Goal: Register for event/course

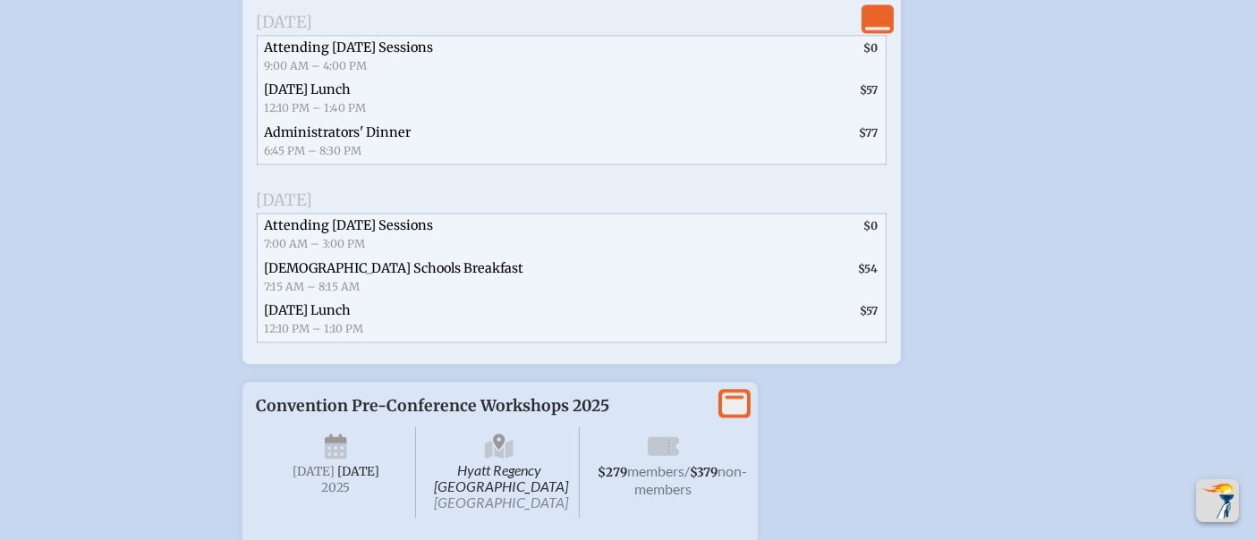
scroll to position [4254, 0]
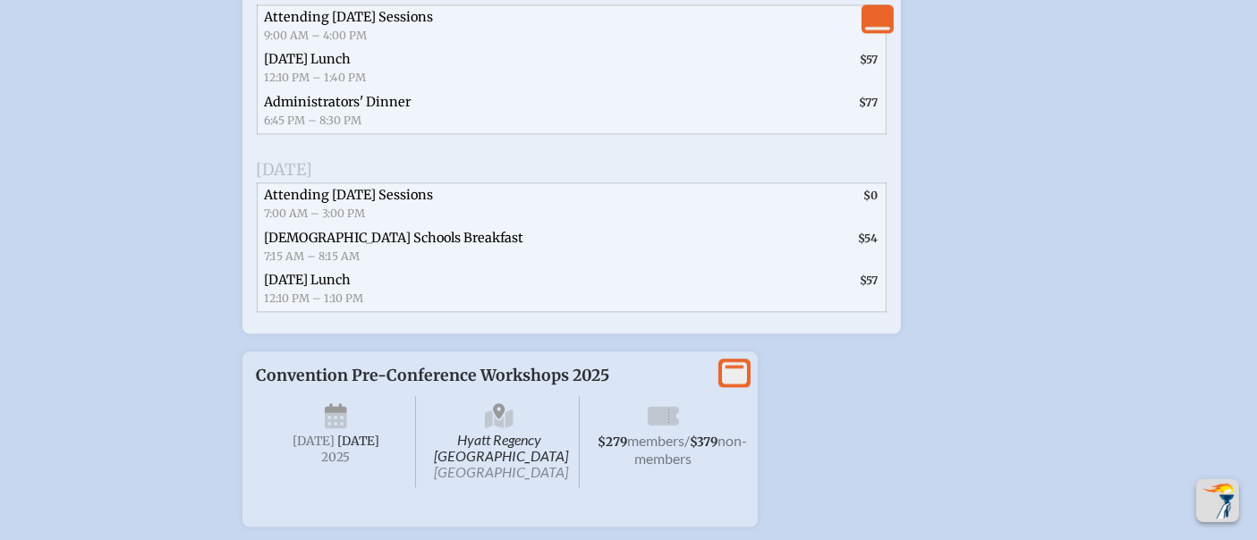
type input "[EMAIL_ADDRESS][DOMAIN_NAME]"
click at [309, 25] on span "Attending [DATE] Sessions" at bounding box center [349, 17] width 169 height 16
click at [314, 67] on span "[DATE] Lunch" at bounding box center [308, 59] width 87 height 16
click at [310, 110] on span "Administrators' Dinner" at bounding box center [338, 102] width 147 height 16
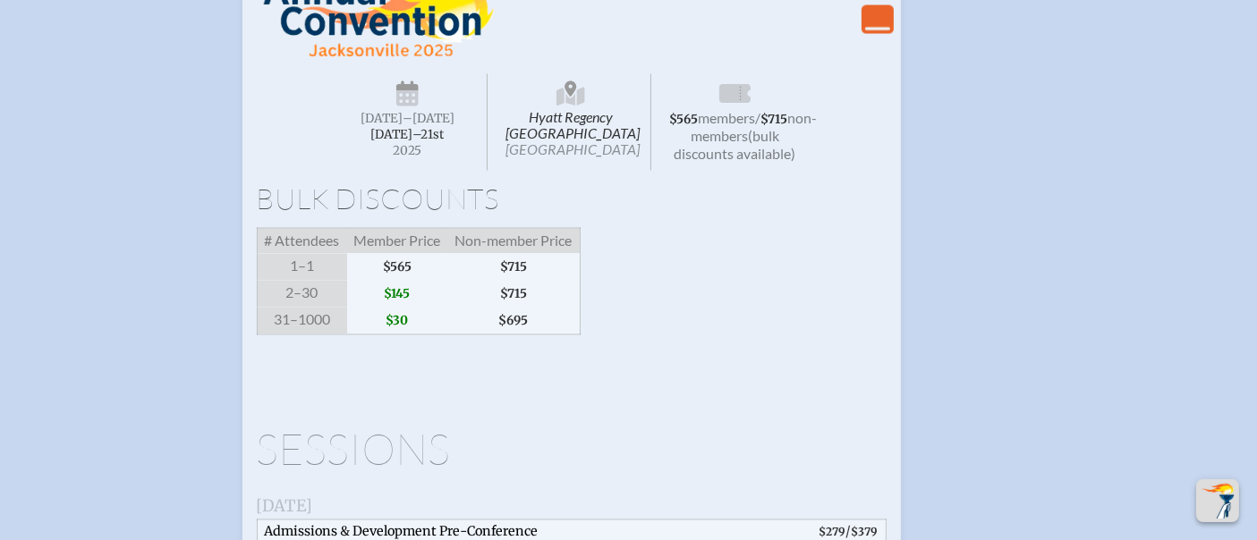
scroll to position [3359, 0]
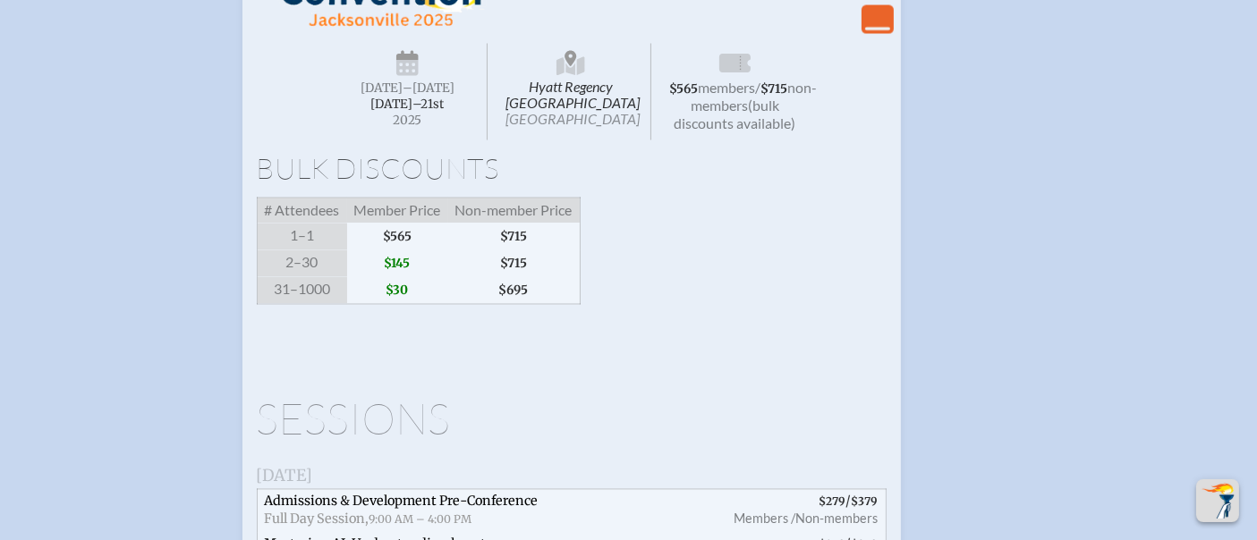
click at [882, 31] on icon "View Less" at bounding box center [877, 18] width 25 height 25
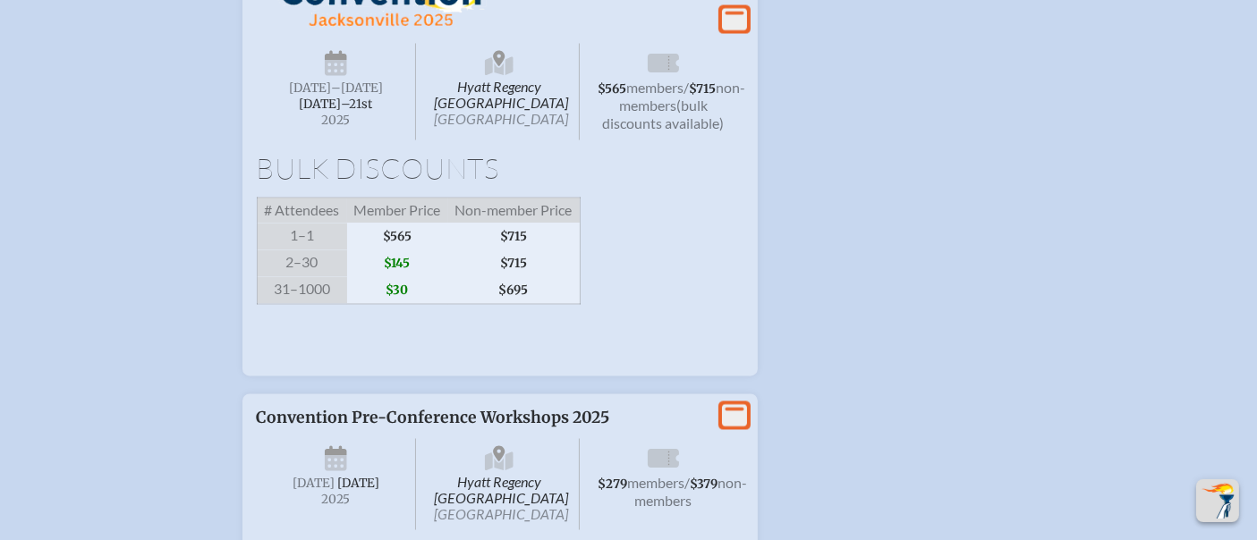
scroll to position [3387, 0]
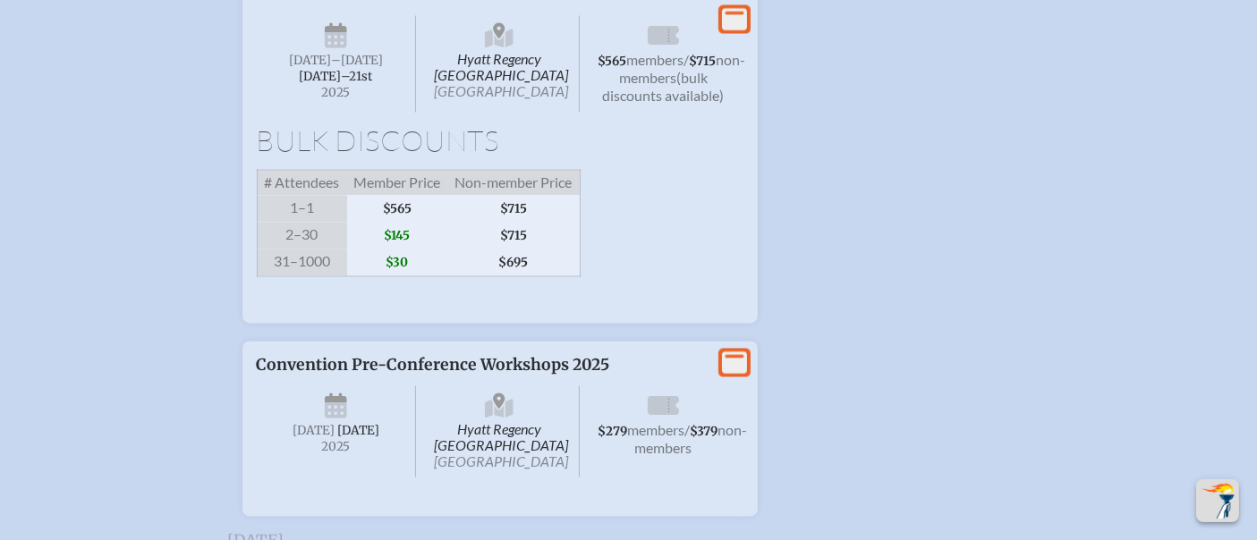
click at [730, 30] on icon at bounding box center [734, 19] width 25 height 22
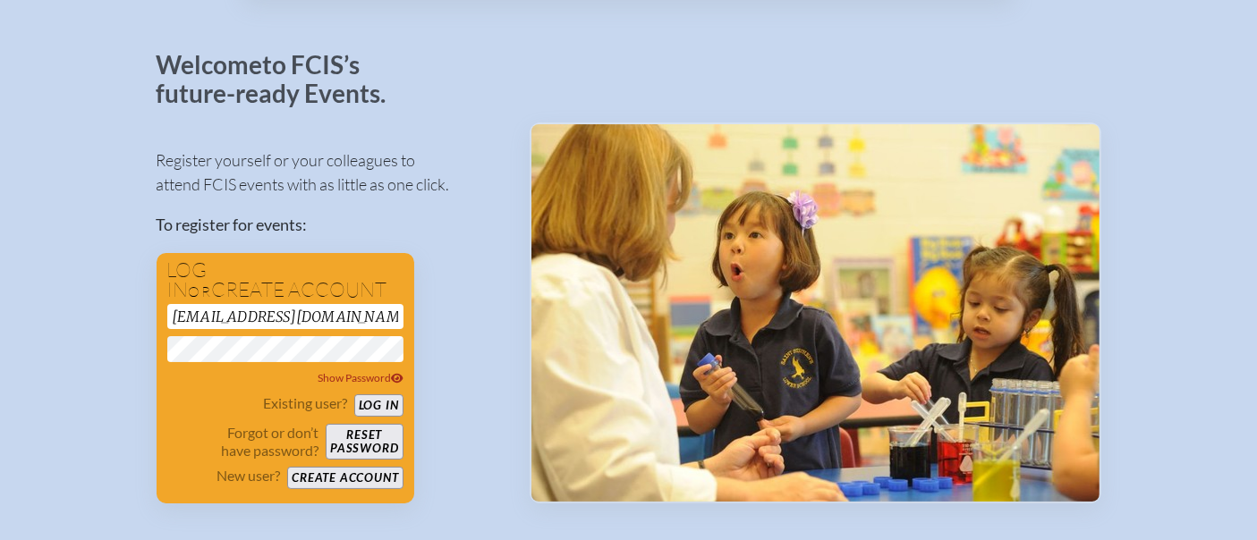
scroll to position [0, 0]
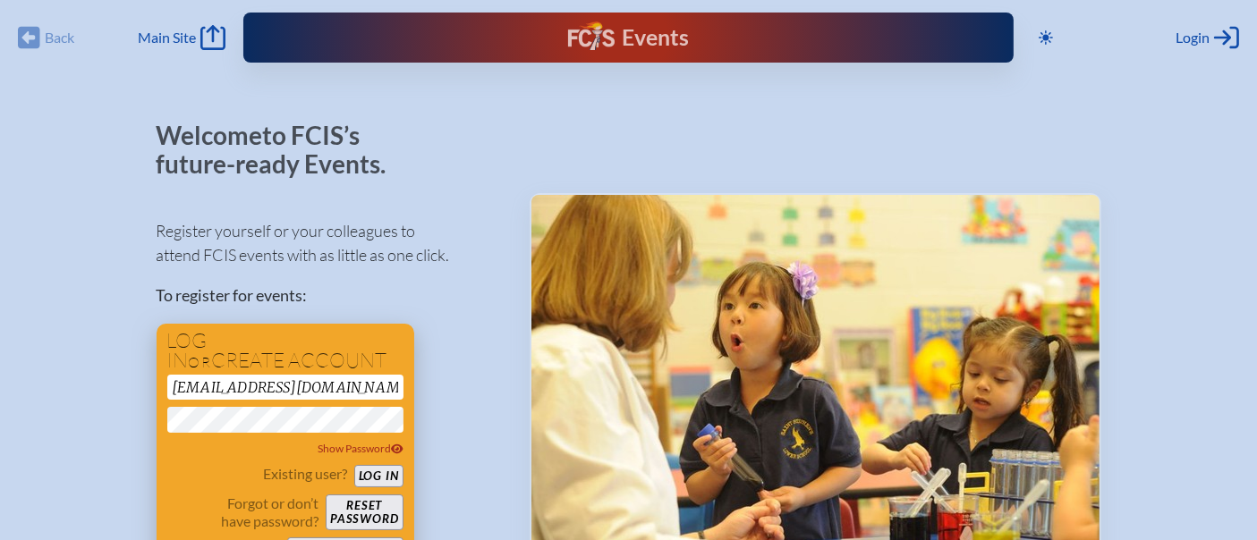
drag, startPoint x: 380, startPoint y: 472, endPoint x: 388, endPoint y: 466, distance: 9.7
click at [380, 472] on button "Log in" at bounding box center [378, 476] width 49 height 22
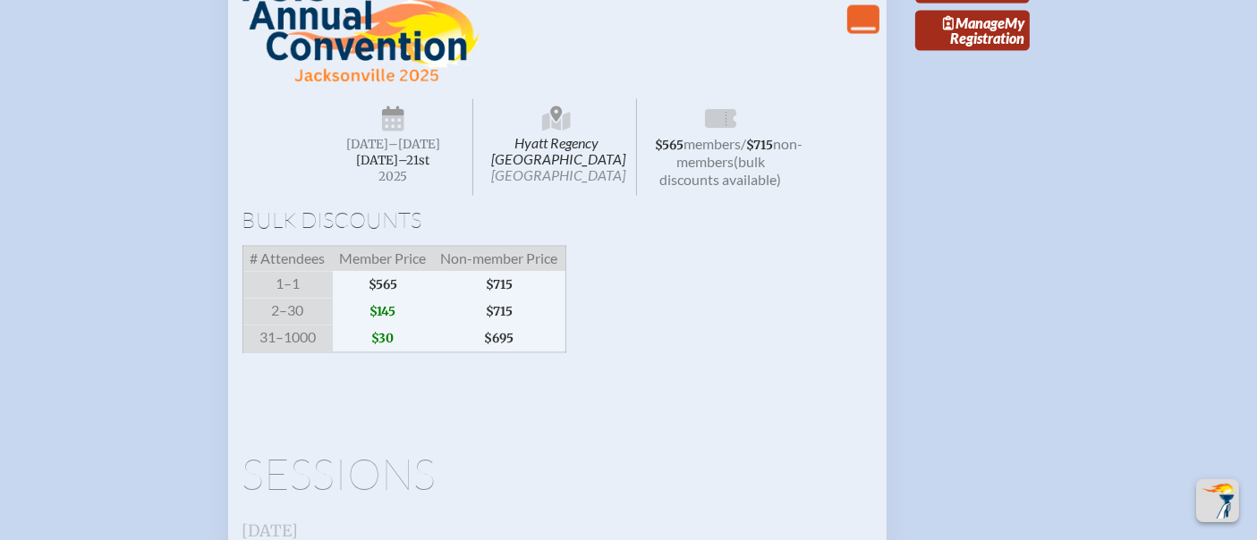
scroll to position [3181, 0]
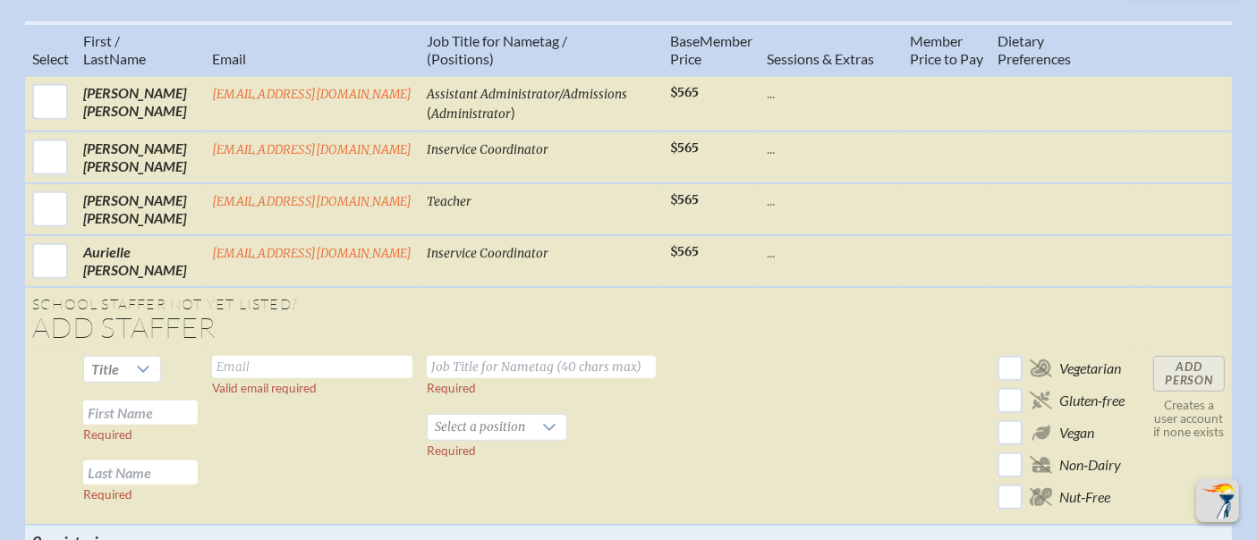
scroll to position [695, 0]
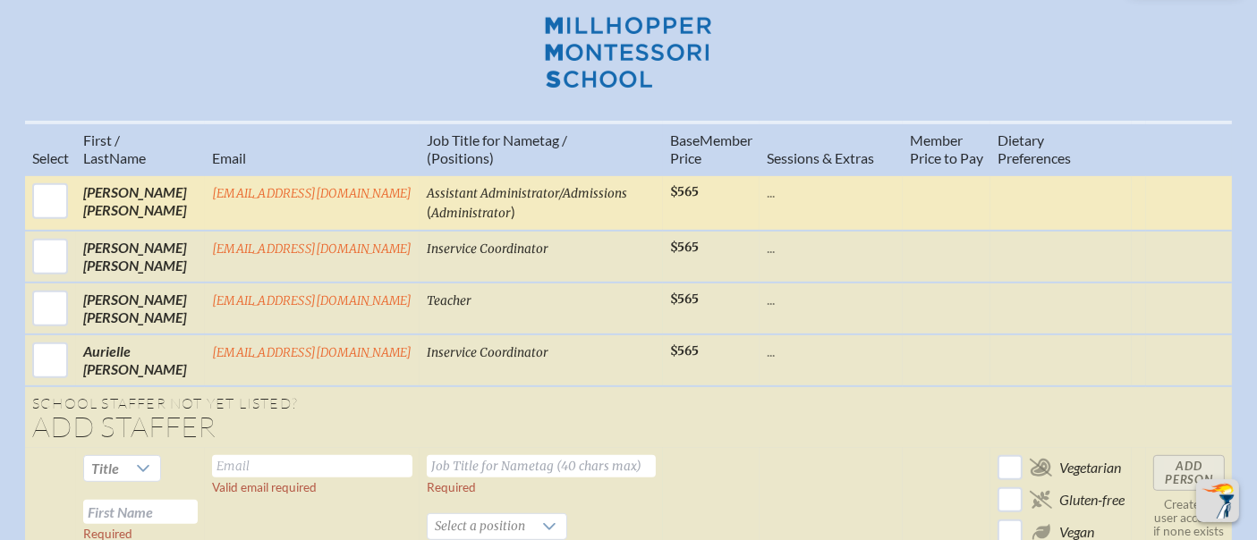
click at [186, 183] on td "Amilda Clark" at bounding box center [140, 202] width 129 height 55
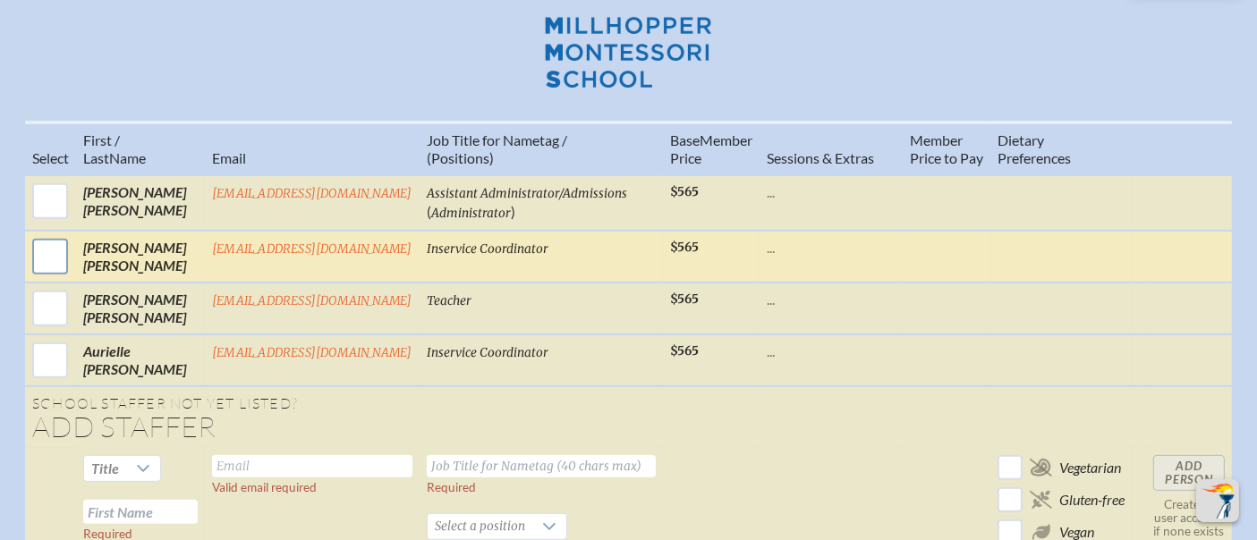
click at [36, 234] on input "checkbox" at bounding box center [50, 256] width 45 height 45
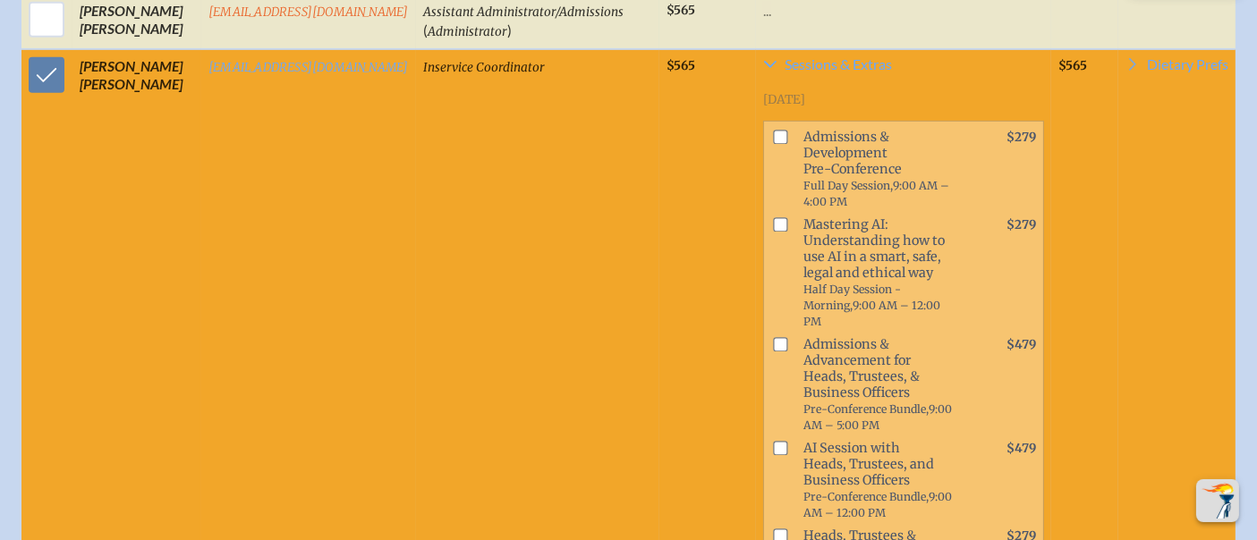
scroll to position [795, 0]
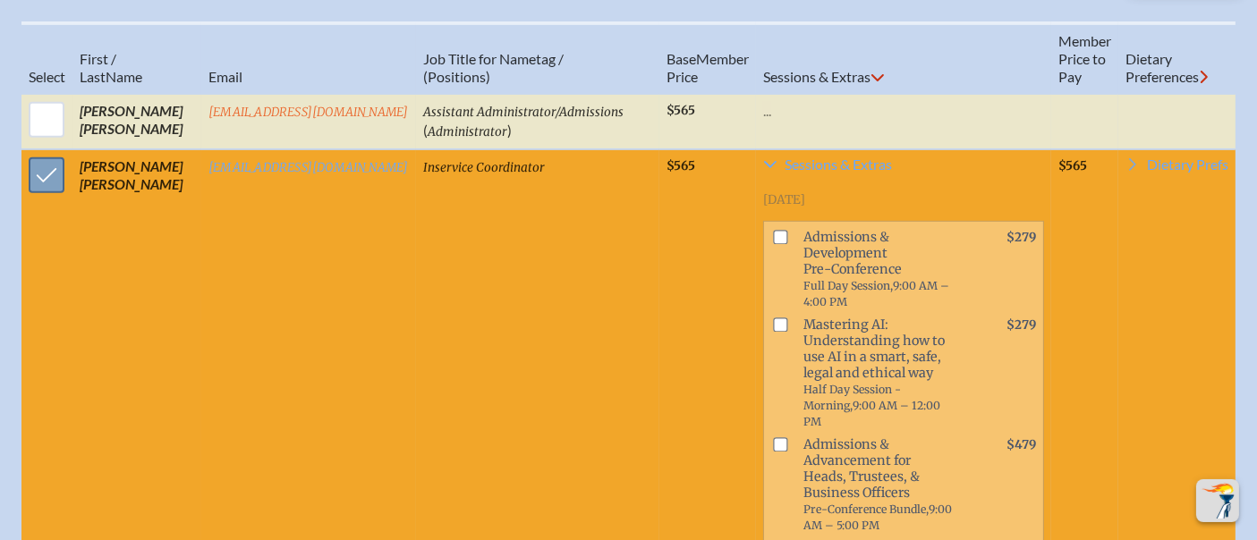
click at [38, 153] on input "checkbox" at bounding box center [46, 175] width 45 height 45
checkbox input "false"
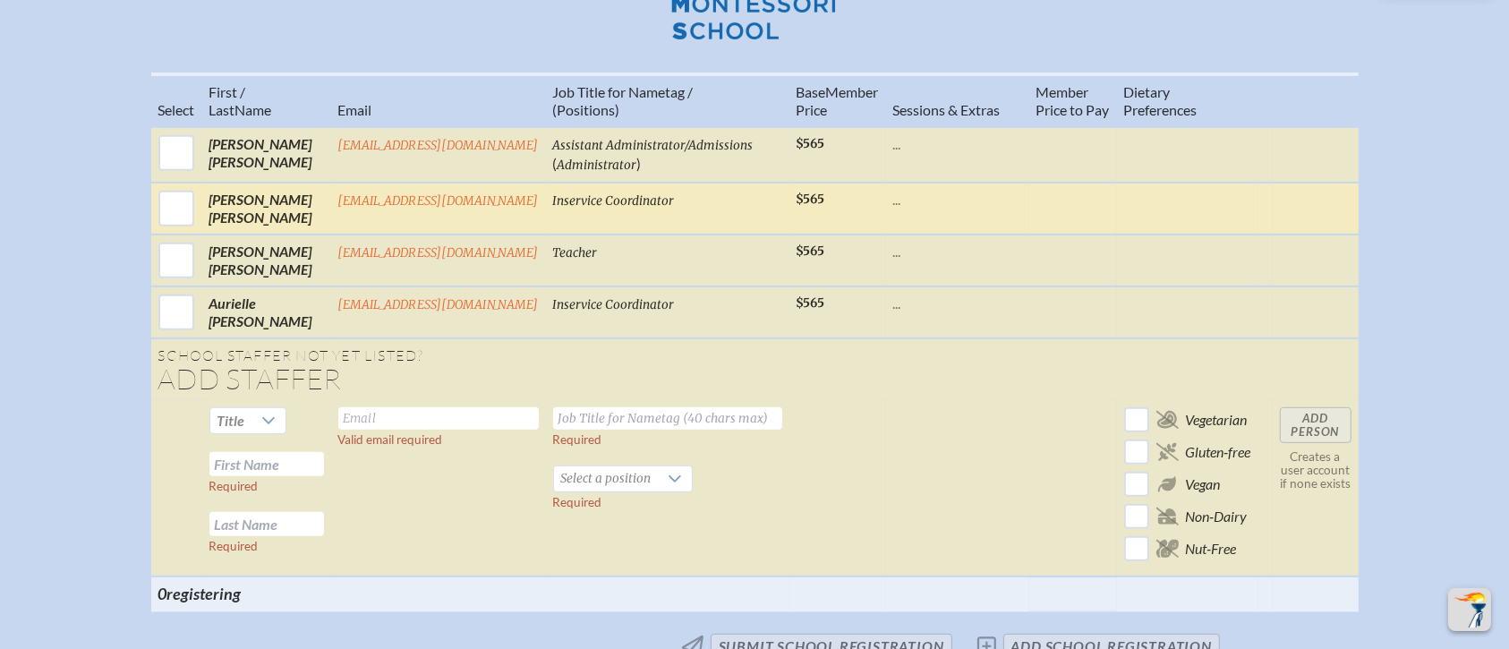
scroll to position [778, 0]
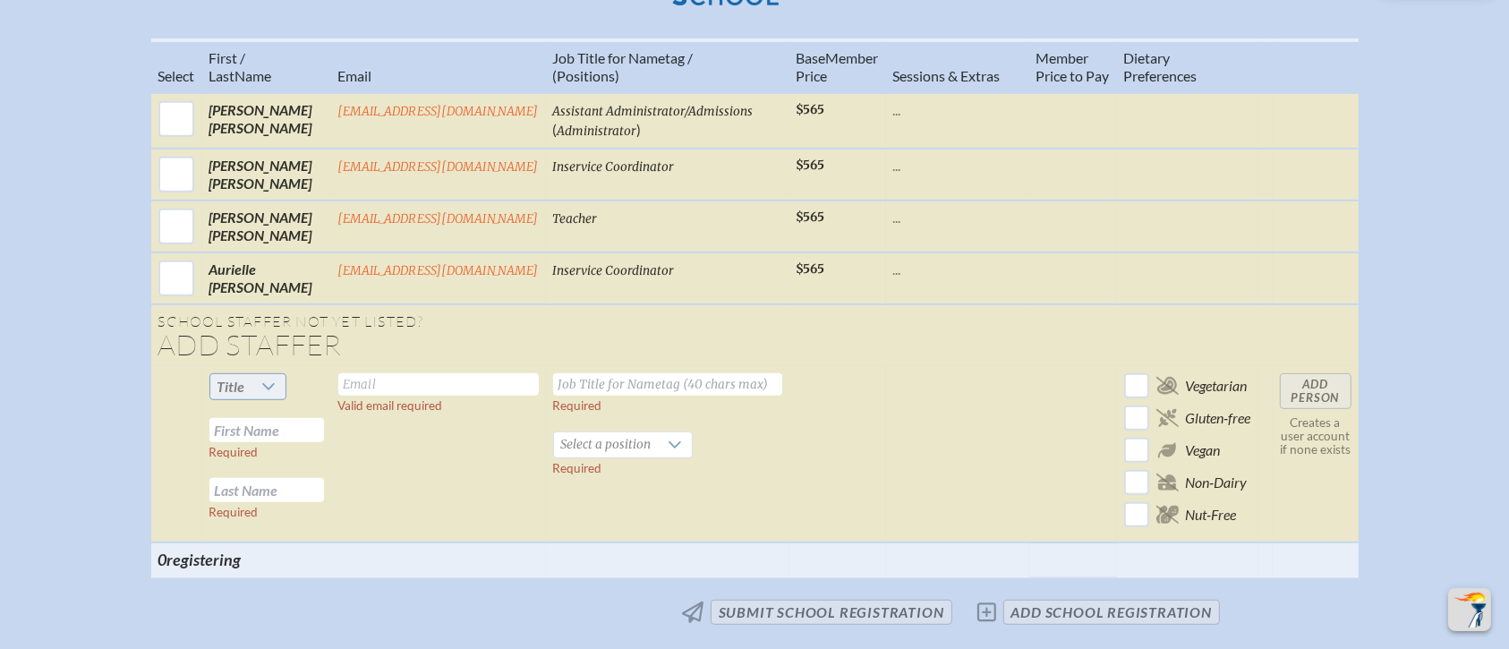
click at [268, 383] on icon at bounding box center [268, 386] width 13 height 7
click at [244, 471] on li "Ms." at bounding box center [243, 471] width 77 height 25
click at [371, 373] on input "text" at bounding box center [438, 384] width 200 height 22
type input "cmiller@millhopper.com"
click at [635, 373] on input "text" at bounding box center [667, 384] width 229 height 22
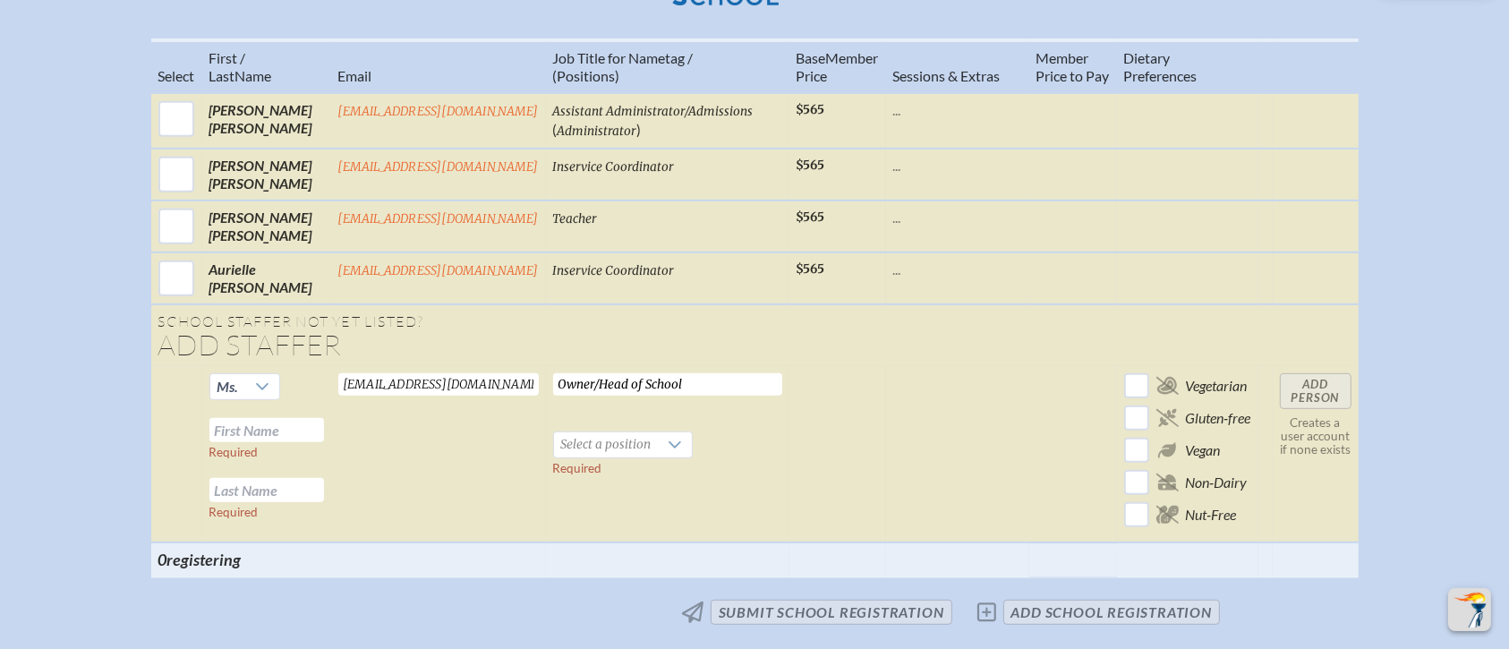
type input "Owner/Head of School"
click at [266, 418] on input "text" at bounding box center [266, 430] width 115 height 24
type input "Christina"
click at [265, 478] on input "text" at bounding box center [266, 490] width 115 height 24
type input "Miller"
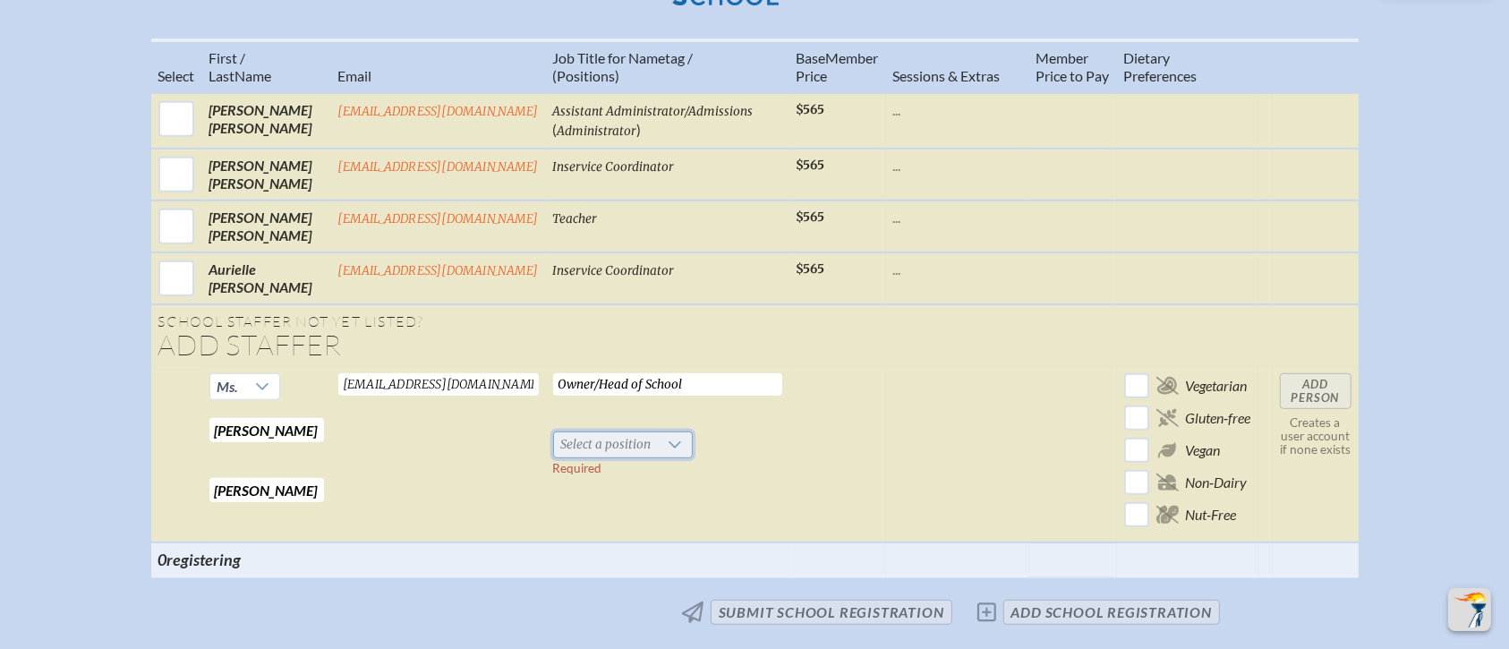
click at [622, 432] on span "Select a position" at bounding box center [606, 444] width 105 height 25
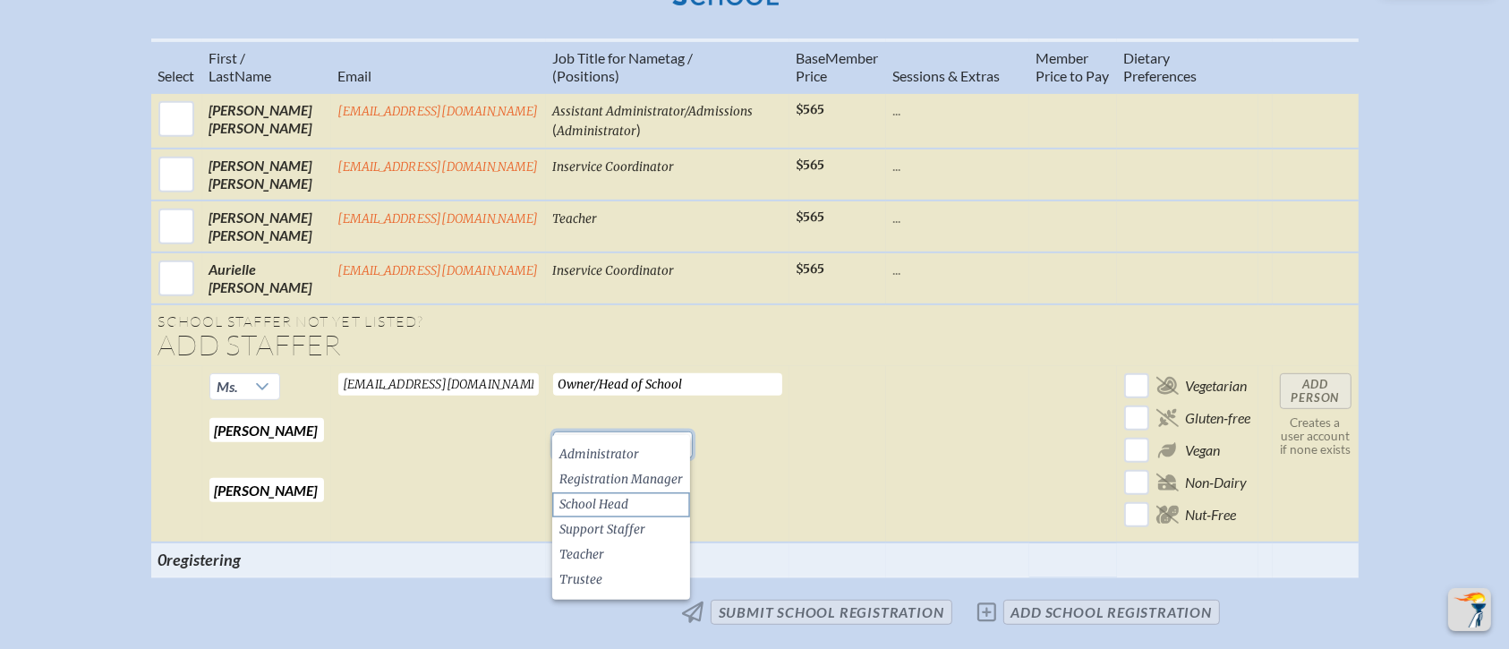
click at [618, 512] on span "School Head" at bounding box center [593, 505] width 69 height 18
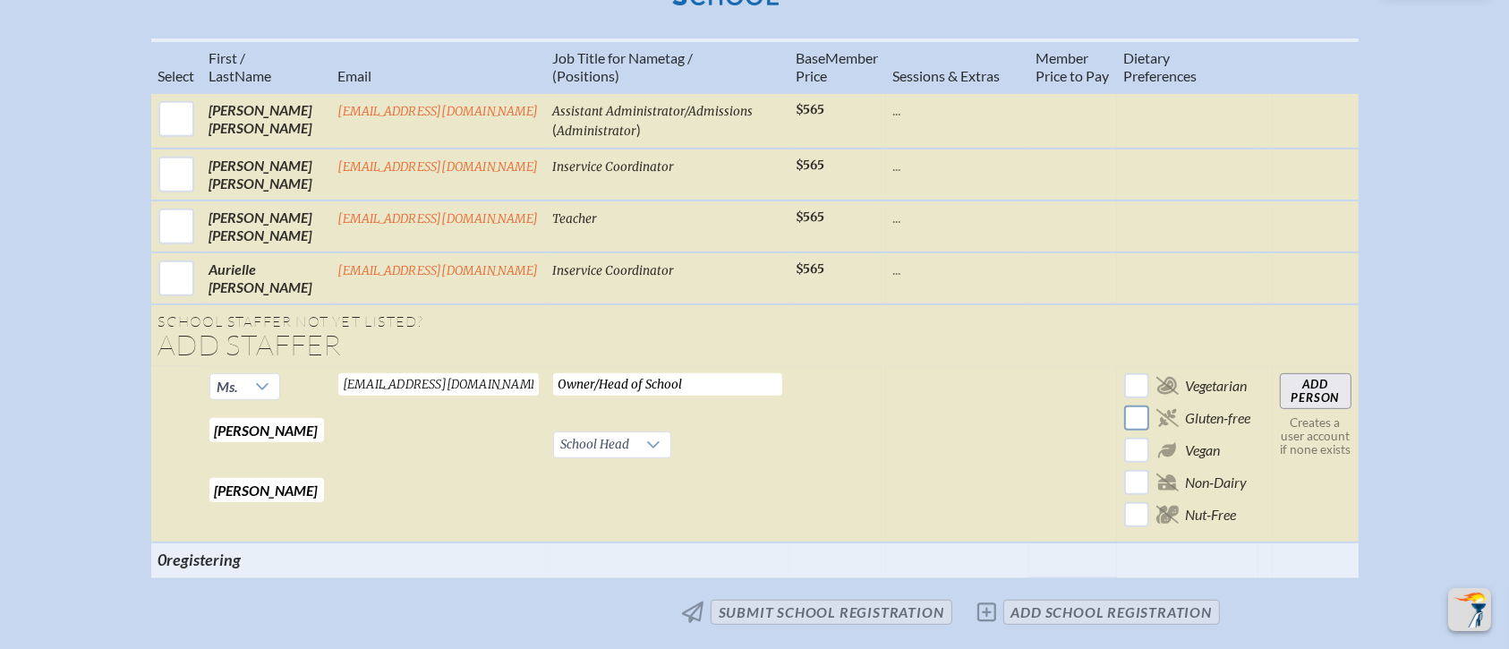
click at [1138, 403] on input "checkbox" at bounding box center [1135, 418] width 31 height 31
checkbox input "true"
click at [1256, 373] on input "Add Person" at bounding box center [1316, 391] width 72 height 36
checkbox input "false"
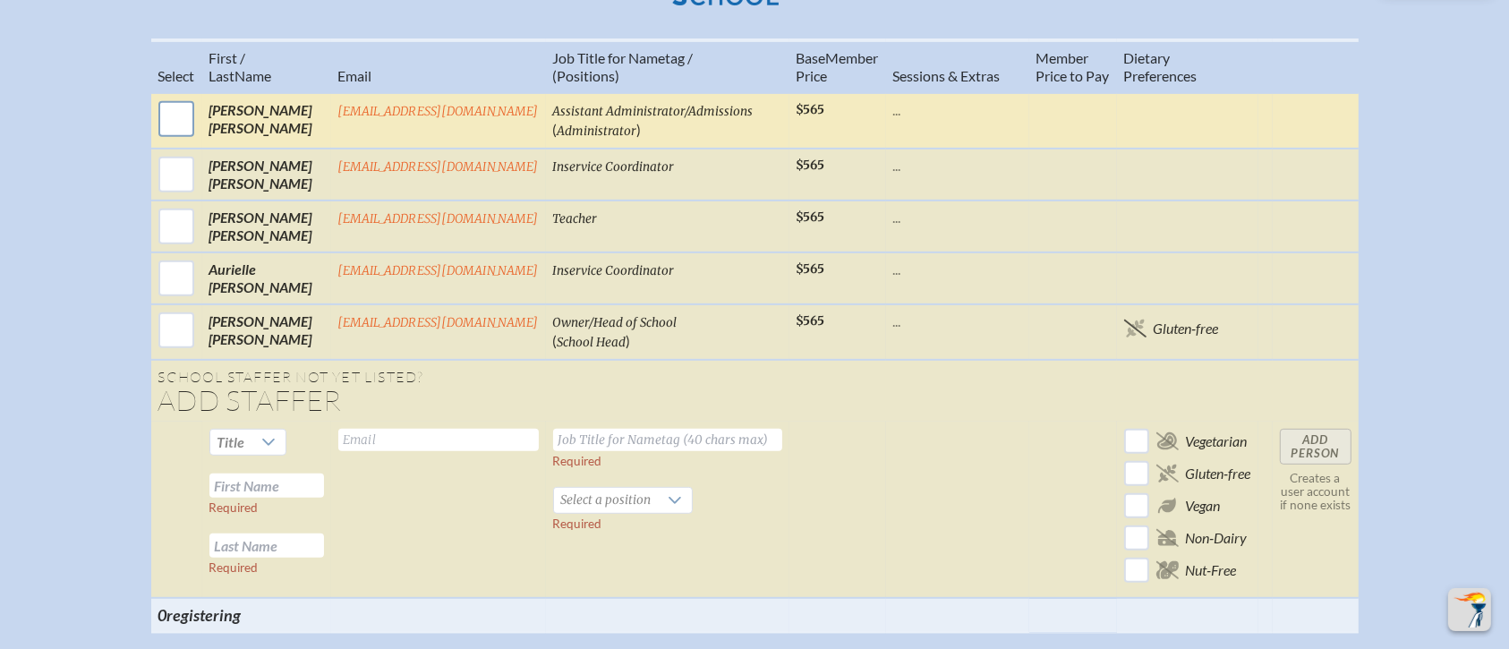
click at [175, 97] on input "checkbox" at bounding box center [176, 119] width 45 height 45
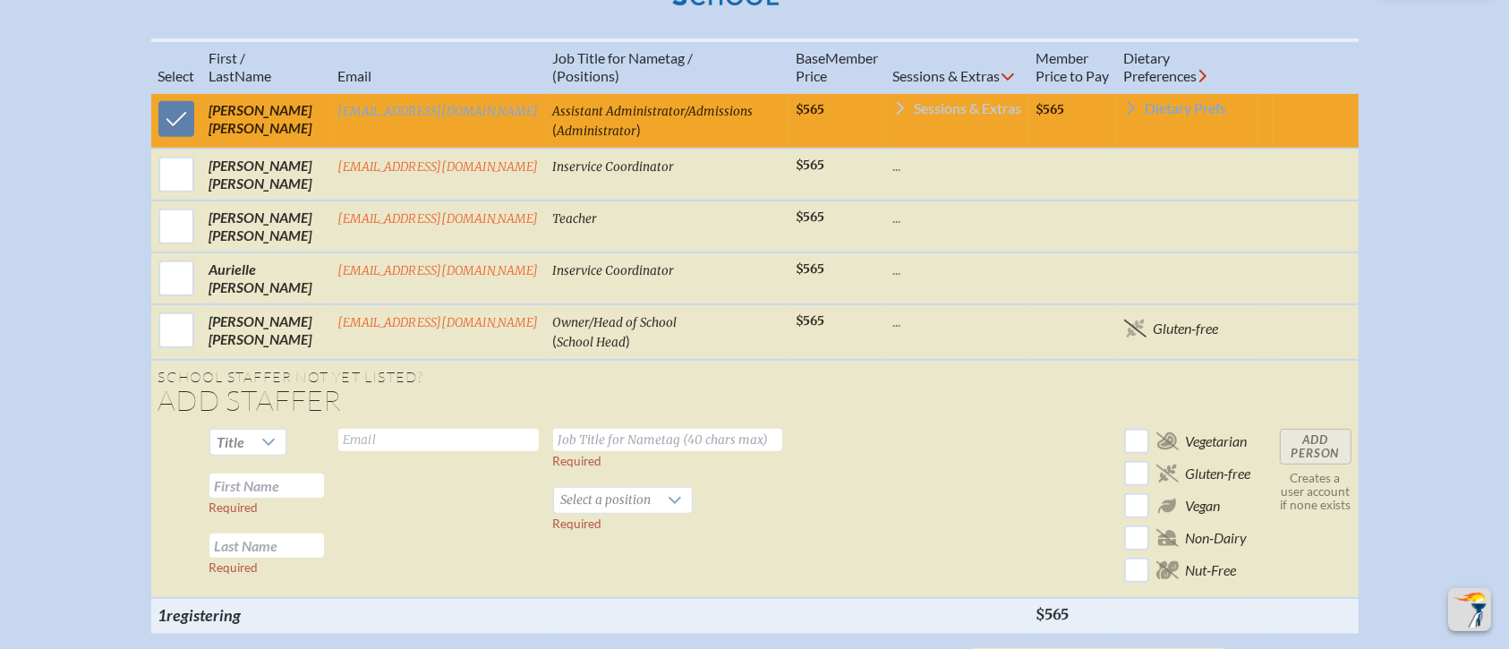
click at [960, 101] on span "Sessions & Extras" at bounding box center [967, 108] width 107 height 14
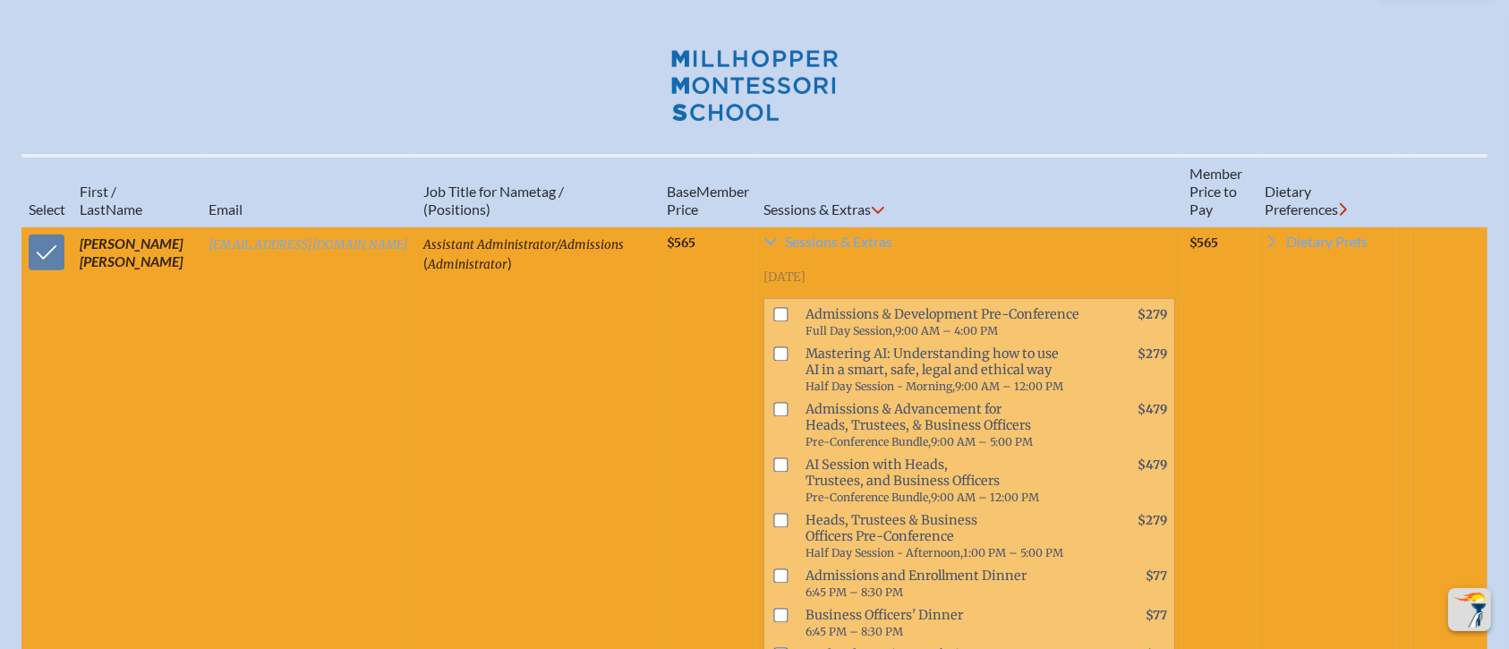
scroll to position [659, 0]
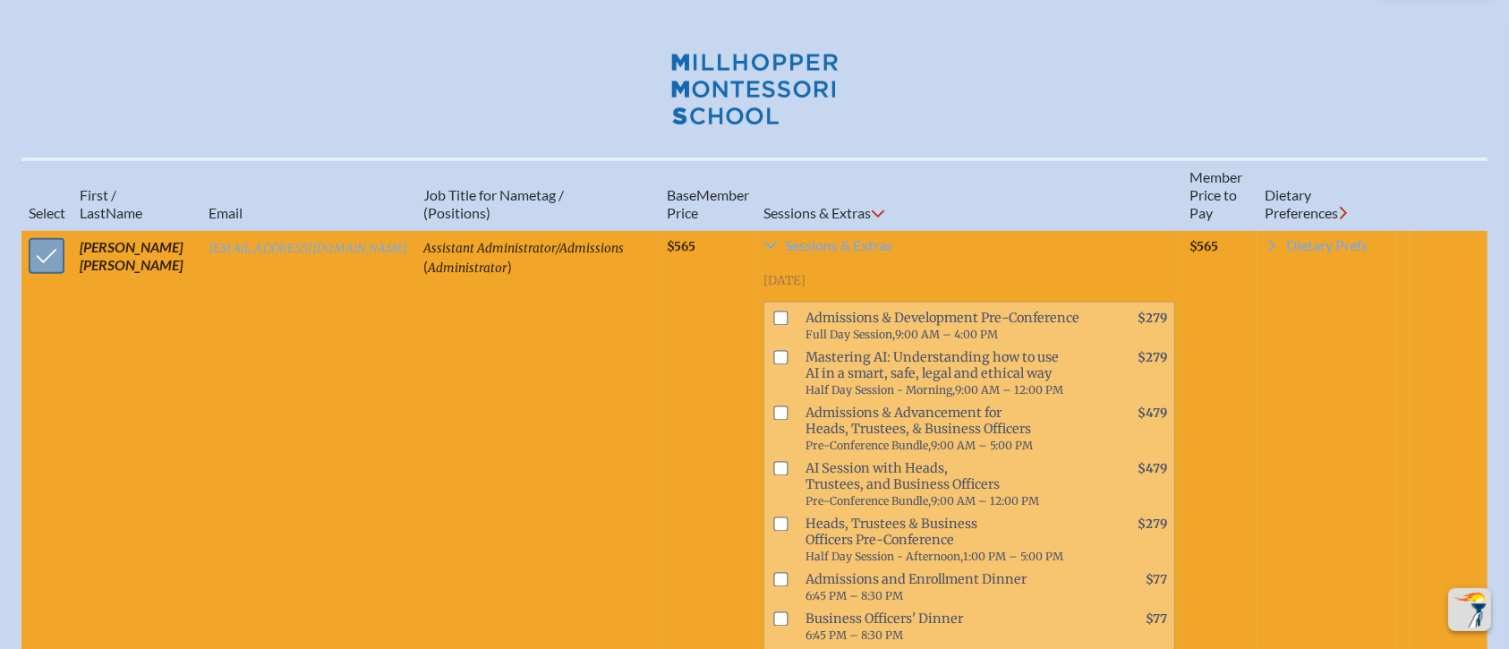
click at [38, 237] on input "checkbox" at bounding box center [46, 256] width 45 height 45
checkbox input "false"
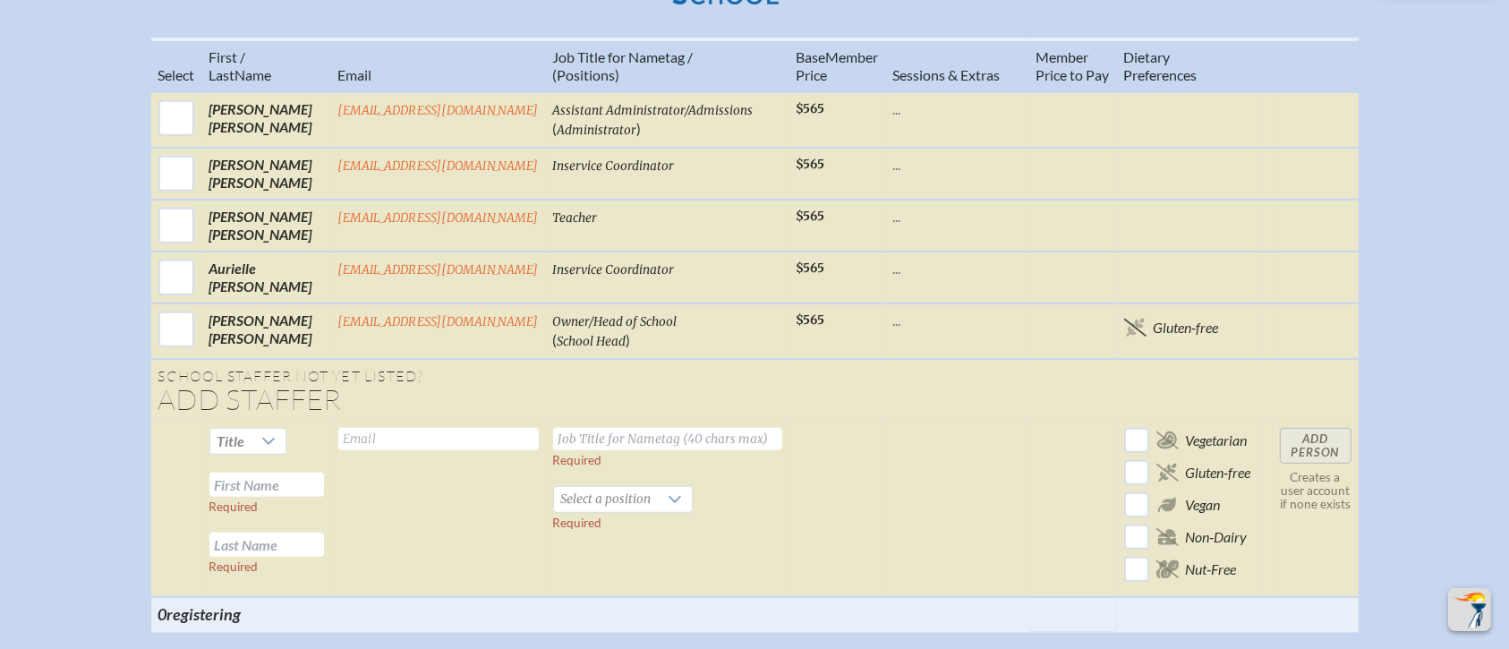
scroll to position [897, 0]
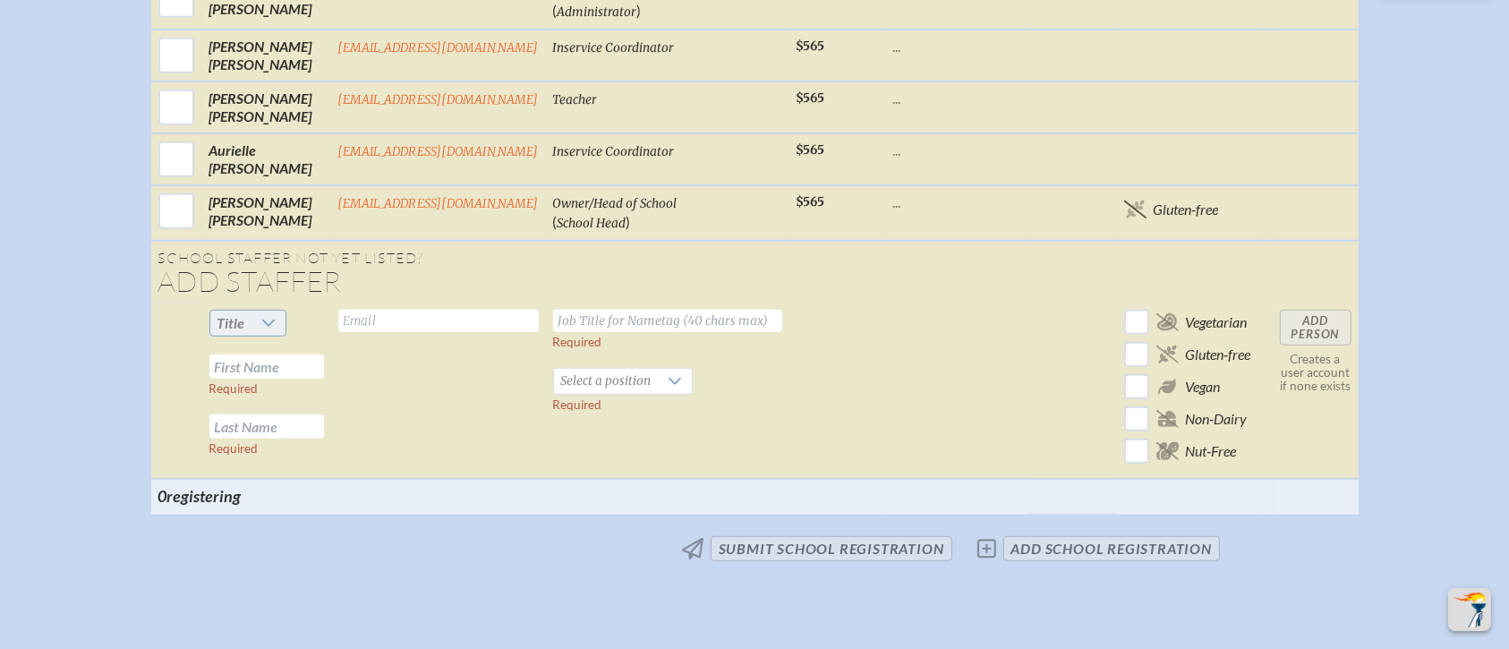
click at [264, 316] on icon at bounding box center [268, 323] width 14 height 14
click at [251, 332] on li "Mr" at bounding box center [243, 332] width 77 height 25
click at [285, 354] on input "text" at bounding box center [266, 366] width 115 height 24
type input "Richard"
click at [280, 414] on input "text" at bounding box center [266, 426] width 115 height 24
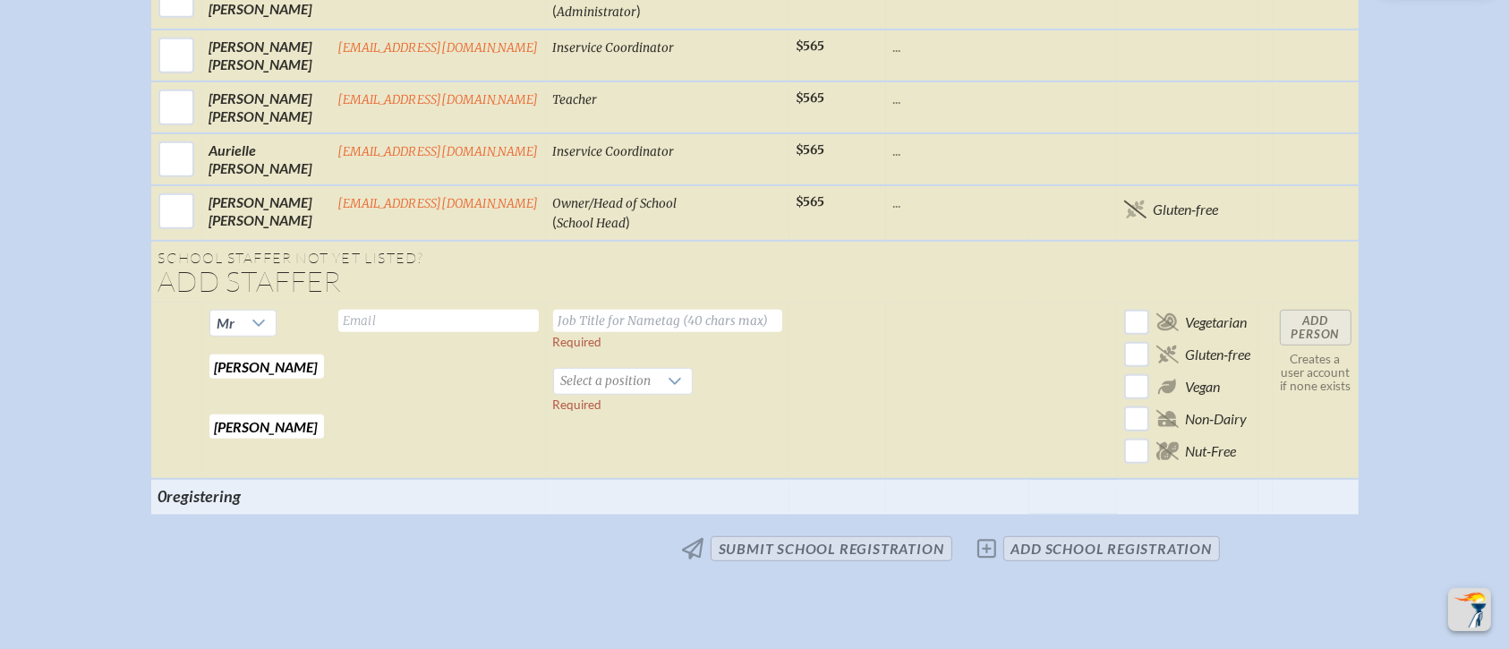
type input "Aslanian"
click at [377, 310] on input "text" at bounding box center [438, 321] width 200 height 22
type input "raslanian@millhopper.com"
click at [609, 310] on input "text" at bounding box center [667, 321] width 229 height 22
type input "L"
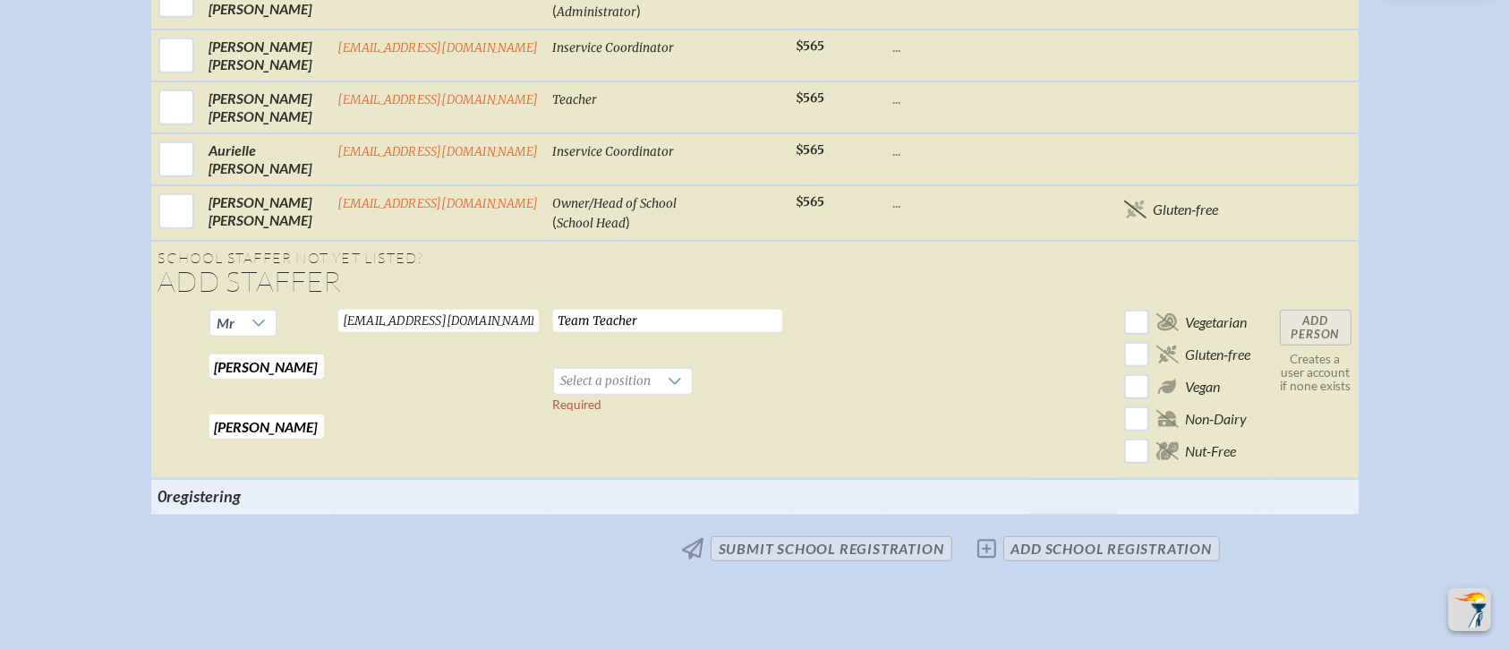
drag, startPoint x: 561, startPoint y: 297, endPoint x: 612, endPoint y: 300, distance: 51.1
click at [563, 310] on input "Team Teacher" at bounding box center [667, 321] width 229 height 22
type input "Middle School Team Teacher"
click at [672, 374] on icon at bounding box center [675, 381] width 14 height 14
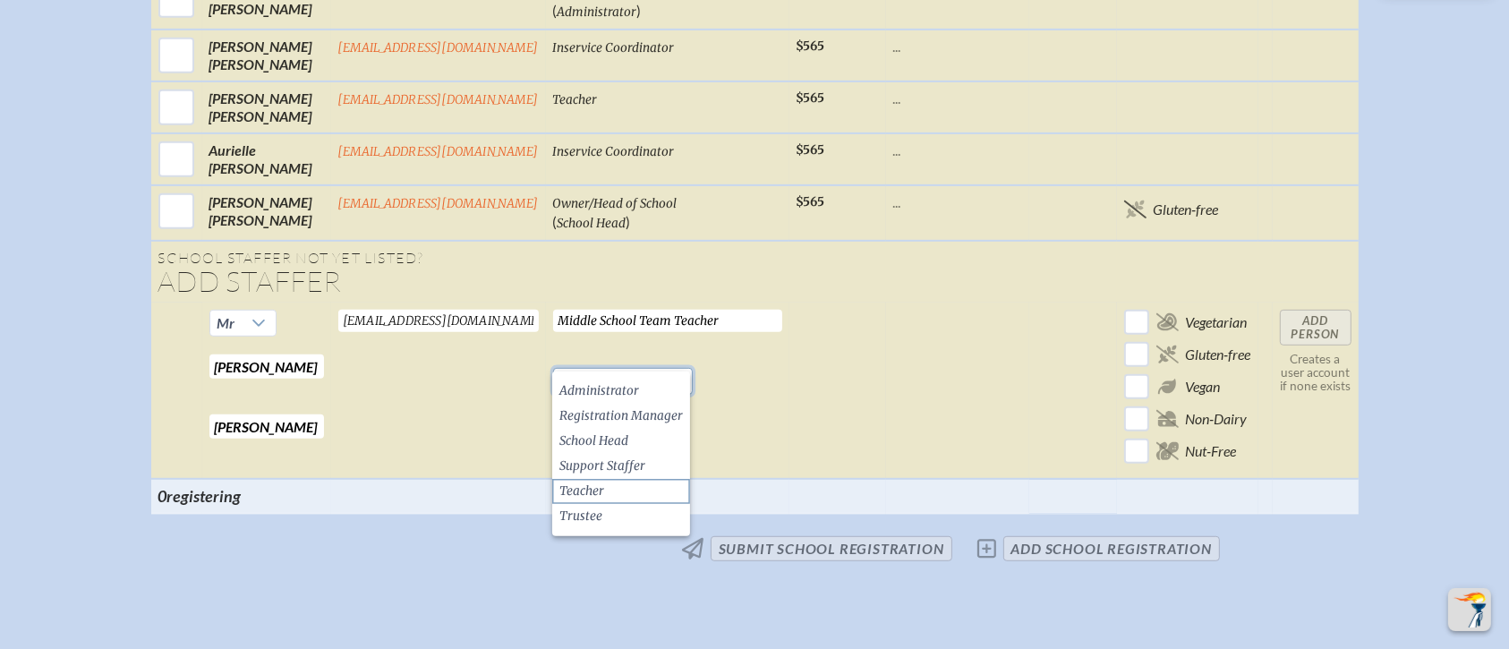
click at [634, 497] on li "Teacher" at bounding box center [621, 491] width 138 height 25
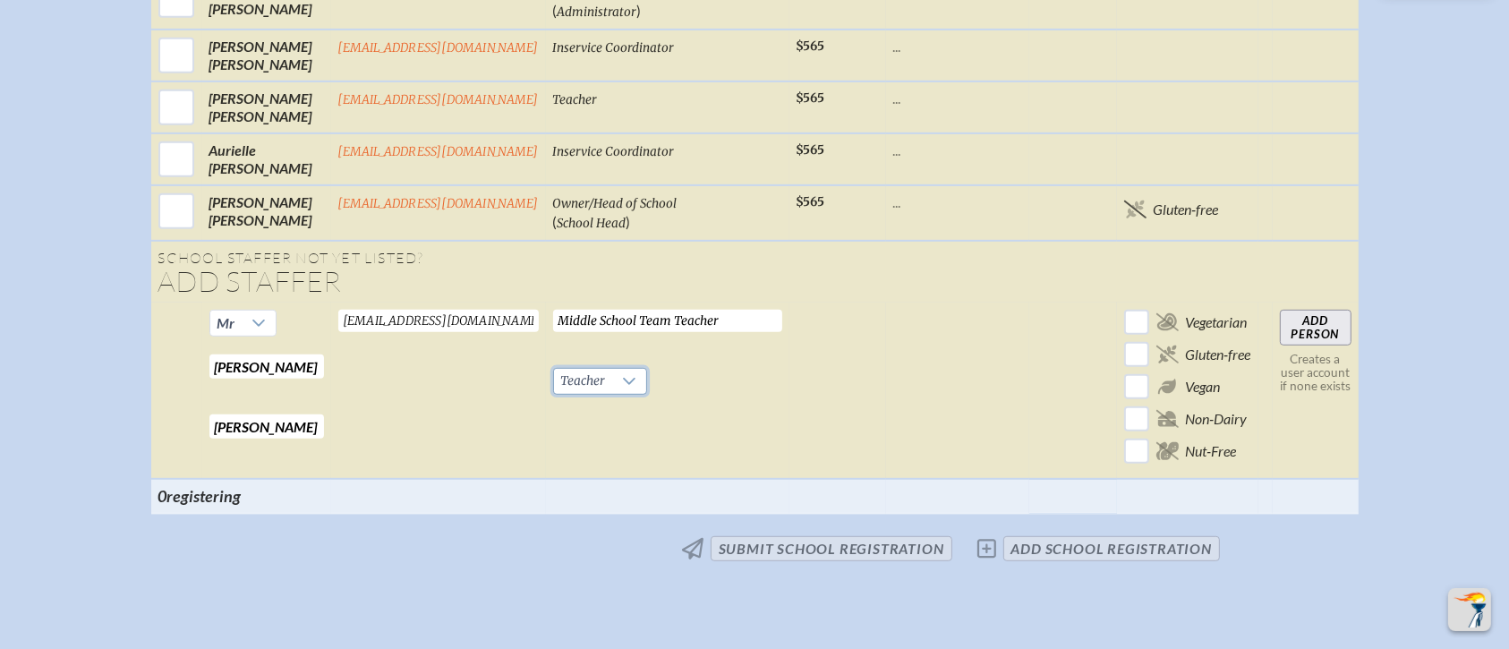
click at [1256, 310] on input "Add Person" at bounding box center [1316, 328] width 72 height 36
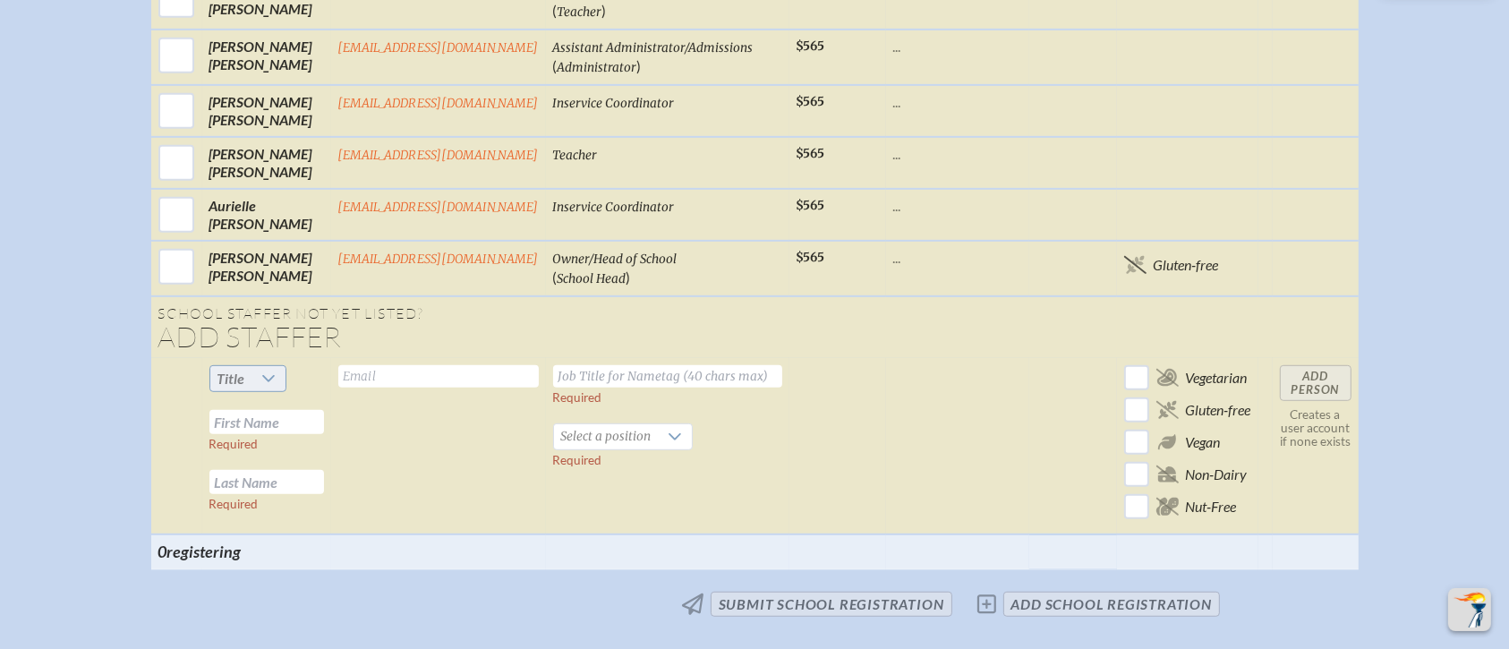
click at [252, 366] on div at bounding box center [269, 378] width 34 height 25
click at [254, 464] on li "Ms." at bounding box center [243, 462] width 77 height 25
click at [256, 410] on input "text" at bounding box center [266, 422] width 115 height 24
type input "Sylvia"
click at [236, 470] on input "text" at bounding box center [266, 482] width 115 height 24
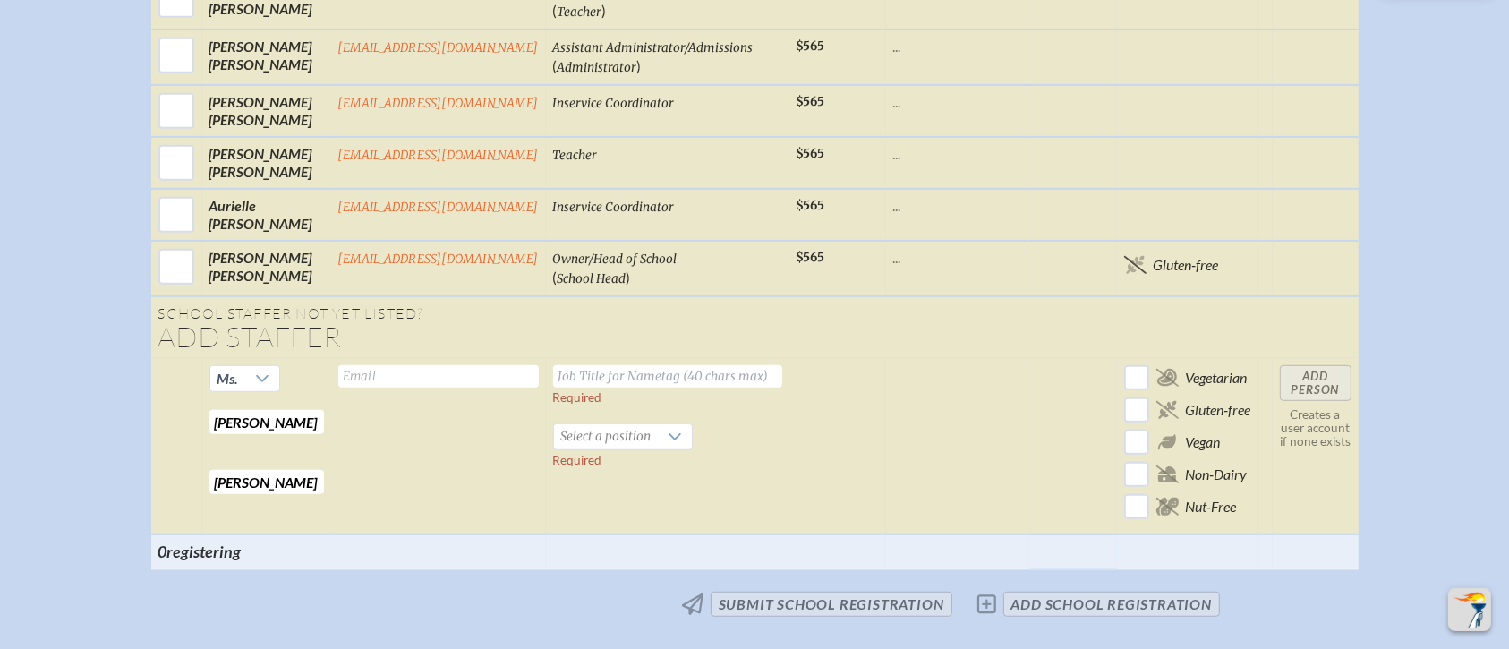
type input "Aslanian"
click at [371, 365] on input "text" at bounding box center [438, 376] width 200 height 22
type input "saslanian@millhopper.com"
click at [600, 365] on input "text" at bounding box center [667, 376] width 229 height 22
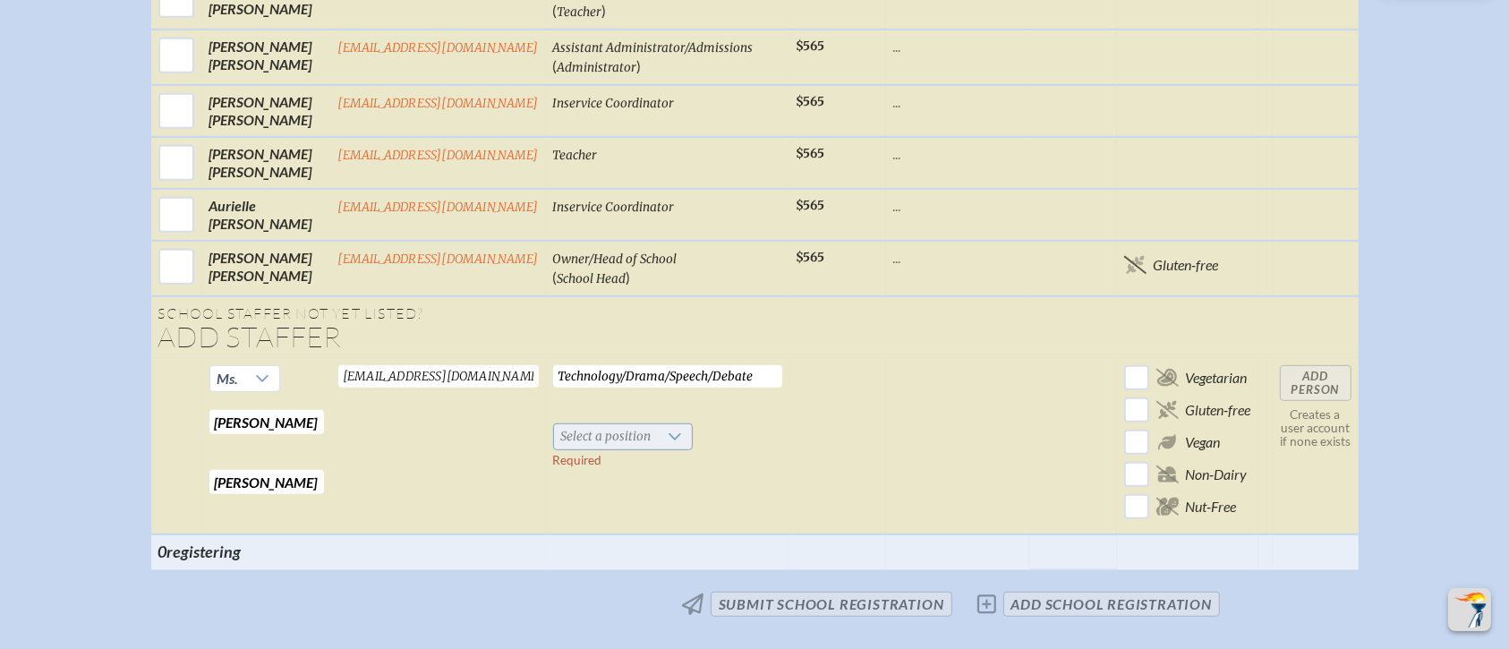
type input "Technology/Drama/Speech/Debate"
click at [597, 424] on span "Select a position" at bounding box center [606, 436] width 105 height 25
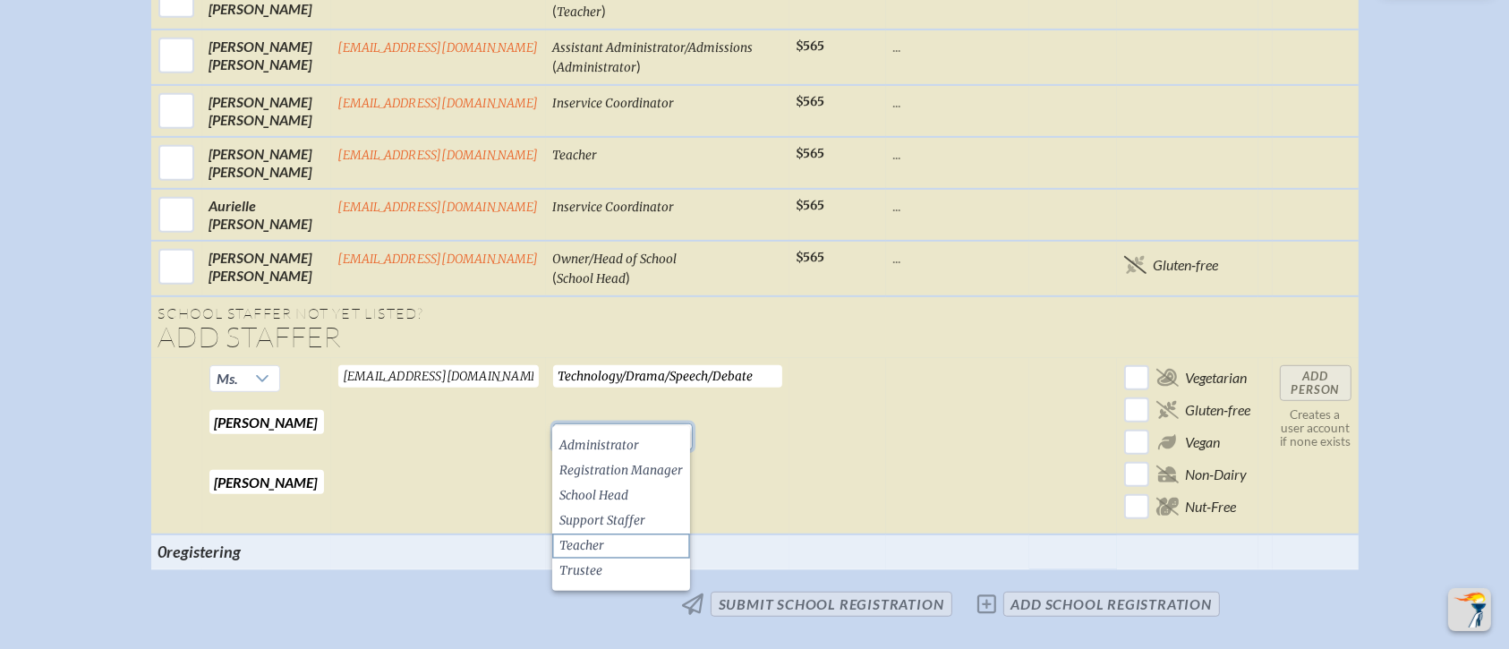
click at [619, 540] on li "Teacher" at bounding box center [621, 545] width 138 height 25
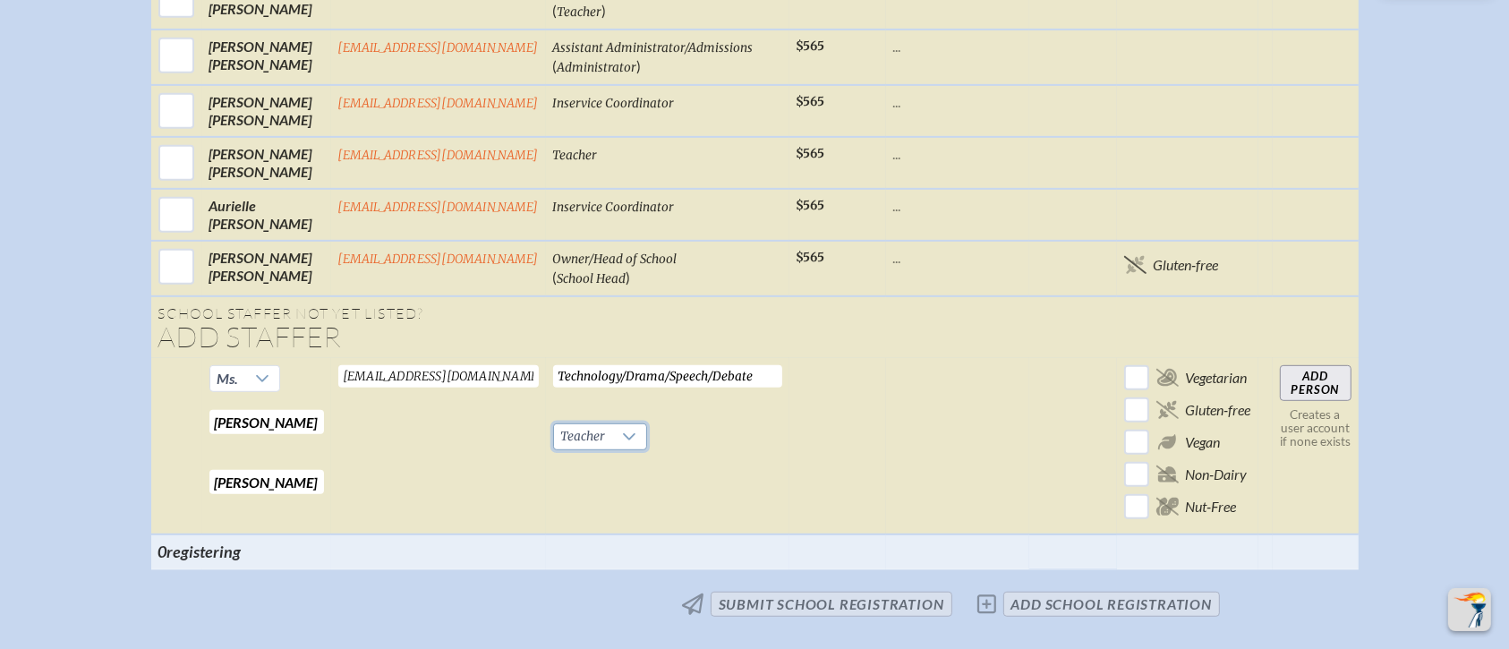
click at [1256, 365] on input "Add Person" at bounding box center [1316, 383] width 72 height 36
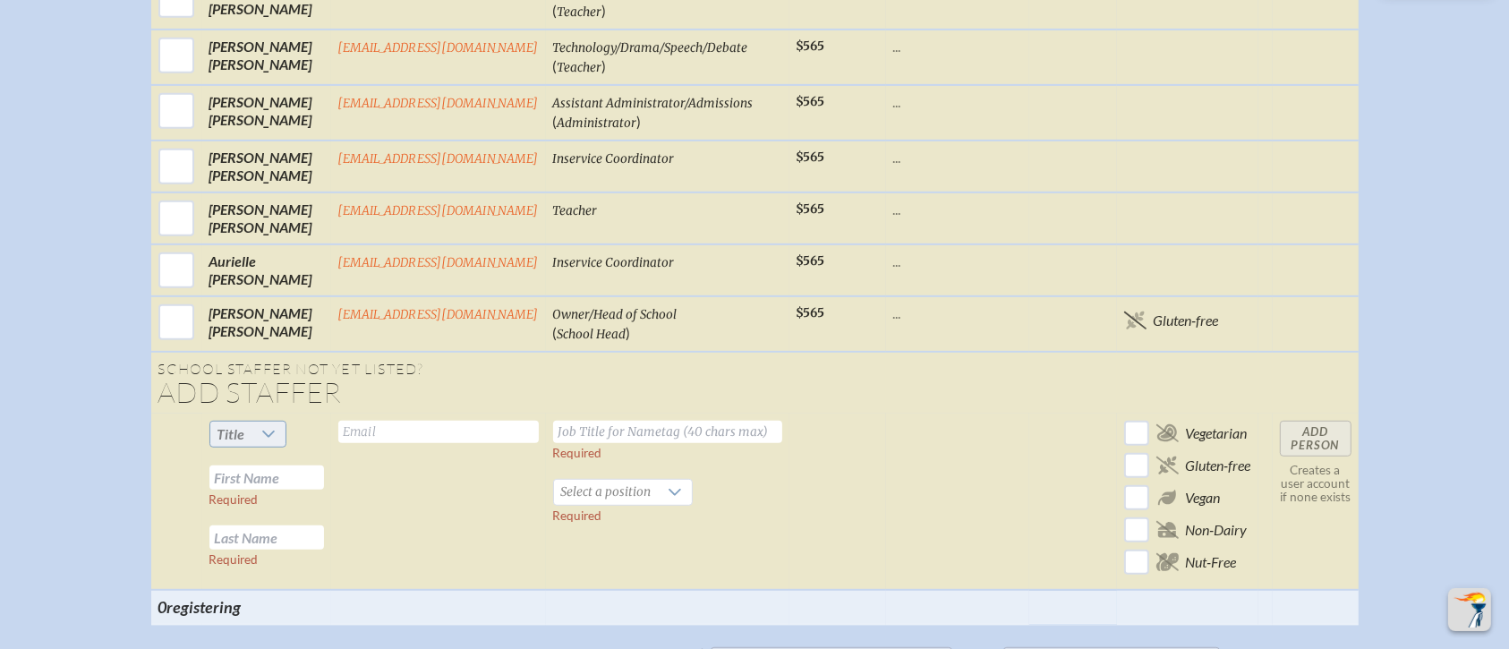
click at [235, 425] on span "Title" at bounding box center [231, 433] width 28 height 17
click at [247, 447] on li "Mr" at bounding box center [243, 442] width 77 height 25
click at [273, 465] on input "text" at bounding box center [266, 477] width 115 height 24
type input "Ryan"
click at [258, 525] on input "text" at bounding box center [266, 537] width 115 height 24
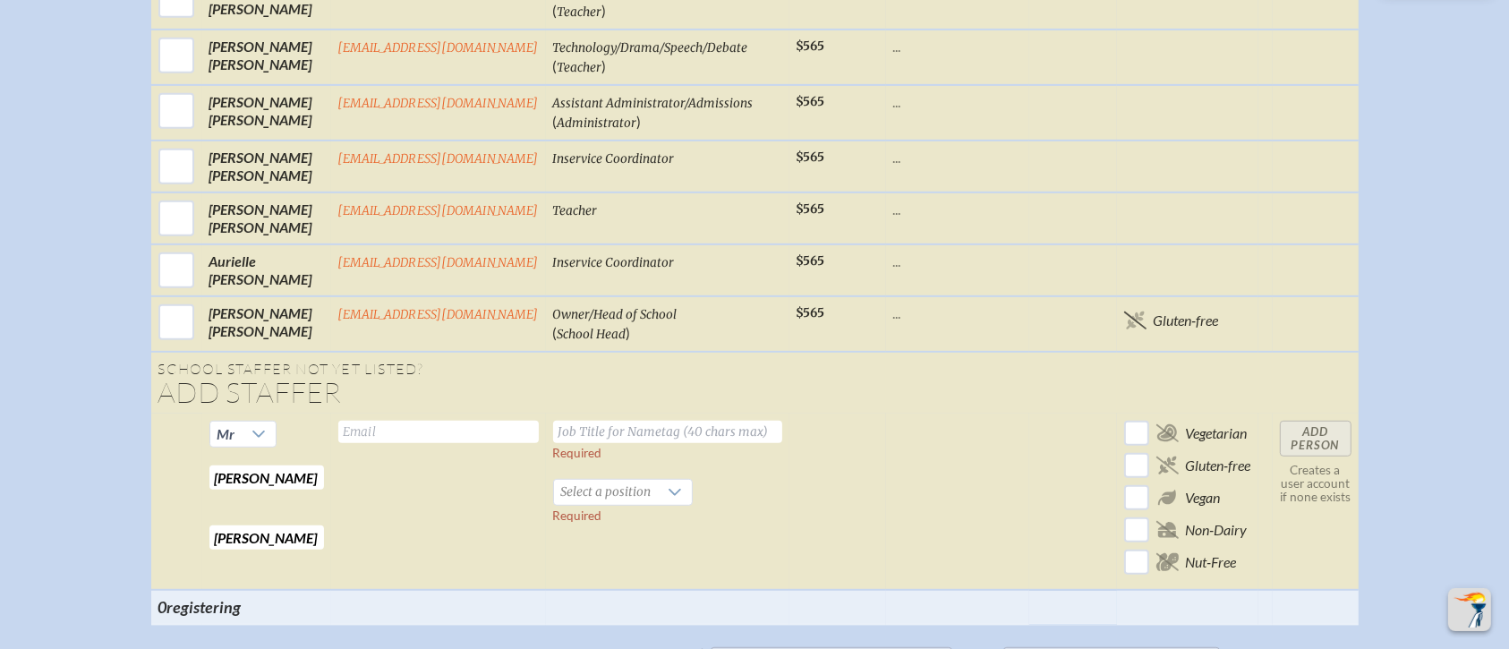
type input "Bain"
click at [383, 421] on input "text" at bounding box center [438, 432] width 200 height 22
type input "rbain@millhopper.com"
click at [600, 421] on input "text" at bounding box center [667, 432] width 229 height 22
type input "Upper Elementary Team Teacher"
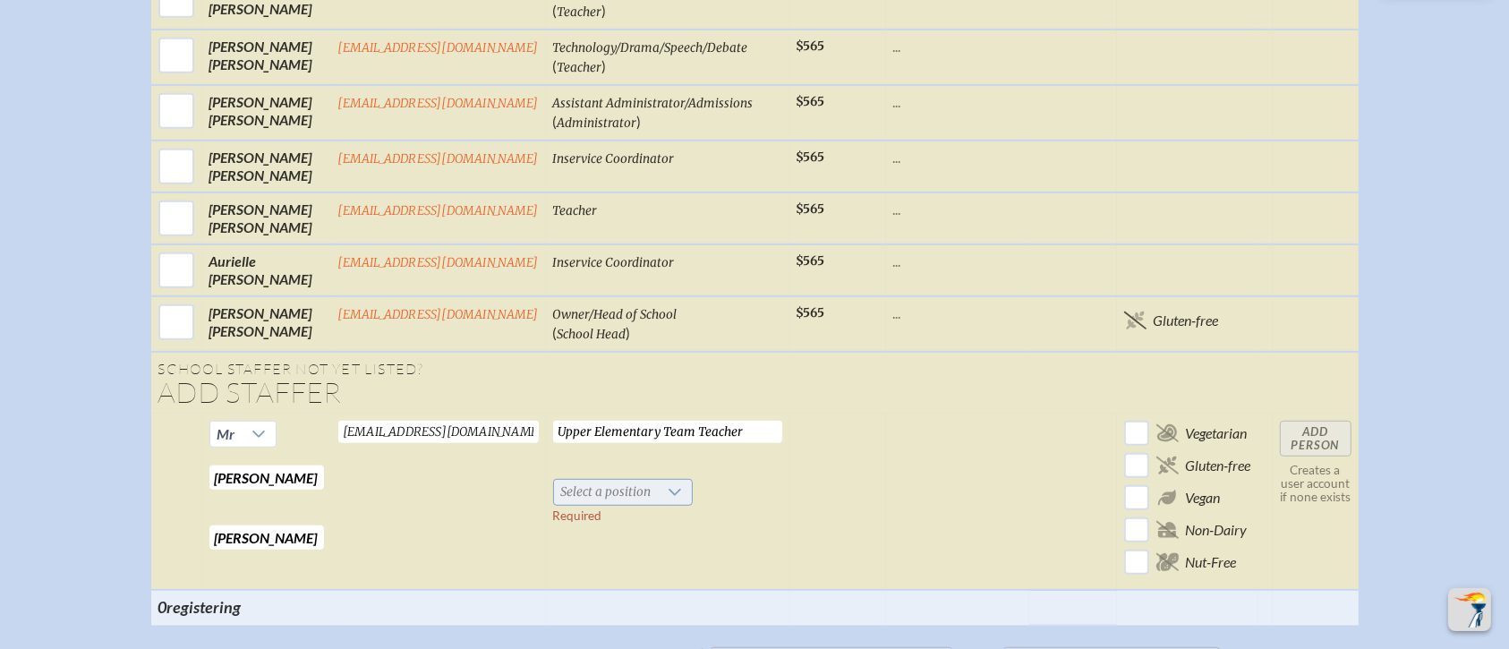
click at [599, 480] on span "Select a position" at bounding box center [606, 492] width 105 height 25
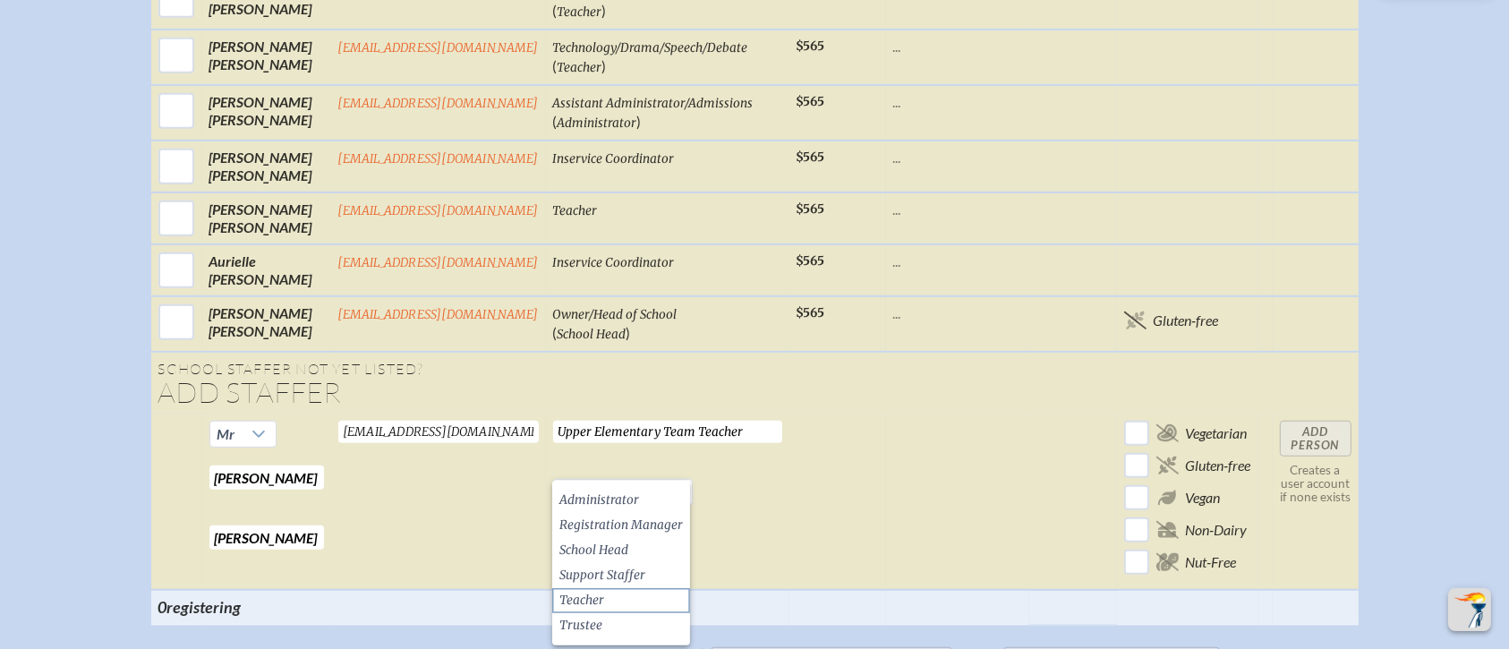
click at [608, 540] on li "Teacher" at bounding box center [621, 600] width 138 height 25
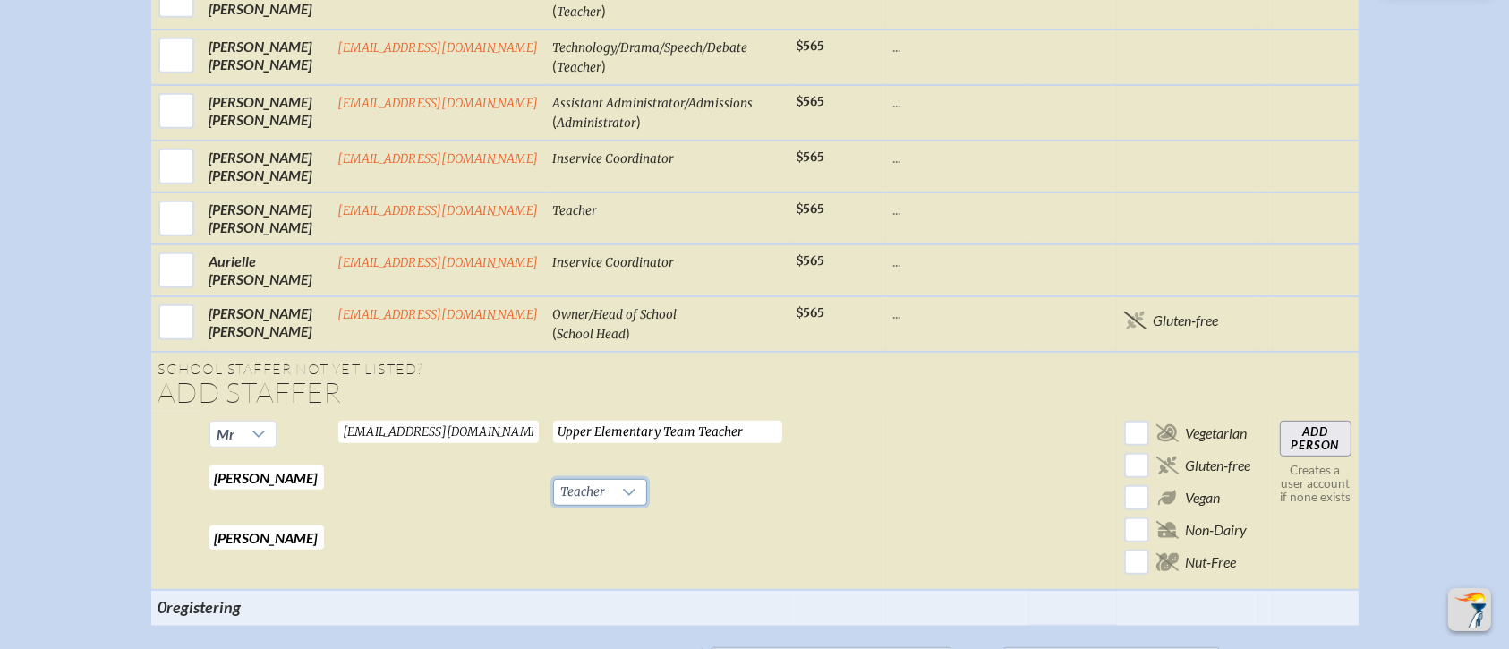
click at [1256, 421] on input "Add Person" at bounding box center [1316, 439] width 72 height 36
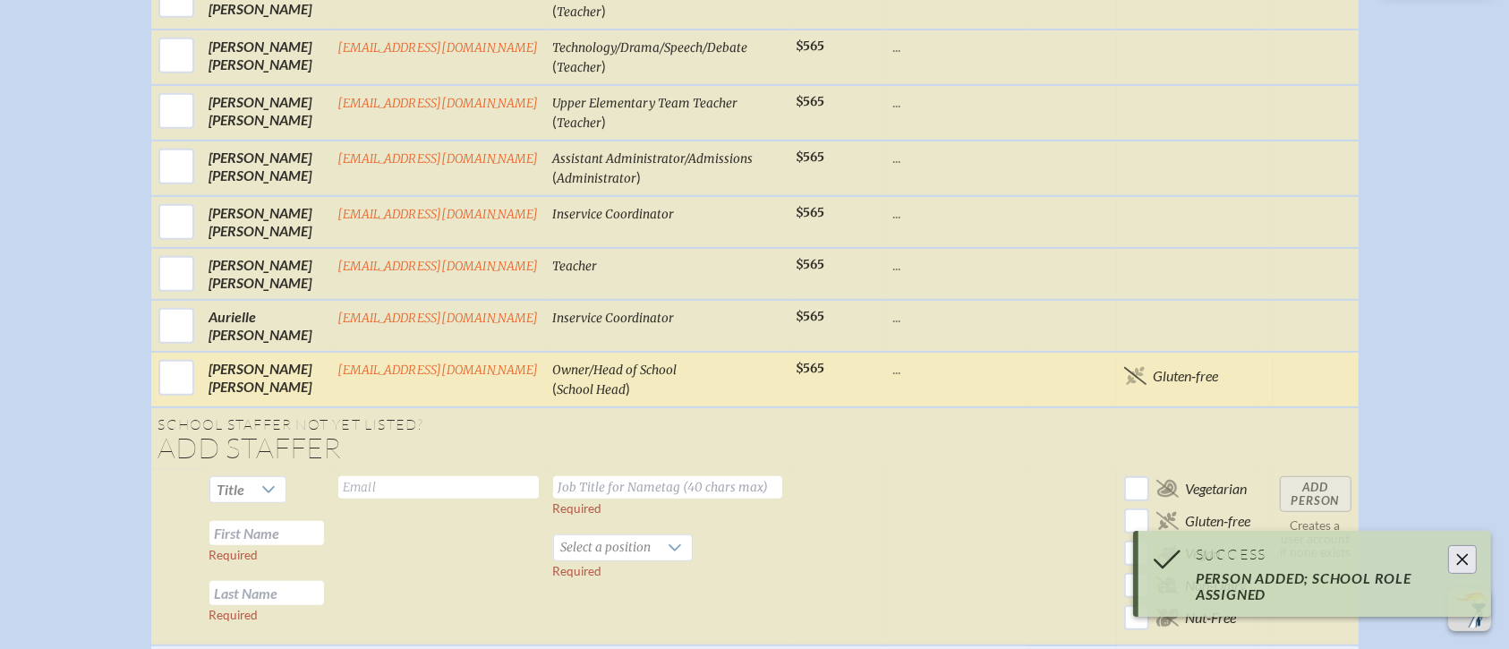
scroll to position [1017, 0]
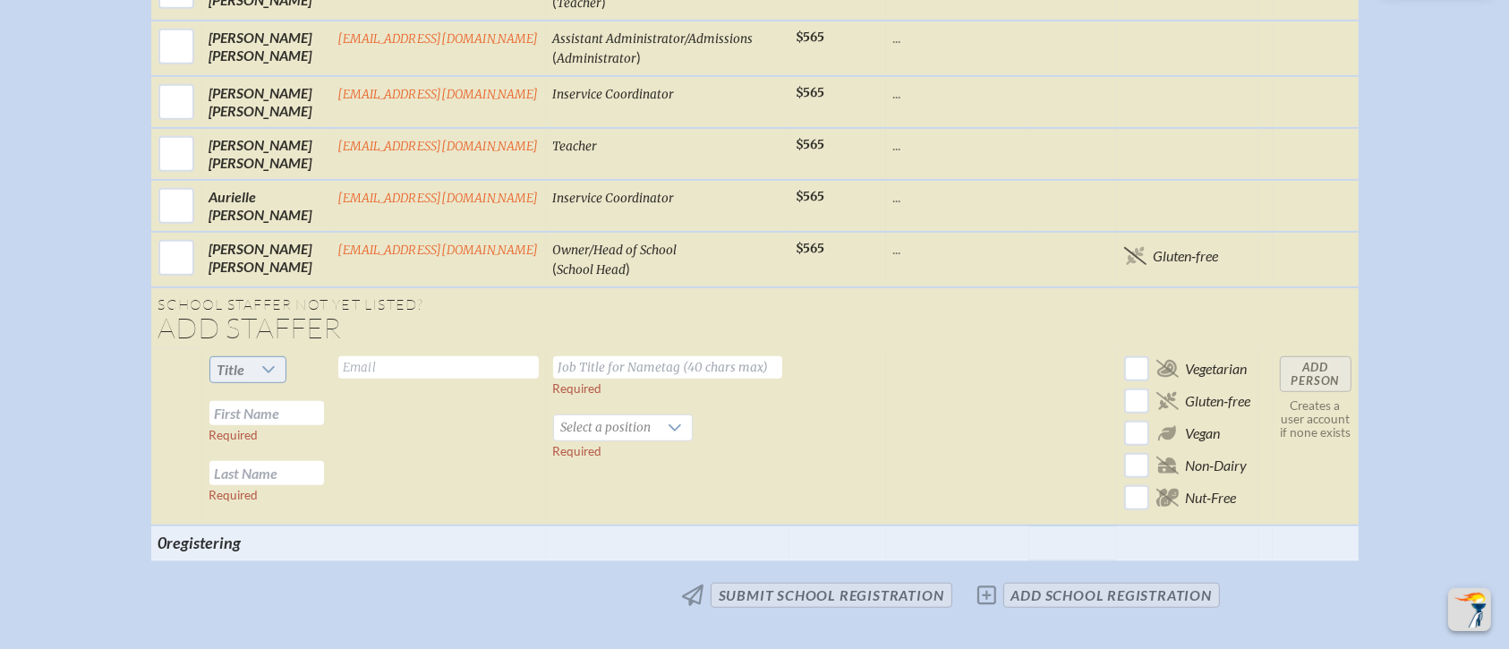
click at [268, 362] on icon at bounding box center [268, 369] width 14 height 14
click at [232, 453] on span "Ms." at bounding box center [222, 453] width 21 height 18
click at [248, 401] on input "text" at bounding box center [266, 413] width 115 height 24
type input "Anita"
click at [218, 461] on input "text" at bounding box center [266, 473] width 115 height 24
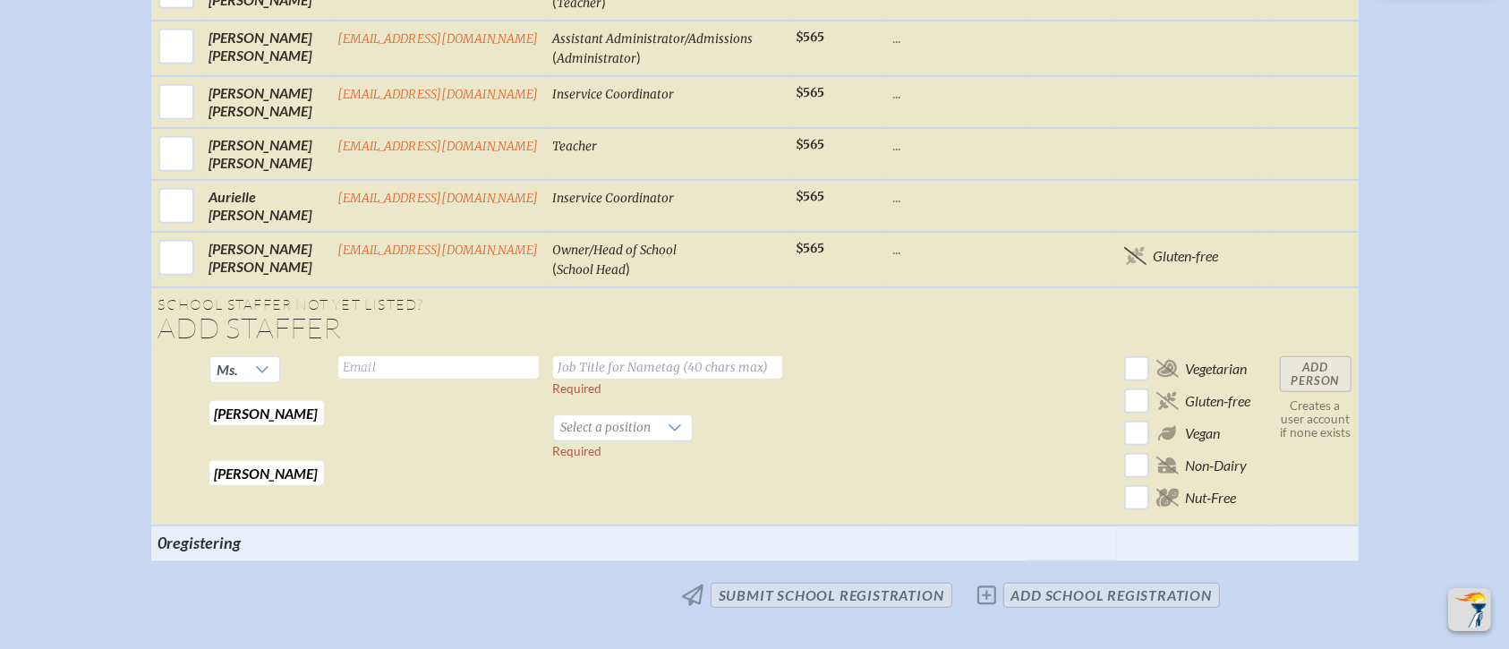
type input "Bender"
click at [404, 356] on input "text" at bounding box center [438, 367] width 200 height 22
type input "abender@millhopper.com"
click at [602, 356] on input "text" at bounding box center [667, 367] width 229 height 22
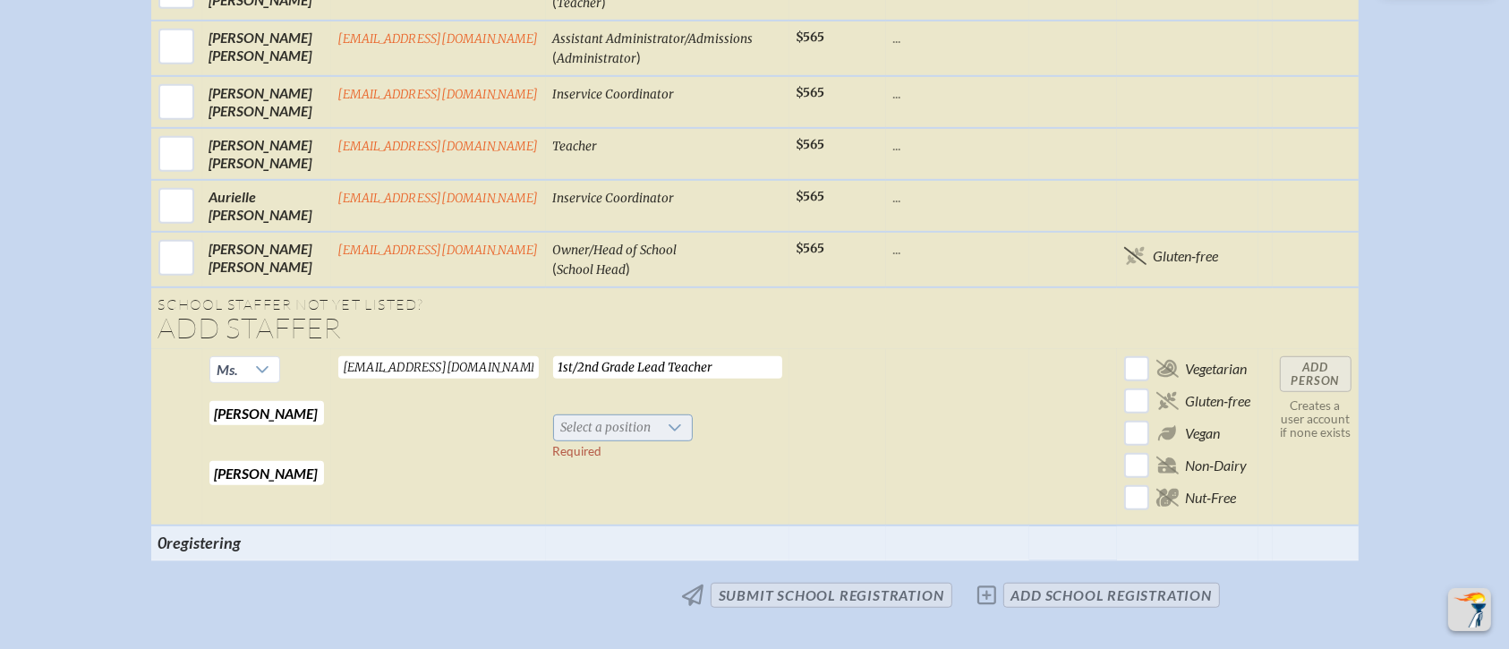
type input "1st/2nd Grade Lead Teacher"
click at [664, 415] on div at bounding box center [676, 427] width 34 height 25
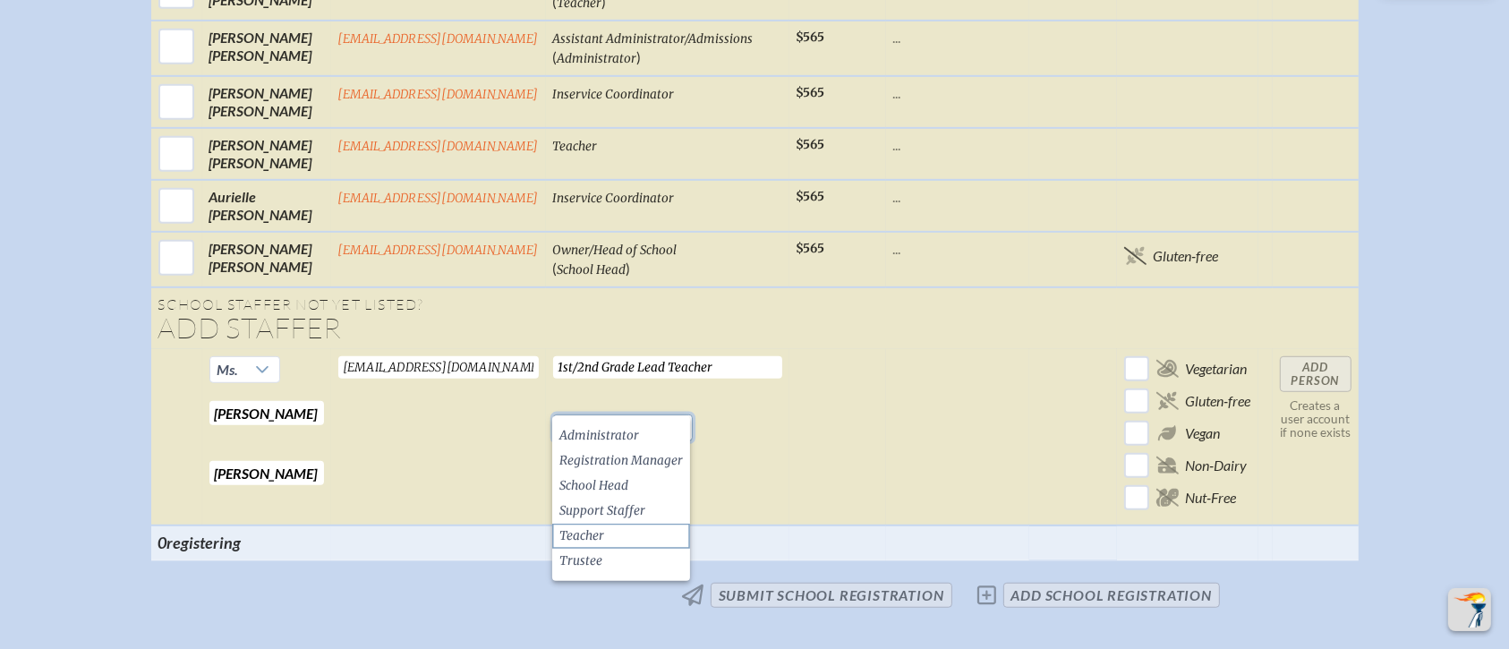
click at [602, 529] on span "Teacher" at bounding box center [581, 536] width 45 height 18
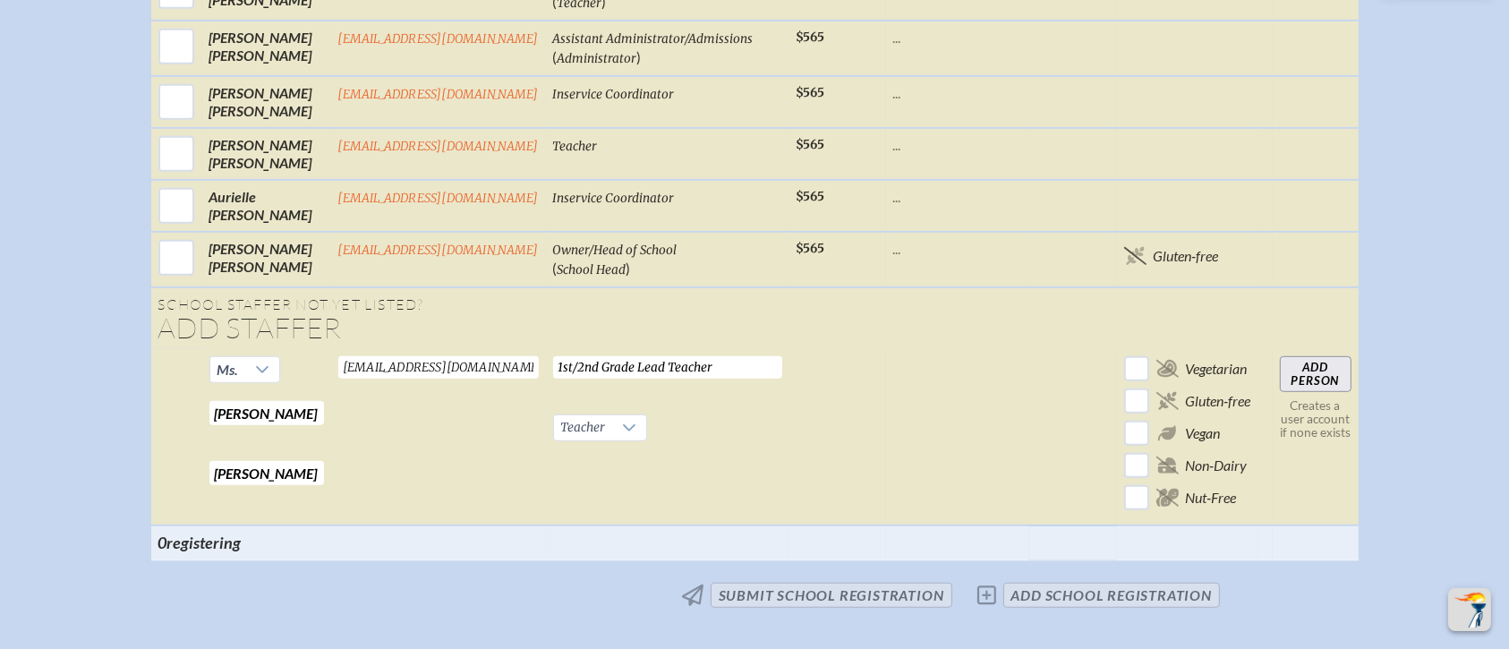
click at [1256, 356] on input "Add Person" at bounding box center [1316, 374] width 72 height 36
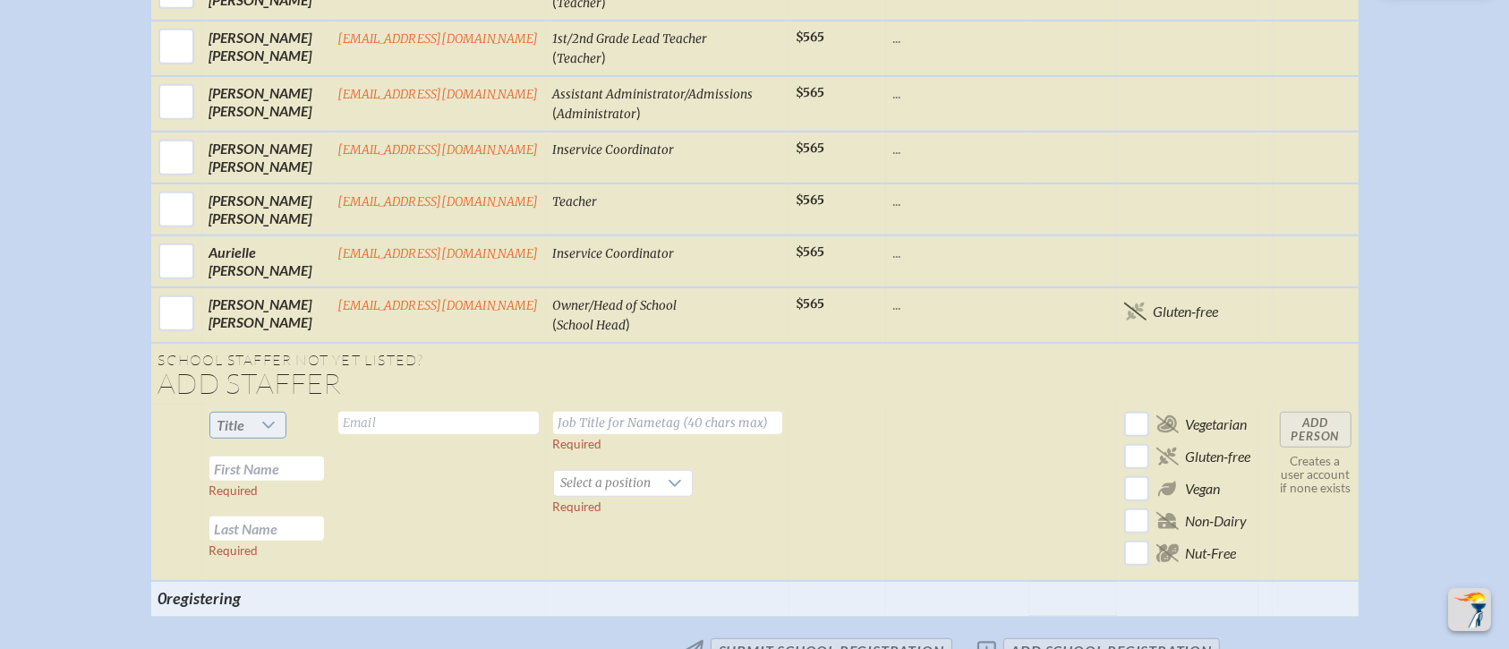
click at [258, 413] on div at bounding box center [269, 425] width 34 height 25
click at [254, 505] on li "Ms." at bounding box center [243, 507] width 77 height 25
click at [251, 456] on input "text" at bounding box center [266, 468] width 115 height 24
type input "Micha"
click at [233, 516] on input "text" at bounding box center [266, 528] width 115 height 24
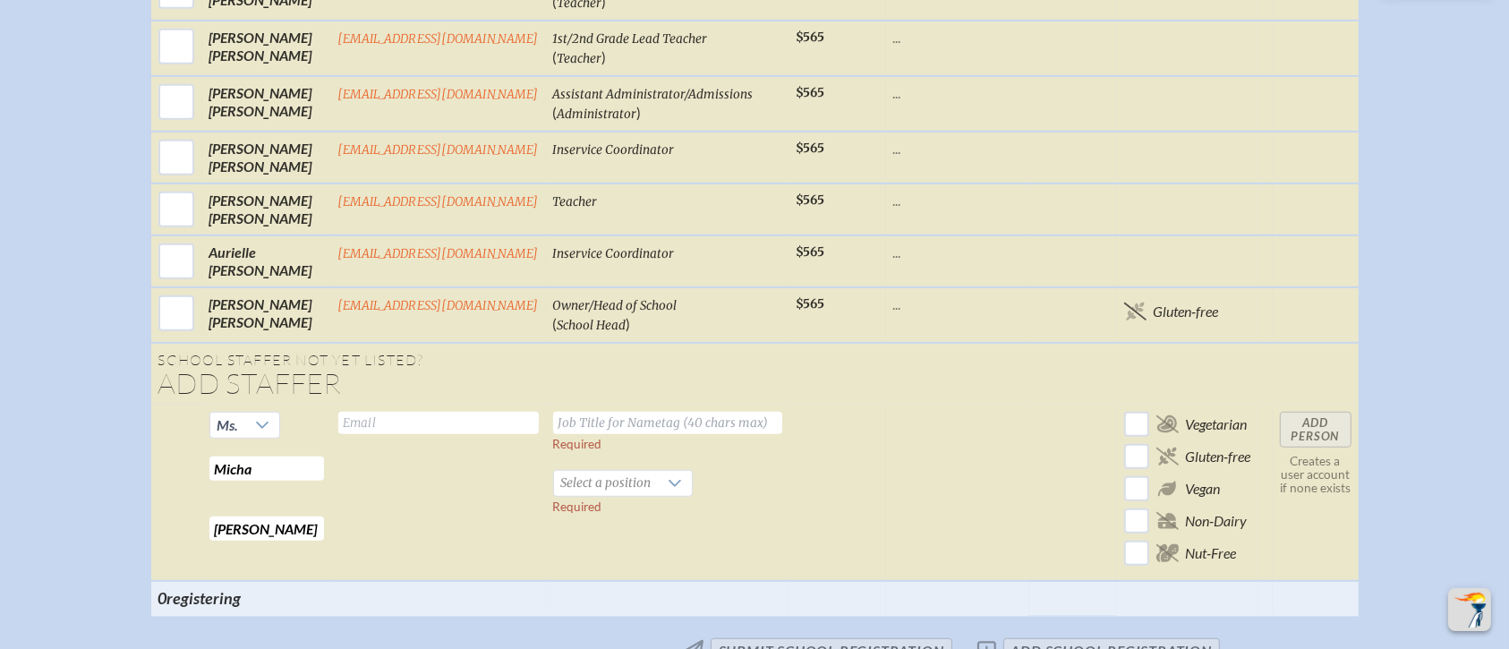
type input "Carter"
click at [393, 412] on input "text" at bounding box center [438, 423] width 200 height 22
type input "mcarter@millhopper.com"
click at [602, 412] on input "text" at bounding box center [667, 423] width 229 height 22
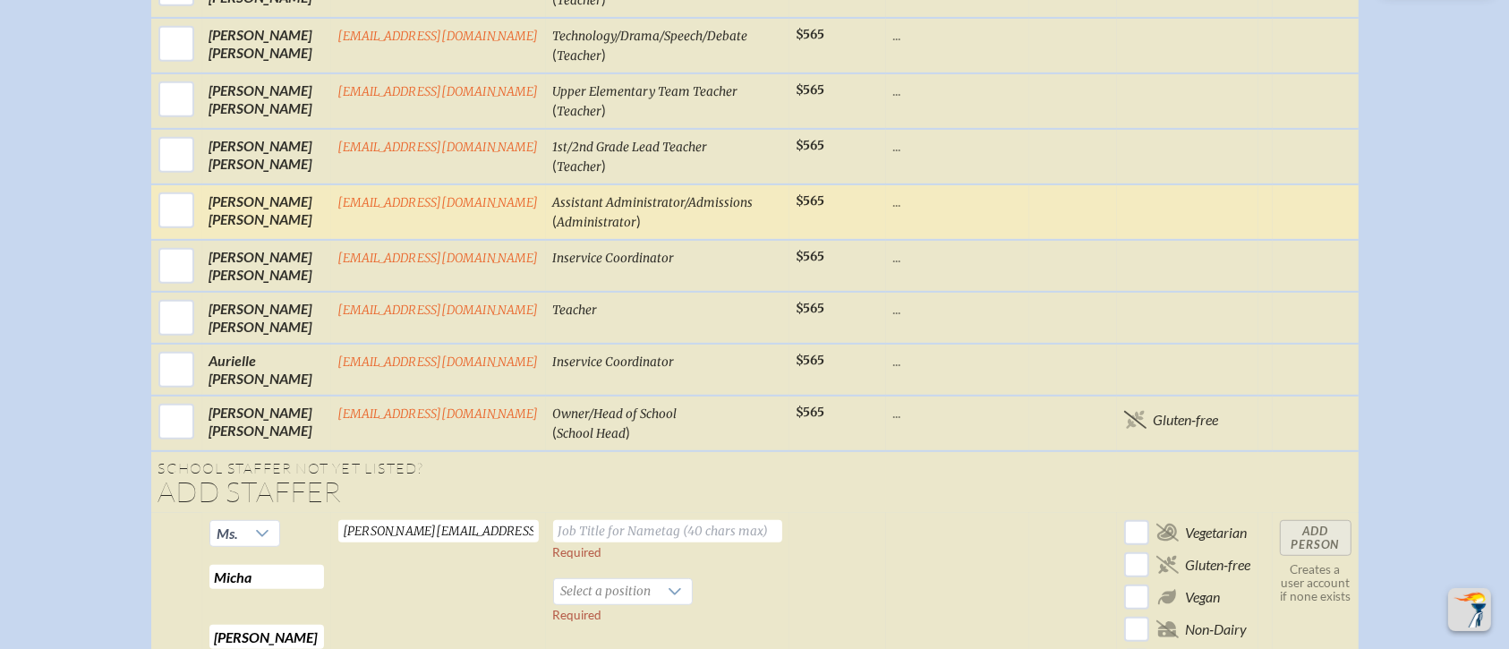
scroll to position [1136, 0]
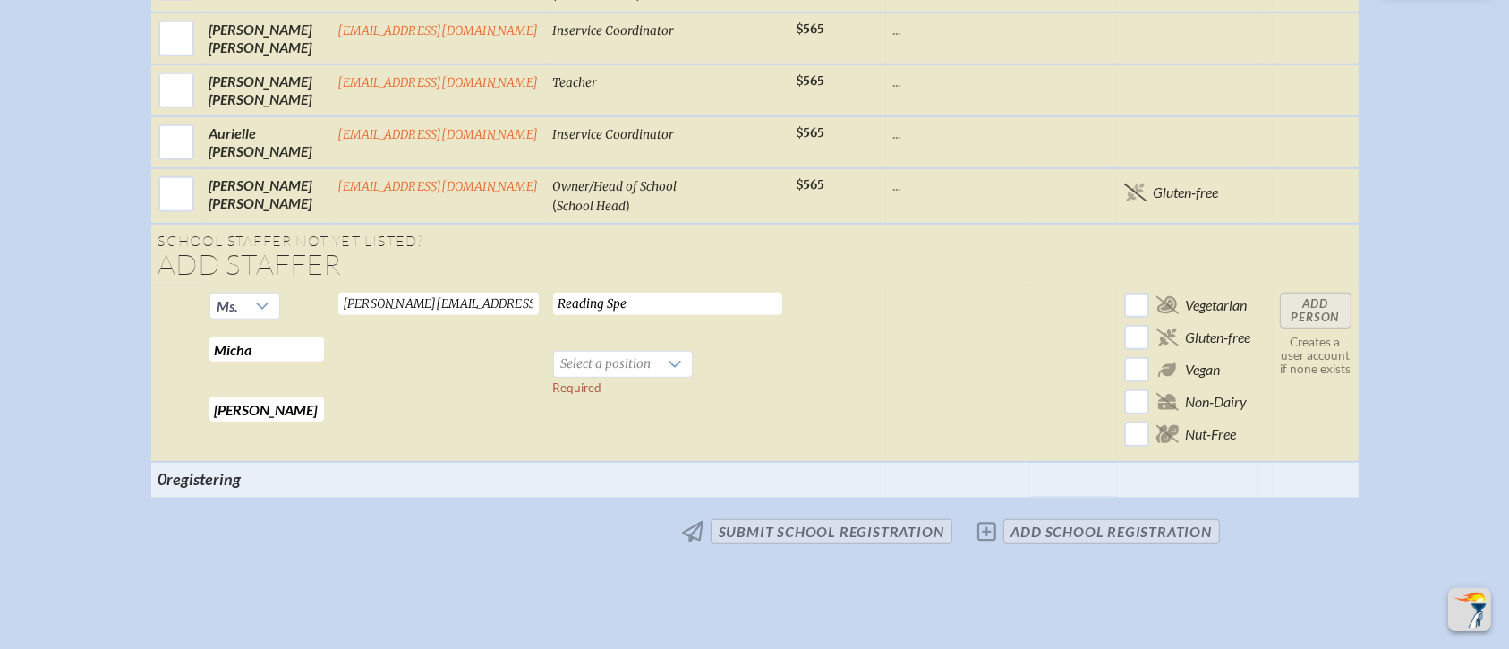
drag, startPoint x: 634, startPoint y: 279, endPoint x: 605, endPoint y: 283, distance: 28.9
click at [605, 293] on input "Reading Spe" at bounding box center [667, 304] width 229 height 22
paste input "cialist"
type input "Reading Specialist"
click at [680, 352] on div at bounding box center [676, 364] width 34 height 25
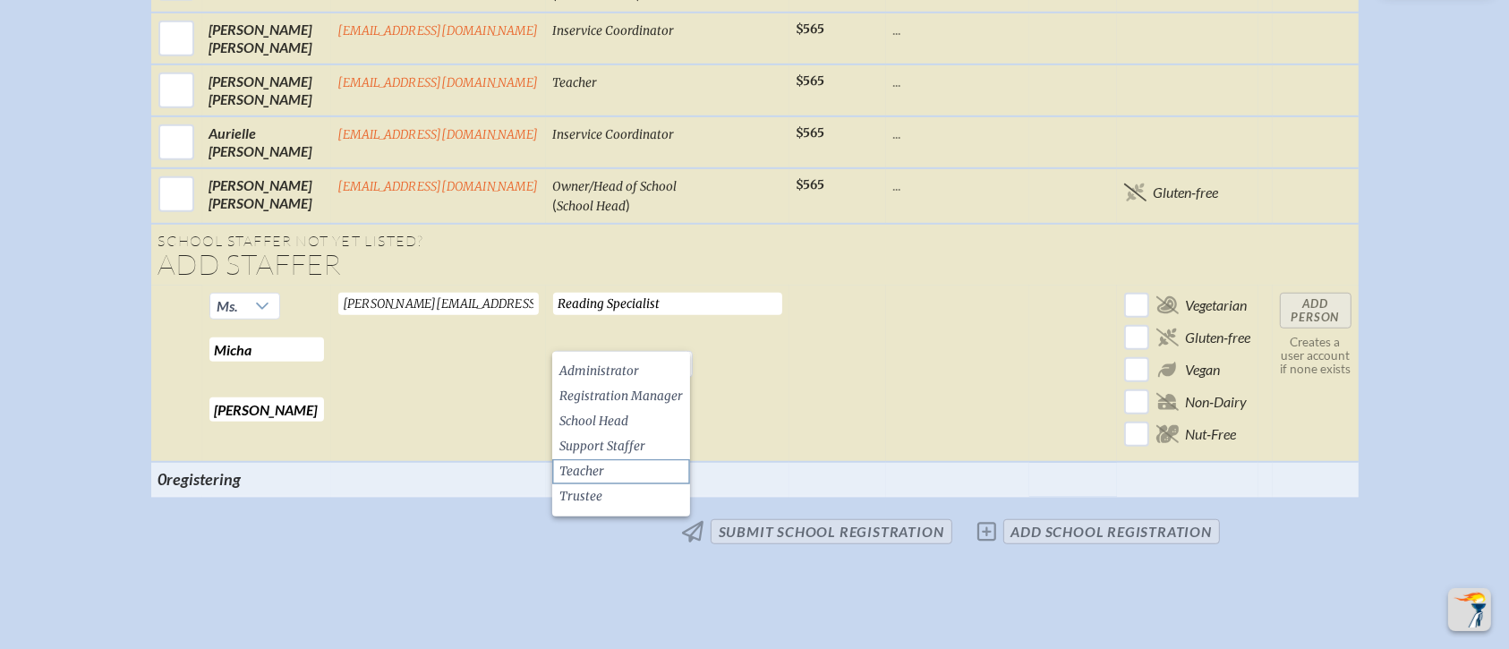
click at [601, 469] on span "Teacher" at bounding box center [581, 472] width 45 height 18
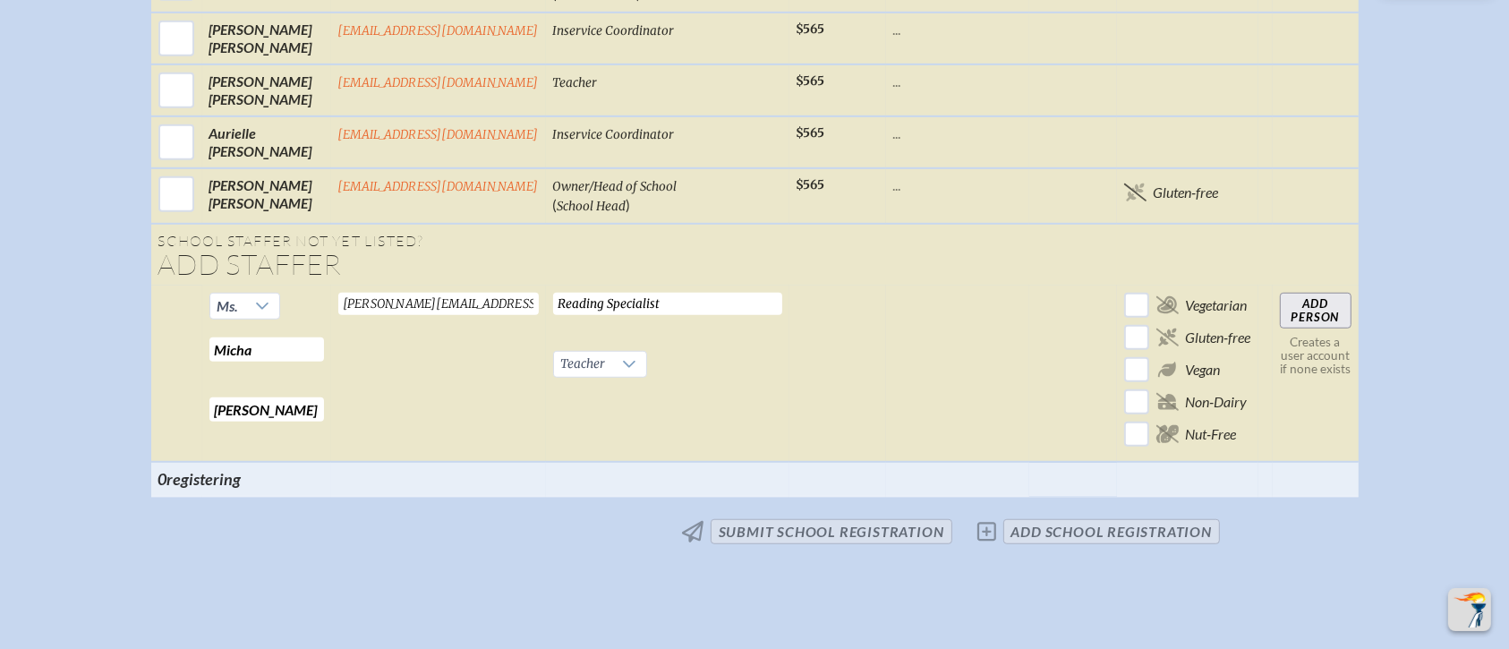
click at [1256, 293] on input "Add Person" at bounding box center [1316, 311] width 72 height 36
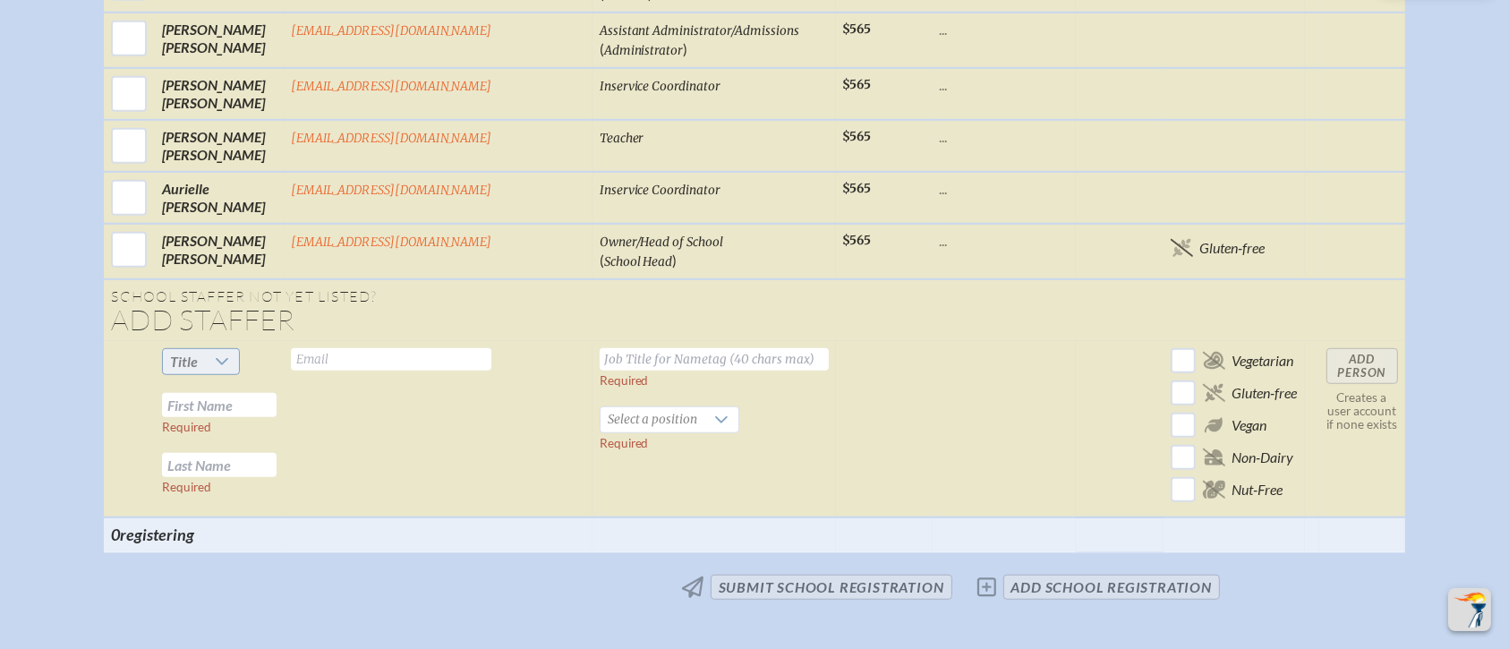
click at [229, 354] on icon at bounding box center [222, 361] width 14 height 14
click at [241, 444] on li "Ms." at bounding box center [243, 442] width 77 height 25
click at [257, 393] on input "text" at bounding box center [219, 405] width 115 height 24
type input "Tiffany"
click at [251, 453] on input "text" at bounding box center [219, 465] width 115 height 24
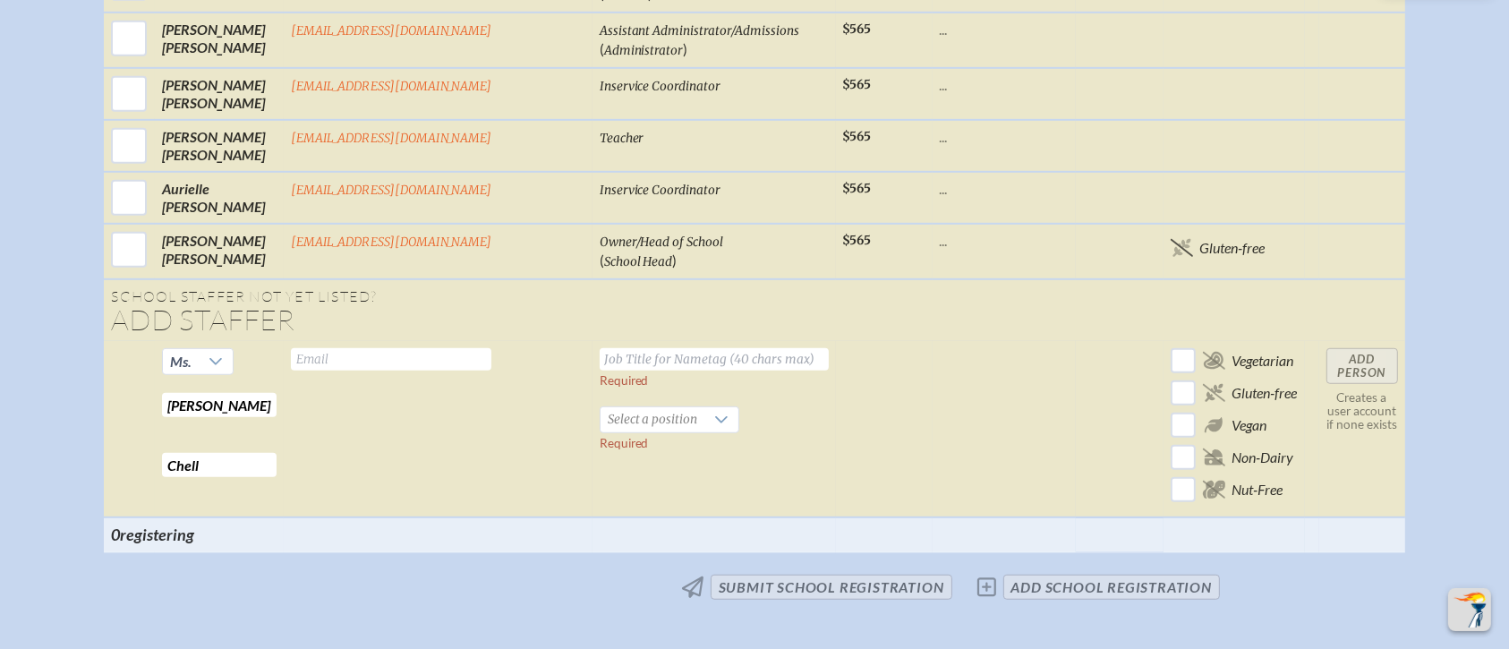
type input "Chell"
click at [395, 348] on input "text" at bounding box center [391, 359] width 200 height 22
type input "tchell@millhopper.com"
click at [600, 348] on input "text" at bounding box center [714, 359] width 229 height 22
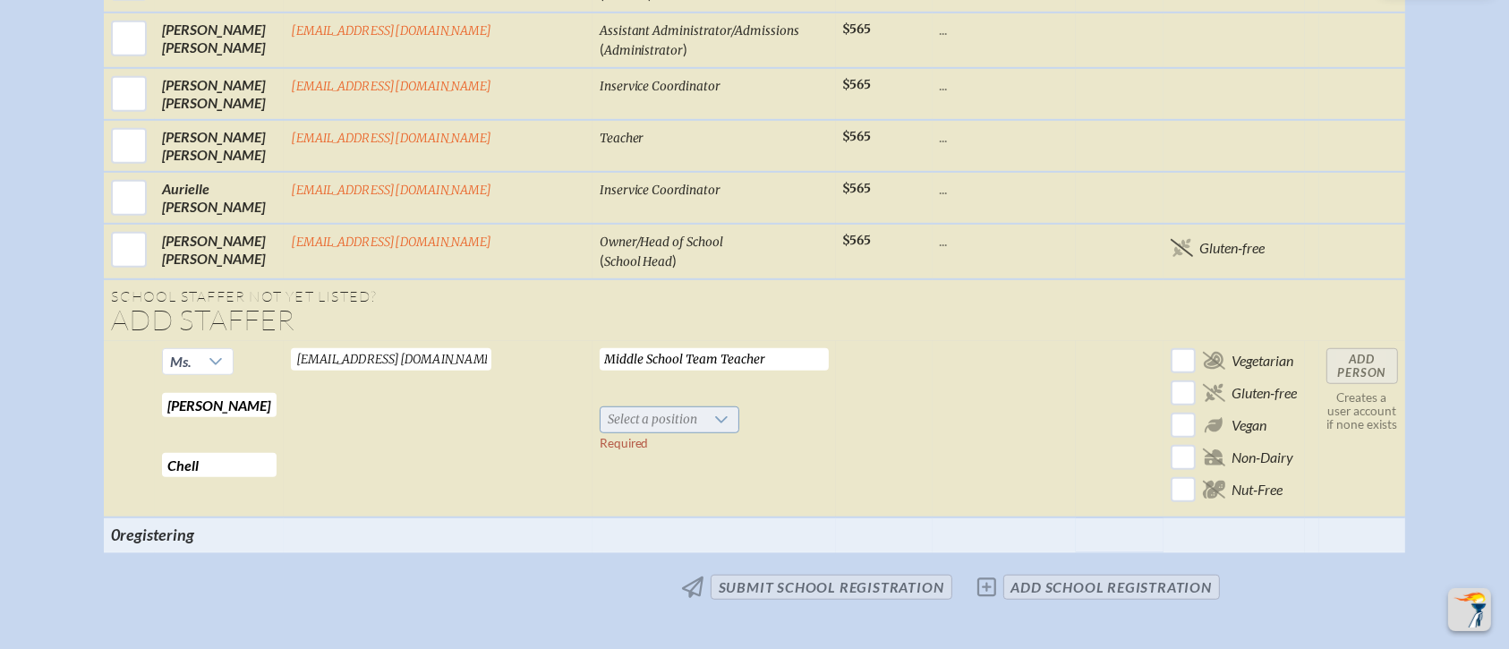
type input "Middle School Team Teacher"
click at [622, 407] on span "Select a position" at bounding box center [652, 419] width 105 height 25
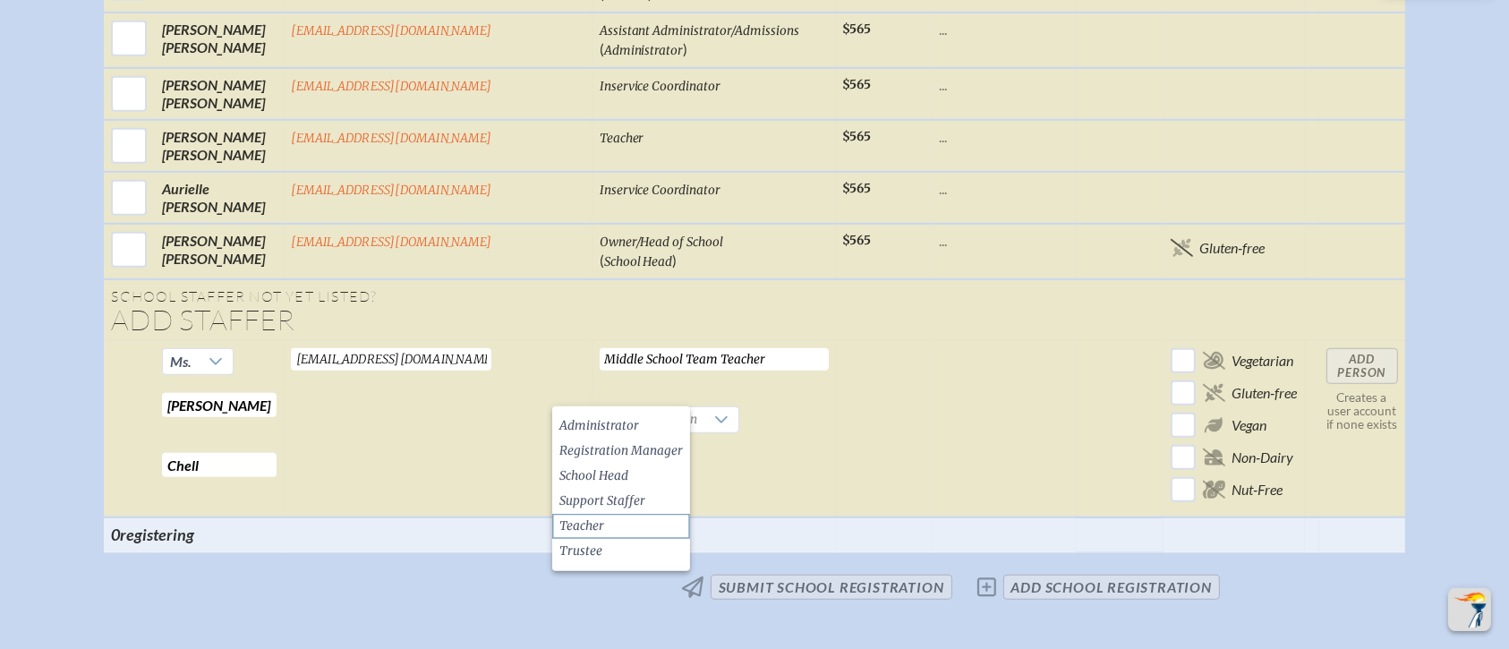
click at [606, 528] on li "Teacher" at bounding box center [621, 526] width 138 height 25
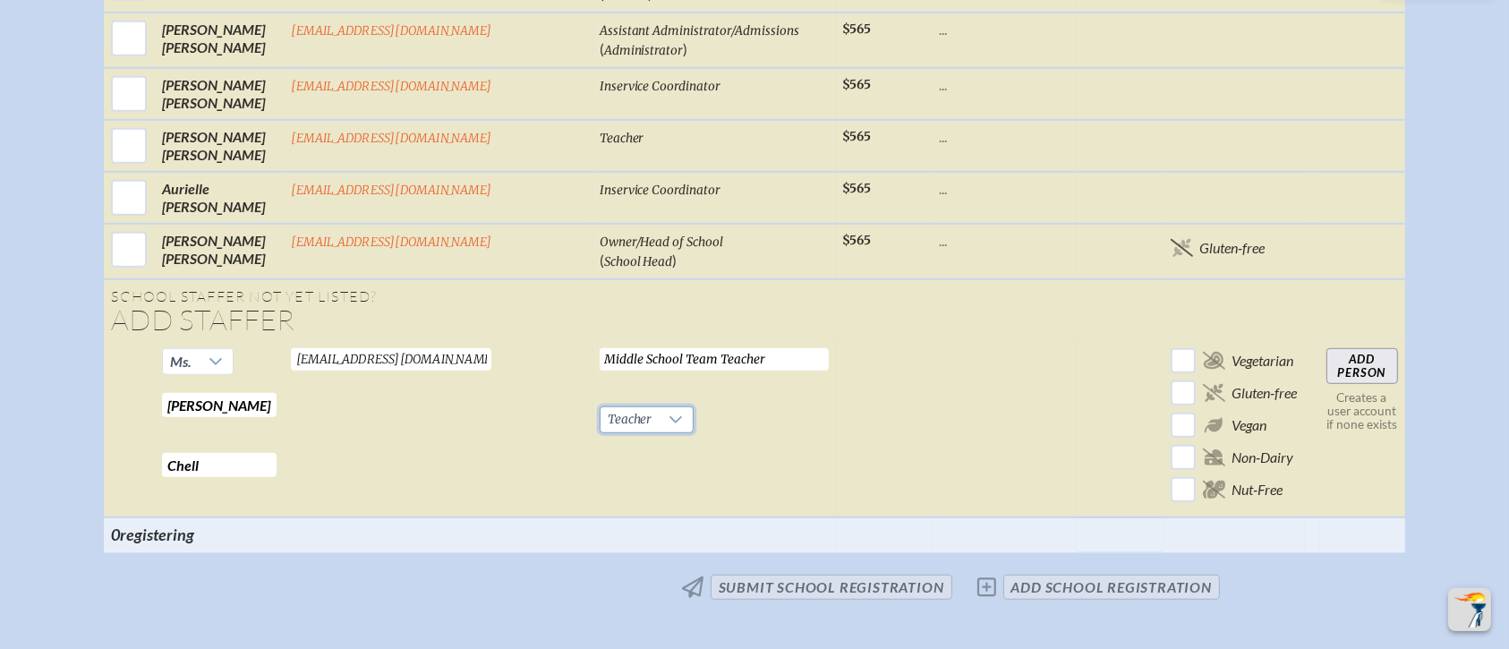
click at [1256, 348] on input "Add Person" at bounding box center [1362, 366] width 72 height 36
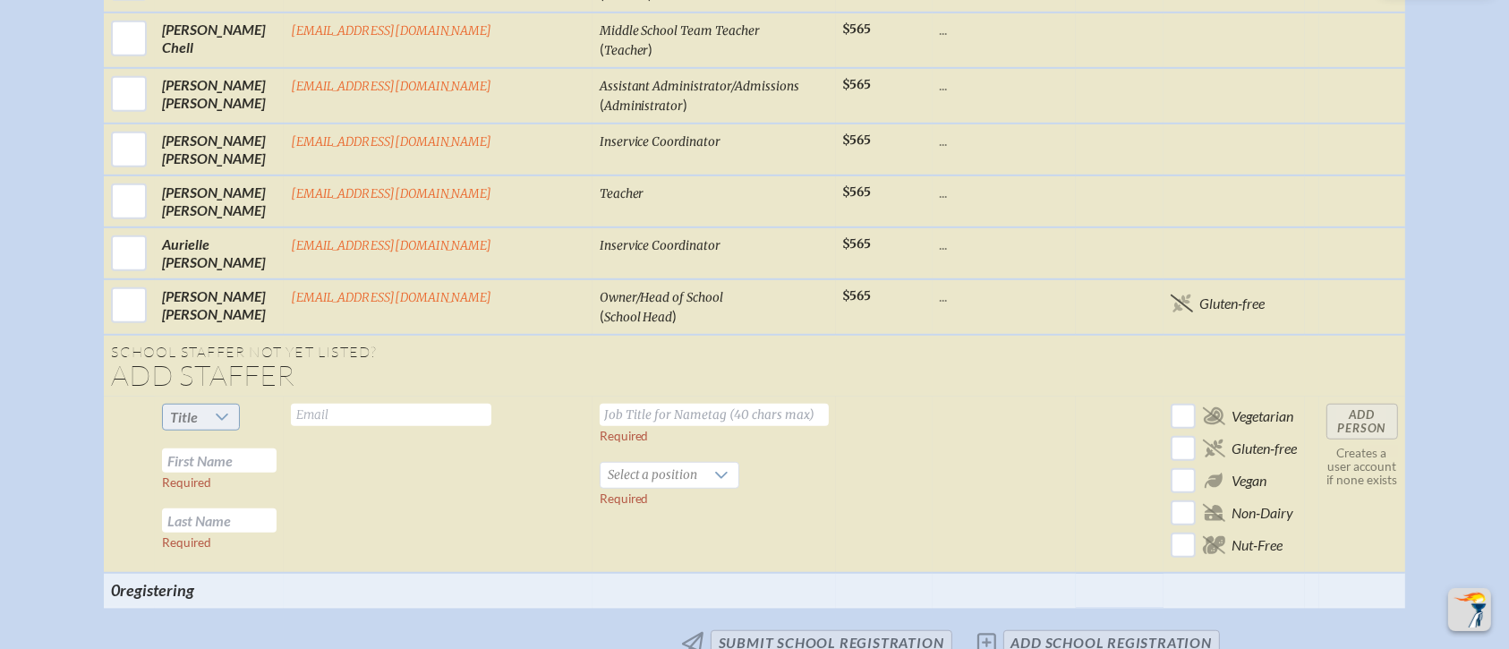
click at [198, 408] on span "Title" at bounding box center [184, 416] width 28 height 17
click at [245, 476] on li "Dr" at bounding box center [243, 473] width 77 height 25
click at [276, 448] on input "text" at bounding box center [219, 460] width 115 height 24
type input "Michael"
click at [268, 508] on input "text" at bounding box center [219, 520] width 115 height 24
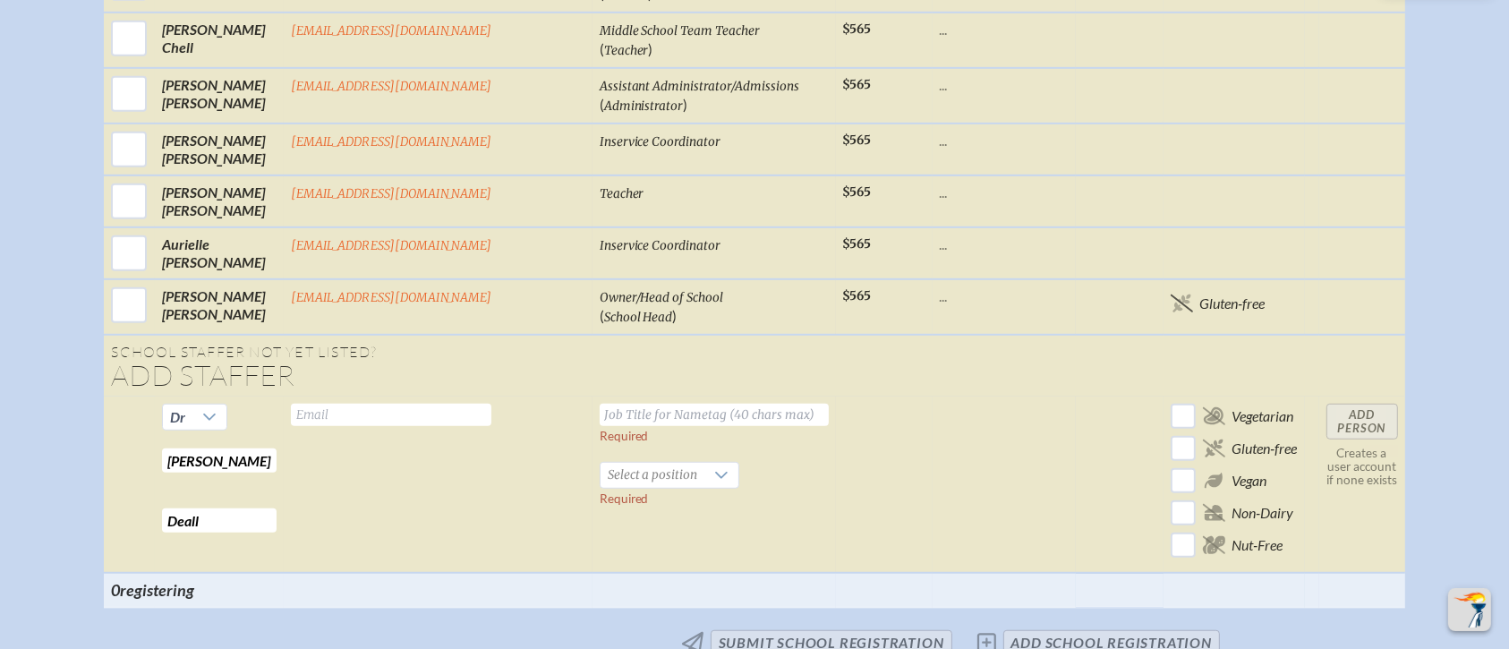
type input "Deall"
click at [389, 404] on input "text" at bounding box center [391, 415] width 200 height 22
type input "mdeall@millhopper.com"
click at [627, 404] on input "text" at bounding box center [714, 415] width 229 height 22
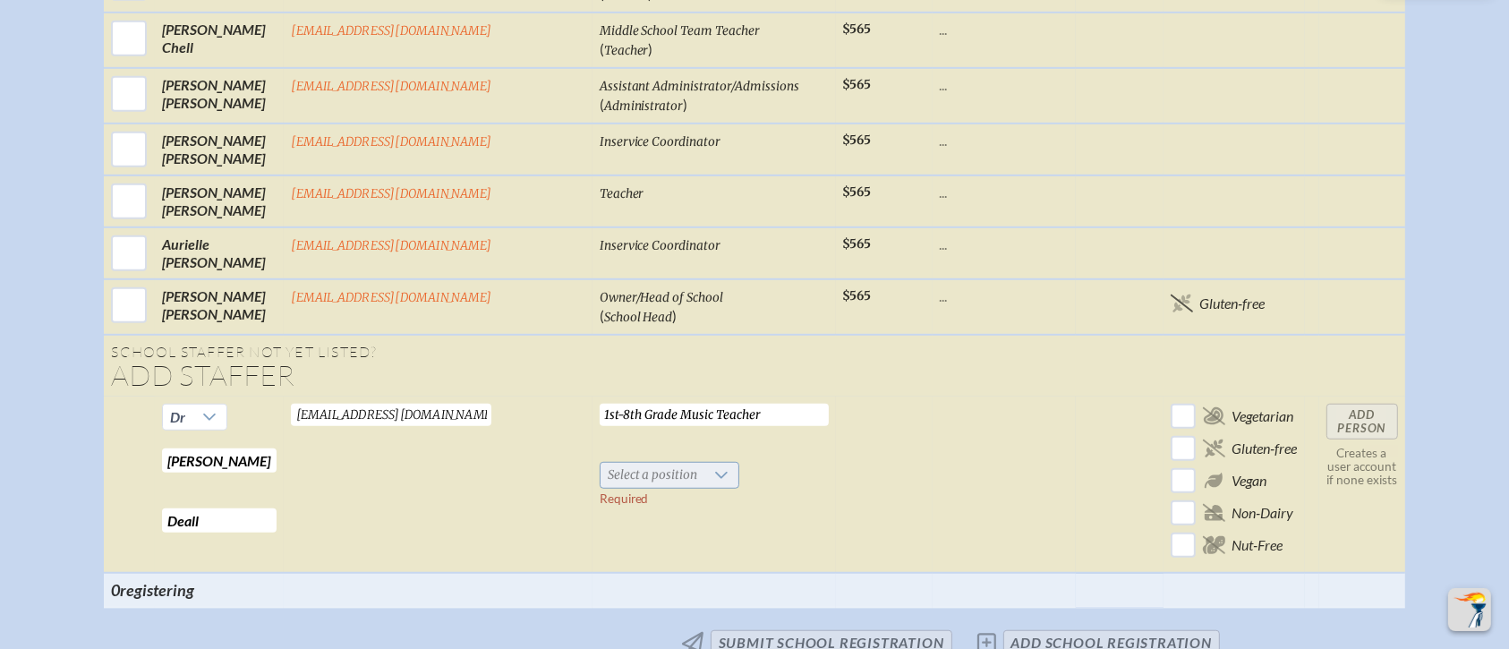
type input "1st-8th Grade Music Teacher"
click at [630, 463] on span "Select a position" at bounding box center [652, 475] width 105 height 25
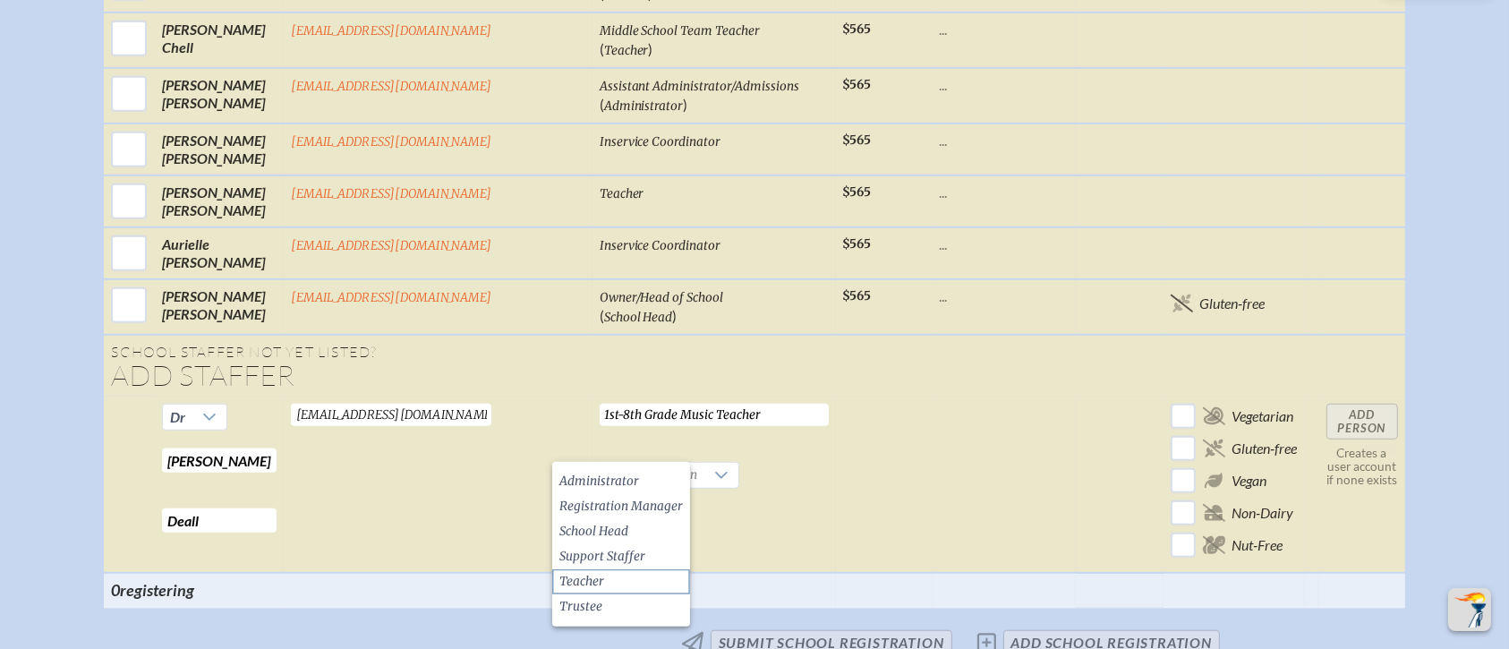
click at [619, 540] on li "Teacher" at bounding box center [621, 581] width 138 height 25
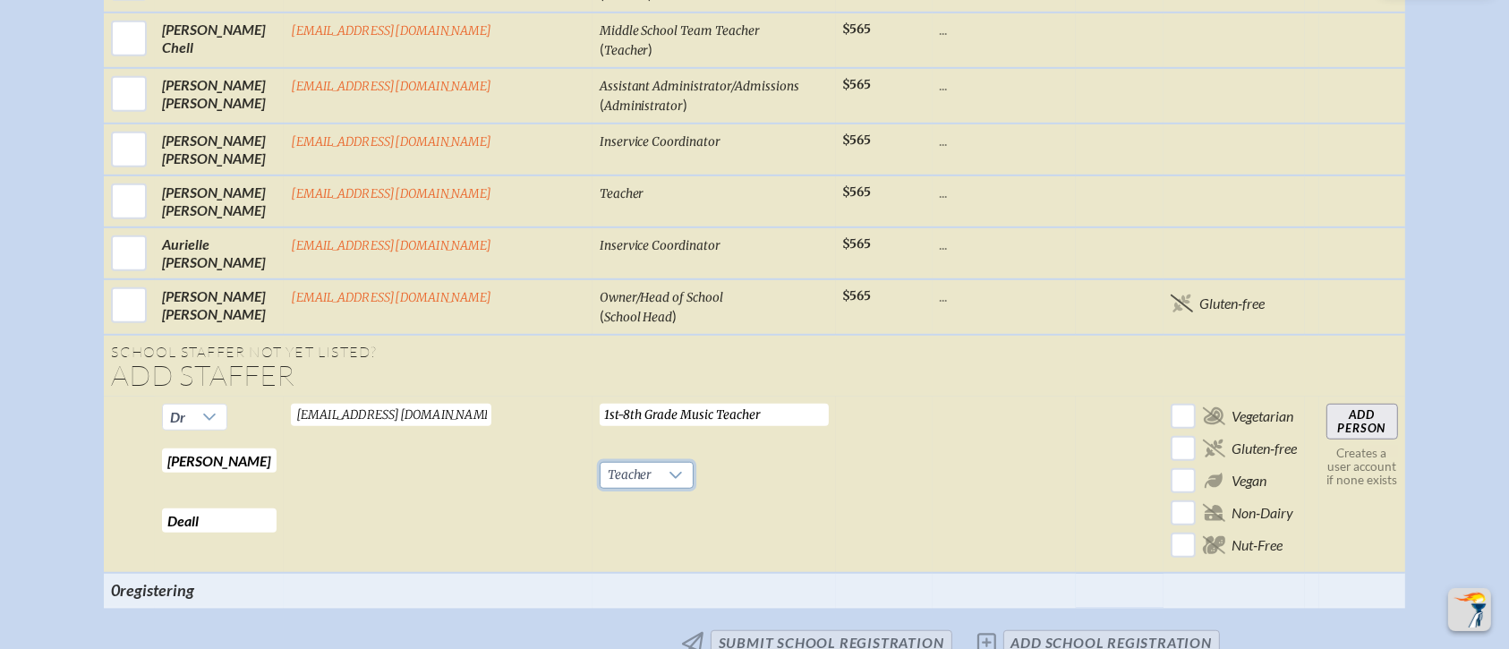
click at [1256, 404] on input "Add Person" at bounding box center [1362, 422] width 72 height 36
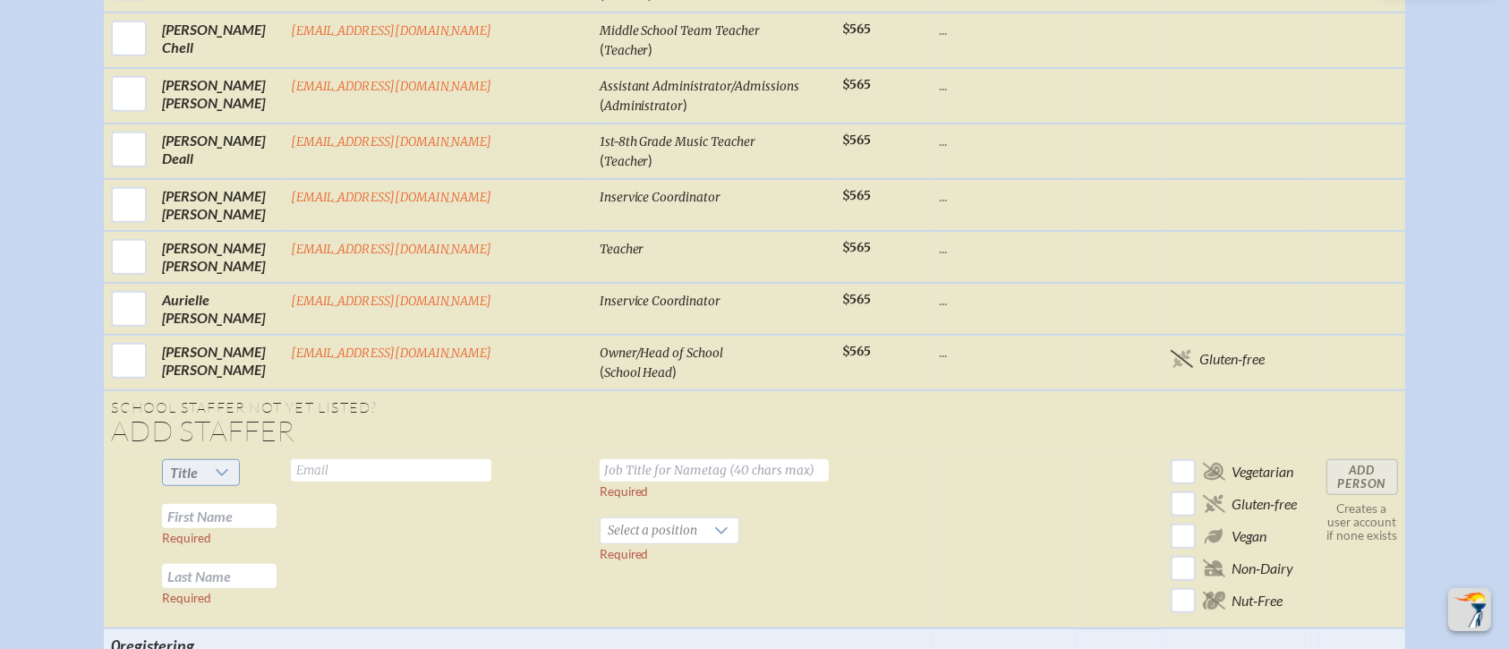
click at [239, 460] on div at bounding box center [222, 472] width 34 height 25
click at [254, 540] on li "Ms." at bounding box center [243, 552] width 77 height 25
click at [255, 504] on input "text" at bounding box center [219, 516] width 115 height 24
type input "Katie"
click at [276, 540] on input "text" at bounding box center [219, 576] width 115 height 24
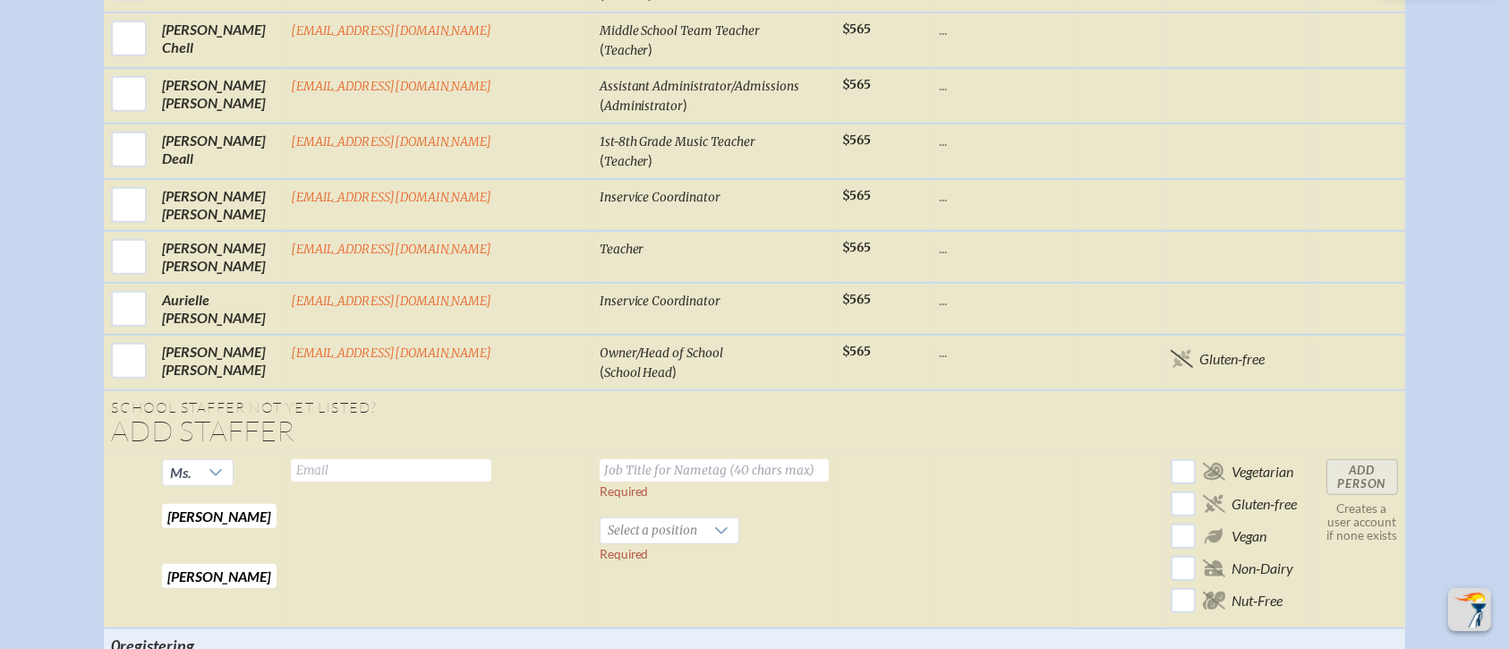
type input "Ellison"
click at [396, 459] on input "text" at bounding box center [391, 470] width 200 height 22
type input "kellison@millhopper.com"
click at [600, 459] on input "text" at bounding box center [714, 470] width 229 height 22
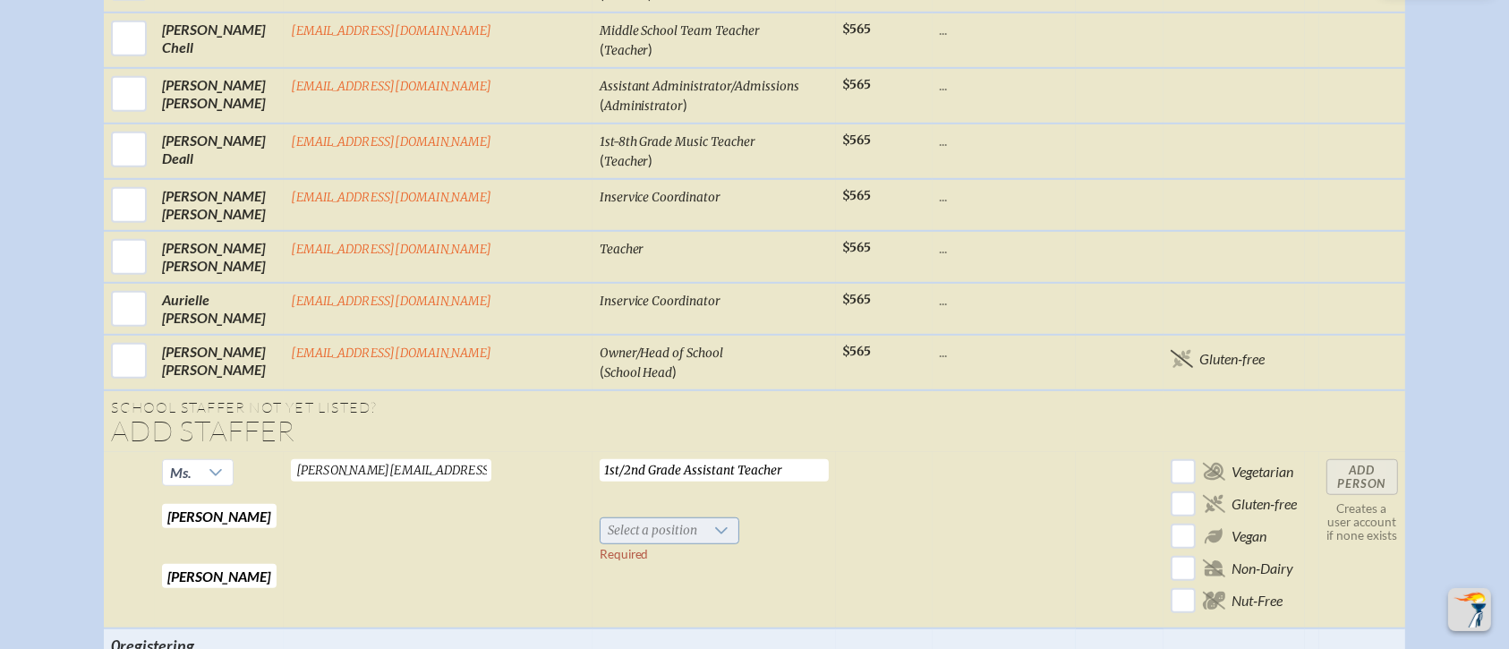
type input "1st/2nd Grade Assistant Teacher"
click at [600, 518] on span "Select a position" at bounding box center [652, 530] width 105 height 25
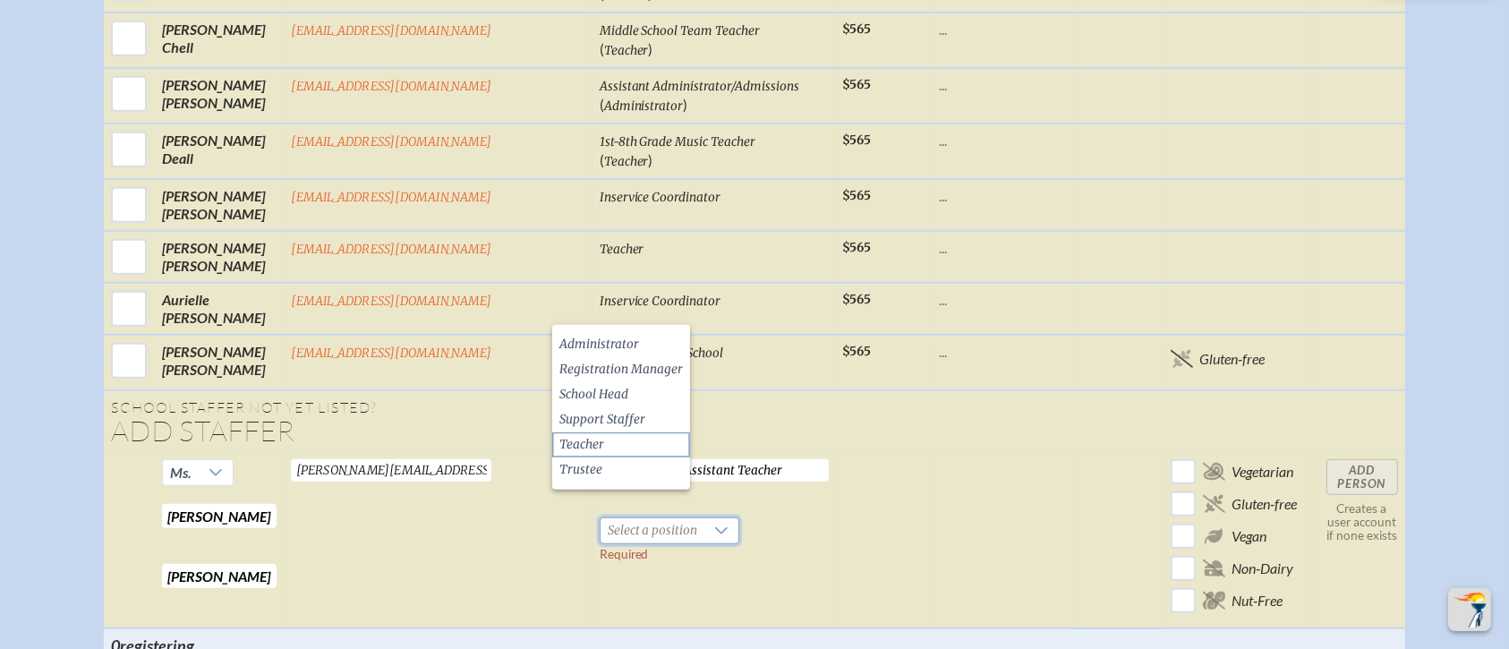
click at [603, 437] on li "Teacher" at bounding box center [621, 444] width 138 height 25
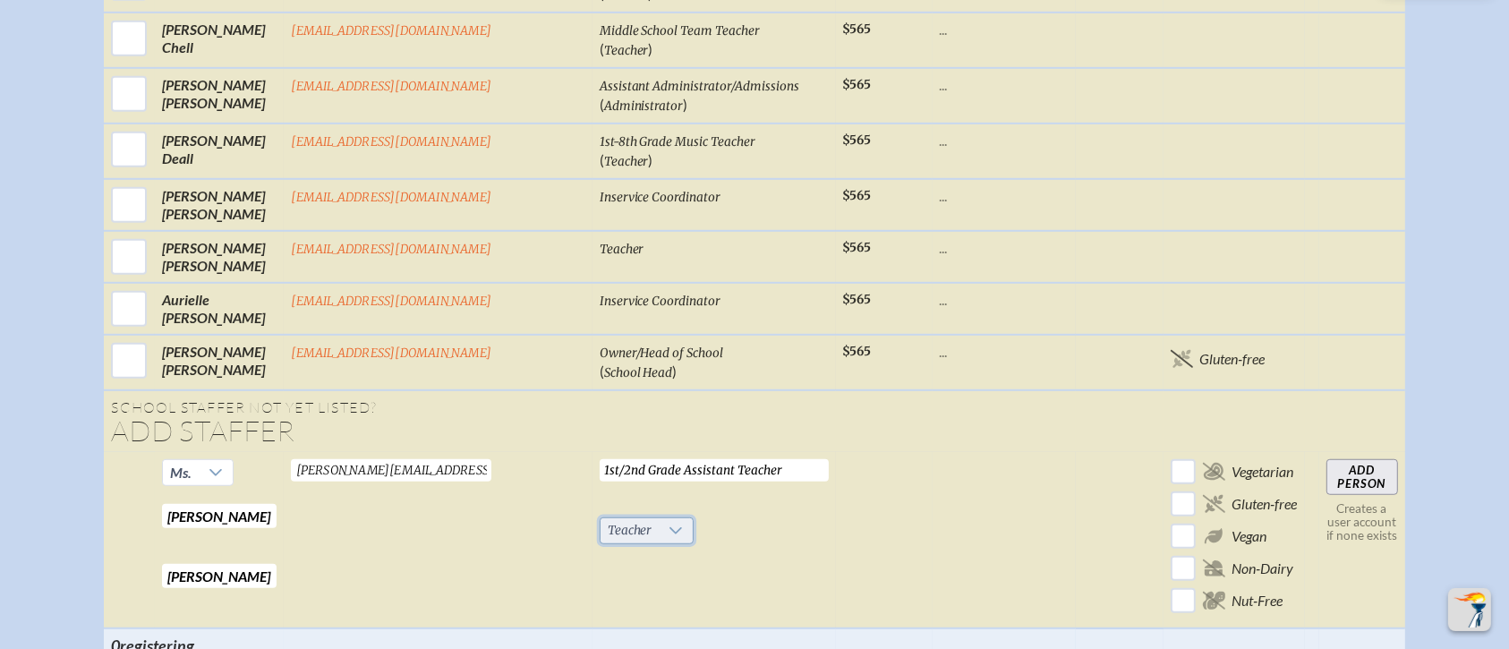
click at [606, 518] on span "Teacher" at bounding box center [629, 530] width 59 height 25
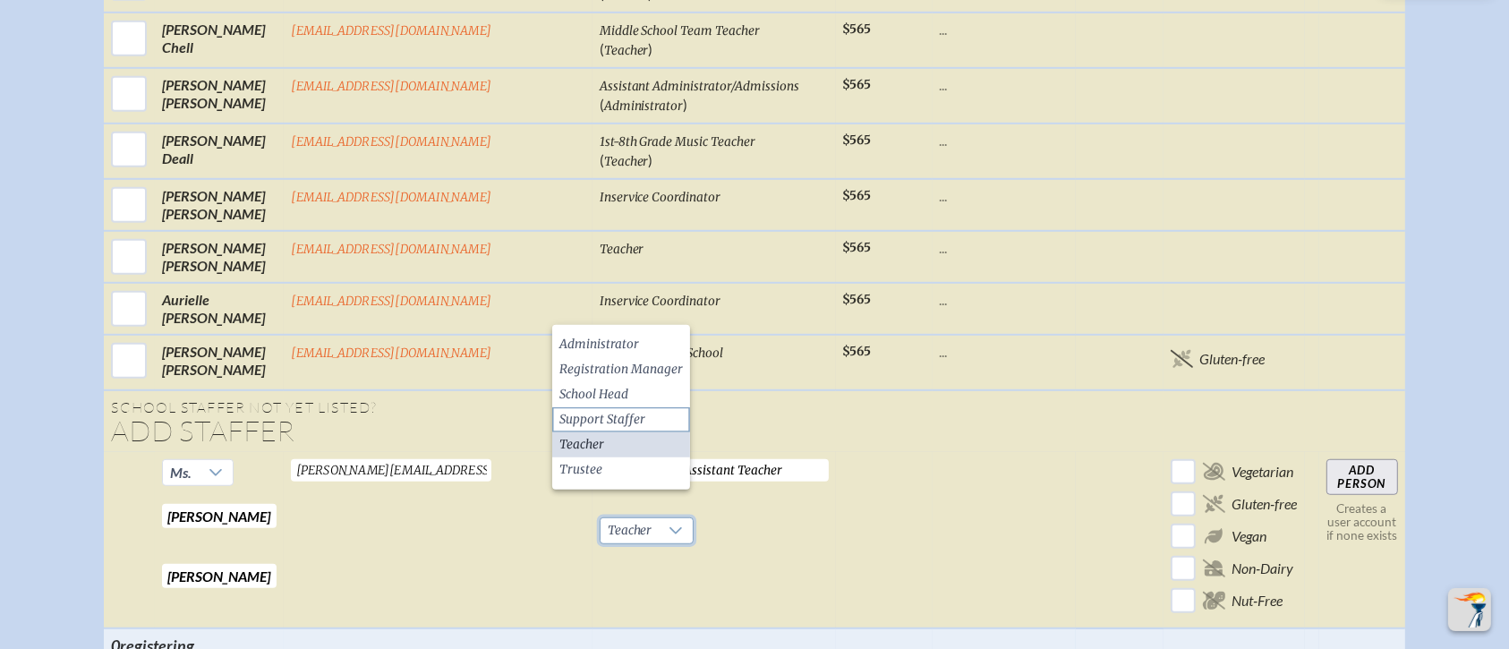
click at [605, 417] on span "Support Staffer" at bounding box center [602, 420] width 86 height 18
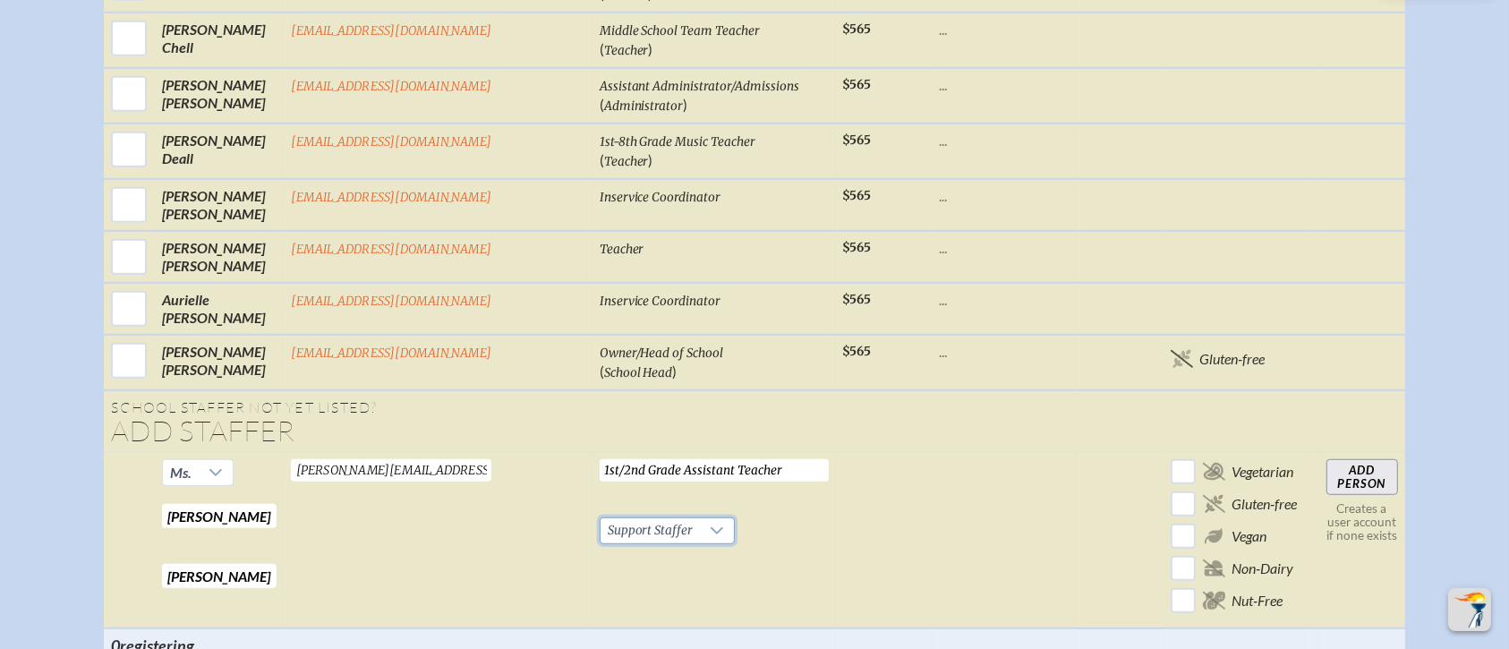
click at [1256, 459] on input "Add Person" at bounding box center [1362, 477] width 72 height 36
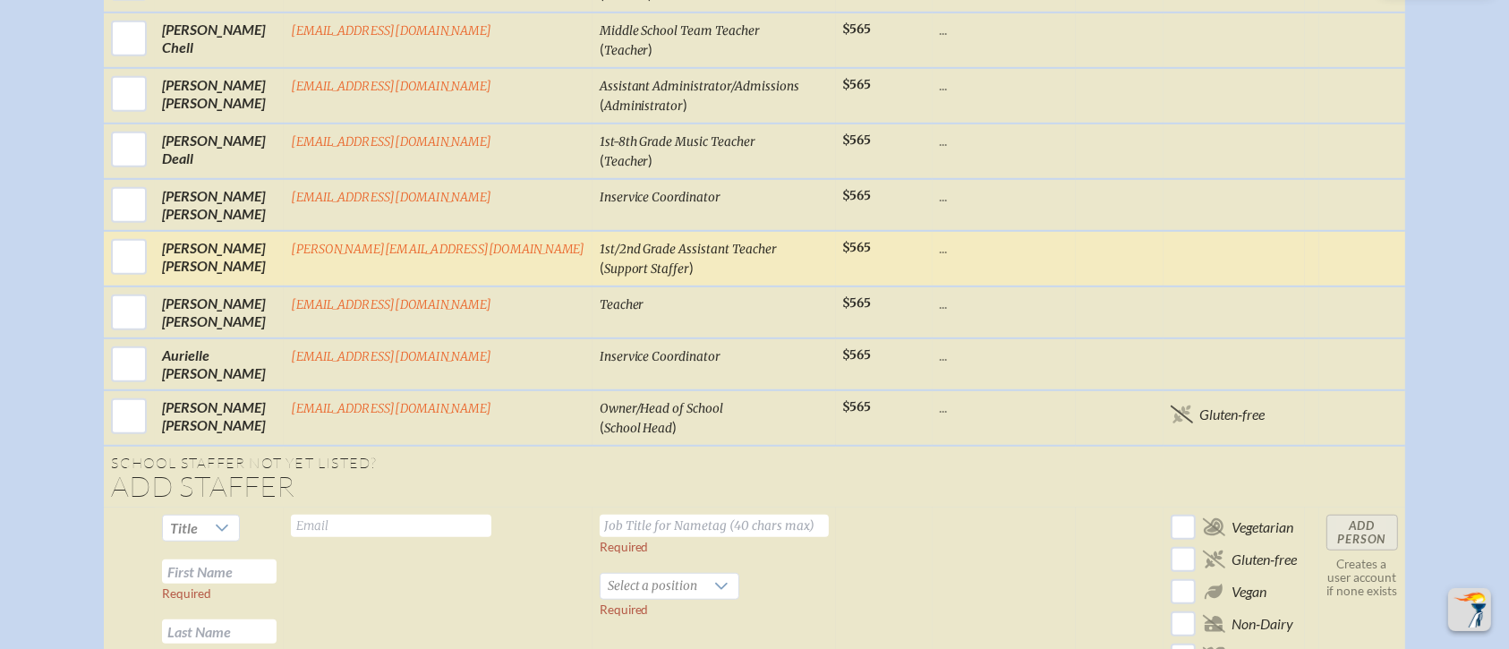
drag, startPoint x: 453, startPoint y: 234, endPoint x: 390, endPoint y: 233, distance: 62.7
click at [390, 233] on td "kellison@millhopper.com" at bounding box center [438, 258] width 308 height 55
click at [940, 239] on p "..." at bounding box center [1004, 248] width 129 height 18
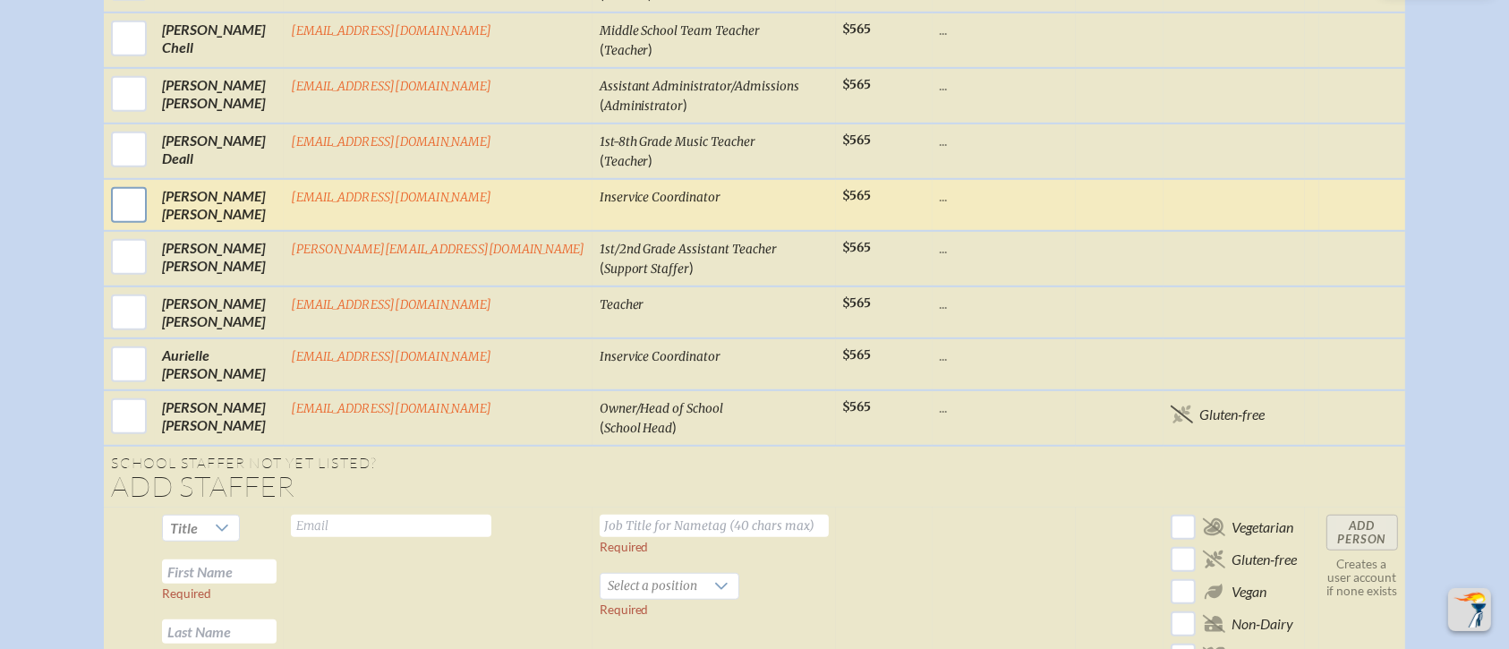
click at [151, 183] on input "checkbox" at bounding box center [128, 205] width 45 height 45
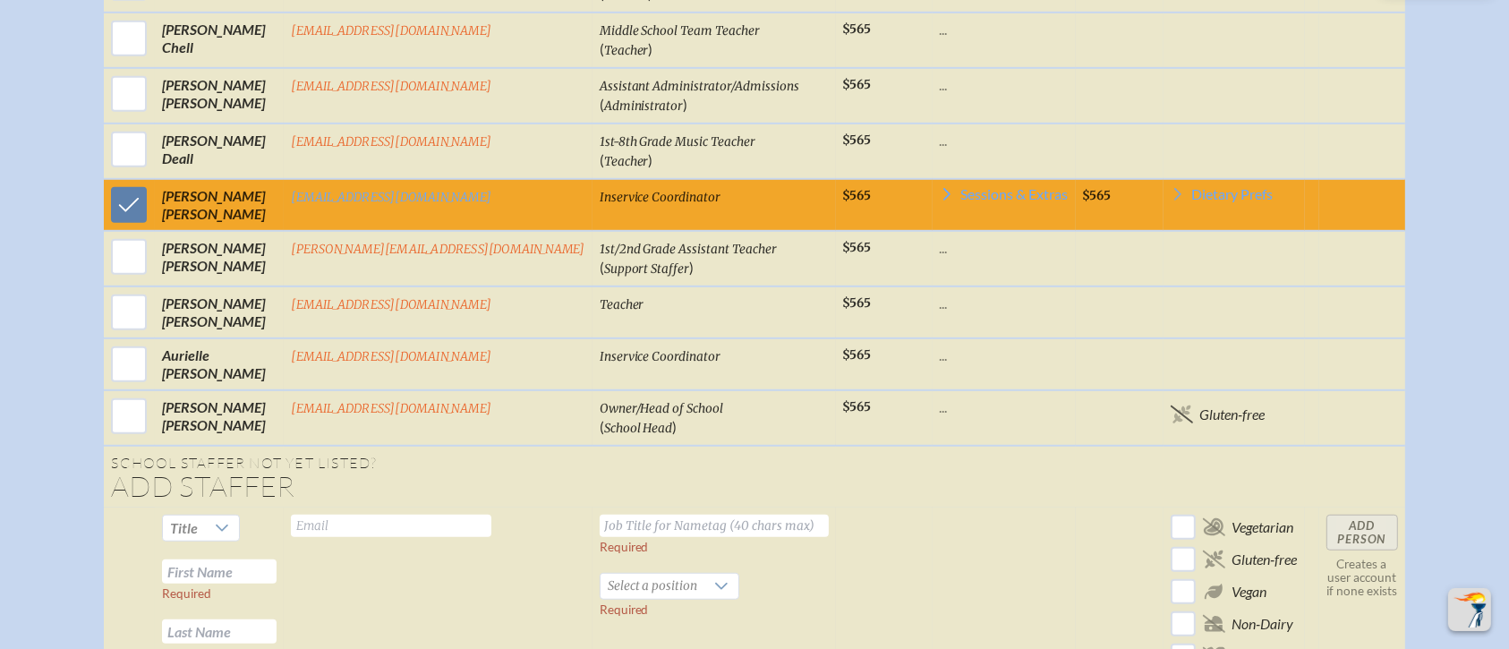
drag, startPoint x: 1314, startPoint y: 171, endPoint x: 758, endPoint y: 181, distance: 556.7
click at [758, 181] on td "Inservice Coordinator" at bounding box center [713, 205] width 243 height 52
click at [151, 183] on input "checkbox" at bounding box center [128, 205] width 45 height 45
checkbox input "false"
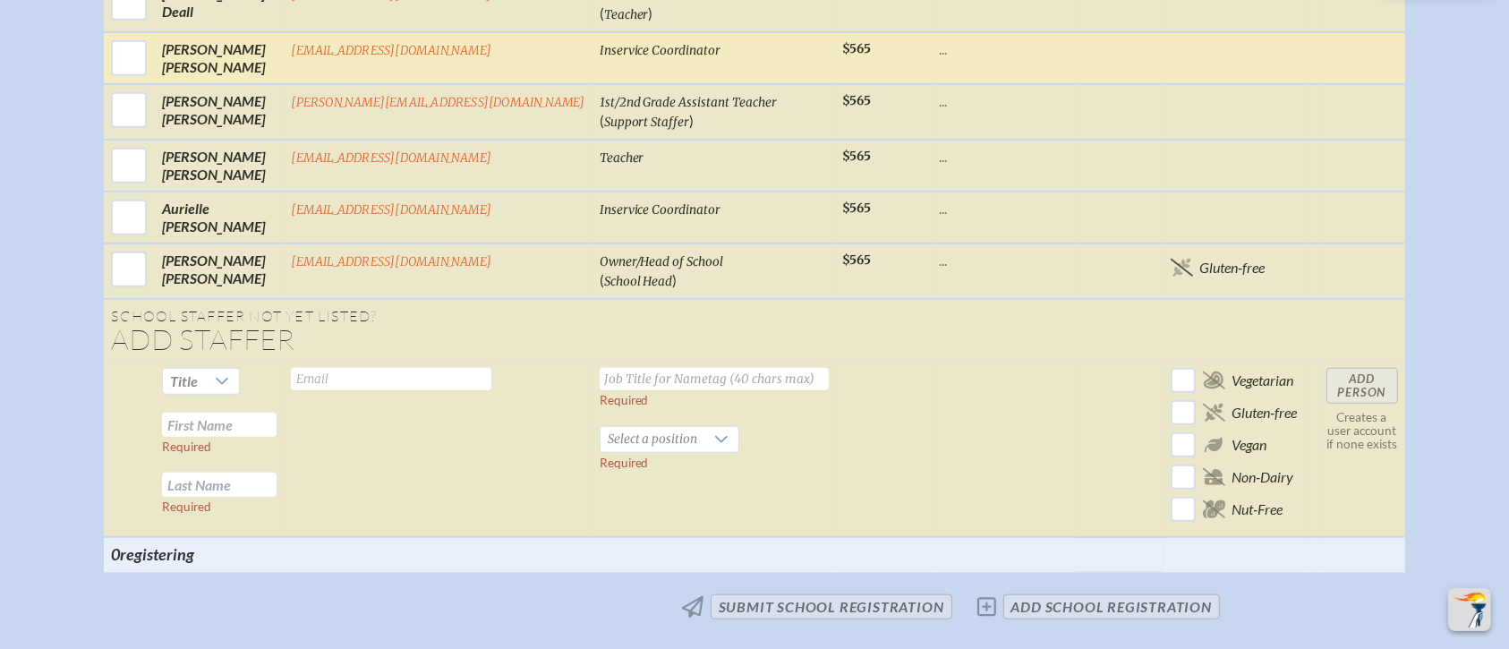
scroll to position [1374, 0]
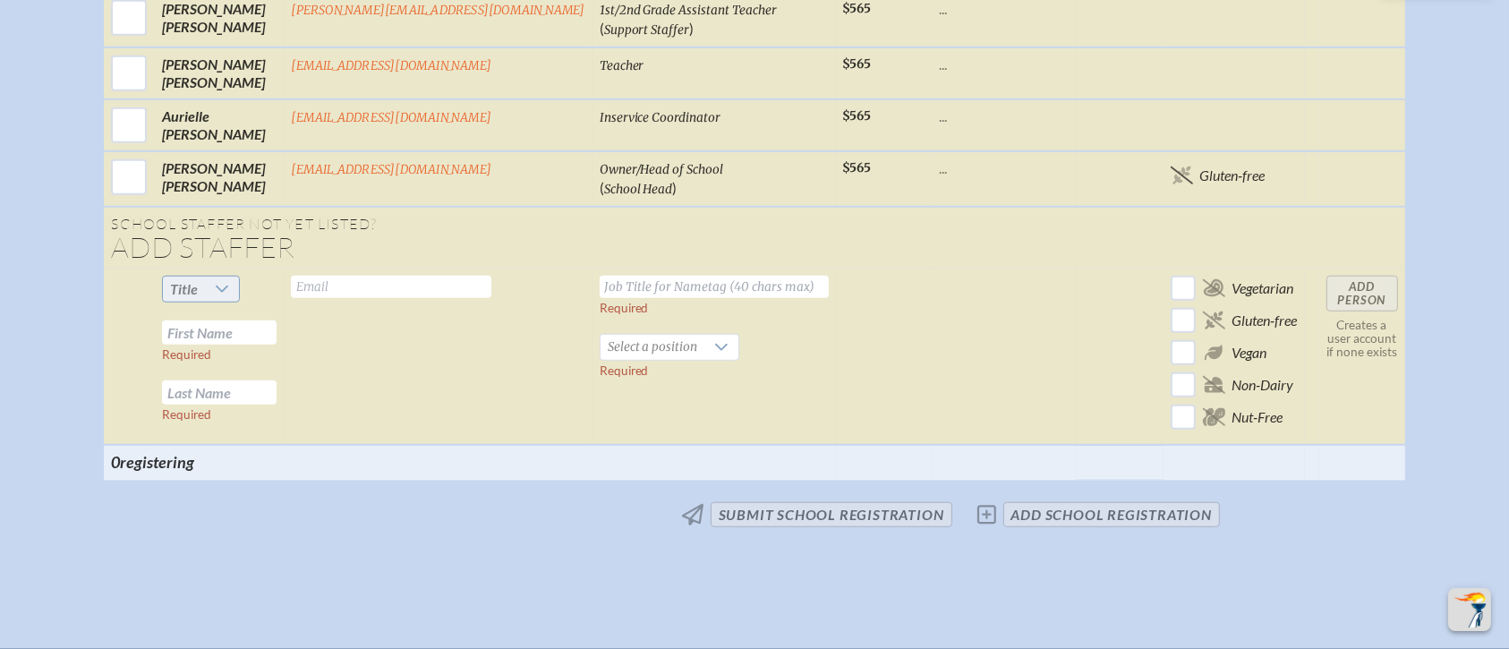
click at [229, 282] on icon at bounding box center [222, 289] width 14 height 14
click at [250, 373] on li "Ms." at bounding box center [243, 368] width 77 height 25
click at [276, 320] on input "text" at bounding box center [219, 332] width 115 height 24
type input "Elizabeth"
click at [273, 380] on input "text" at bounding box center [219, 392] width 115 height 24
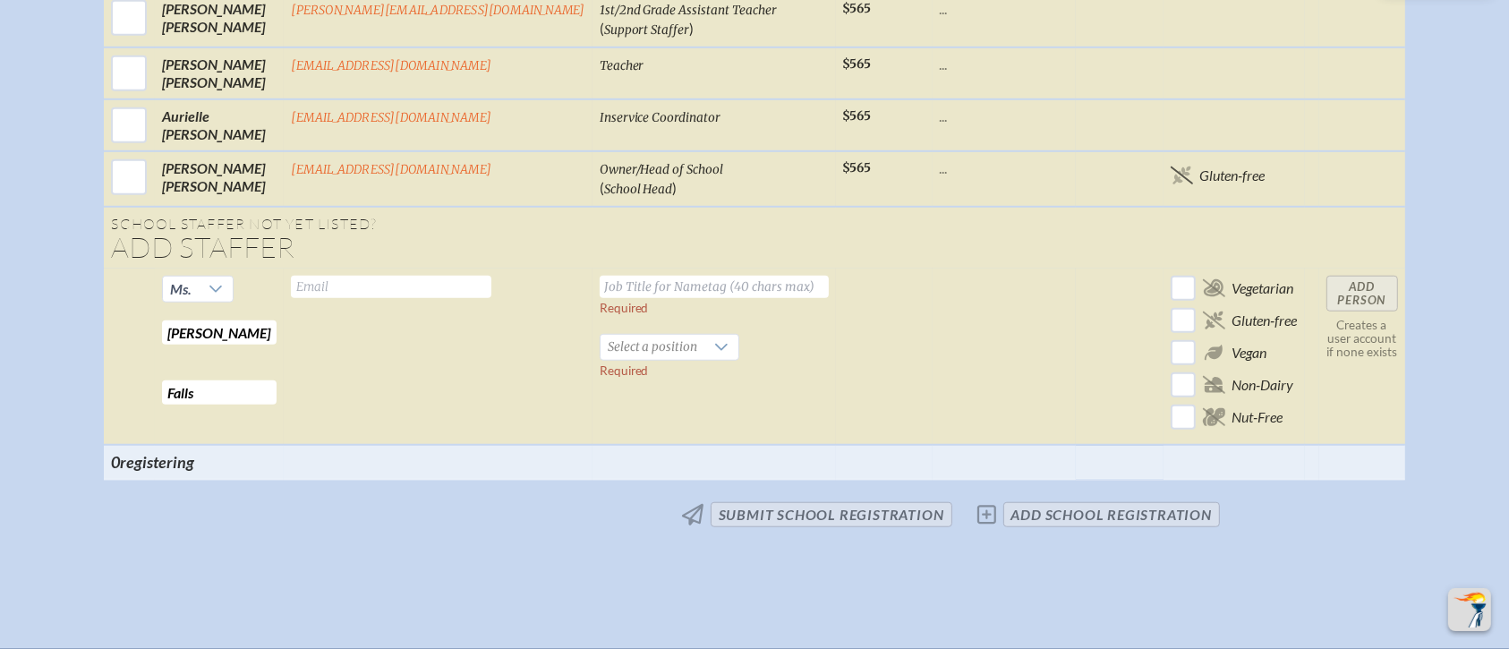
type input "Falls"
click at [370, 276] on input "text" at bounding box center [391, 287] width 200 height 22
type input "efalls@millhopper.com"
click at [600, 276] on input "text" at bounding box center [714, 287] width 229 height 22
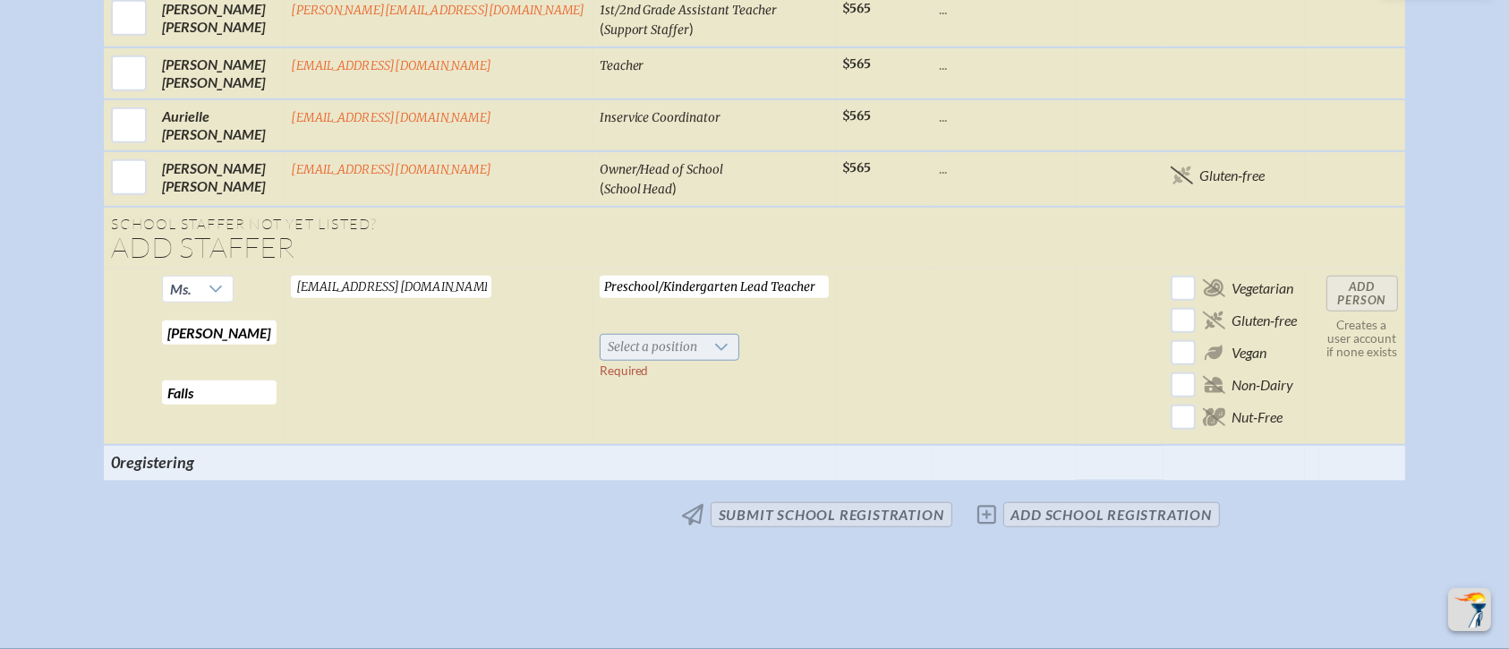
type input "Preschool/Kindergarten Lead Teacher"
click at [617, 335] on span "Select a position" at bounding box center [652, 347] width 105 height 25
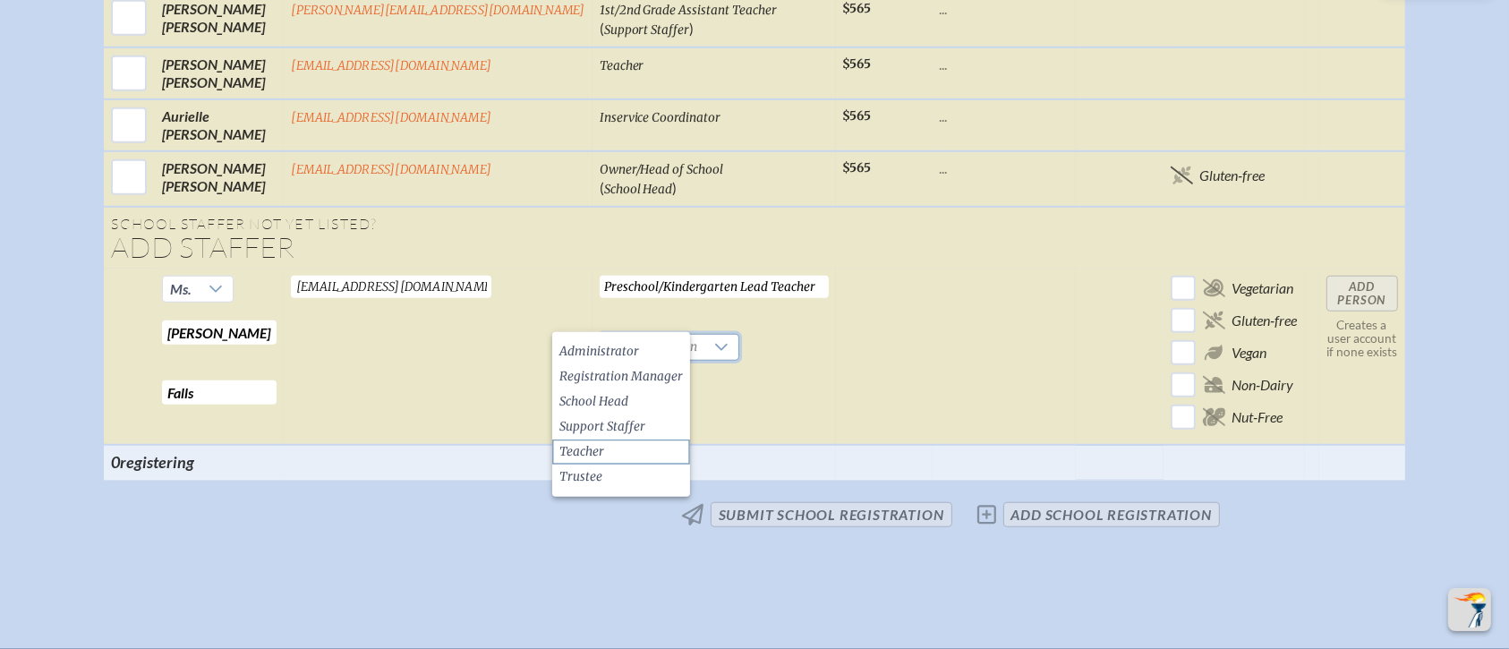
click at [610, 454] on li "Teacher" at bounding box center [621, 451] width 138 height 25
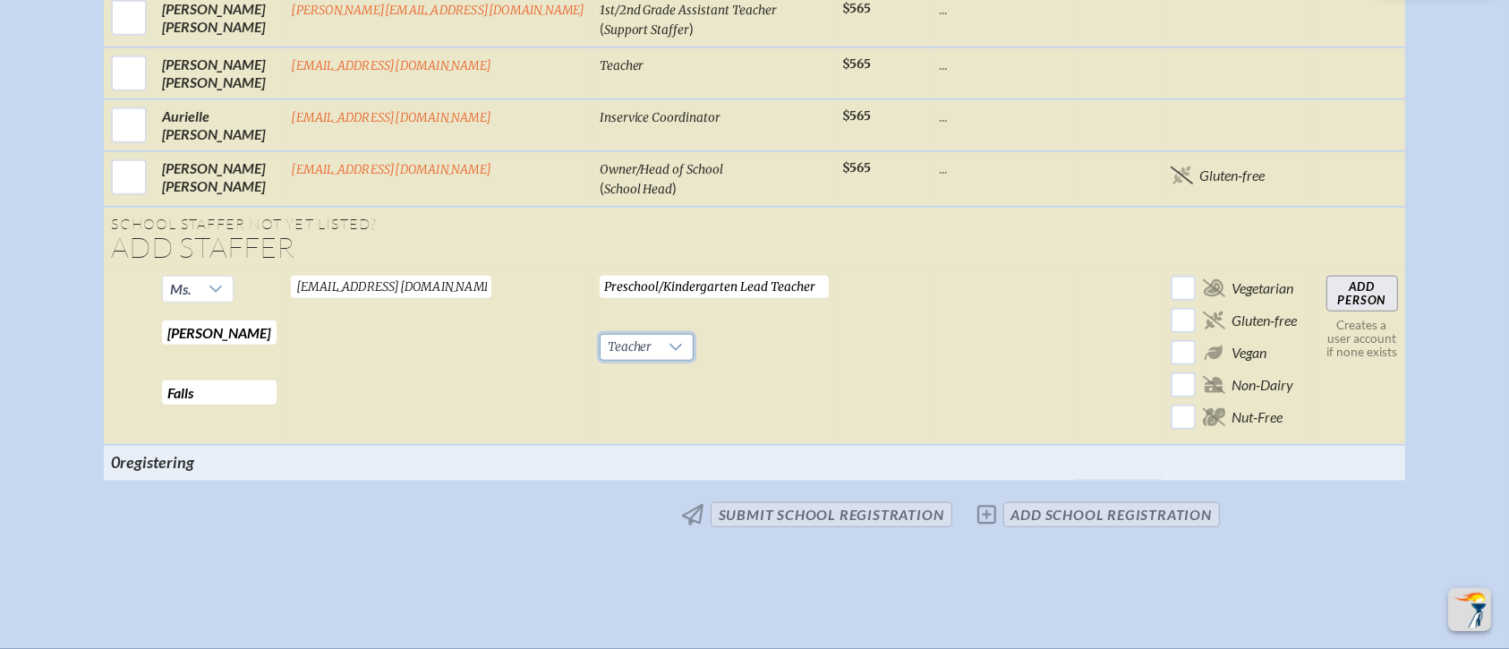
click at [1256, 276] on input "Add Person" at bounding box center [1362, 294] width 72 height 36
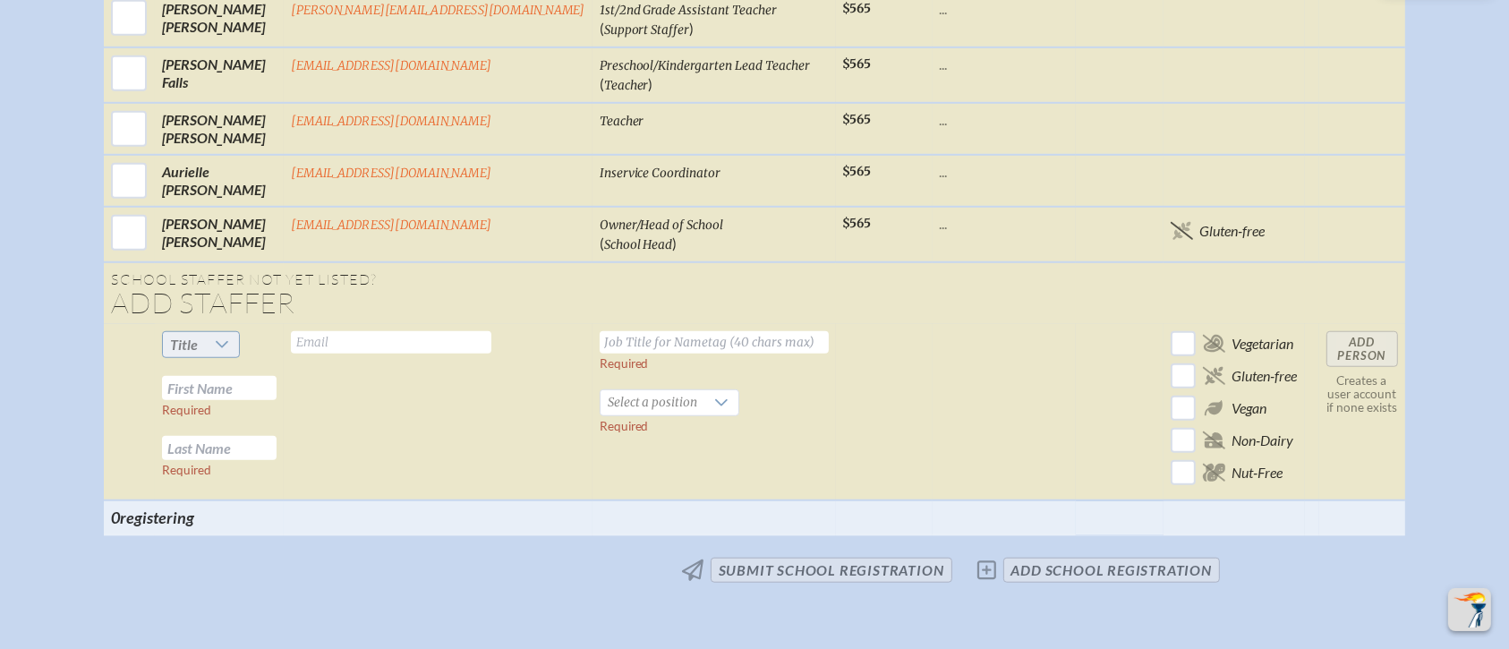
click at [198, 336] on span "Title" at bounding box center [184, 344] width 28 height 17
click at [242, 430] on li "Ms." at bounding box center [243, 424] width 77 height 25
click at [268, 376] on input "text" at bounding box center [219, 388] width 115 height 24
type input "Sherilyn"
click at [245, 436] on input "text" at bounding box center [219, 448] width 115 height 24
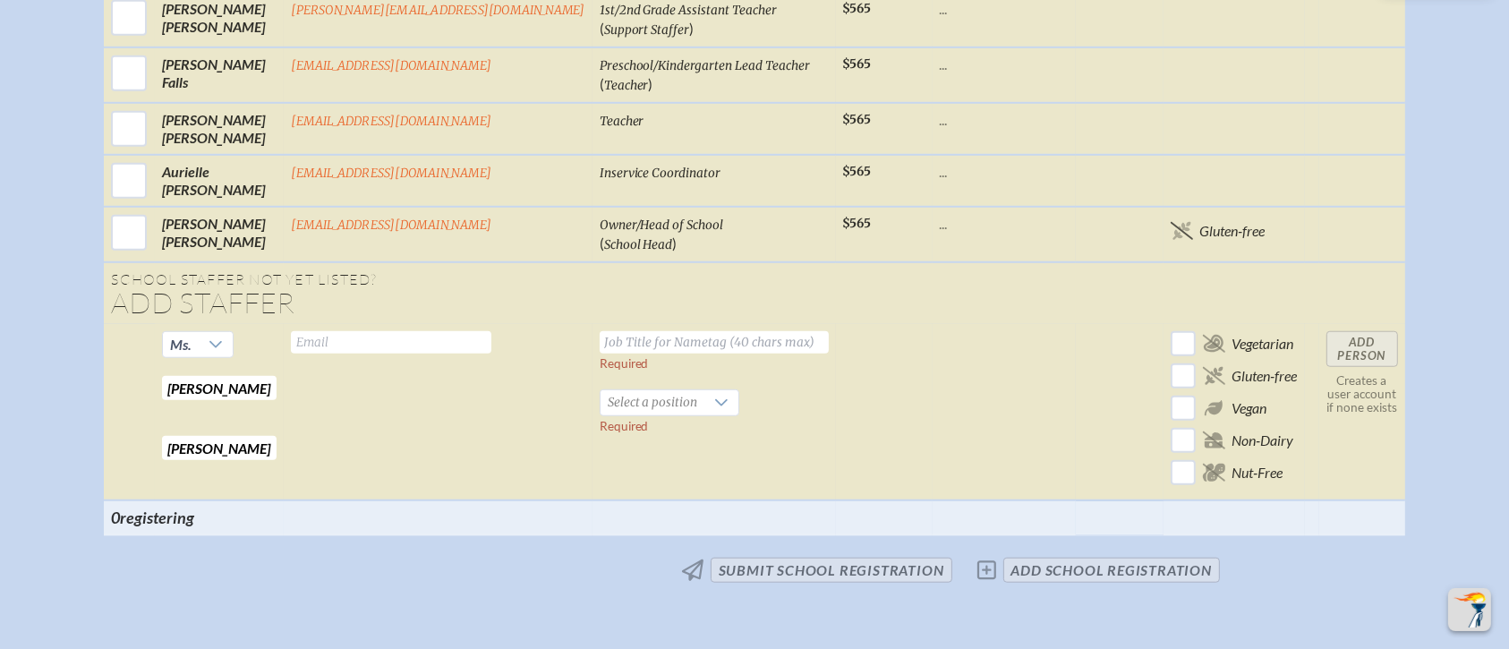
type input "Farris"
click at [399, 331] on input "text" at bounding box center [391, 342] width 200 height 22
type input "sfarris@millhopper.com"
click at [600, 331] on input "text" at bounding box center [714, 342] width 229 height 22
type input "Middle School Lead Teacher"
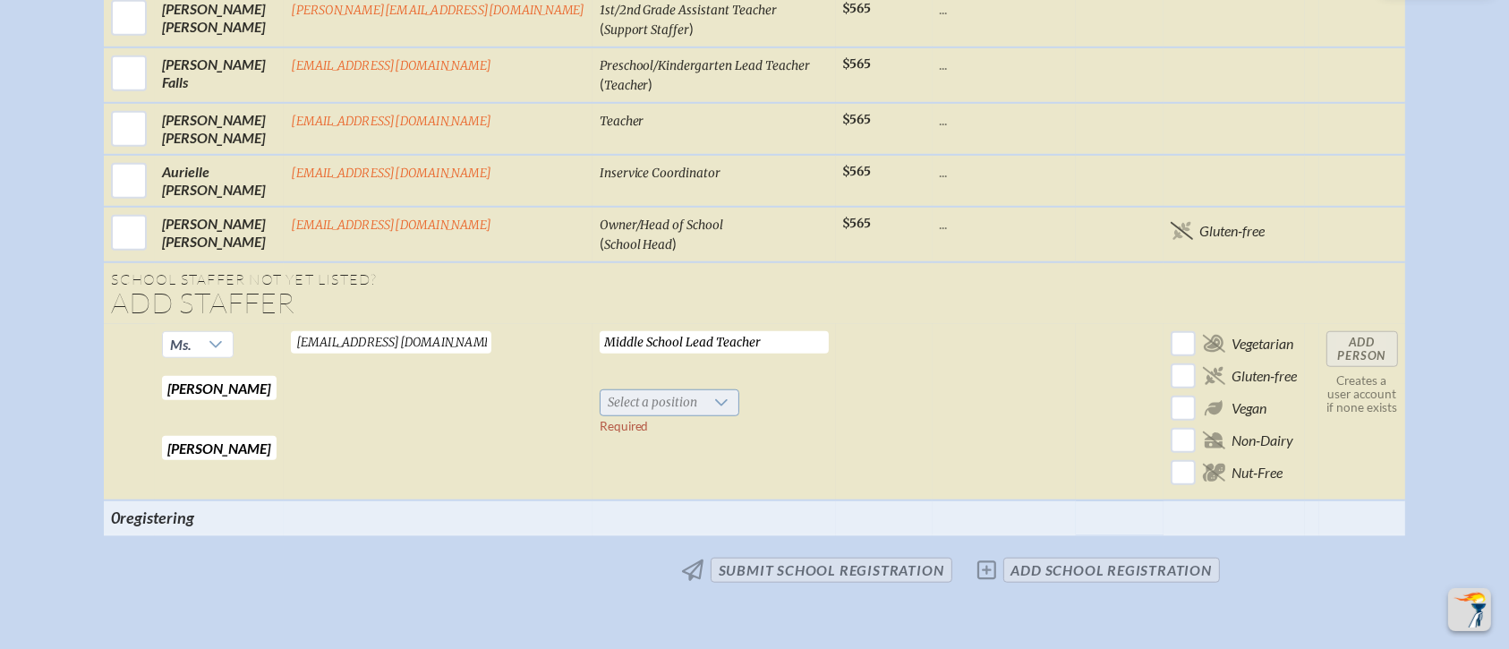
click at [600, 390] on span "Select a position" at bounding box center [652, 402] width 105 height 25
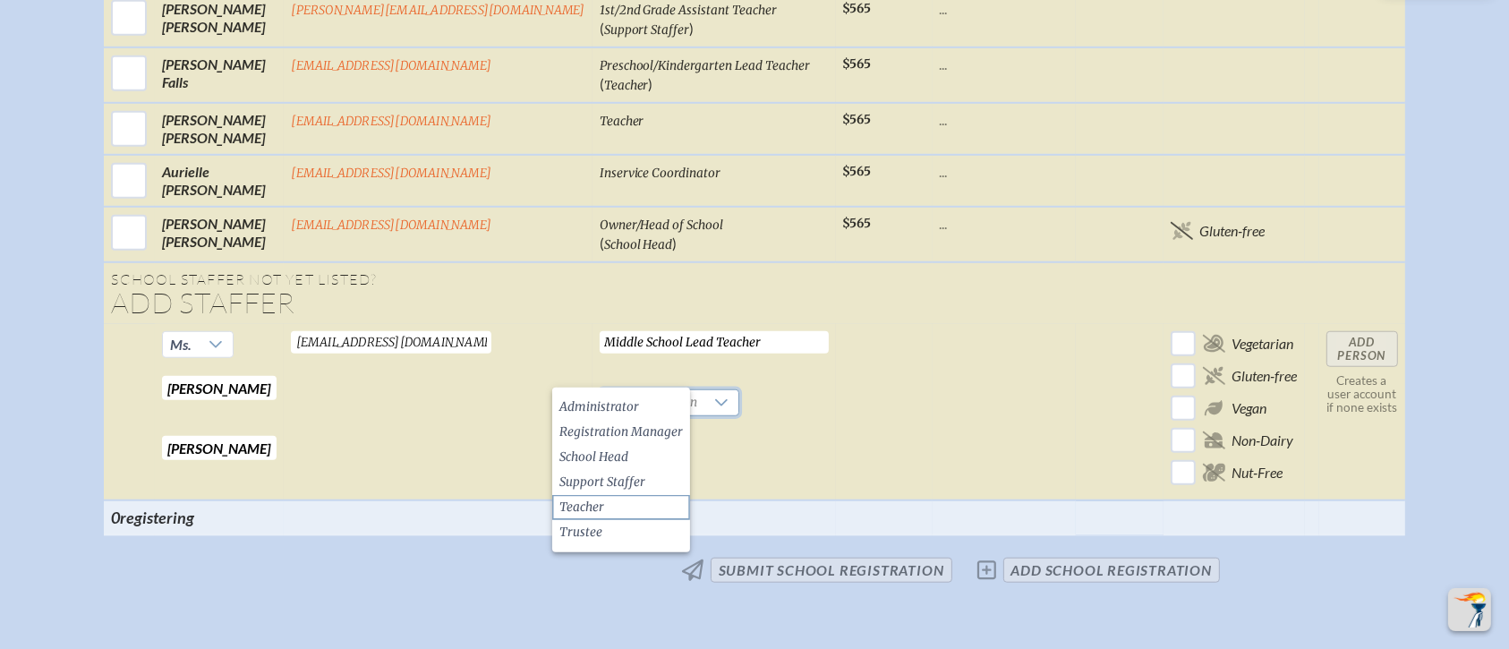
click at [607, 495] on li "Teacher" at bounding box center [621, 507] width 138 height 25
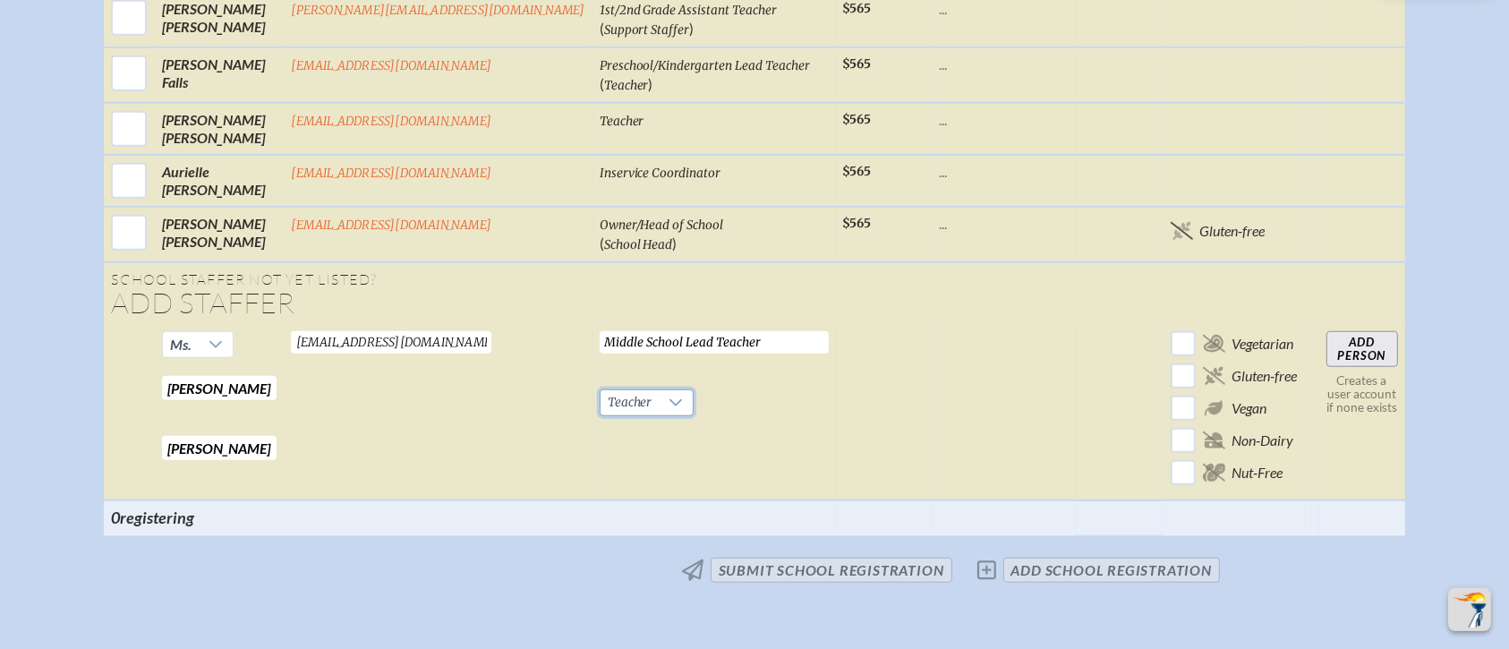
click at [1256, 331] on input "Add Person" at bounding box center [1362, 349] width 72 height 36
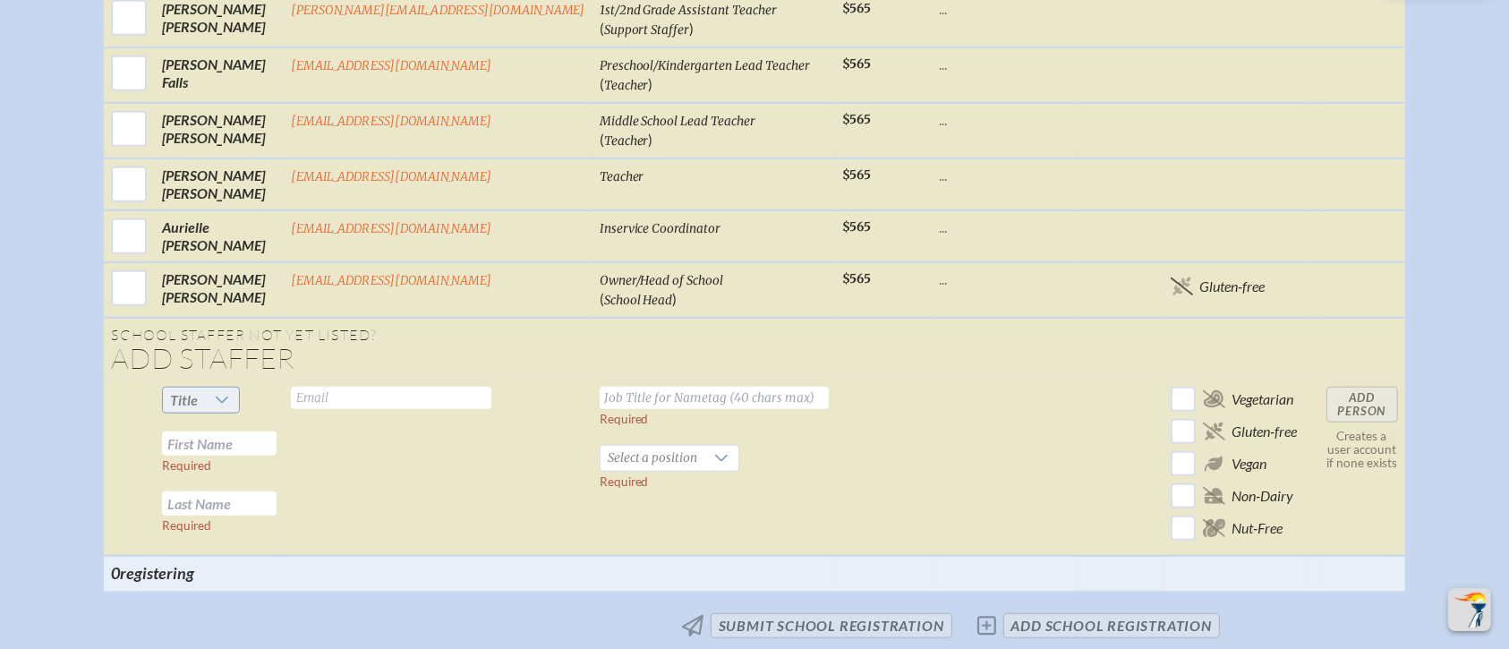
click at [228, 396] on icon at bounding box center [222, 399] width 13 height 7
click at [255, 482] on li "Ms." at bounding box center [243, 478] width 77 height 25
click at [264, 431] on input "text" at bounding box center [219, 443] width 115 height 24
type input "Fabiana"
click at [243, 491] on input "text" at bounding box center [219, 503] width 115 height 24
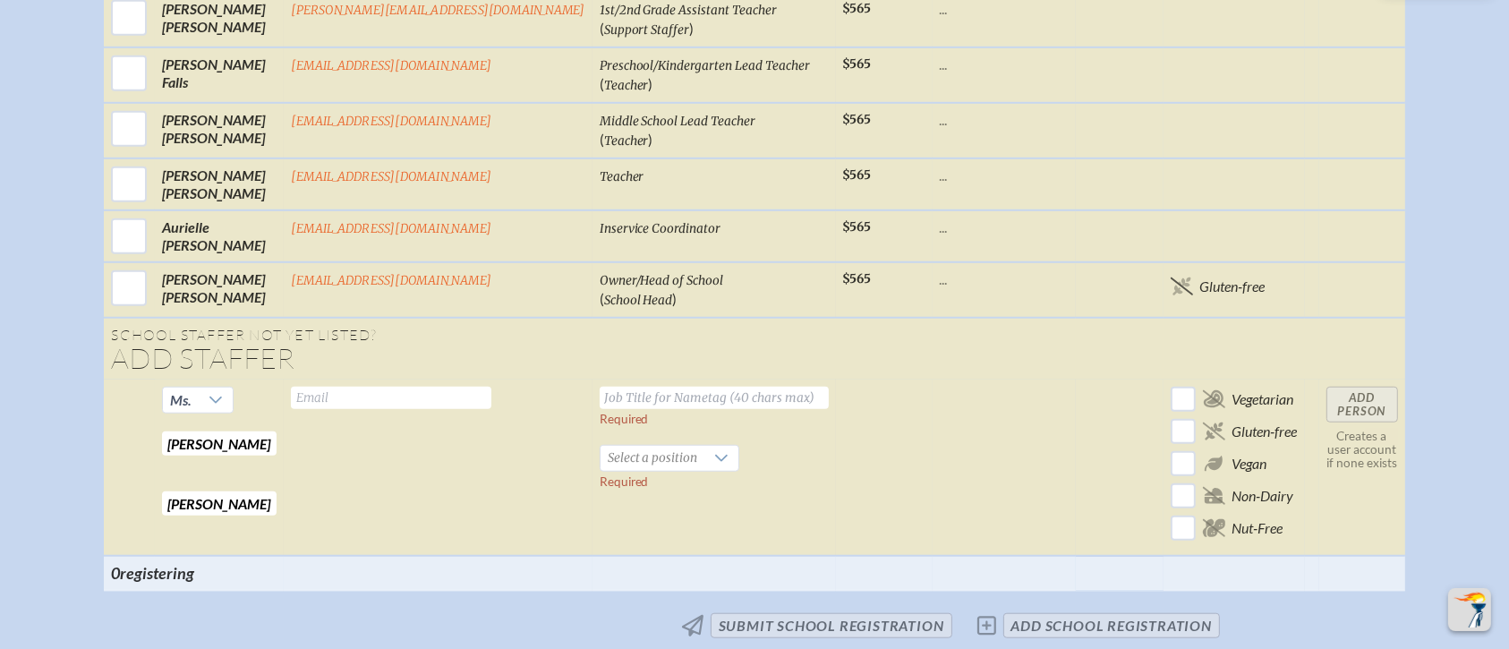
type input "Ferrer Negron"
click at [401, 387] on input "text" at bounding box center [391, 398] width 200 height 22
type input "fferrernegron@millhopper.com"
click at [609, 387] on input "text" at bounding box center [714, 398] width 229 height 22
drag, startPoint x: 612, startPoint y: 362, endPoint x: 529, endPoint y: 370, distance: 83.6
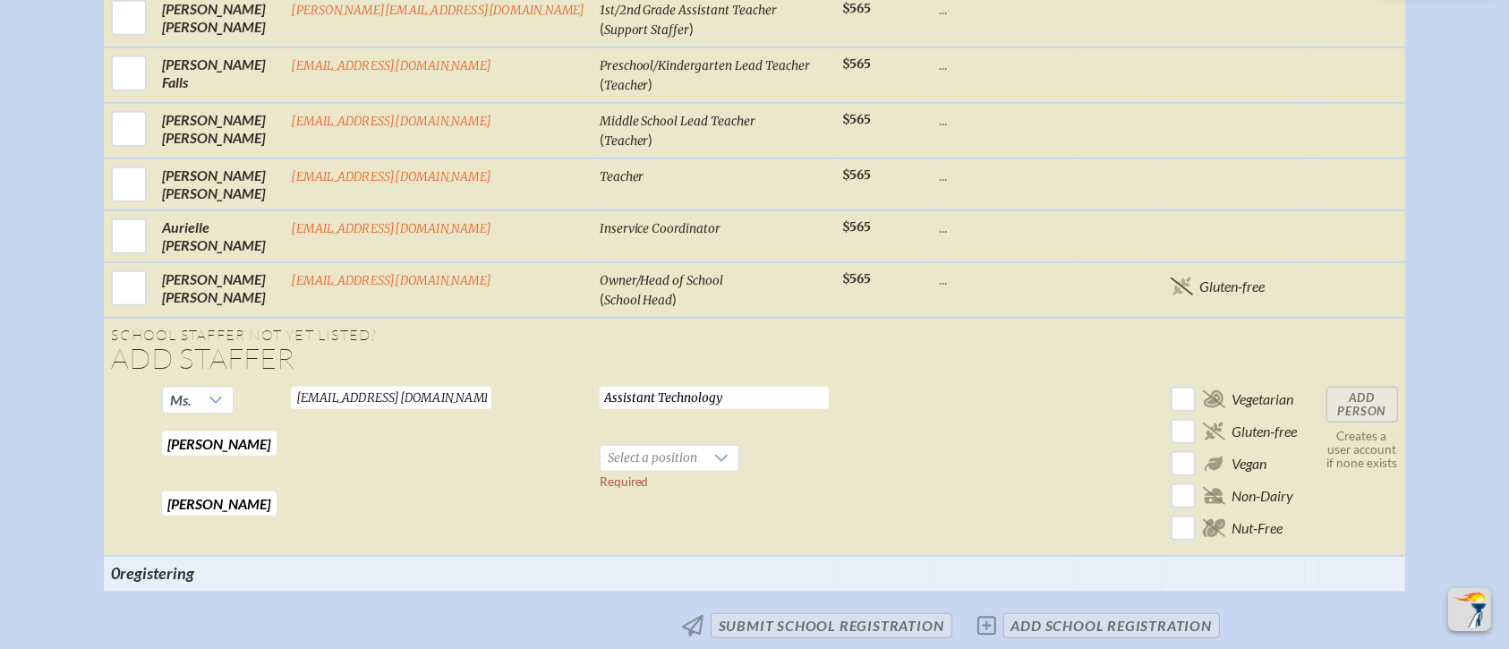
click at [529, 379] on tr "Ms. Fabiana Required Ferrer Negron Required fferrernegron@millhopper.com Valid …" at bounding box center [754, 467] width 1300 height 176
click at [651, 387] on input "Technology" at bounding box center [714, 398] width 229 height 22
type input "Technology Assistant"
click at [642, 446] on span "Select a position" at bounding box center [652, 458] width 105 height 25
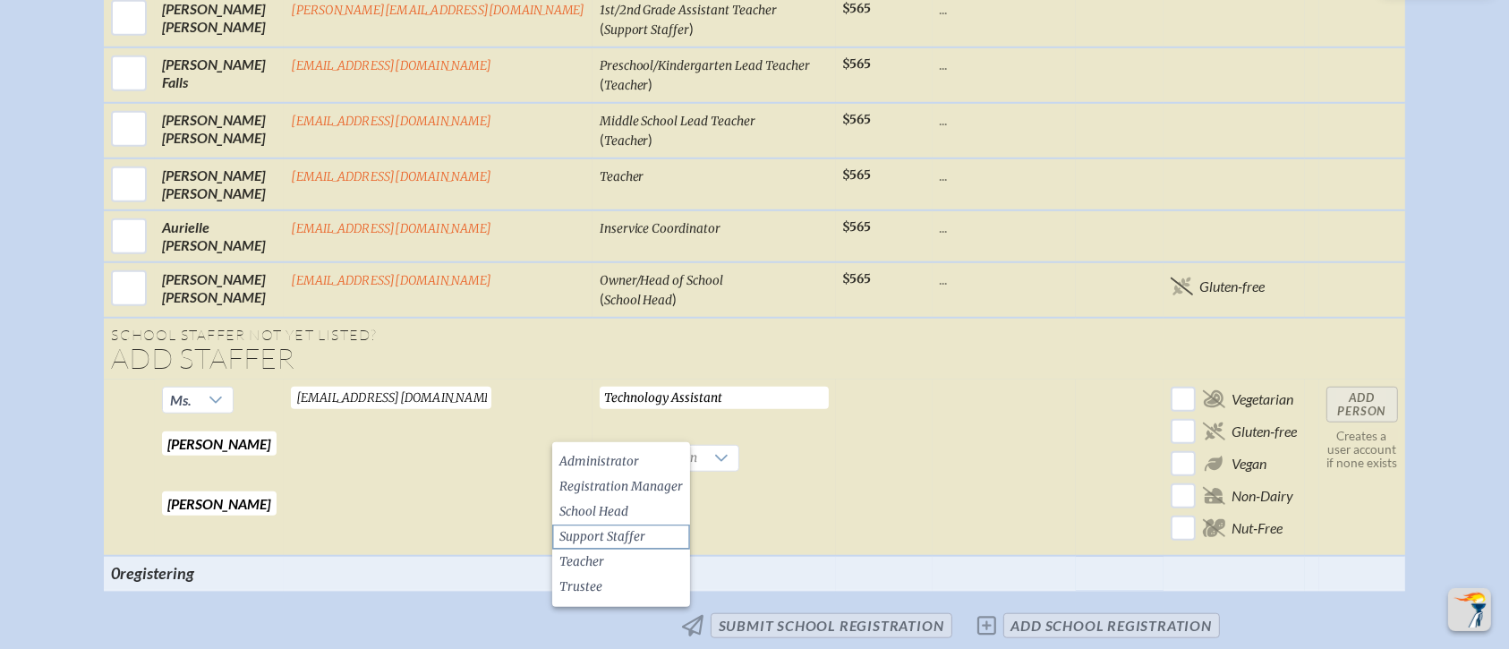
click at [632, 532] on span "Support Staffer" at bounding box center [602, 537] width 86 height 18
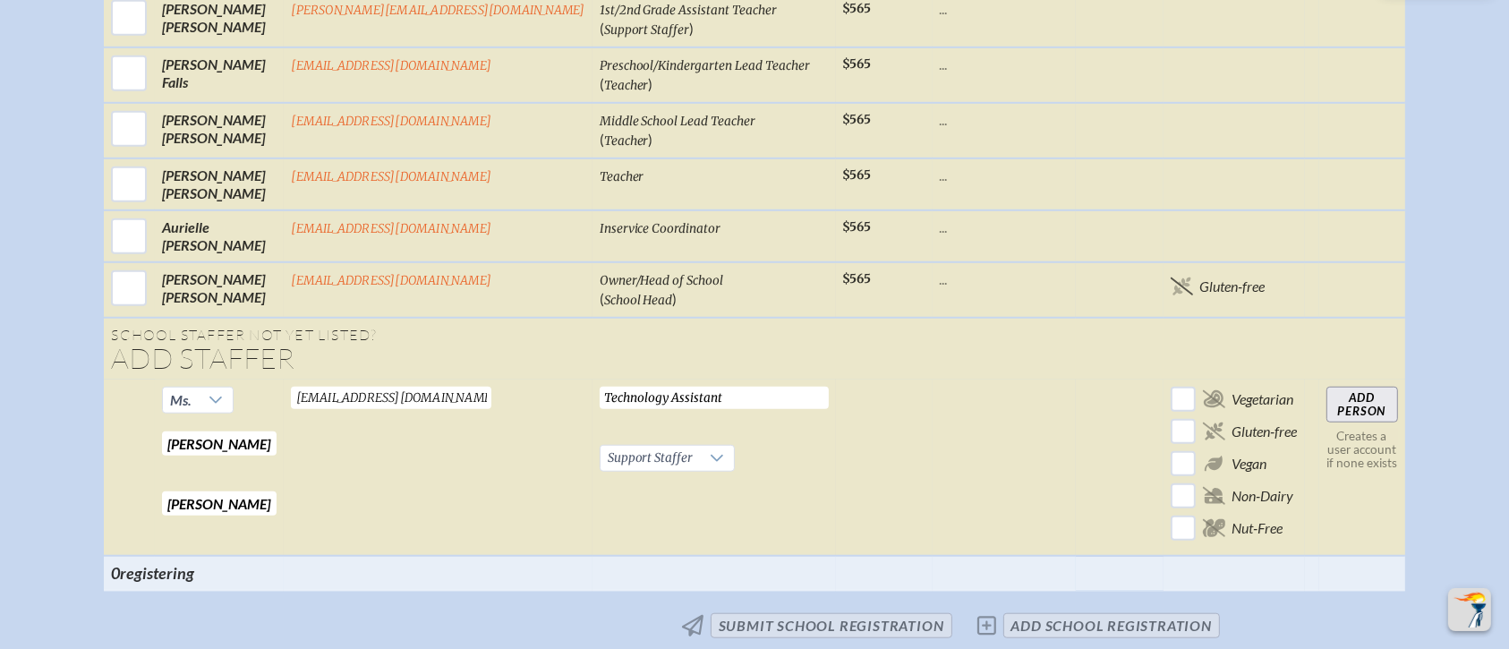
click at [1256, 387] on input "Add Person" at bounding box center [1362, 405] width 72 height 36
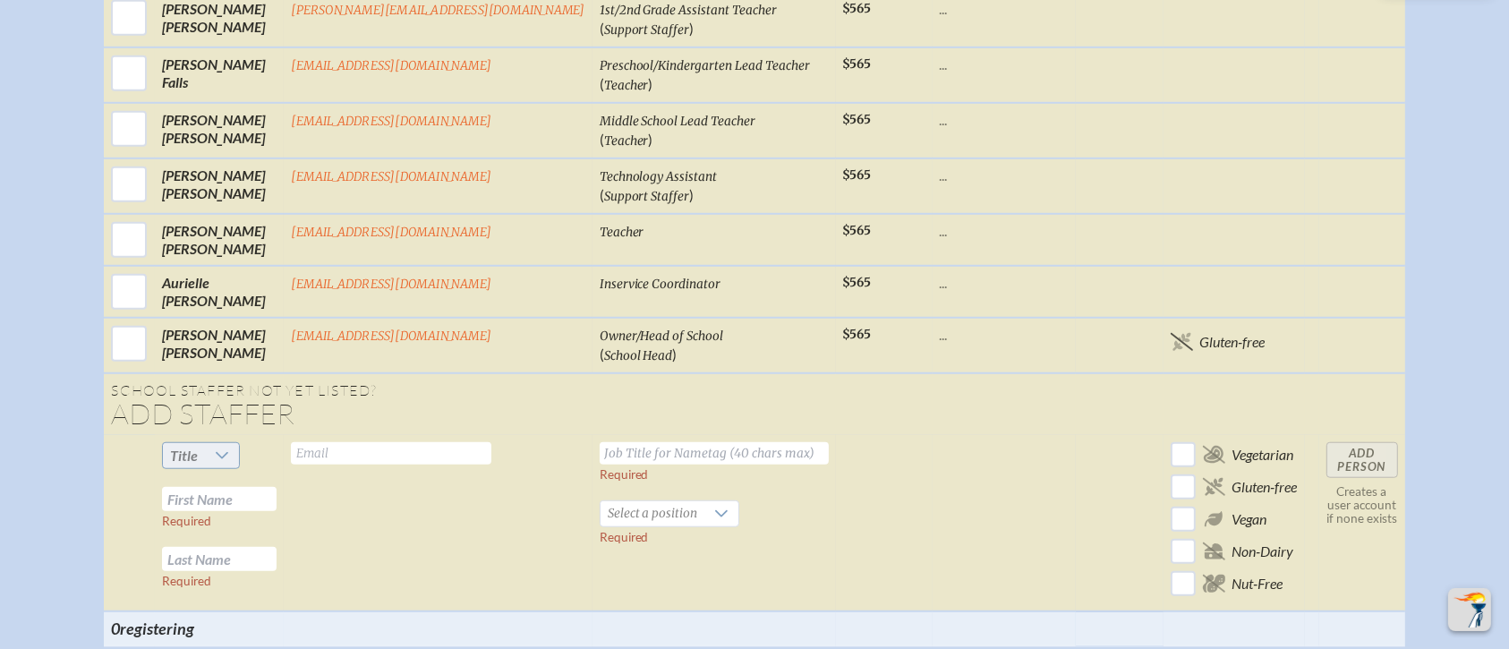
click at [229, 448] on icon at bounding box center [222, 455] width 14 height 14
click at [271, 540] on li "Ms." at bounding box center [243, 533] width 77 height 25
click at [261, 487] on input "text" at bounding box center [219, 499] width 115 height 24
type input "Shannon"
click at [245, 540] on input "text" at bounding box center [219, 559] width 115 height 24
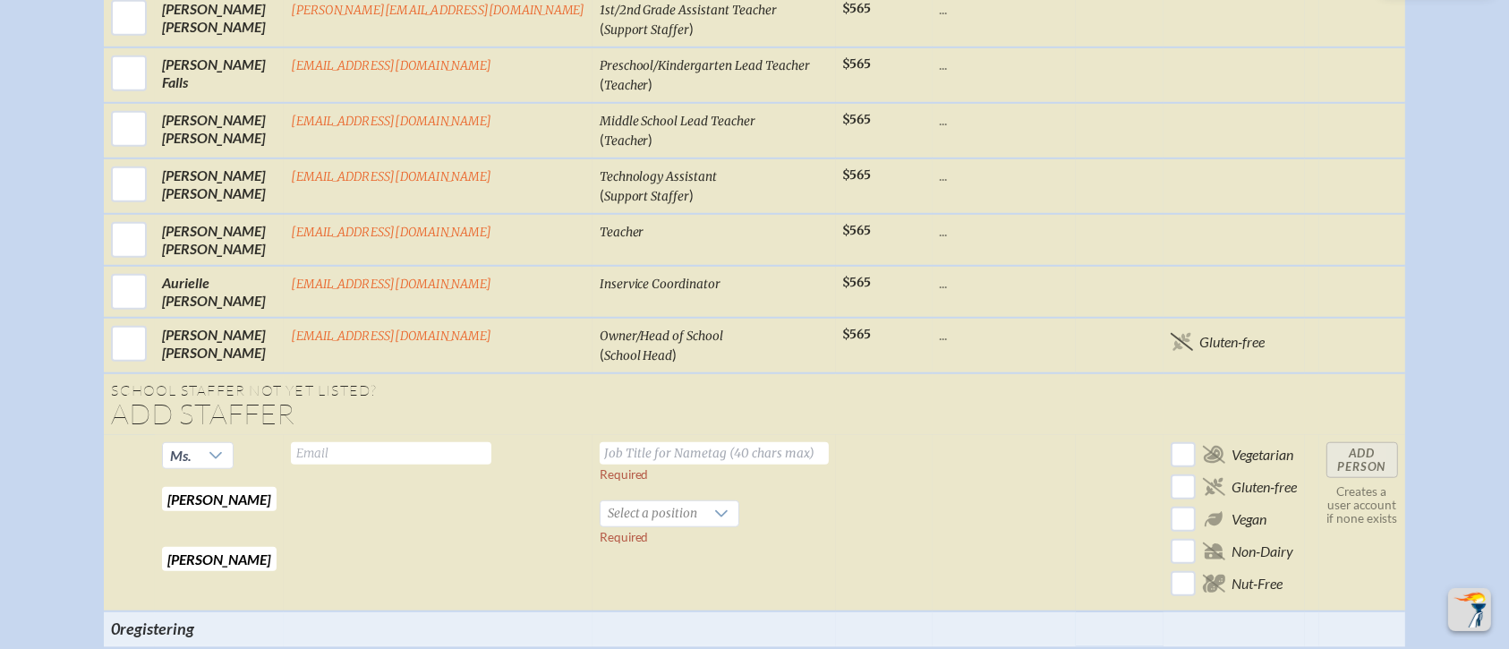
type input "Flores"
click at [379, 442] on input "text" at bounding box center [391, 453] width 200 height 22
type input "sflores@millhopper.com"
click at [617, 442] on input "text" at bounding box center [714, 453] width 229 height 22
type input "Upper Elementary Team Teacher"
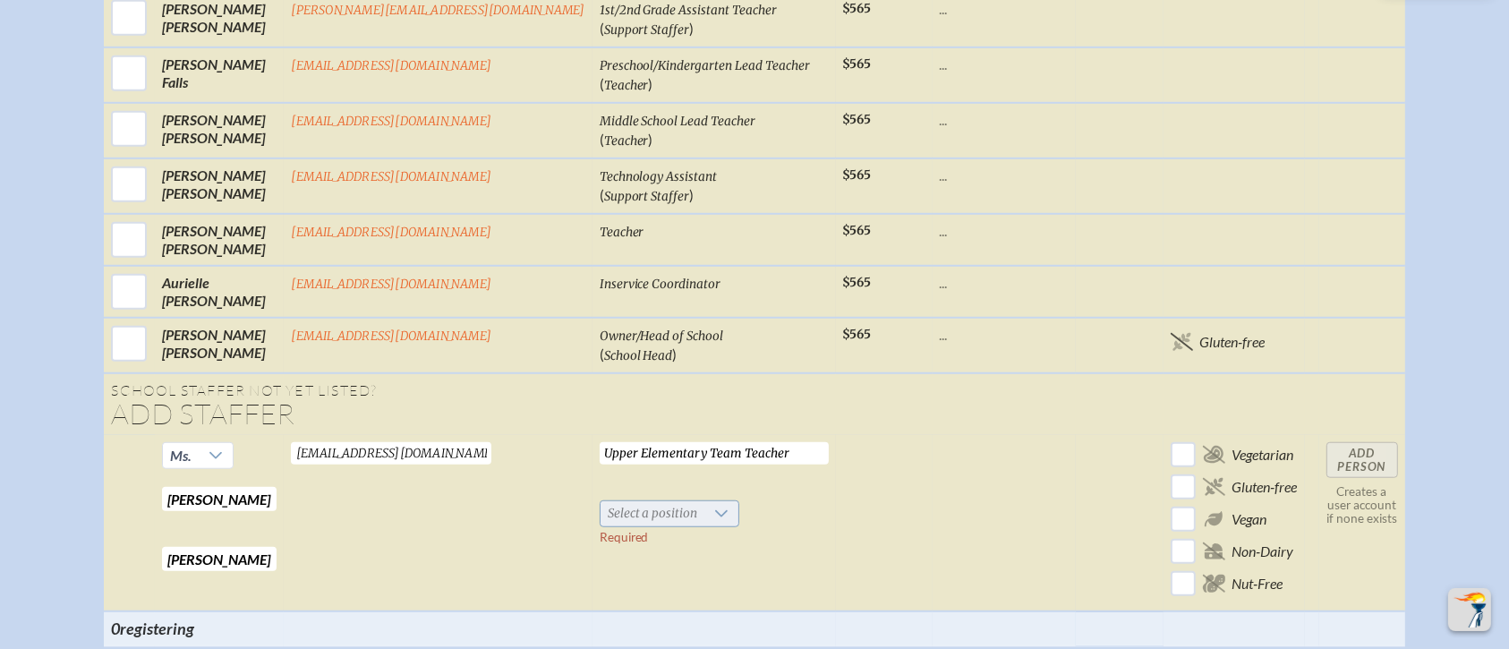
click at [623, 501] on span "Select a position" at bounding box center [652, 513] width 105 height 25
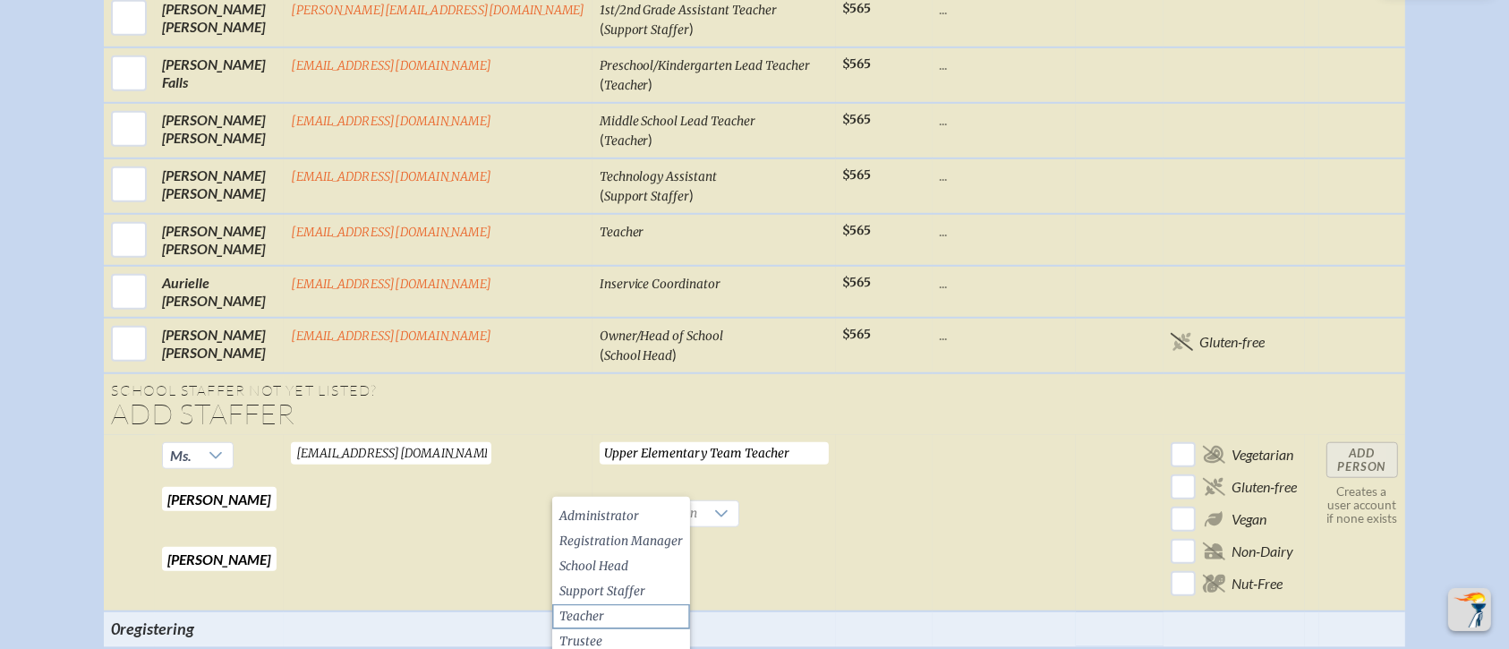
click at [594, 540] on span "Teacher" at bounding box center [581, 617] width 45 height 18
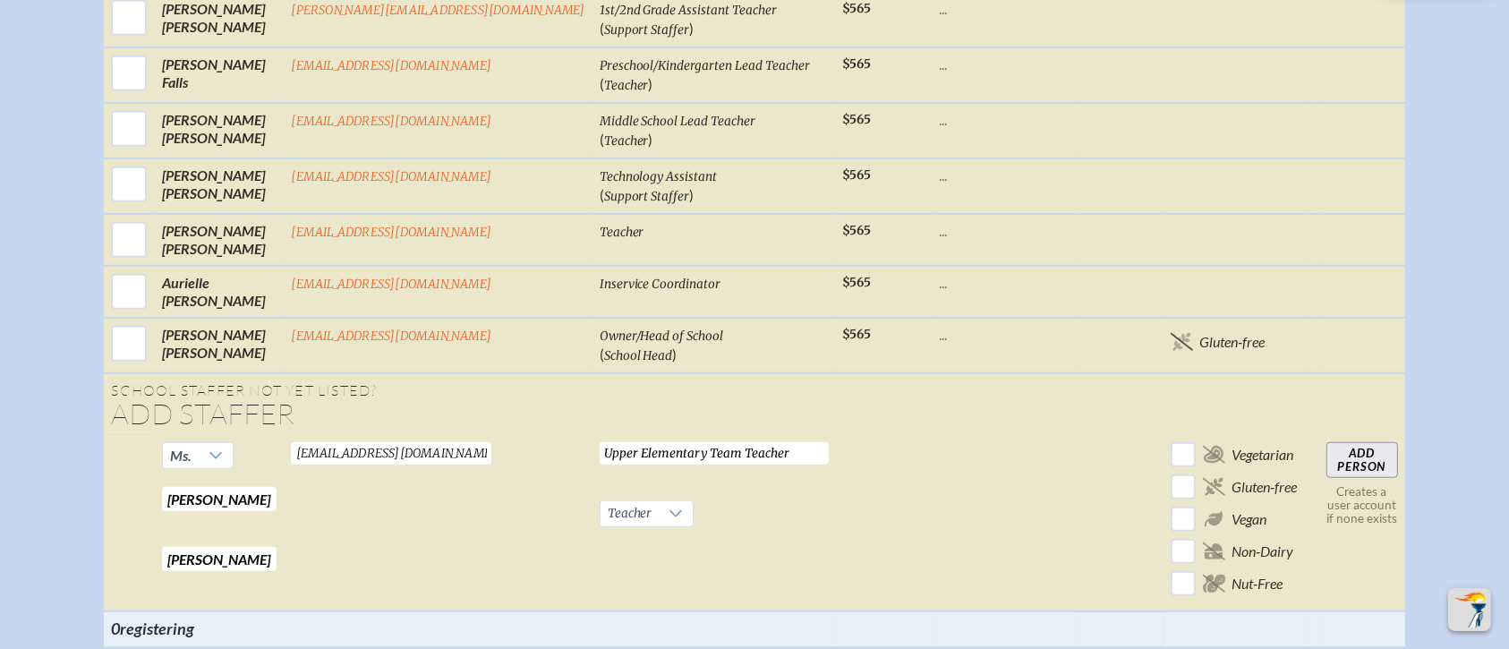
click at [1256, 442] on input "Add Person" at bounding box center [1362, 460] width 72 height 36
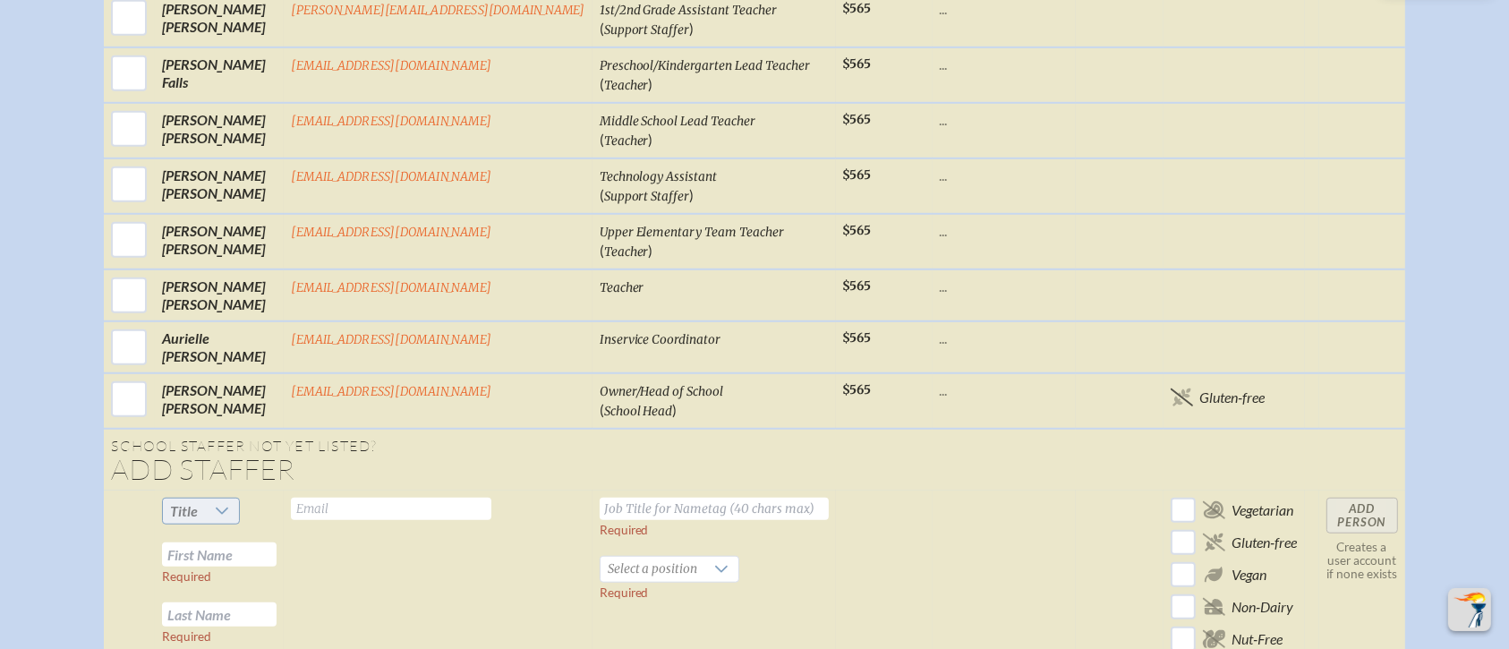
click at [205, 498] on span "Title" at bounding box center [184, 510] width 42 height 25
click at [248, 540] on li "Ms." at bounding box center [243, 588] width 77 height 25
click at [251, 540] on input "text" at bounding box center [219, 554] width 115 height 24
type input "Liz"
click at [242, 540] on input "text" at bounding box center [219, 614] width 115 height 24
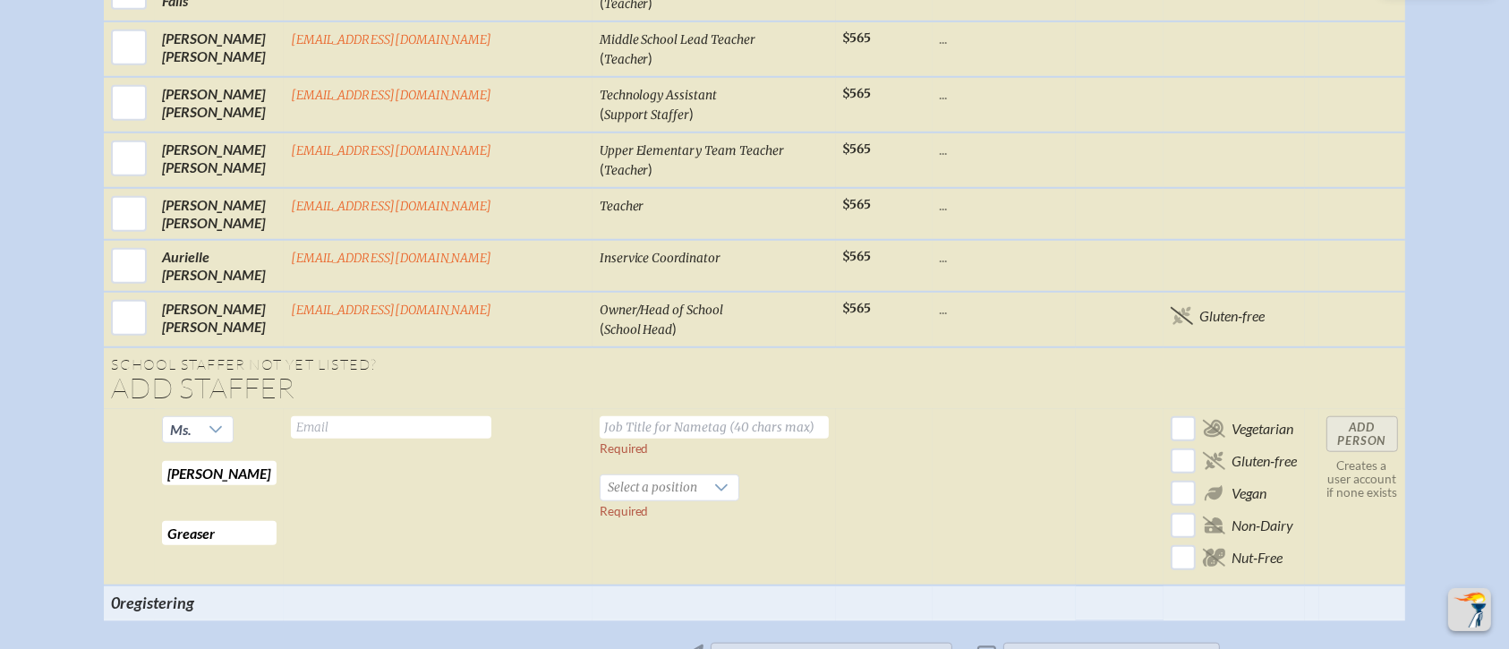
scroll to position [1493, 0]
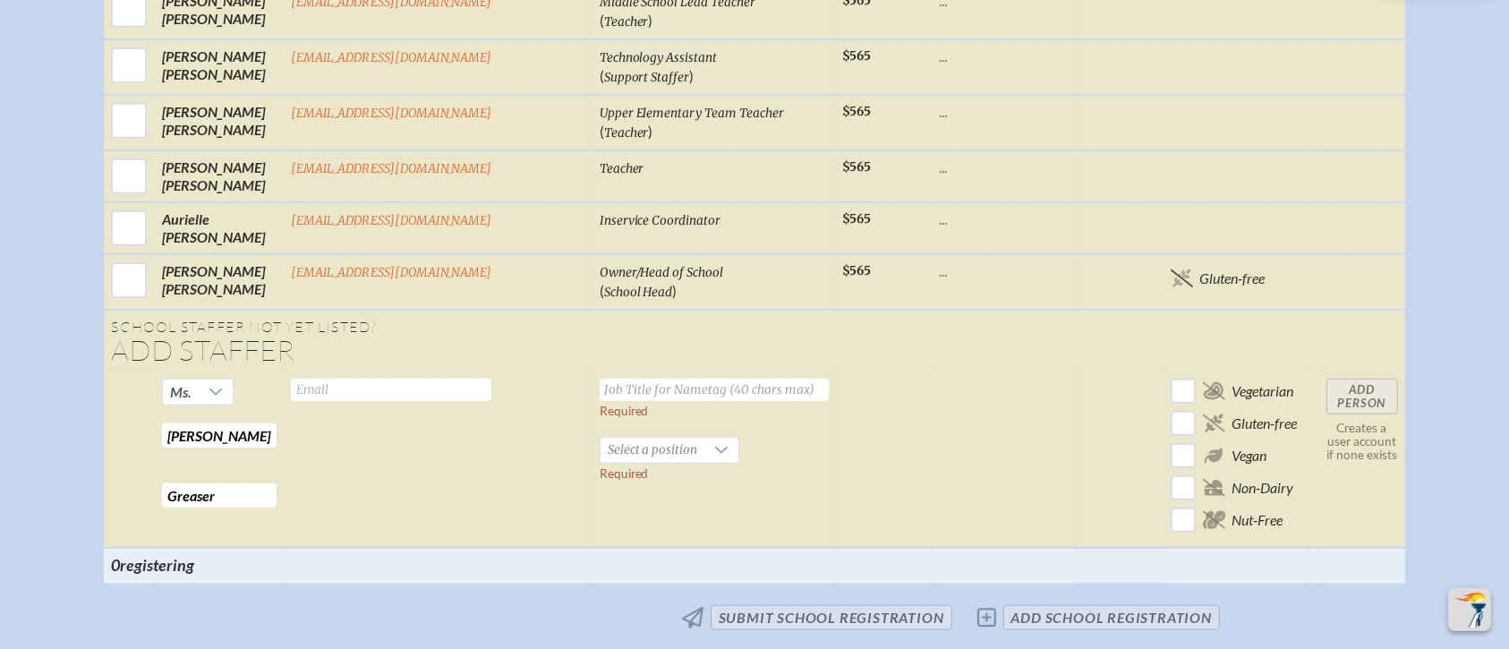
type input "Greaser"
click at [406, 379] on input "text" at bounding box center [391, 390] width 200 height 22
type input "lgreaser@millhopper.com"
click at [600, 379] on input "text" at bounding box center [714, 390] width 229 height 22
type input "Media Specialist"
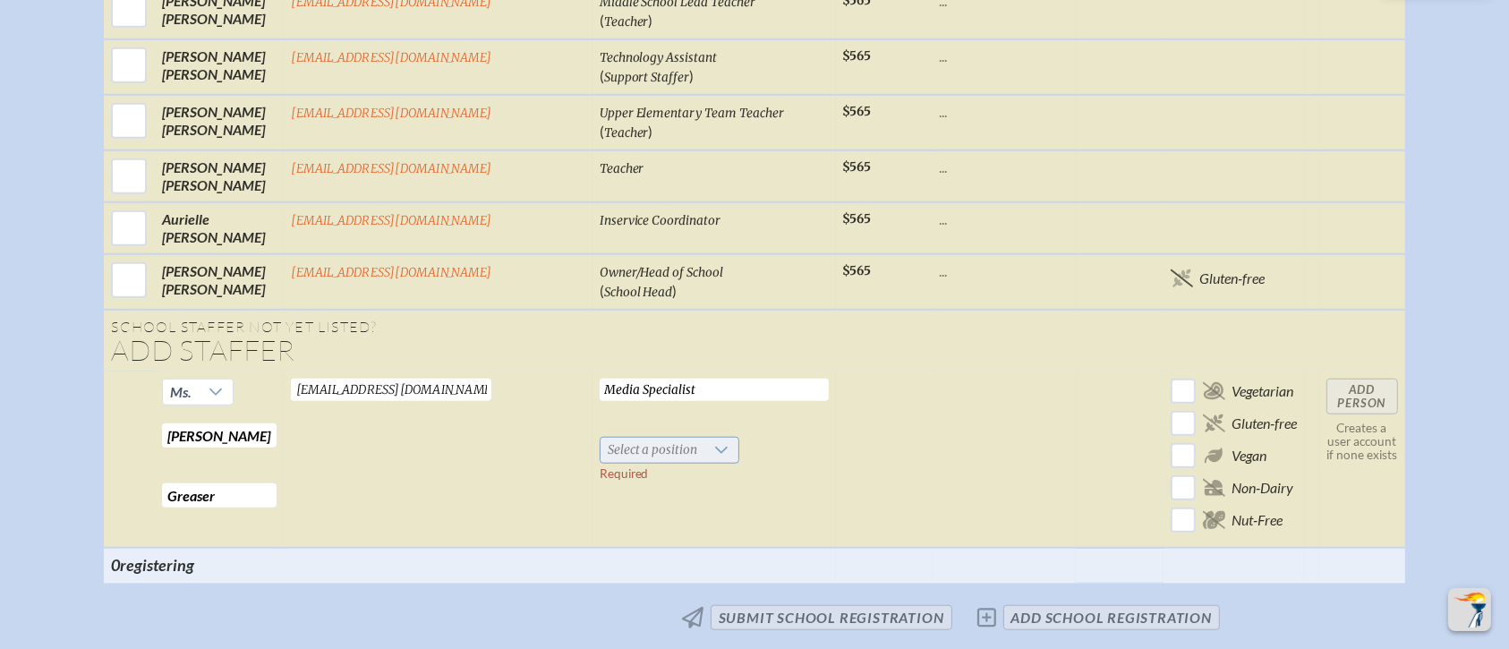
click at [600, 438] on span "Select a position" at bounding box center [652, 450] width 105 height 25
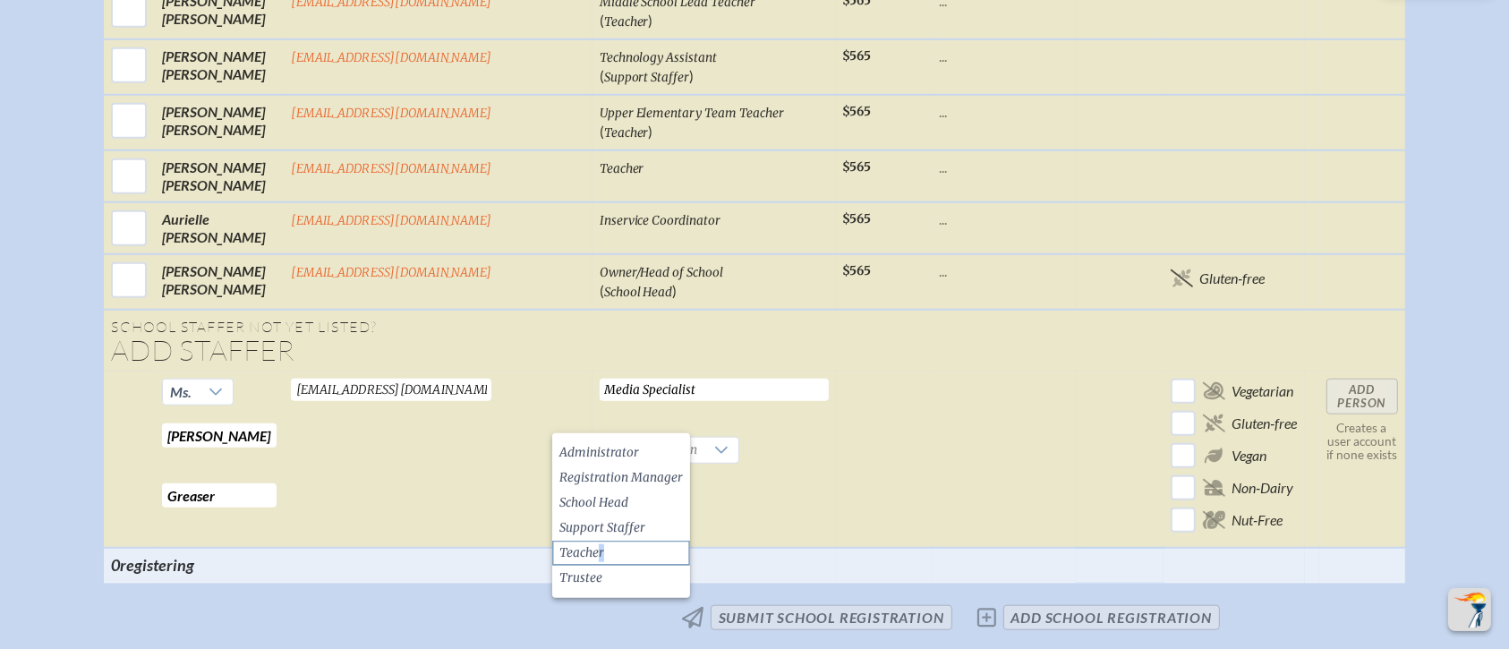
click at [600, 540] on span "Teacher" at bounding box center [581, 553] width 45 height 18
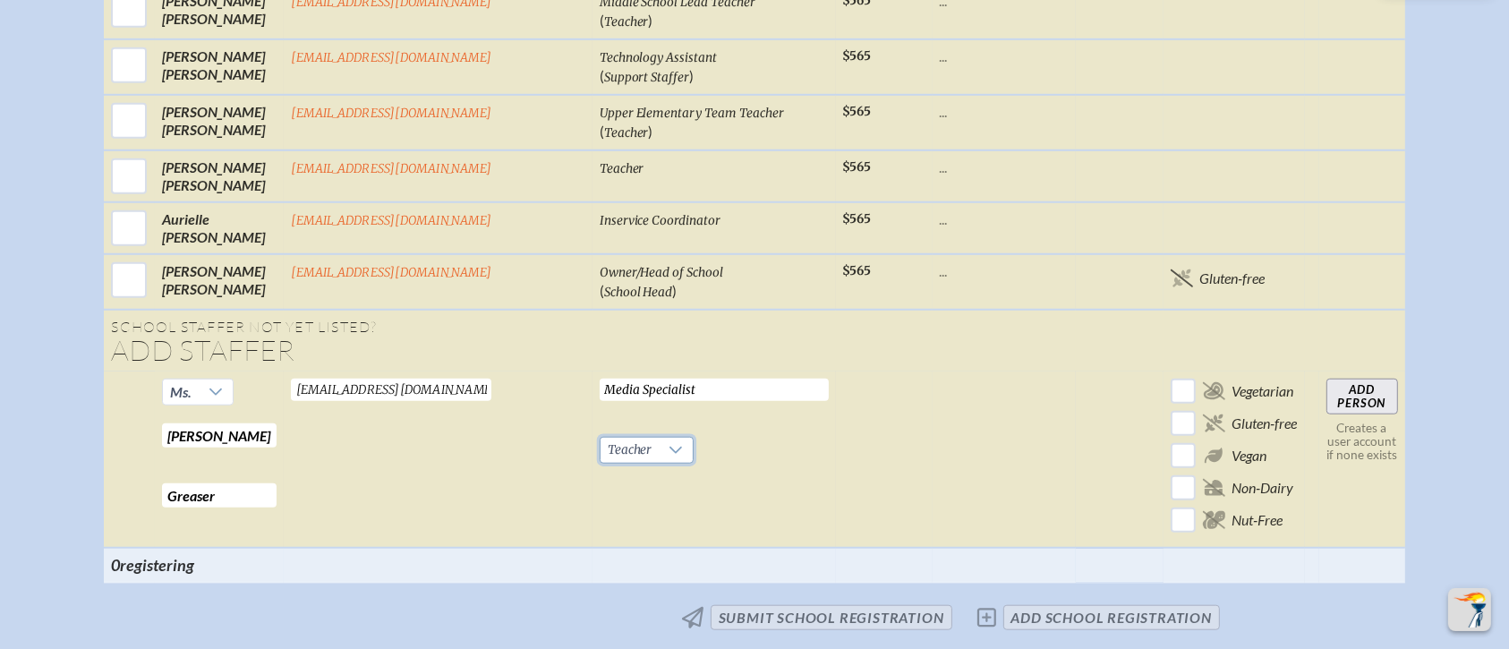
click at [1256, 379] on input "Add Person" at bounding box center [1362, 397] width 72 height 36
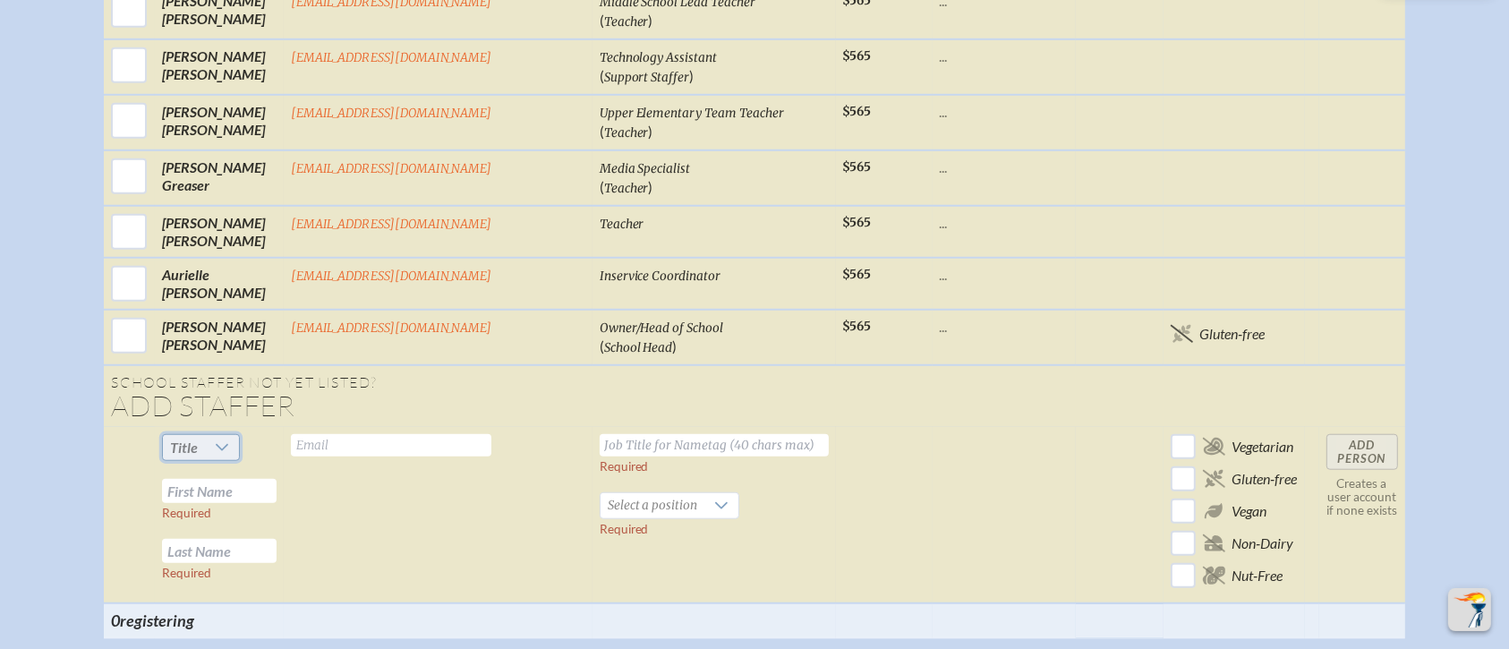
click at [198, 438] on span "Title" at bounding box center [184, 446] width 28 height 17
click at [248, 523] on li "Ms." at bounding box center [243, 524] width 77 height 25
click at [256, 479] on input "text" at bounding box center [219, 491] width 115 height 24
type input "Nidhi"
click at [234, 539] on input "text" at bounding box center [219, 551] width 115 height 24
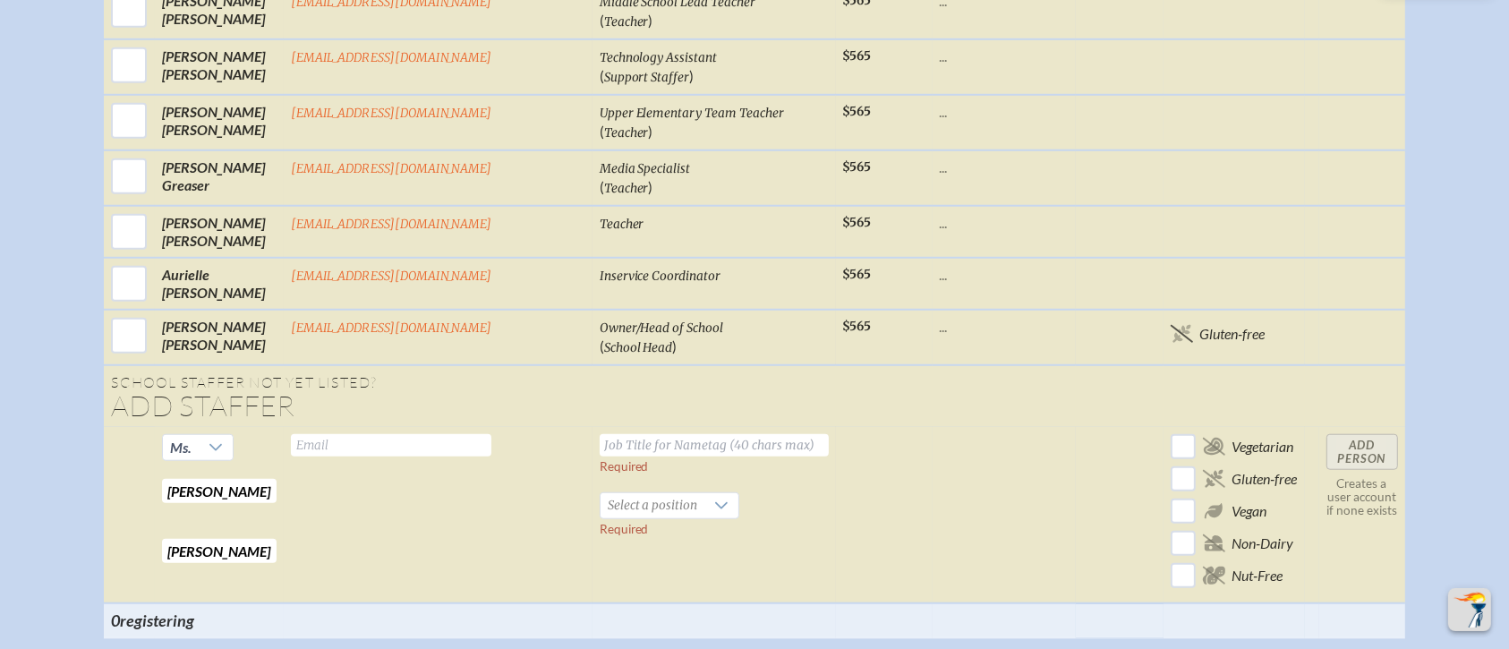
type input "Gupta"
click at [379, 434] on input "text" at bounding box center [391, 445] width 200 height 22
type input "ngupta@millhopper.com"
click at [604, 434] on input "text" at bounding box center [714, 445] width 229 height 22
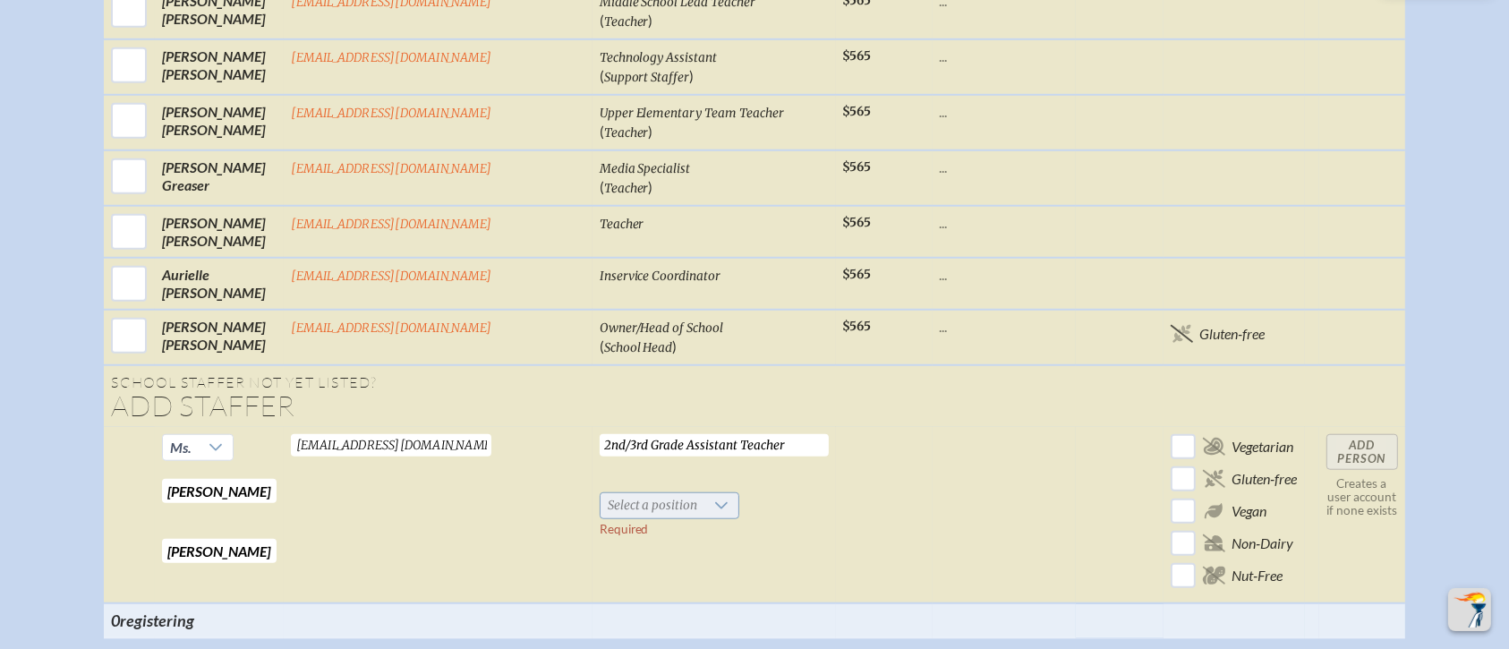
type input "2nd/3rd Grade Assistant Teacher"
click at [617, 493] on span "Select a position" at bounding box center [652, 505] width 105 height 25
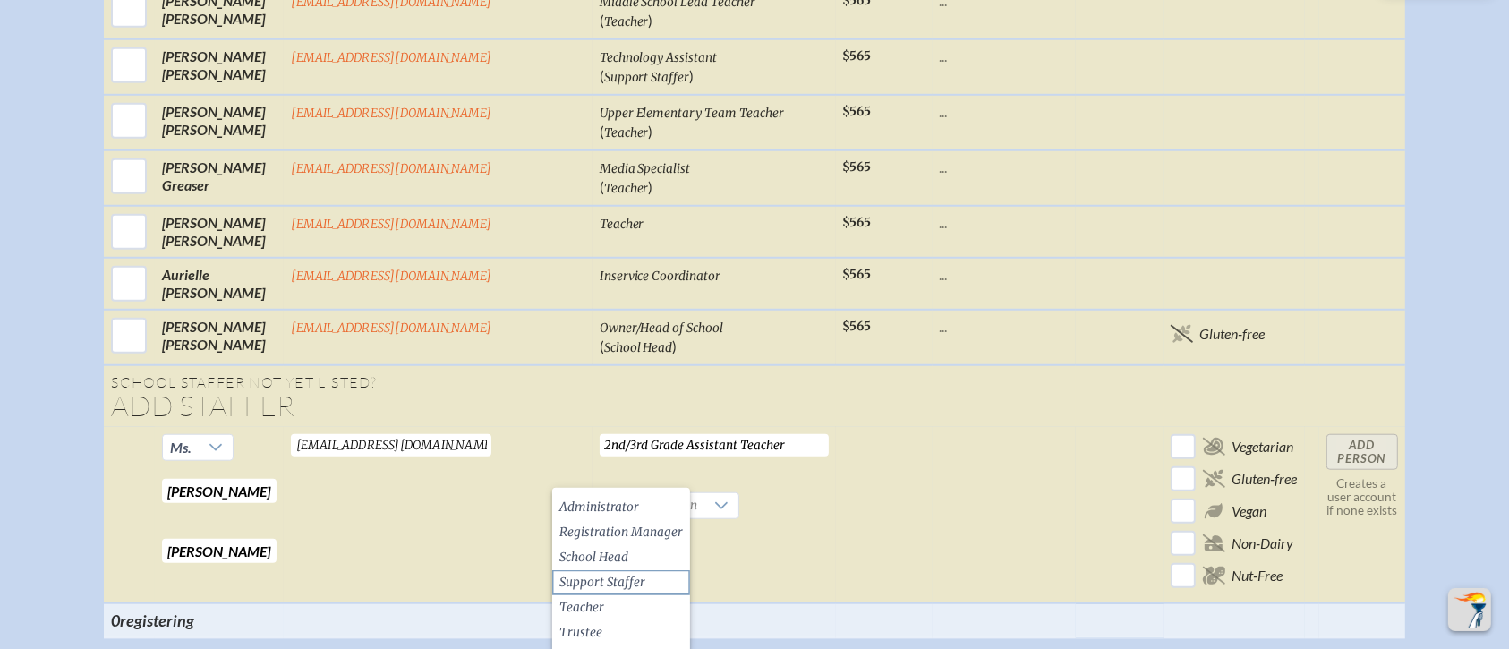
click at [634, 540] on span "Support Staffer" at bounding box center [602, 583] width 86 height 18
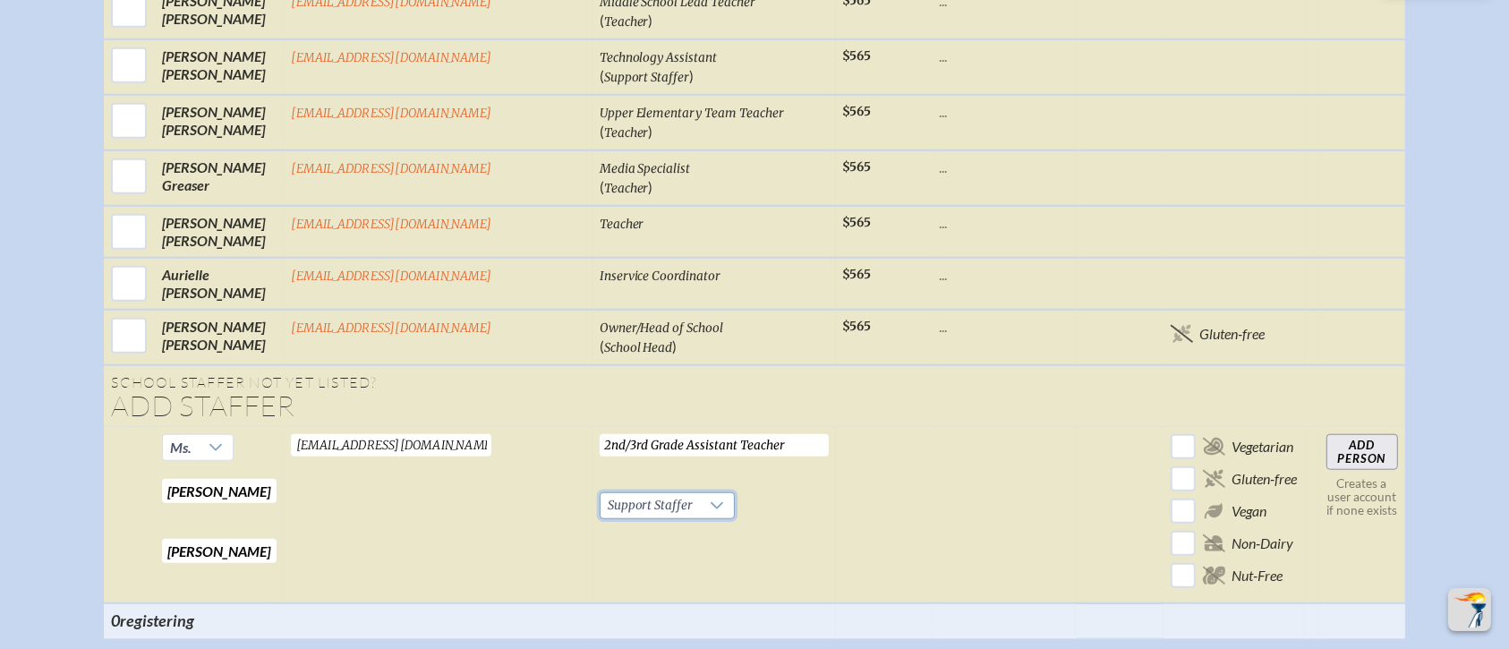
click at [1256, 434] on input "Add Person" at bounding box center [1362, 452] width 72 height 36
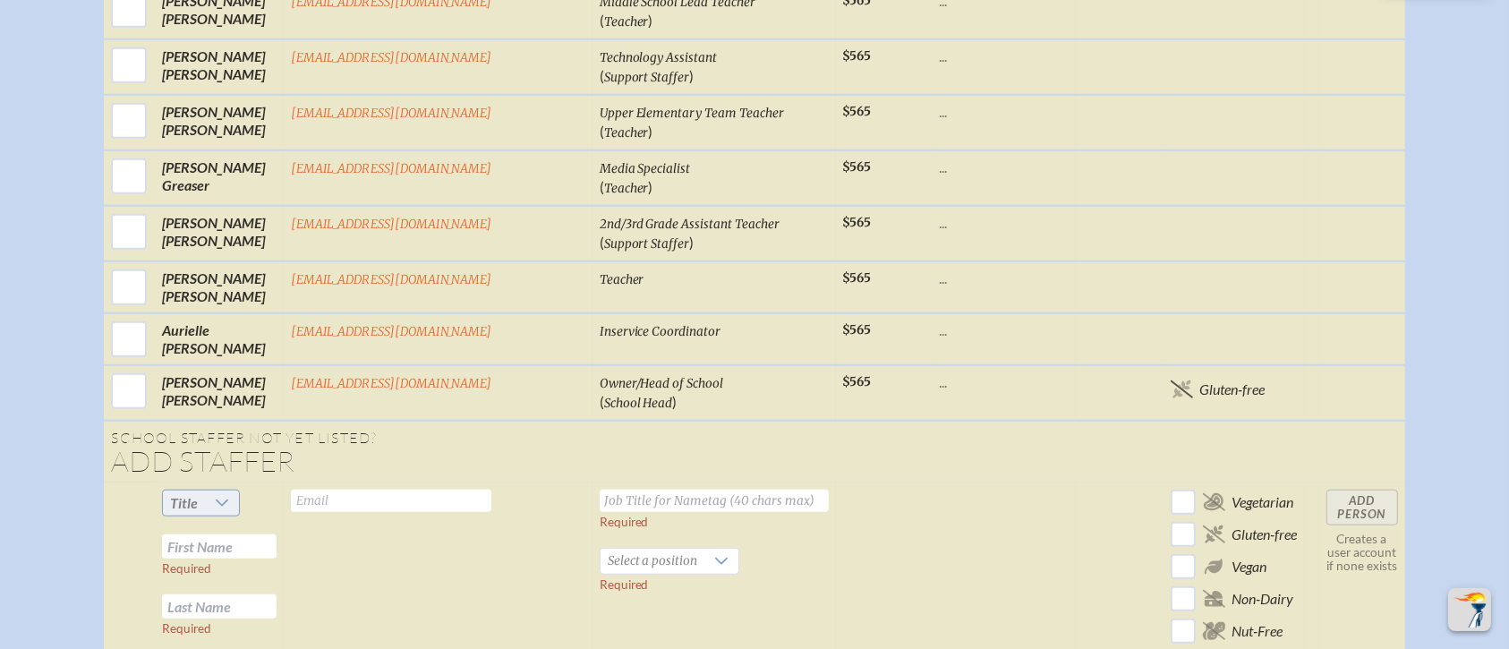
click at [229, 496] on icon at bounding box center [222, 503] width 14 height 14
click at [250, 540] on li "Ms." at bounding box center [243, 578] width 77 height 25
click at [252, 534] on input "text" at bounding box center [219, 546] width 115 height 24
type input "Joanne"
click at [238, 540] on input "text" at bounding box center [219, 606] width 115 height 24
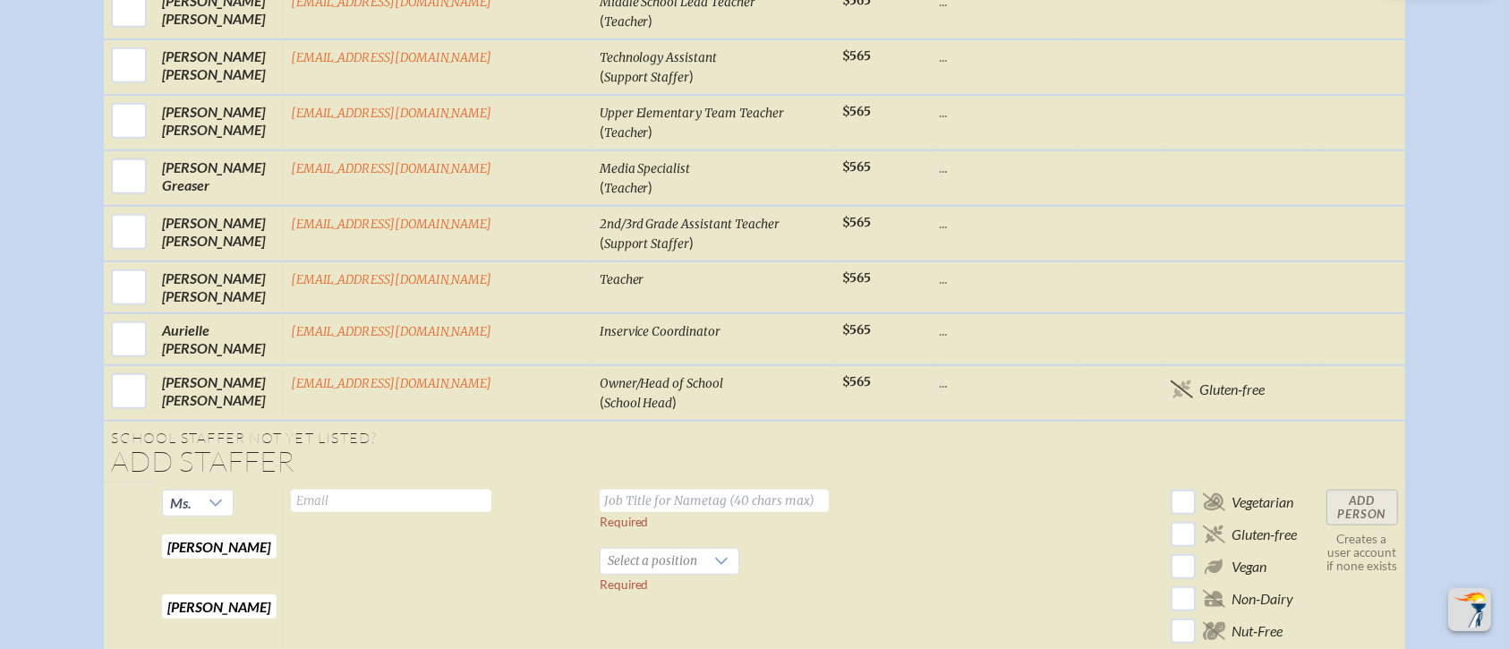
type input "McFarland"
click at [392, 489] on input "text" at bounding box center [391, 500] width 200 height 22
type input "jmcfarland@millhopper.com"
click at [616, 489] on input "text" at bounding box center [714, 500] width 229 height 22
type input "Upper Elementary Lead Teacher"
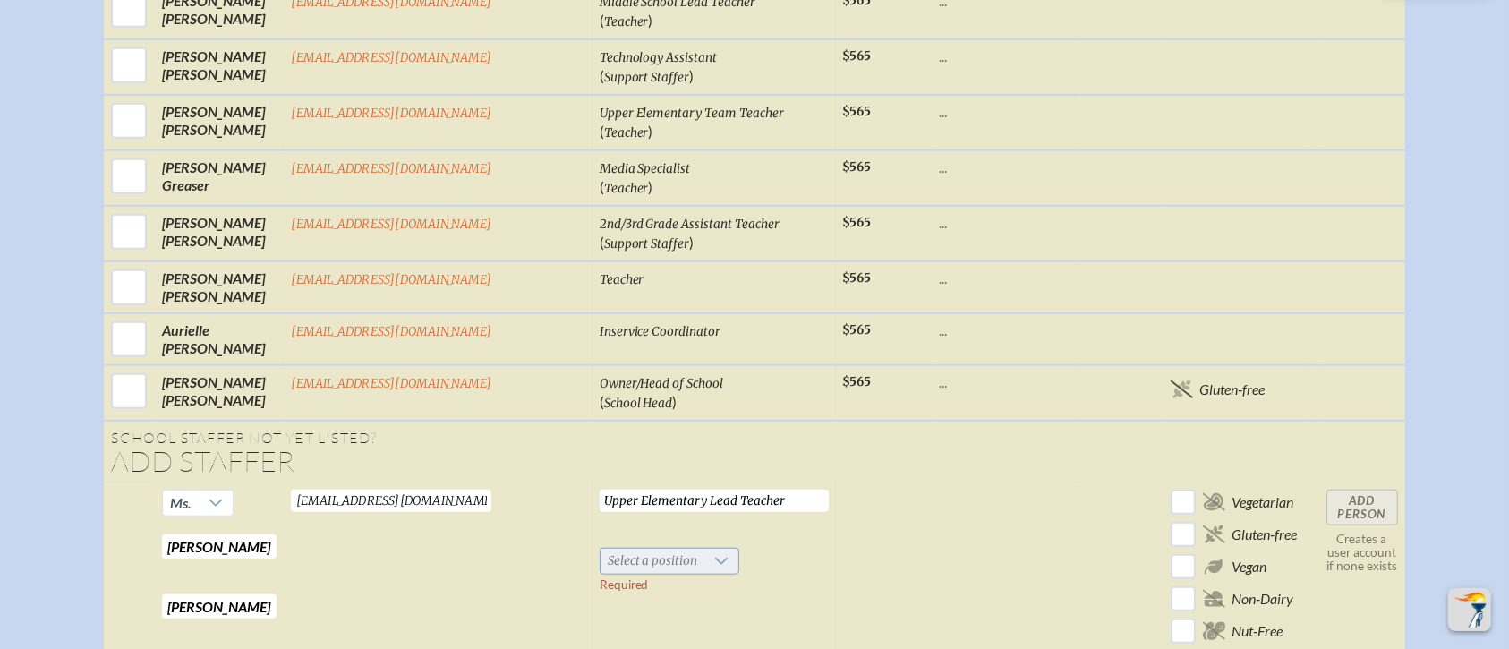
click at [705, 540] on div at bounding box center [722, 561] width 34 height 25
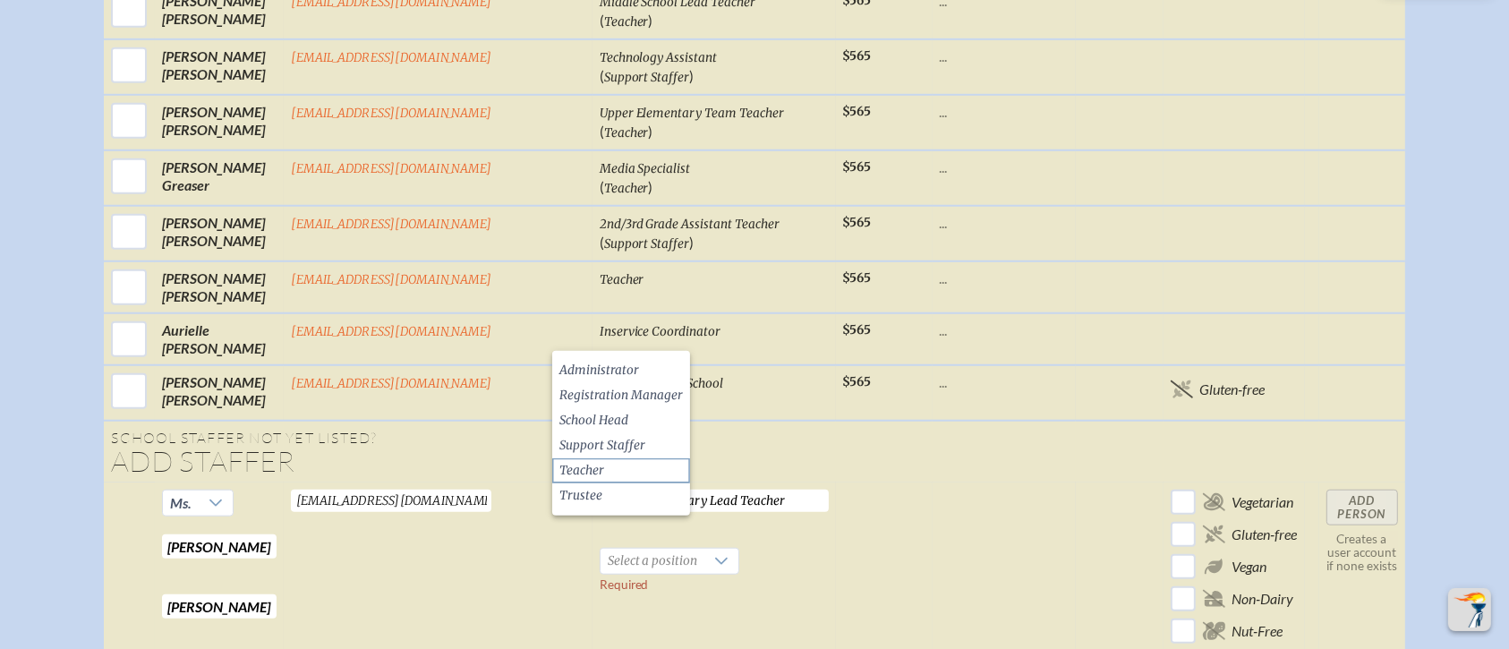
click at [609, 469] on li "Teacher" at bounding box center [621, 470] width 138 height 25
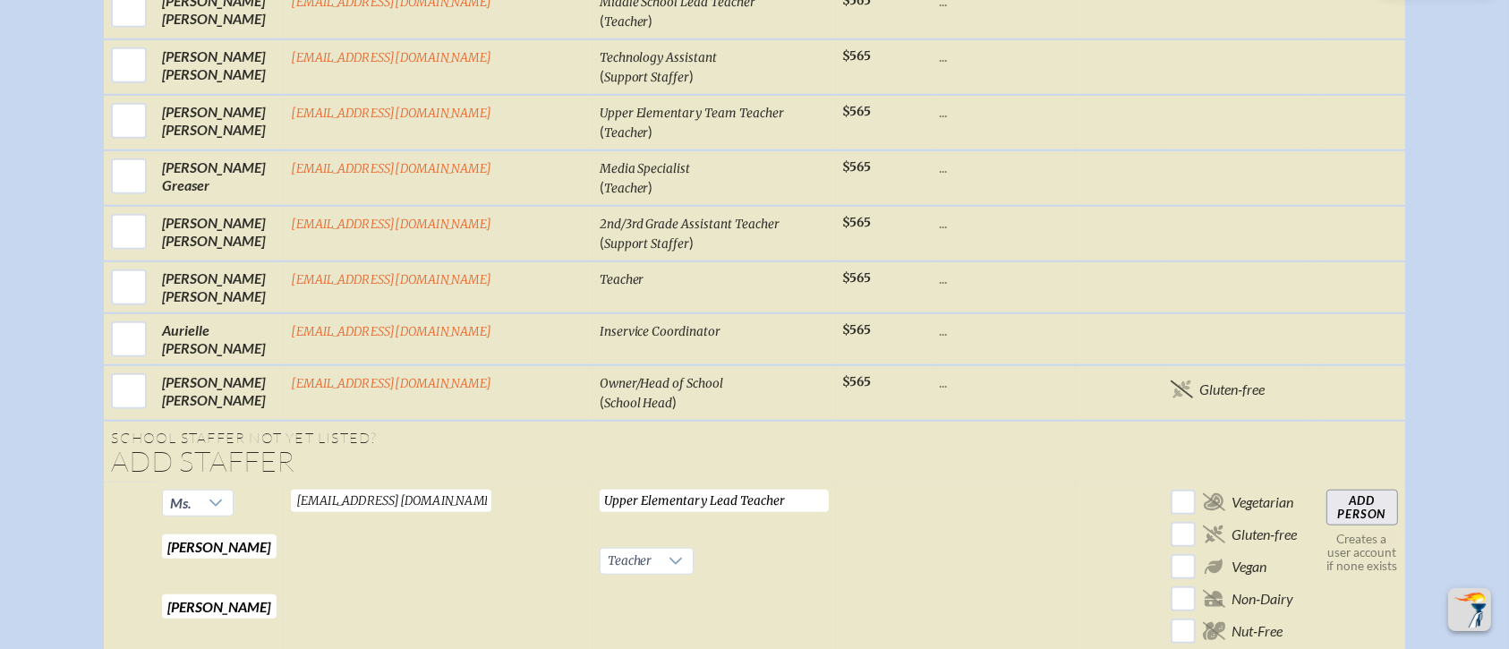
click at [1256, 489] on input "Add Person" at bounding box center [1362, 507] width 72 height 36
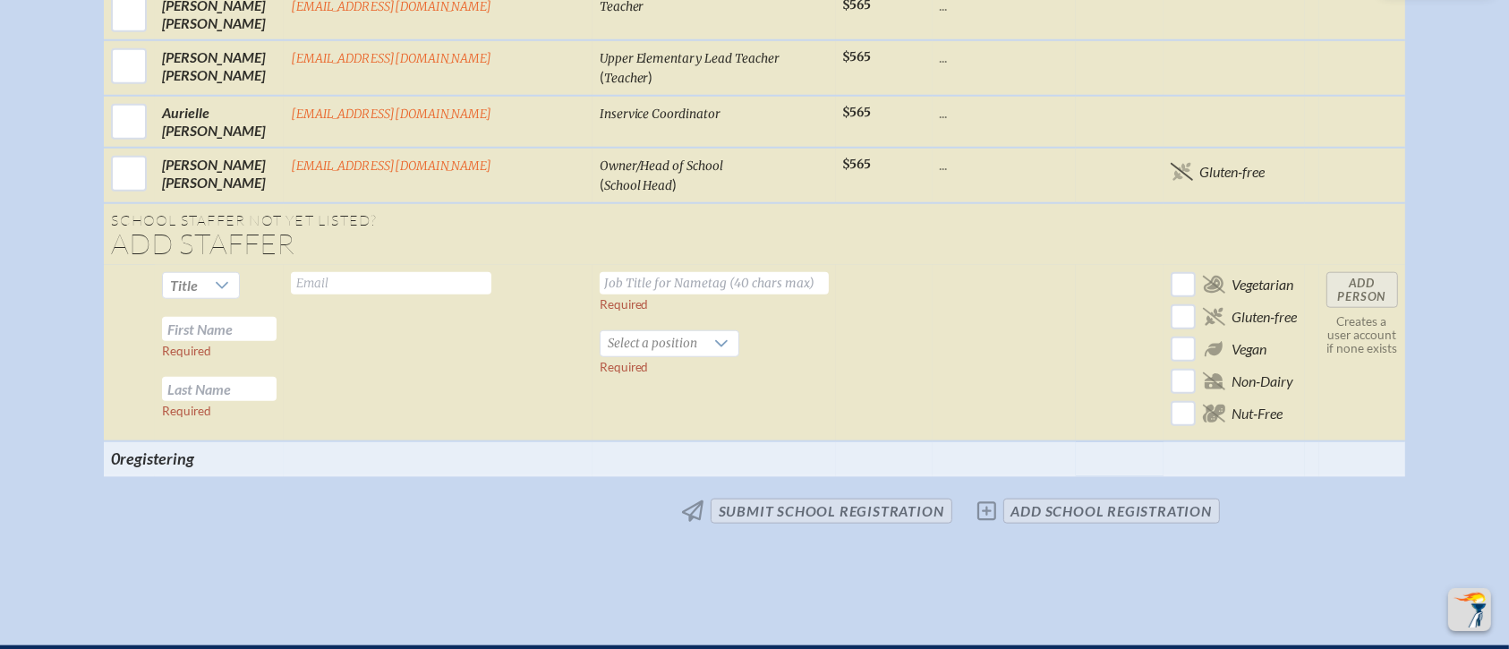
scroll to position [1732, 0]
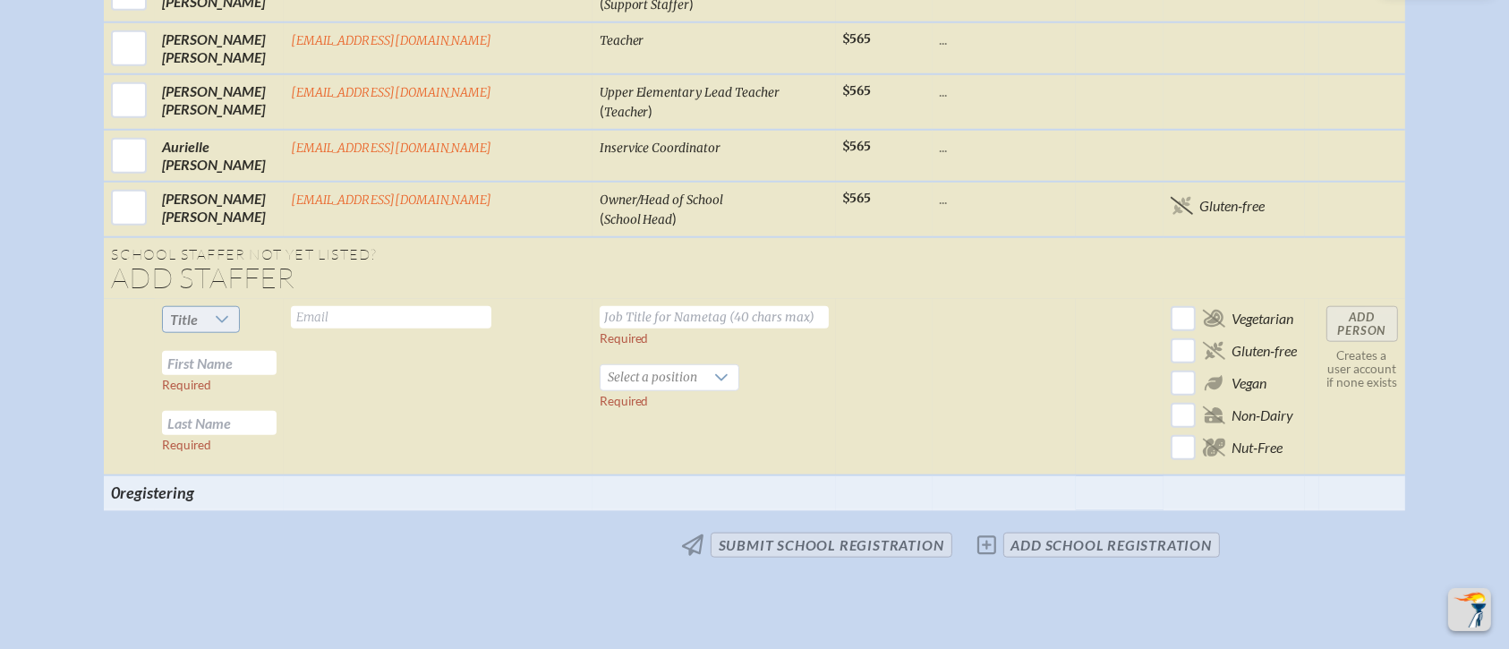
click at [198, 310] on span "Title" at bounding box center [184, 318] width 28 height 17
click at [243, 395] on li "Ms." at bounding box center [243, 395] width 77 height 25
click at [246, 351] on input "text" at bounding box center [219, 363] width 115 height 24
type input "Kandice"
click at [236, 411] on input "text" at bounding box center [219, 423] width 115 height 24
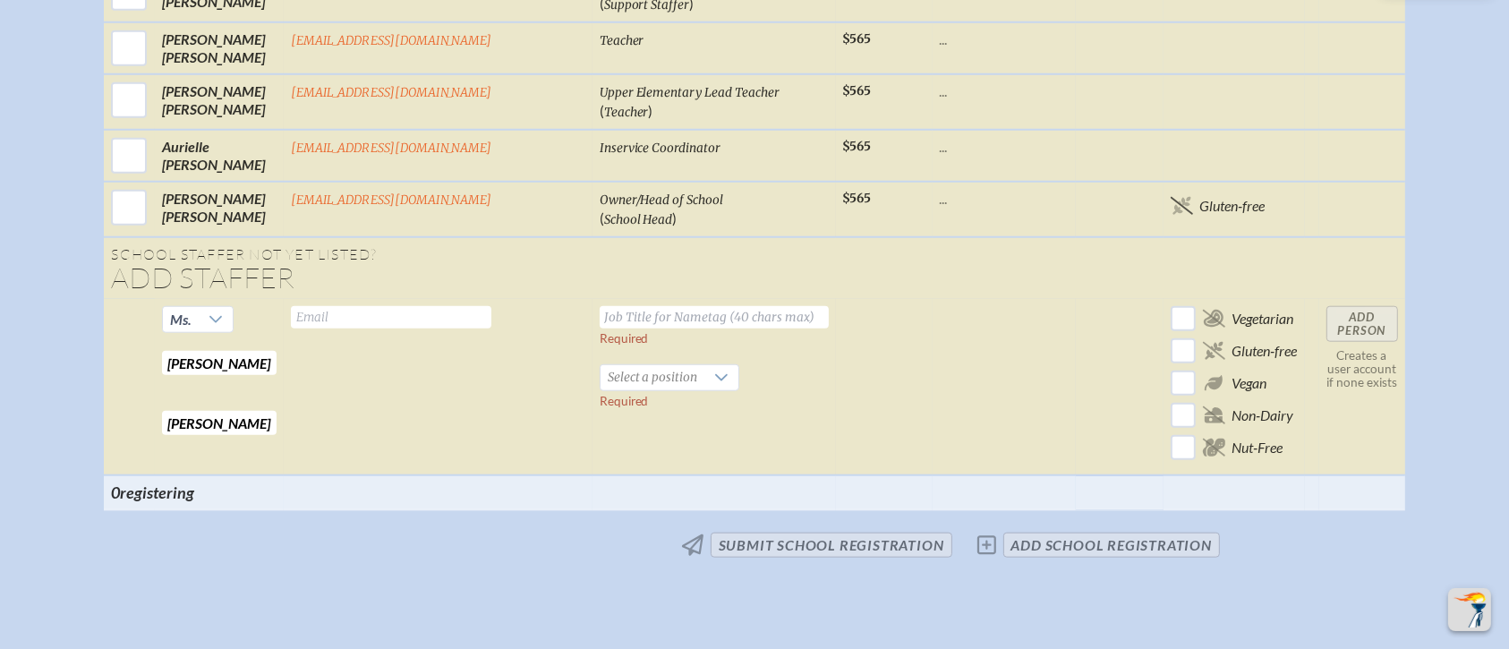
type input "Mobley"
click at [398, 306] on input "text" at bounding box center [391, 317] width 200 height 22
type input "kwilliams@millhopper.com"
click at [609, 306] on input "text" at bounding box center [714, 317] width 229 height 22
type input "1"
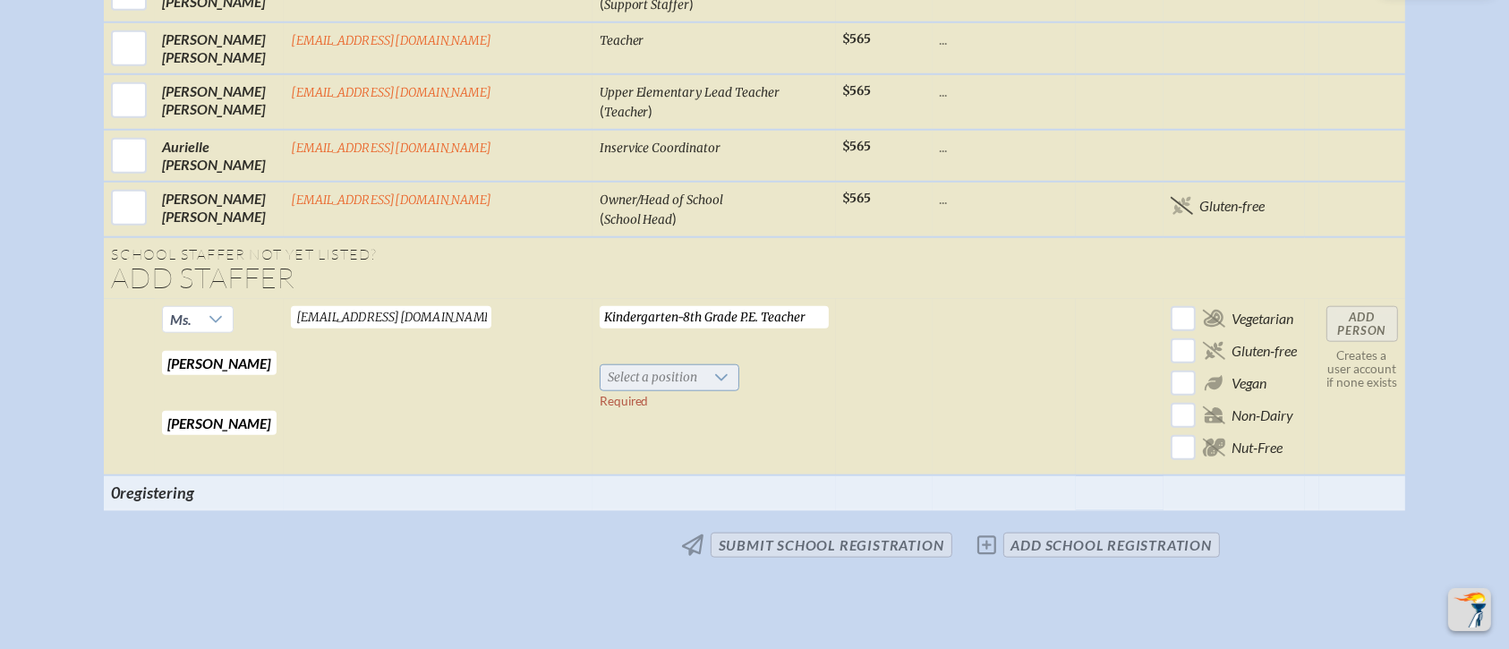
type input "Kindergarten-8th Grade P.E. Teacher"
click at [625, 365] on span "Select a position" at bounding box center [652, 377] width 105 height 25
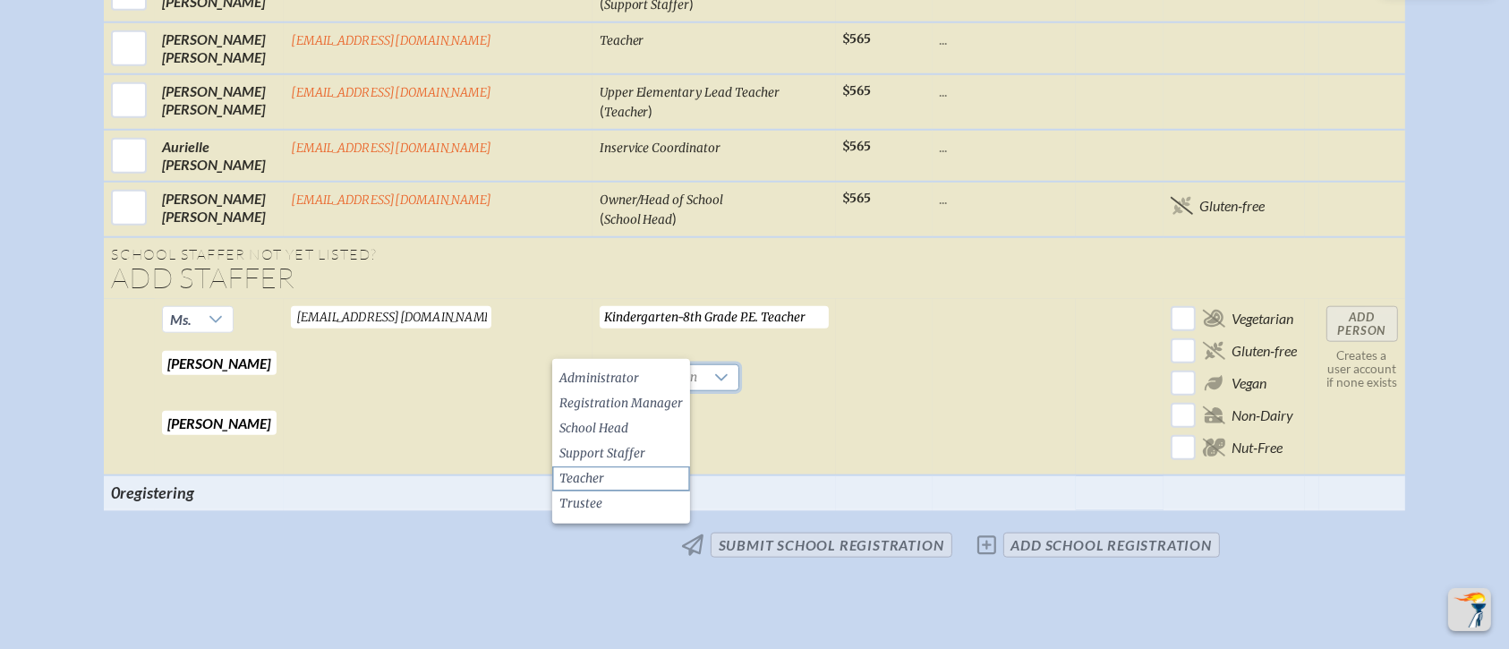
click at [616, 475] on li "Teacher" at bounding box center [621, 478] width 138 height 25
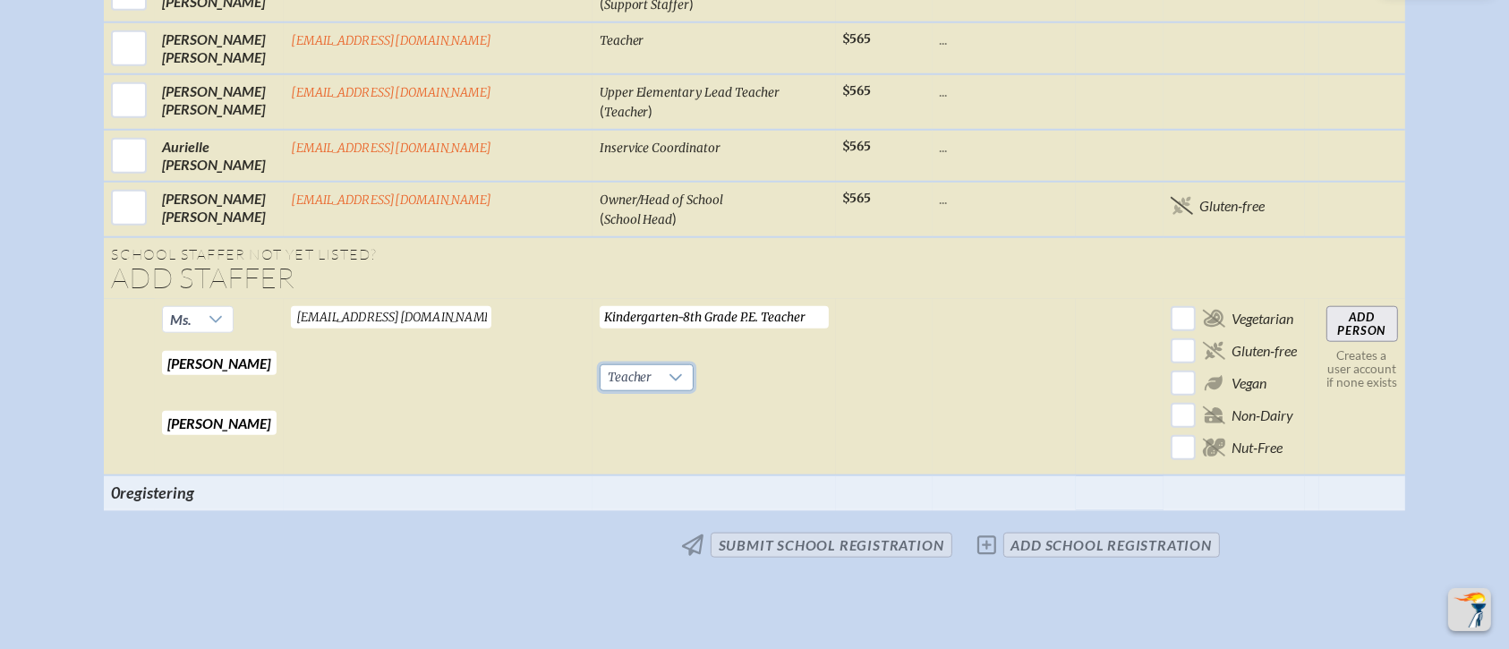
click at [1256, 306] on input "Add Person" at bounding box center [1362, 324] width 72 height 36
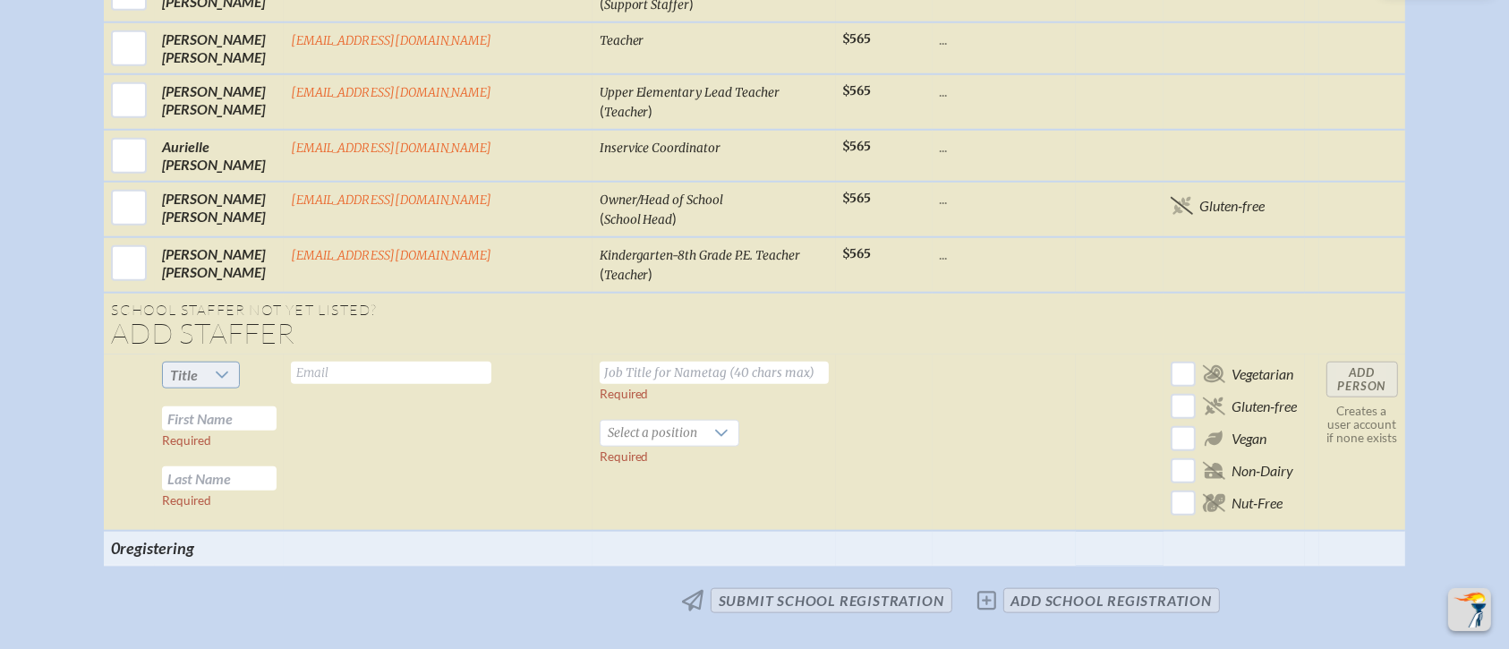
click at [239, 362] on div at bounding box center [222, 374] width 34 height 25
click at [248, 448] on li "Ms." at bounding box center [243, 450] width 77 height 25
click at [263, 406] on input "text" at bounding box center [219, 418] width 115 height 24
type input "Lonnie"
click at [261, 466] on input "text" at bounding box center [219, 478] width 115 height 24
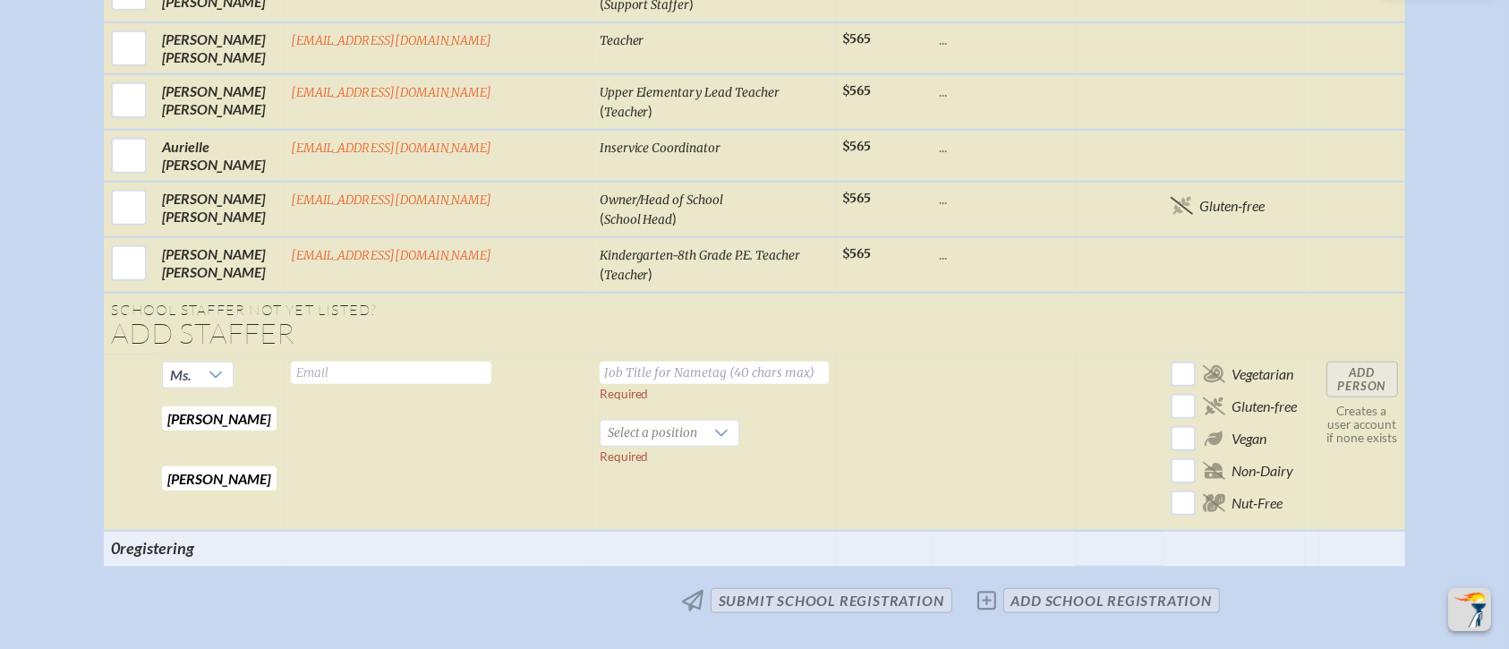
type input "Phillips"
click at [408, 362] on input "text" at bounding box center [391, 373] width 200 height 22
type input "lphillips@millhopper.com"
click at [600, 362] on input "text" at bounding box center [714, 373] width 229 height 22
paste input "Specialist"
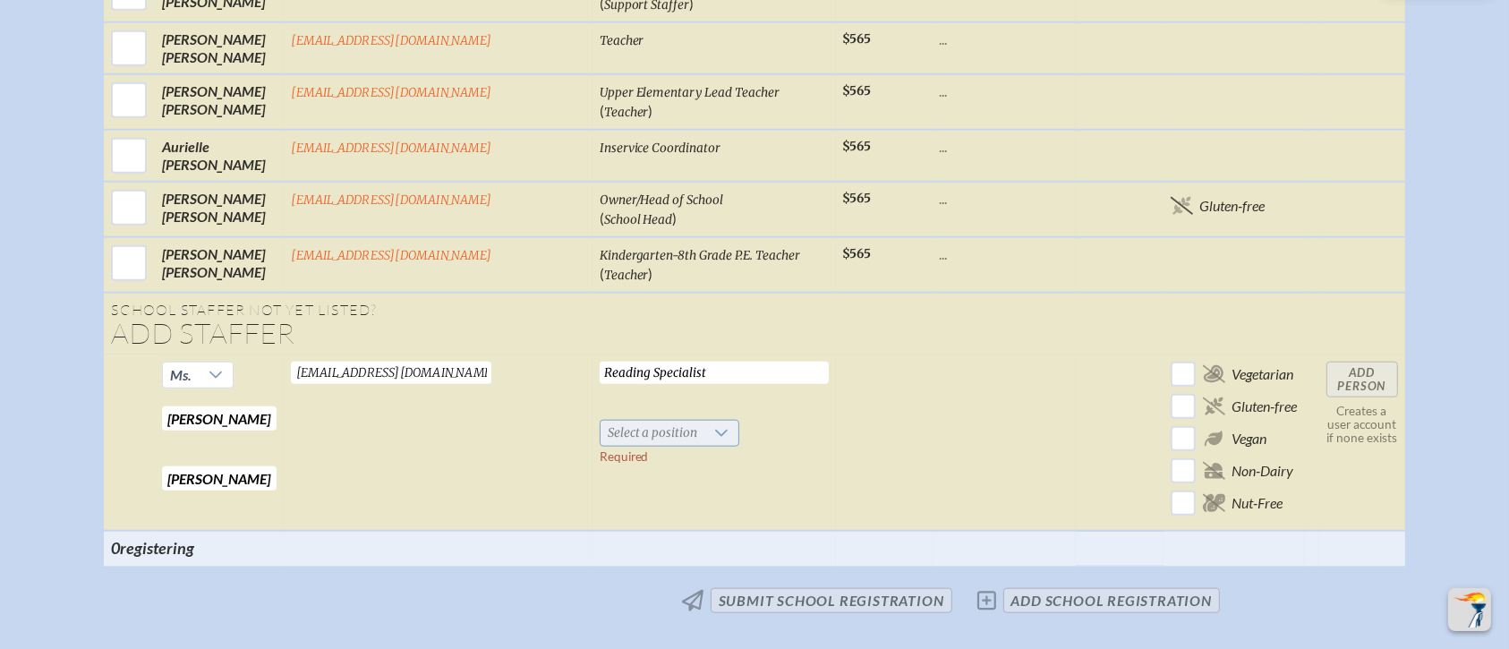
type input "Reading Specialist"
click at [600, 421] on span "Select a position" at bounding box center [652, 433] width 105 height 25
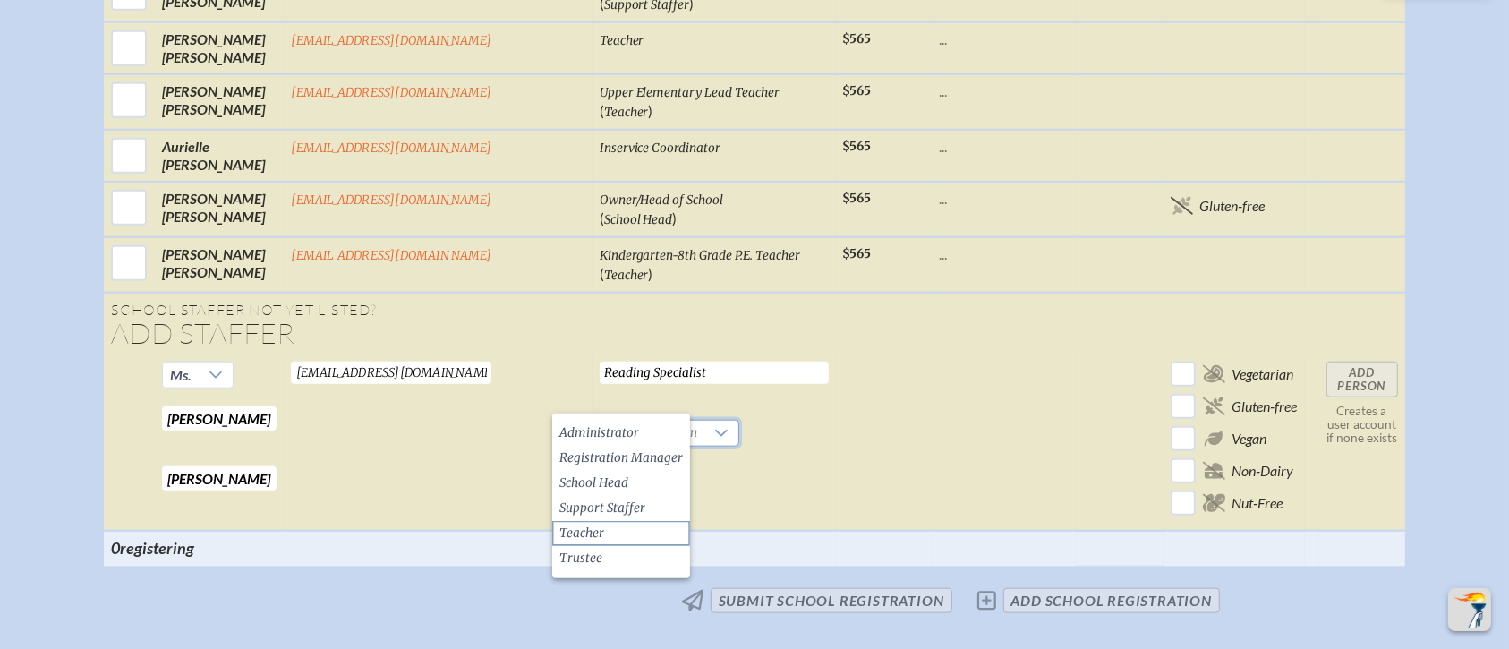
click at [617, 527] on li "Teacher" at bounding box center [621, 533] width 138 height 25
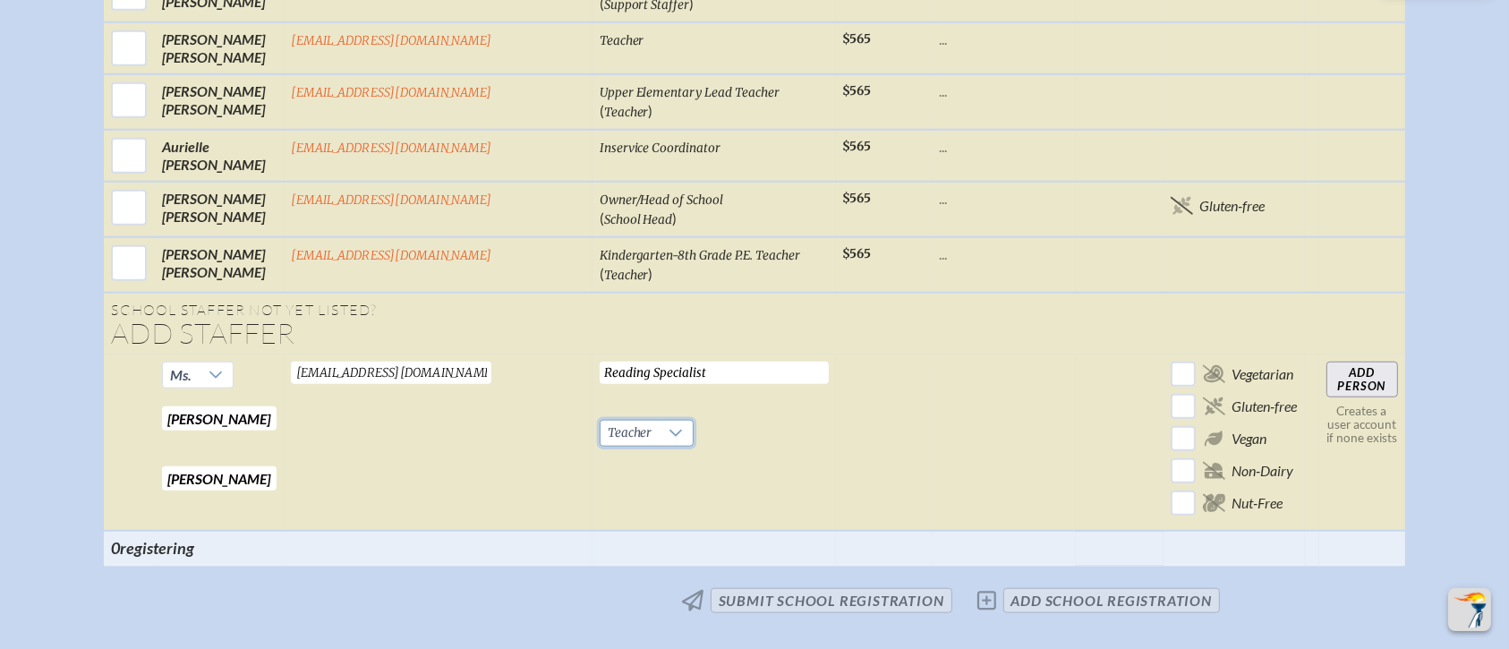
click at [1256, 362] on input "Add Person" at bounding box center [1362, 380] width 72 height 36
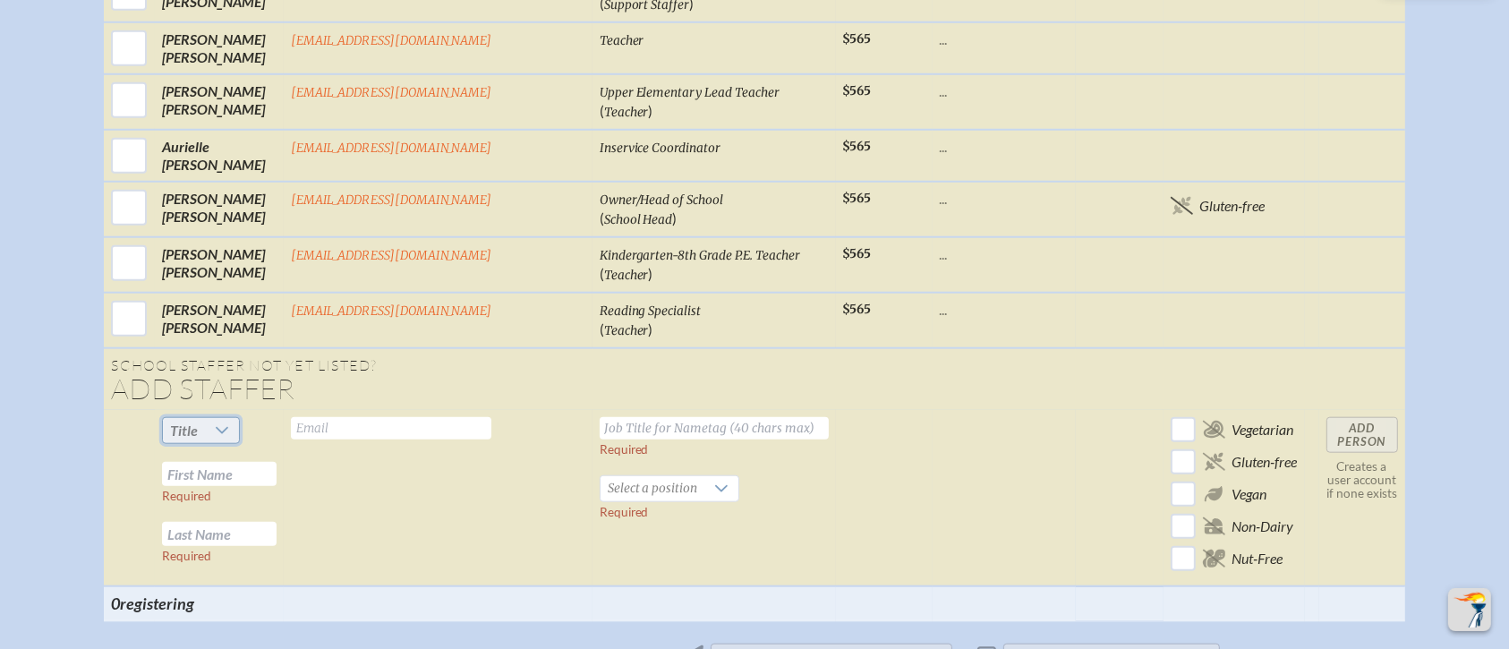
click at [205, 418] on span "Title" at bounding box center [184, 430] width 42 height 25
click at [249, 504] on li "Ms." at bounding box center [243, 504] width 77 height 25
click at [251, 462] on input "text" at bounding box center [219, 474] width 115 height 24
type input "Penta"
click at [246, 522] on input "text" at bounding box center [219, 534] width 115 height 24
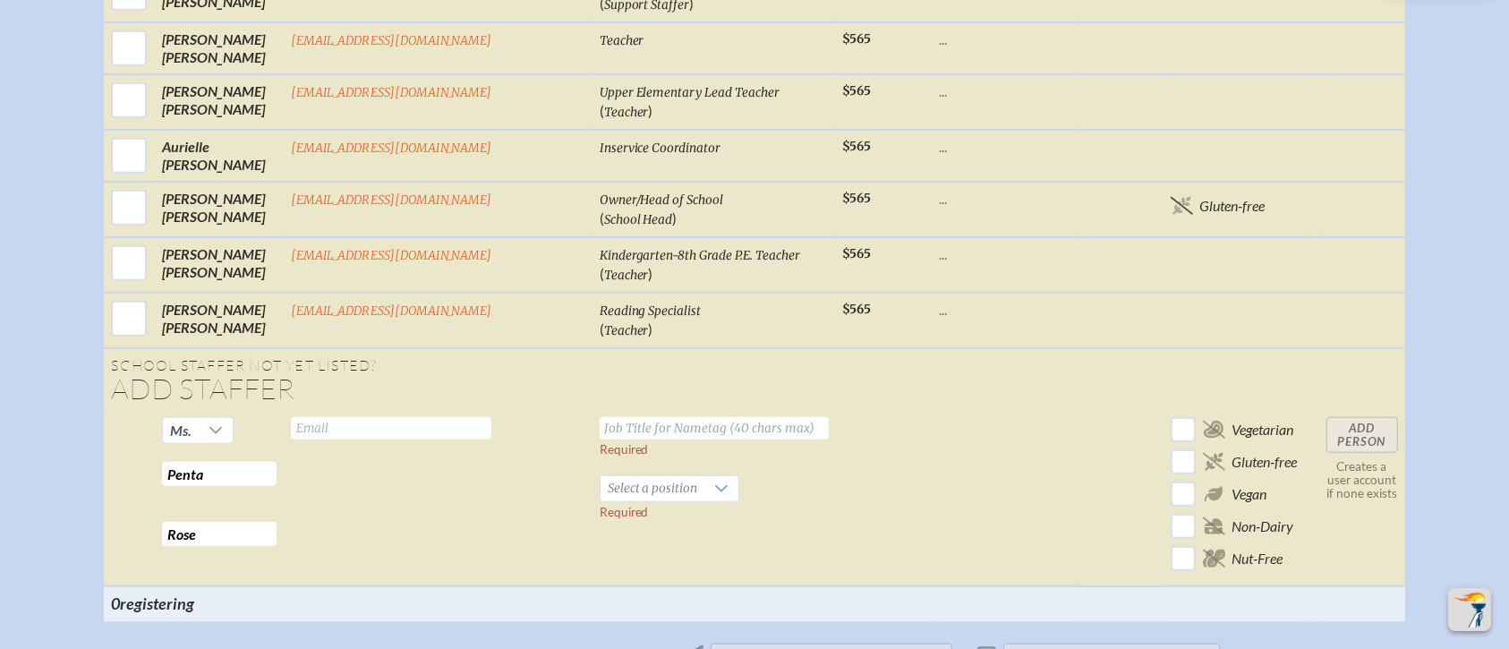
type input "Rose"
click at [368, 417] on input "text" at bounding box center [391, 428] width 200 height 22
type input "prose@millhopper.com"
click at [630, 417] on input "text" at bounding box center [714, 428] width 229 height 22
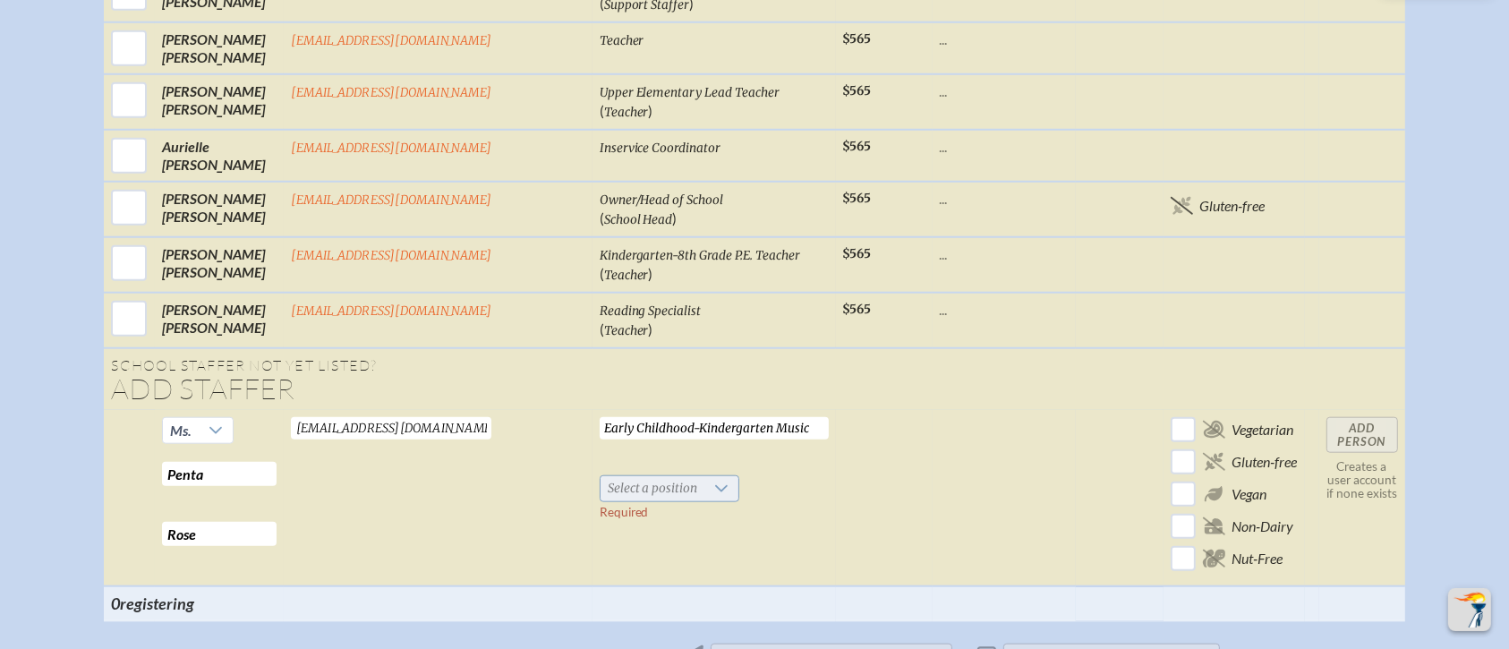
type input "Early Childhood-Kindergarten Music"
click at [623, 476] on span "Select a position" at bounding box center [652, 488] width 105 height 25
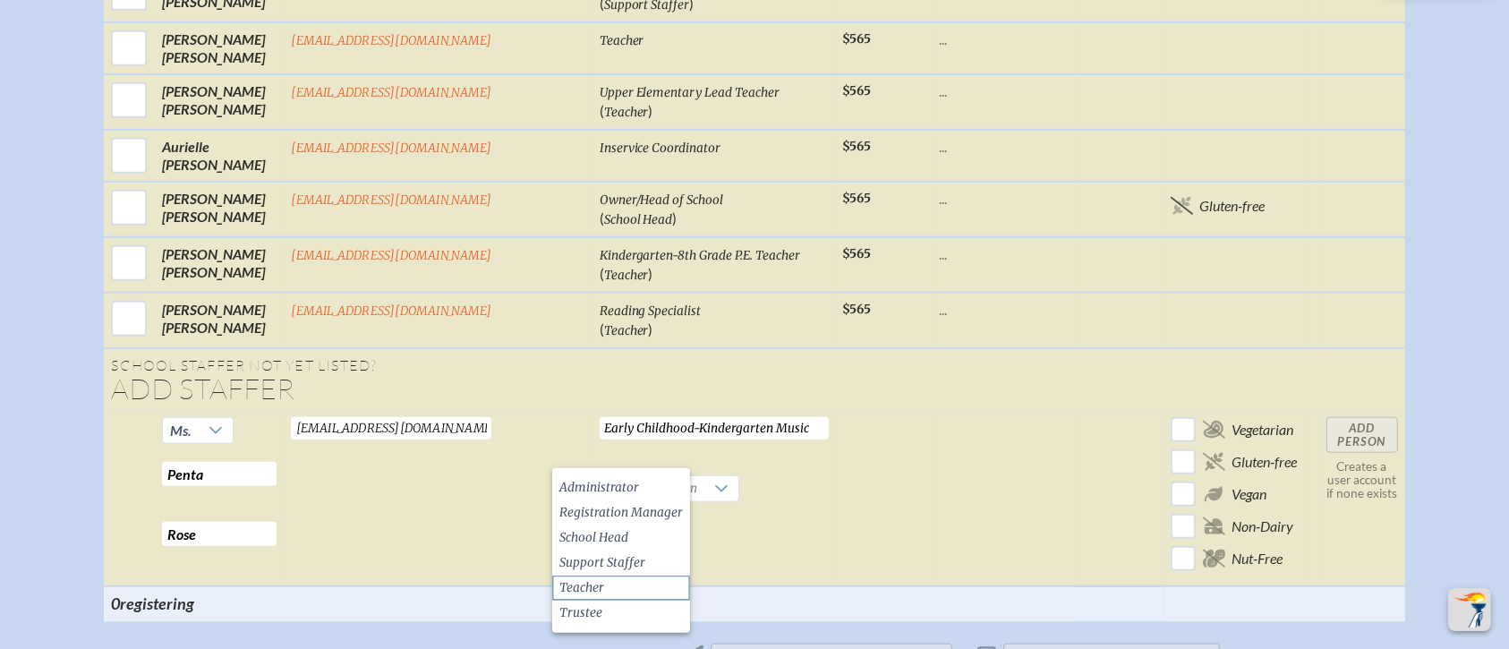
click at [619, 540] on li "Teacher" at bounding box center [621, 587] width 138 height 25
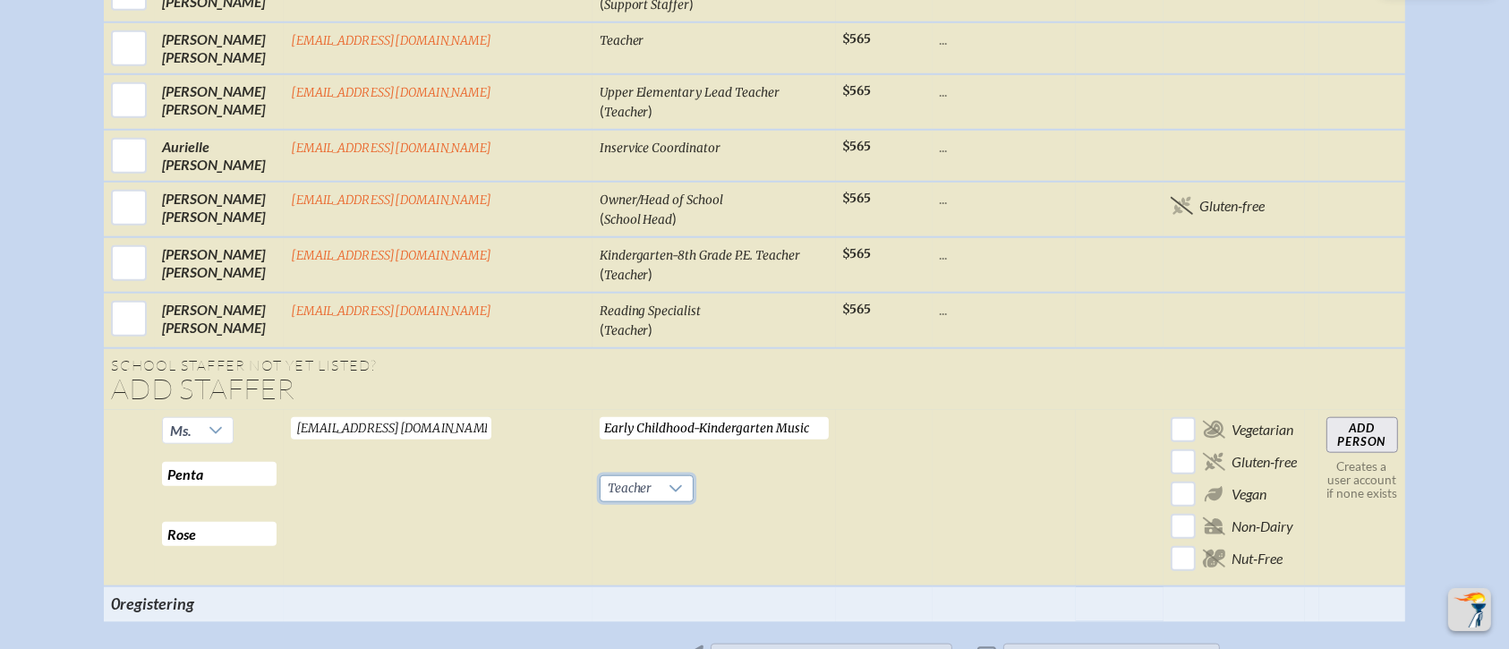
click at [1256, 417] on input "Add Person" at bounding box center [1362, 435] width 72 height 36
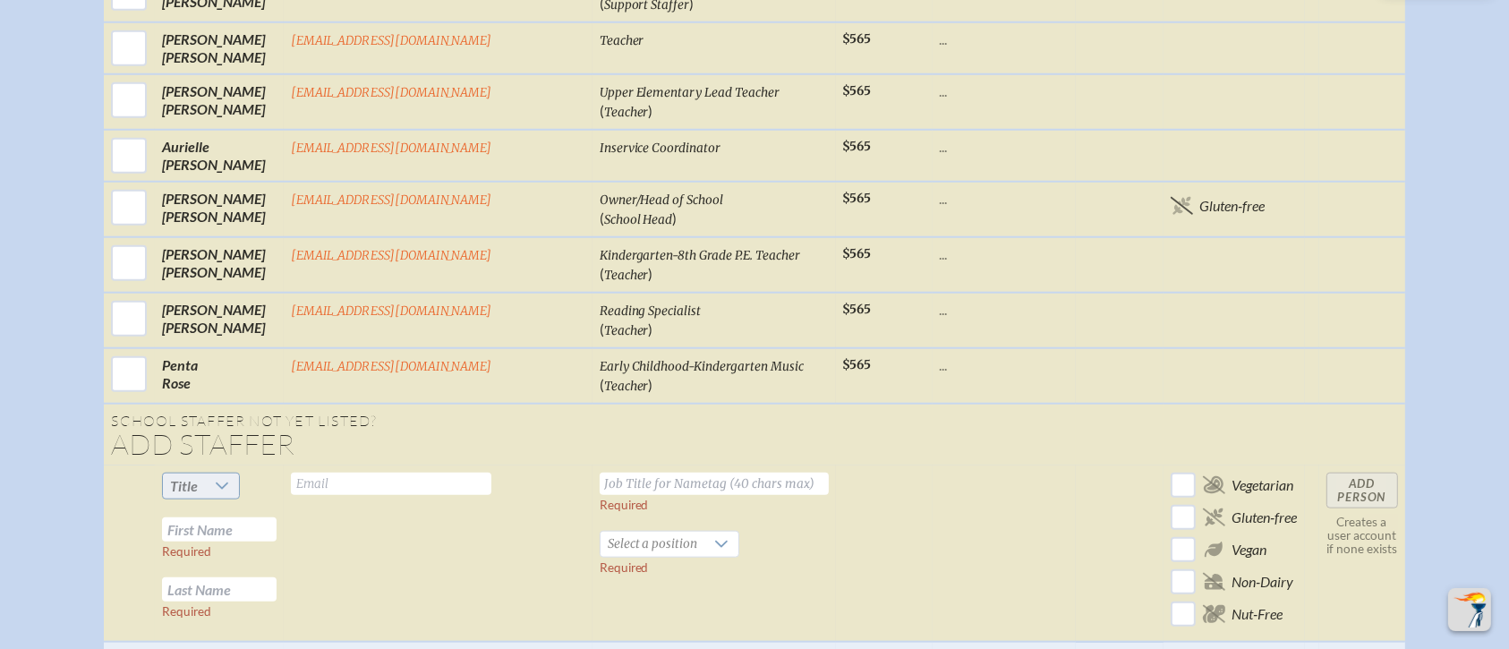
click at [229, 479] on icon at bounding box center [222, 486] width 14 height 14
click at [247, 540] on li "Ms." at bounding box center [243, 560] width 77 height 25
click at [276, 517] on input "text" at bounding box center [219, 529] width 115 height 24
type input "Savana"
click at [262, 540] on input "text" at bounding box center [219, 589] width 115 height 24
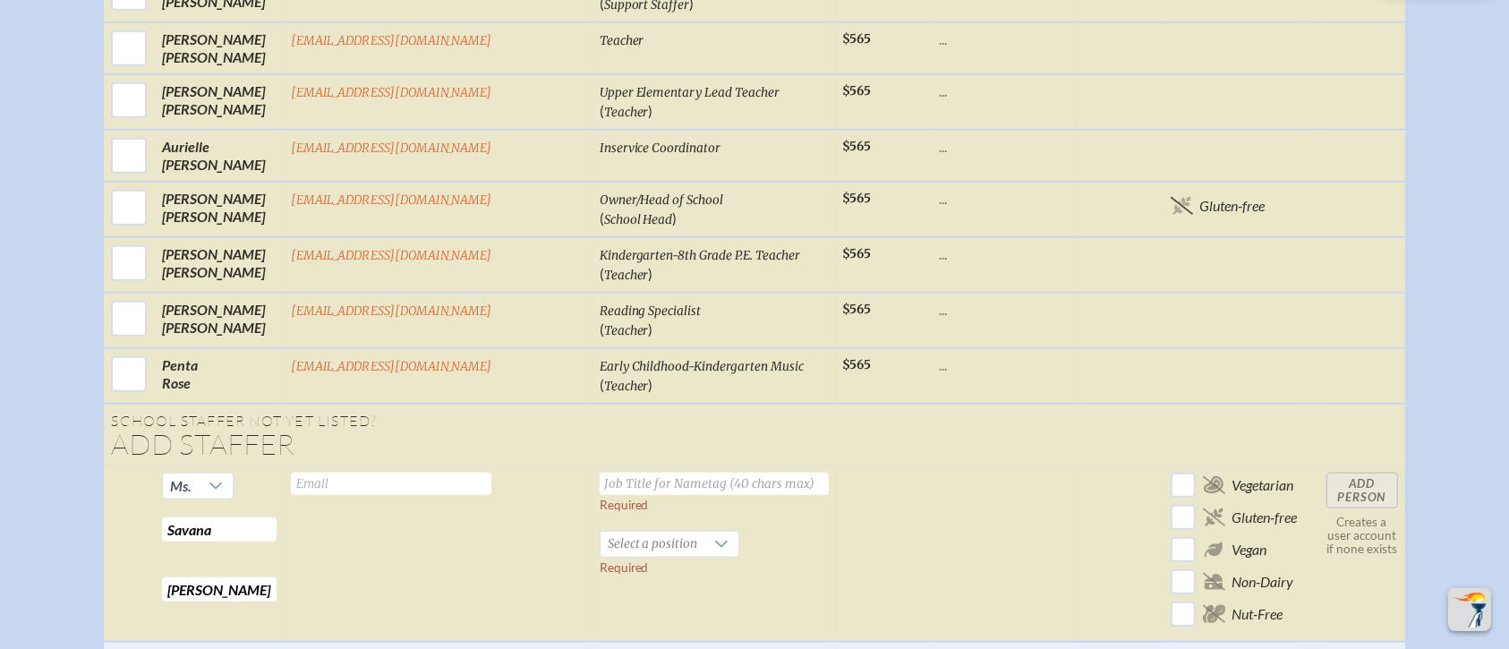
type input "Shattuck"
click at [421, 465] on td "Valid email required" at bounding box center [438, 553] width 308 height 176
click at [414, 472] on input "text" at bounding box center [391, 483] width 200 height 22
type input "sshattuck@millhopper.com"
click at [600, 472] on input "text" at bounding box center [714, 483] width 229 height 22
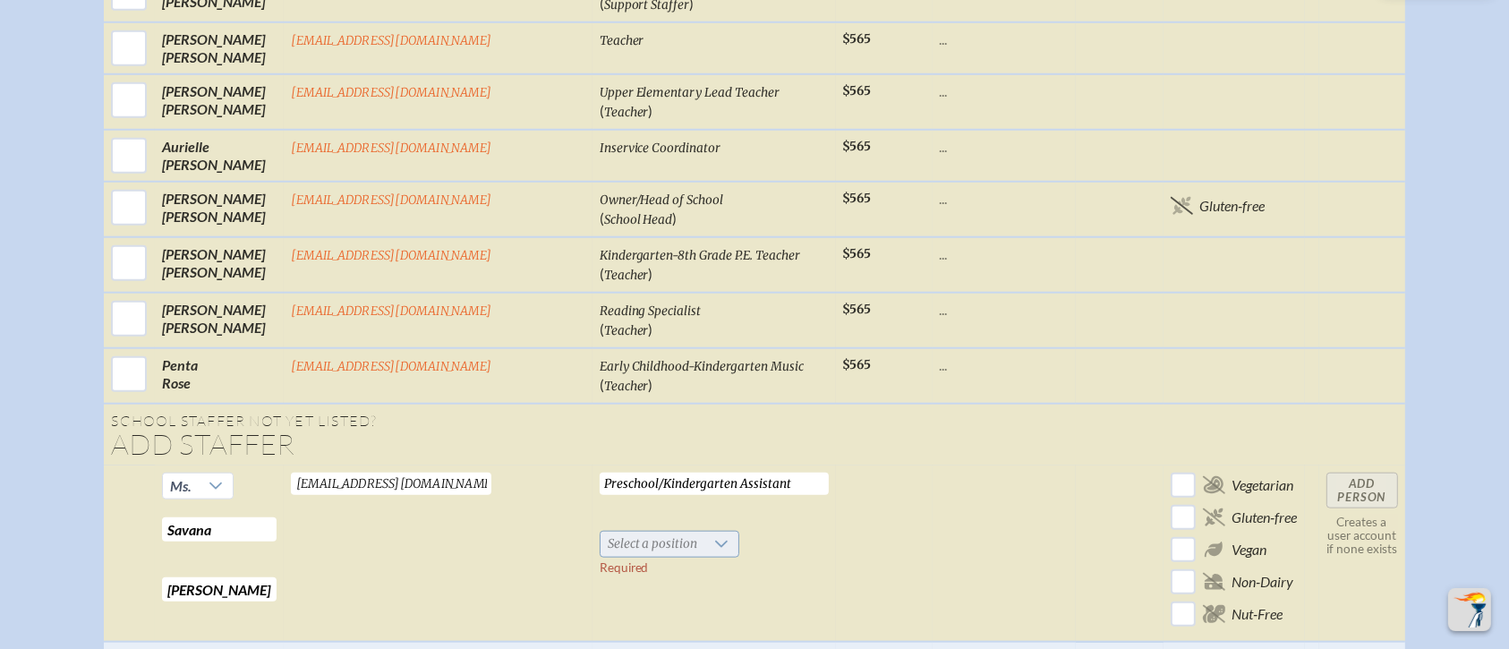
type input "Preschool/Kindergarten Assistant"
click at [614, 532] on span "Select a position" at bounding box center [652, 544] width 105 height 25
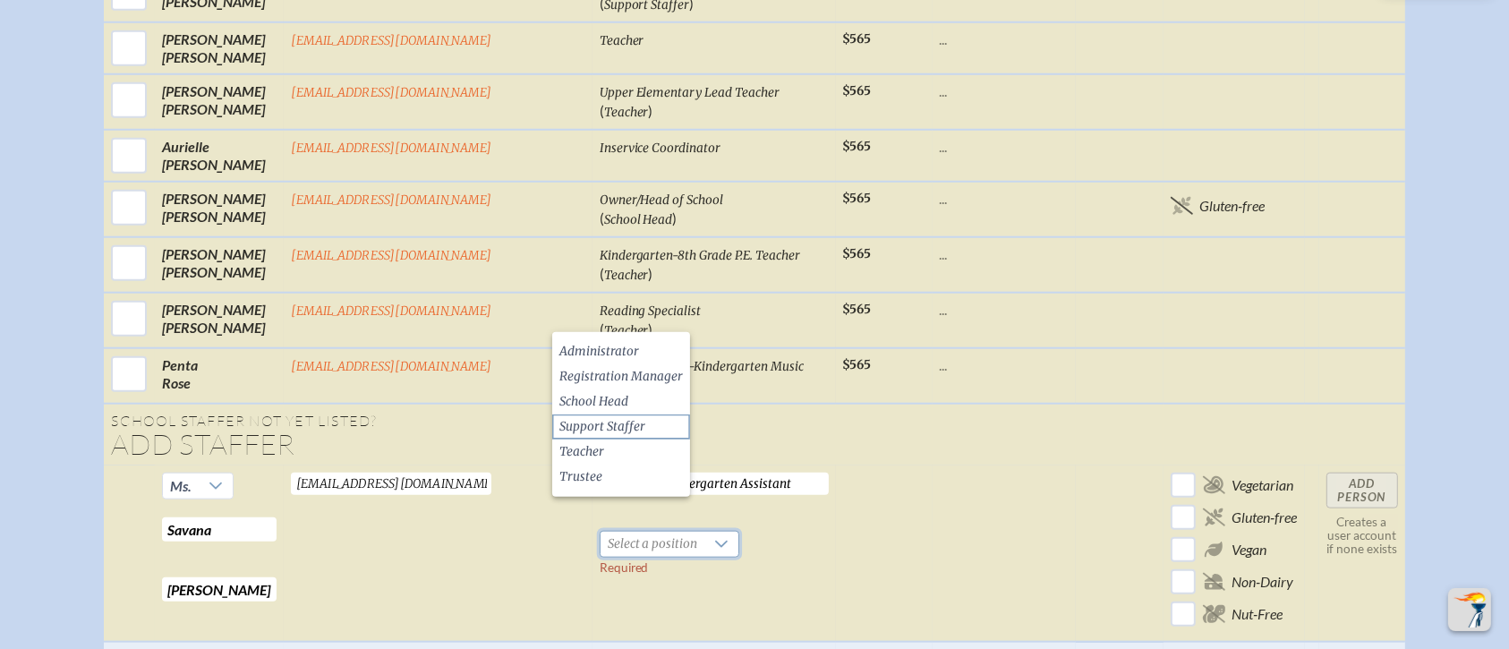
click at [608, 426] on span "Support Staffer" at bounding box center [602, 427] width 86 height 18
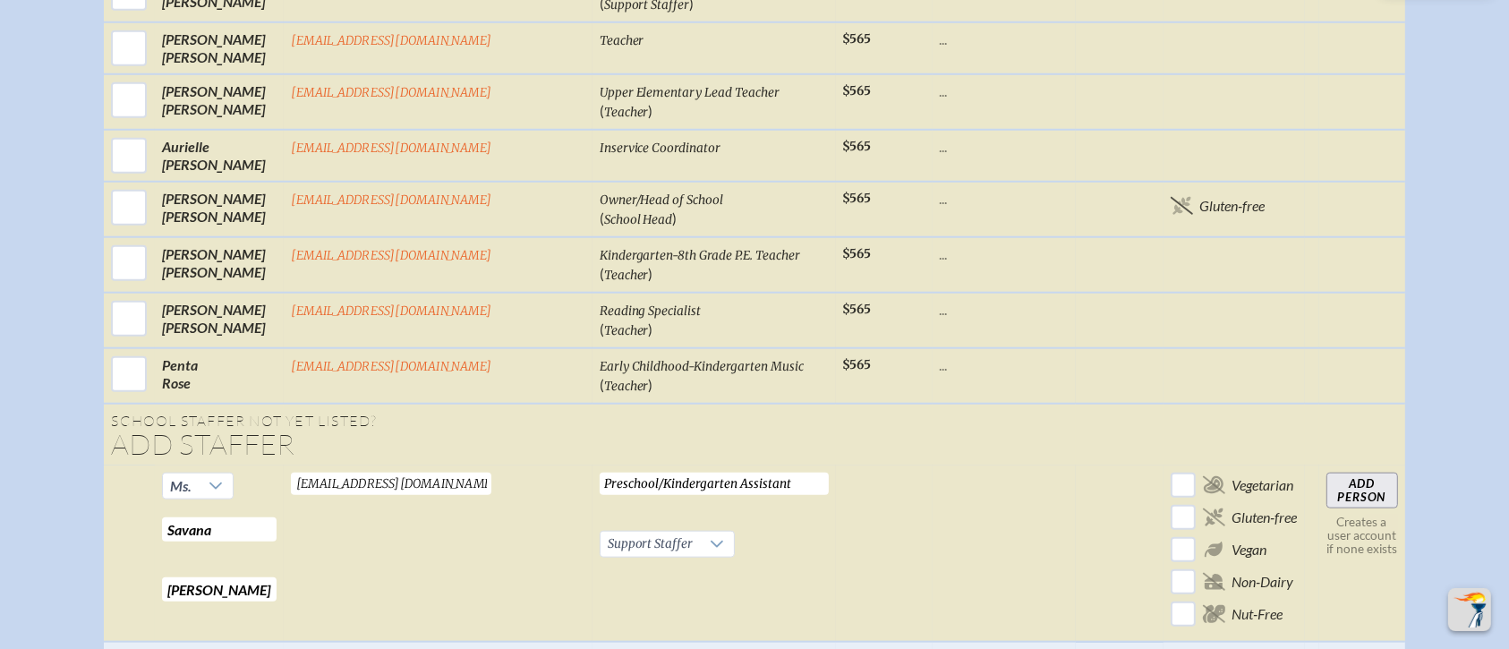
click at [1256, 472] on input "Add Person" at bounding box center [1362, 490] width 72 height 36
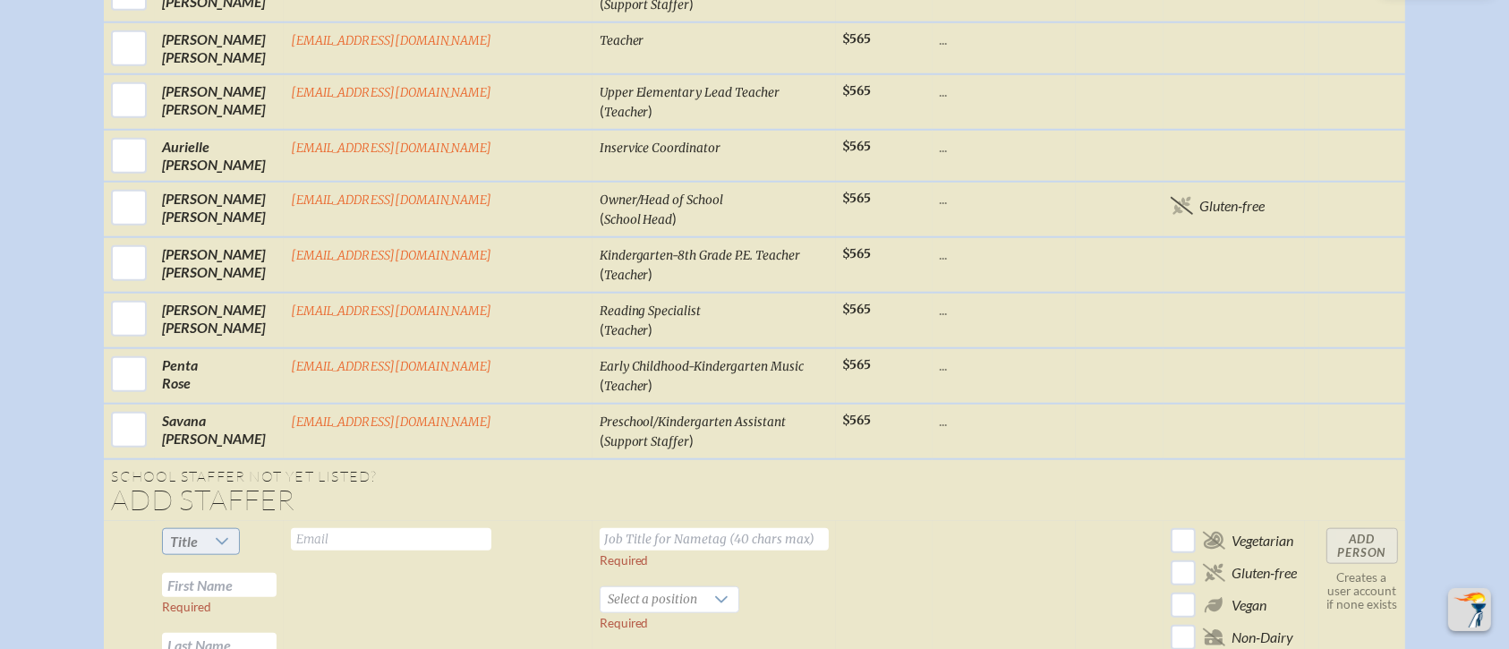
click at [239, 529] on div at bounding box center [222, 541] width 34 height 25
click at [243, 530] on li "Mr" at bounding box center [243, 539] width 77 height 25
click at [243, 540] on input "text" at bounding box center [219, 585] width 115 height 24
type input "Esteban"
click at [222, 540] on input "text" at bounding box center [219, 645] width 115 height 24
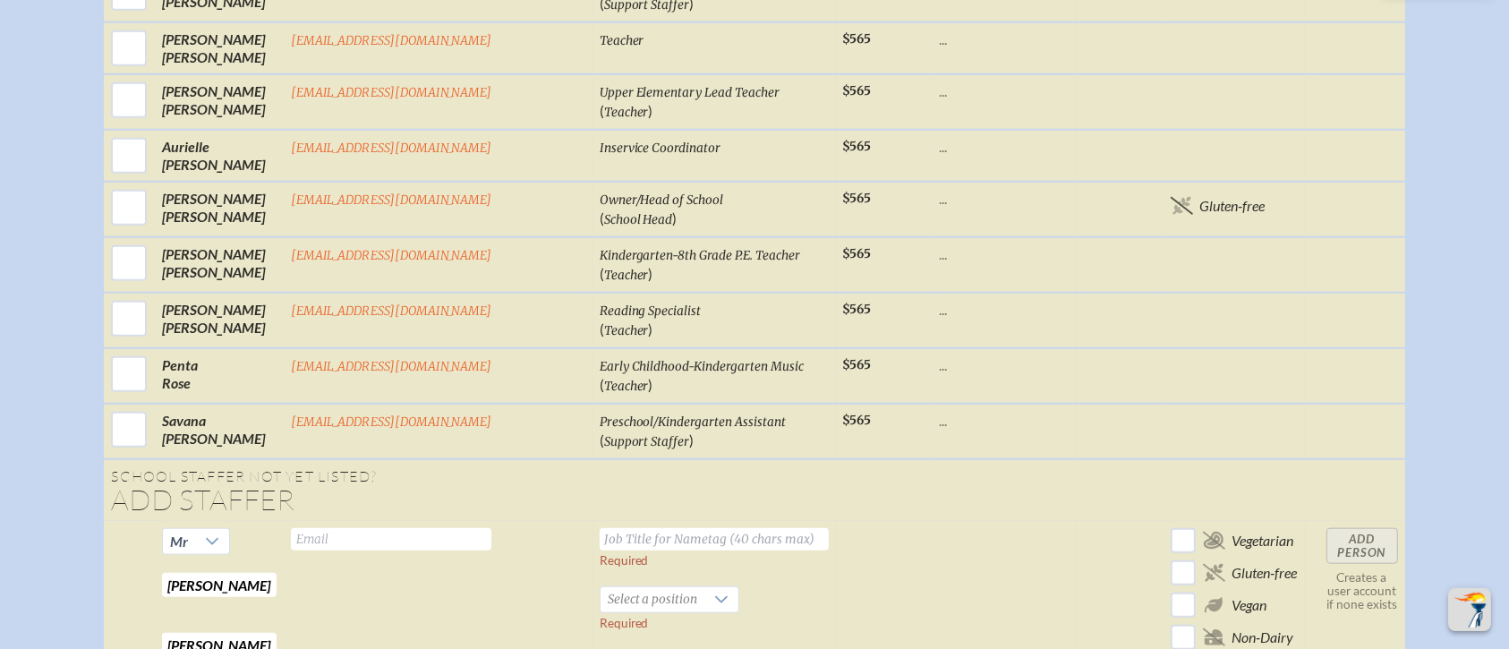
click at [239, 540] on input "Sosa-Pesantes" at bounding box center [219, 645] width 115 height 24
type input "Sosa Pesantes"
click at [417, 528] on input "text" at bounding box center [391, 539] width 200 height 22
type input "esosapesantes@millhopper.com"
click at [630, 528] on input "text" at bounding box center [714, 539] width 229 height 22
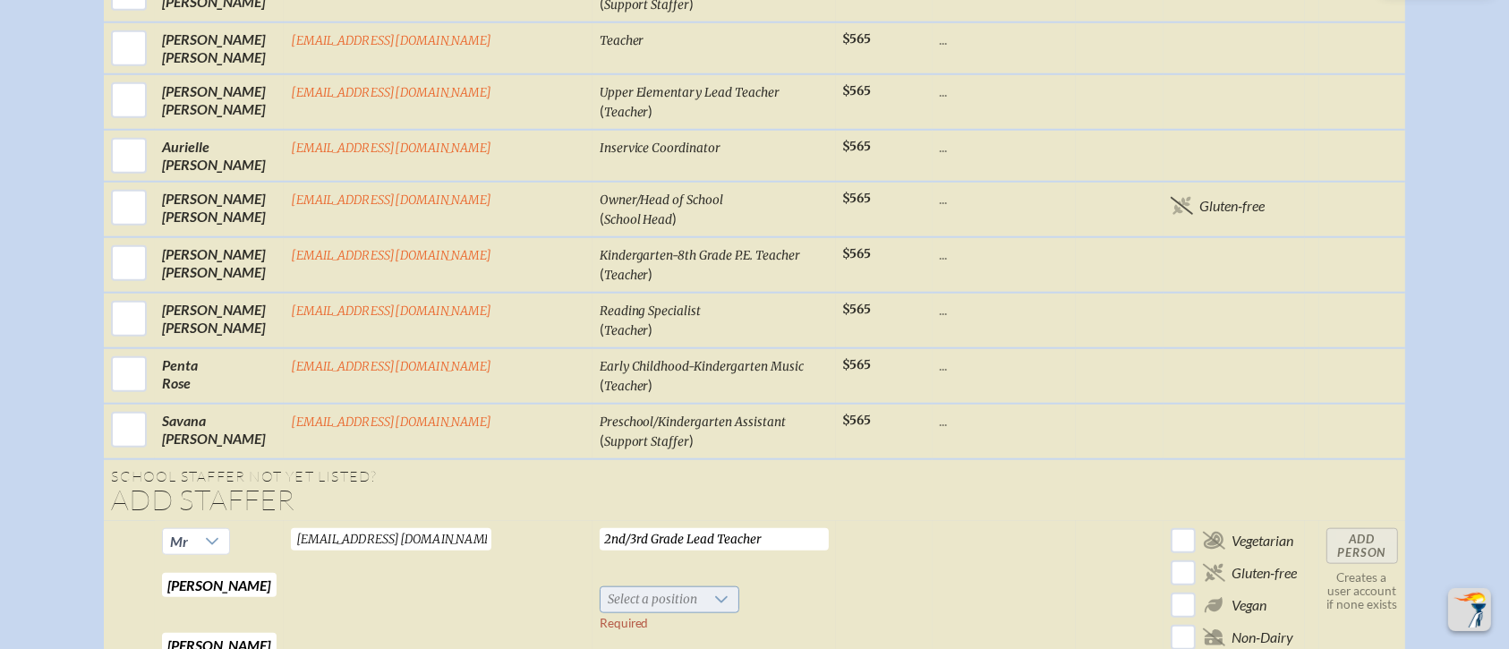
type input "2nd/3rd Grade Lead Teacher"
click at [616, 540] on span "Select a position" at bounding box center [652, 599] width 105 height 25
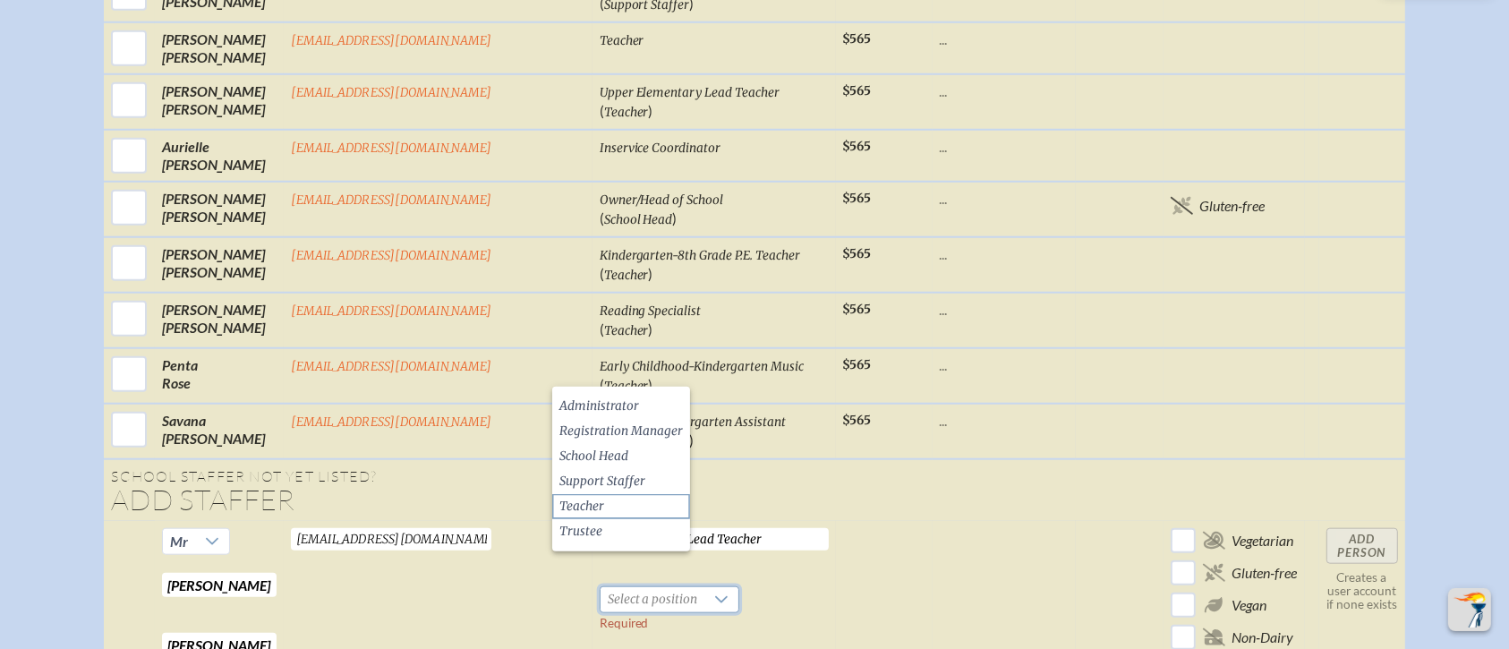
click at [610, 510] on li "Teacher" at bounding box center [621, 506] width 138 height 25
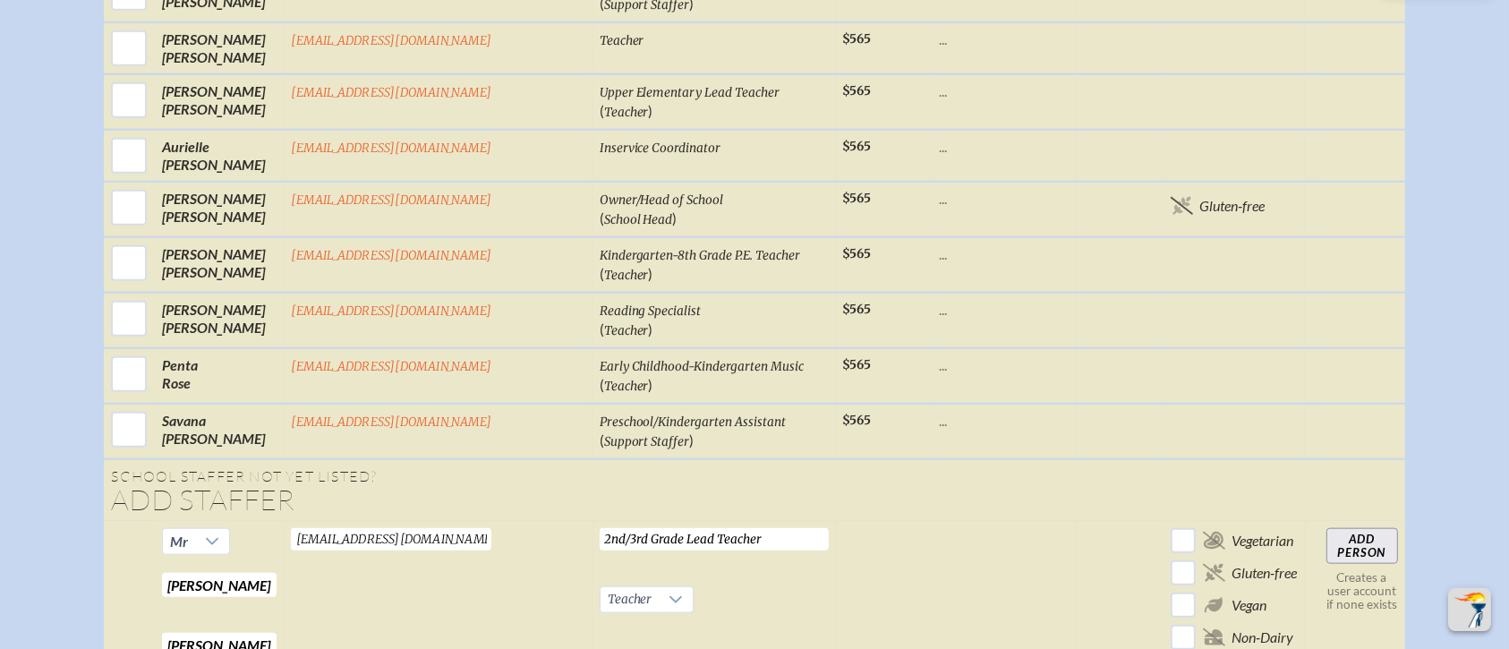
click at [1256, 528] on input "Add Person" at bounding box center [1362, 546] width 72 height 36
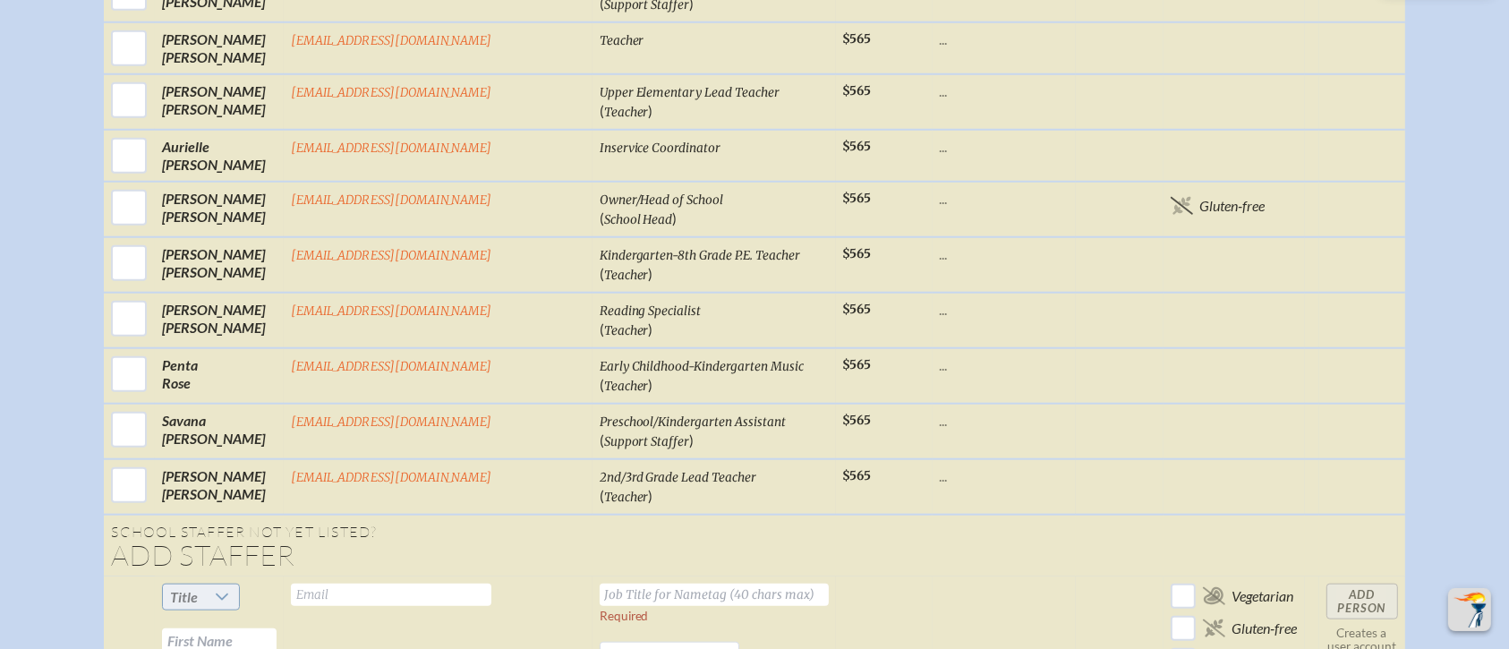
click at [228, 540] on icon at bounding box center [222, 596] width 13 height 7
click at [261, 450] on li "Mr" at bounding box center [243, 452] width 77 height 25
click at [251, 540] on input "text" at bounding box center [219, 640] width 115 height 24
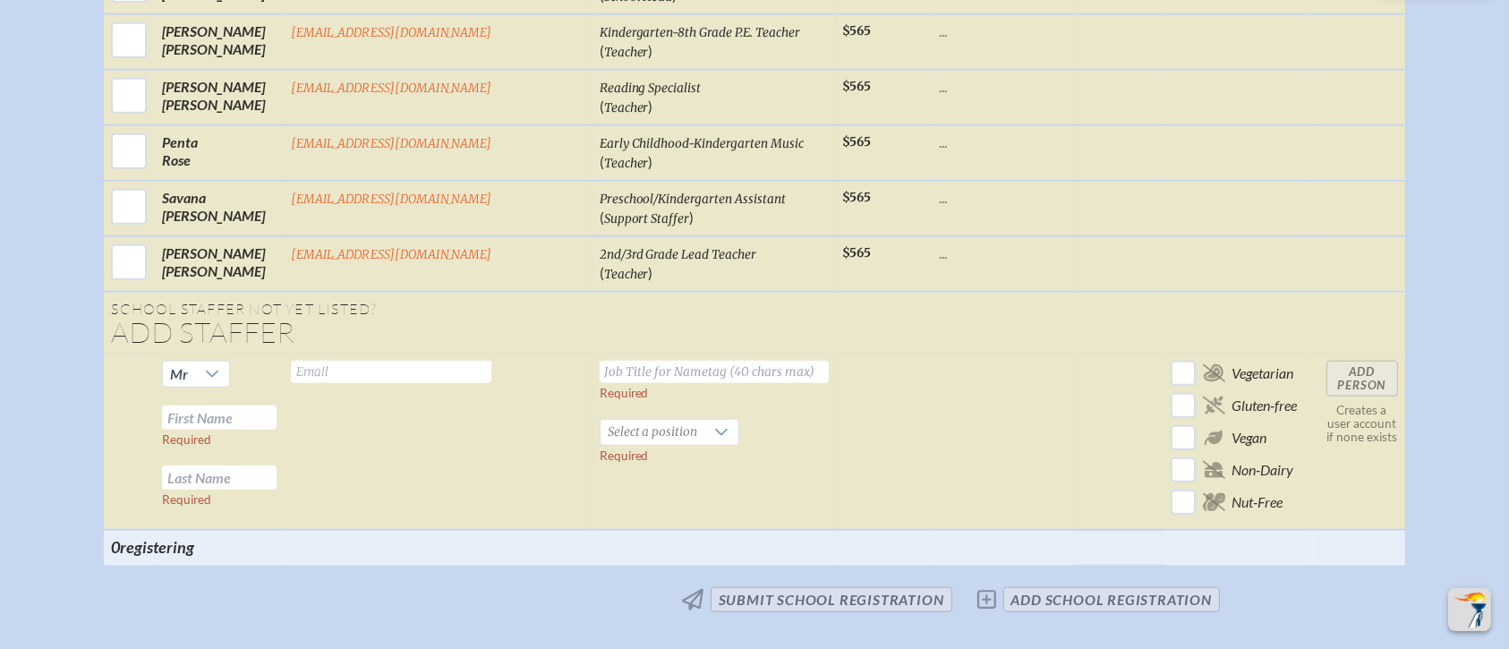
scroll to position [1970, 0]
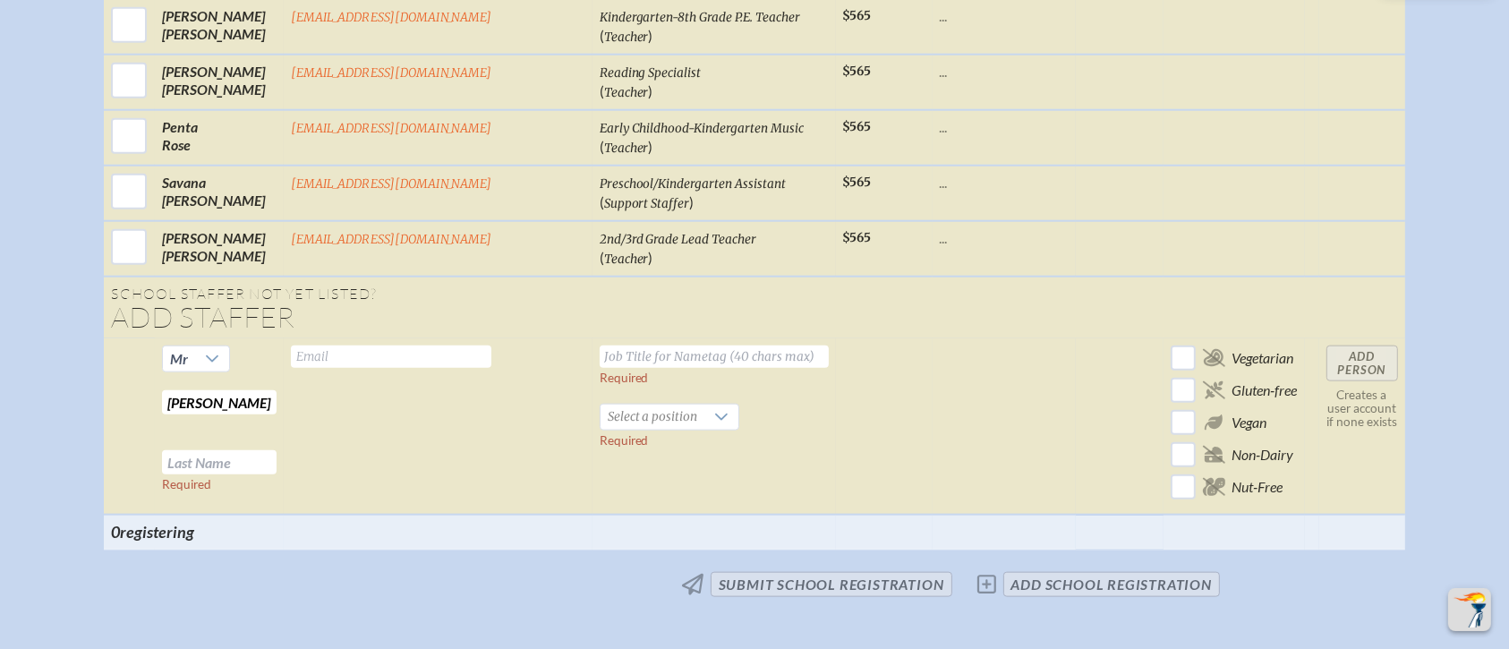
type input "Rhea"
click at [276, 450] on input "text" at bounding box center [219, 462] width 115 height 24
type input "Thomas"
click at [372, 345] on input "text" at bounding box center [391, 356] width 200 height 22
type input "rthomas@millhopper.com"
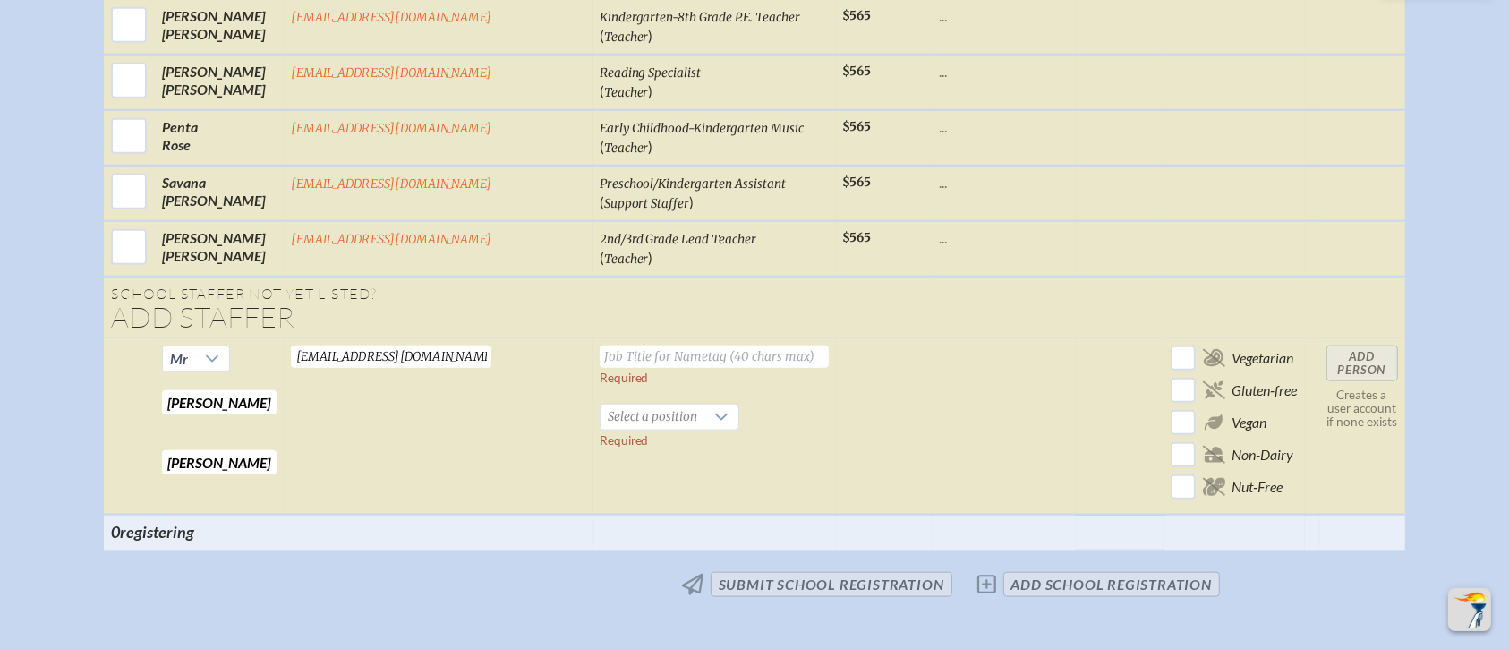
click at [642, 345] on input "text" at bounding box center [714, 356] width 229 height 22
type input "Preschool/Kindergarten Assistant Teacher"
click at [647, 404] on span "Select a position" at bounding box center [652, 416] width 105 height 25
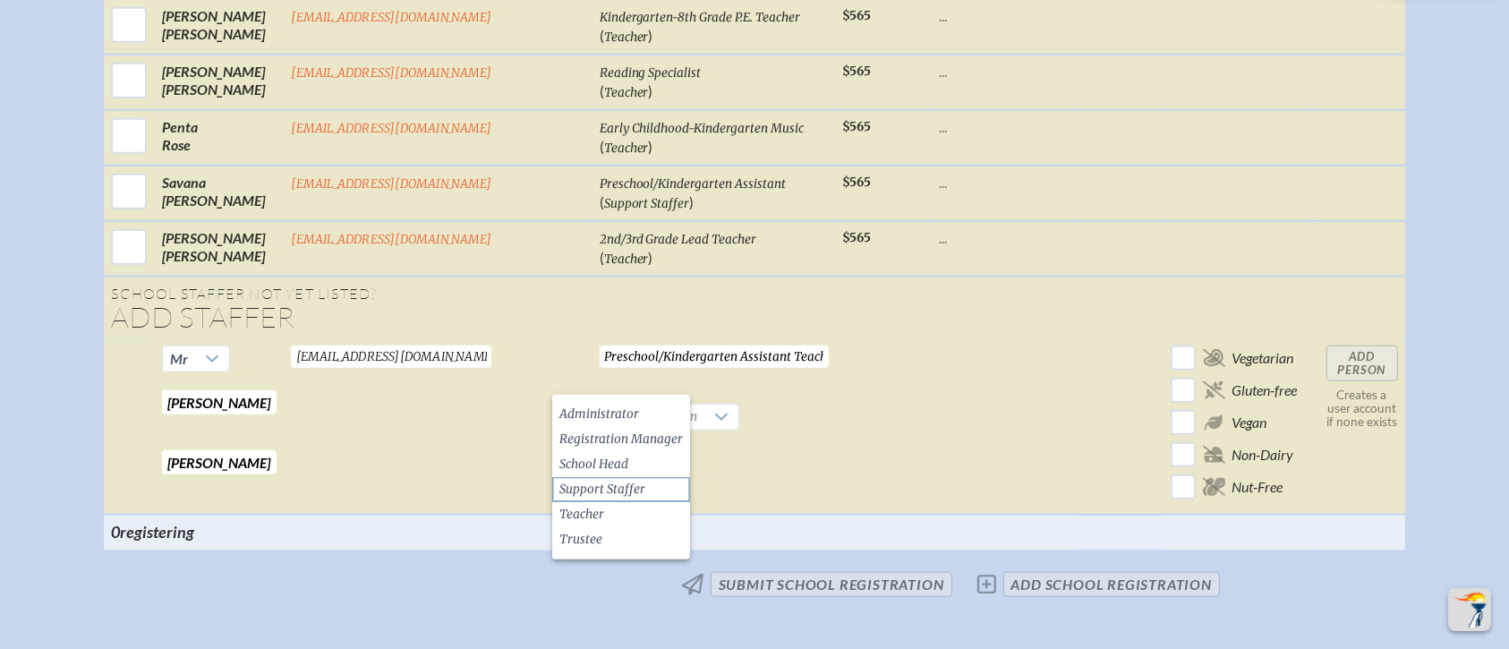
click at [620, 482] on span "Support Staffer" at bounding box center [602, 490] width 86 height 18
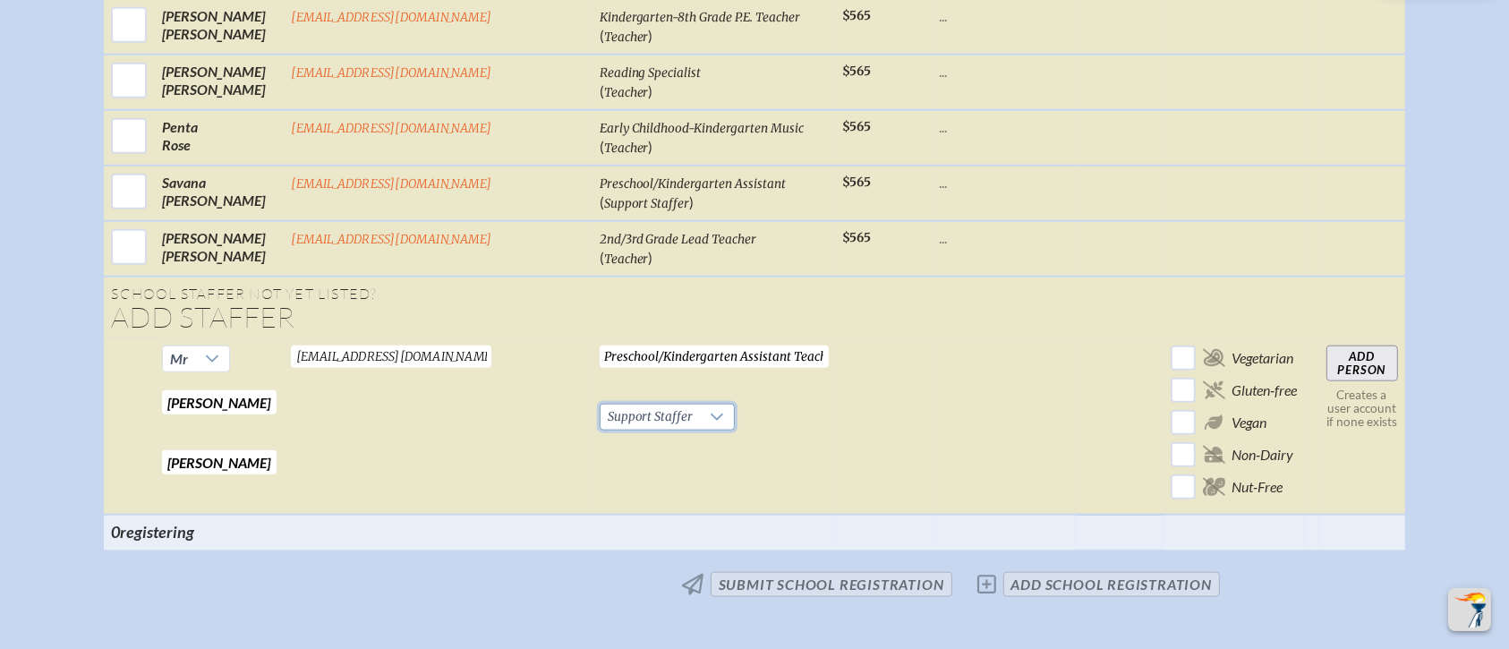
click at [1256, 345] on input "Add Person" at bounding box center [1362, 363] width 72 height 36
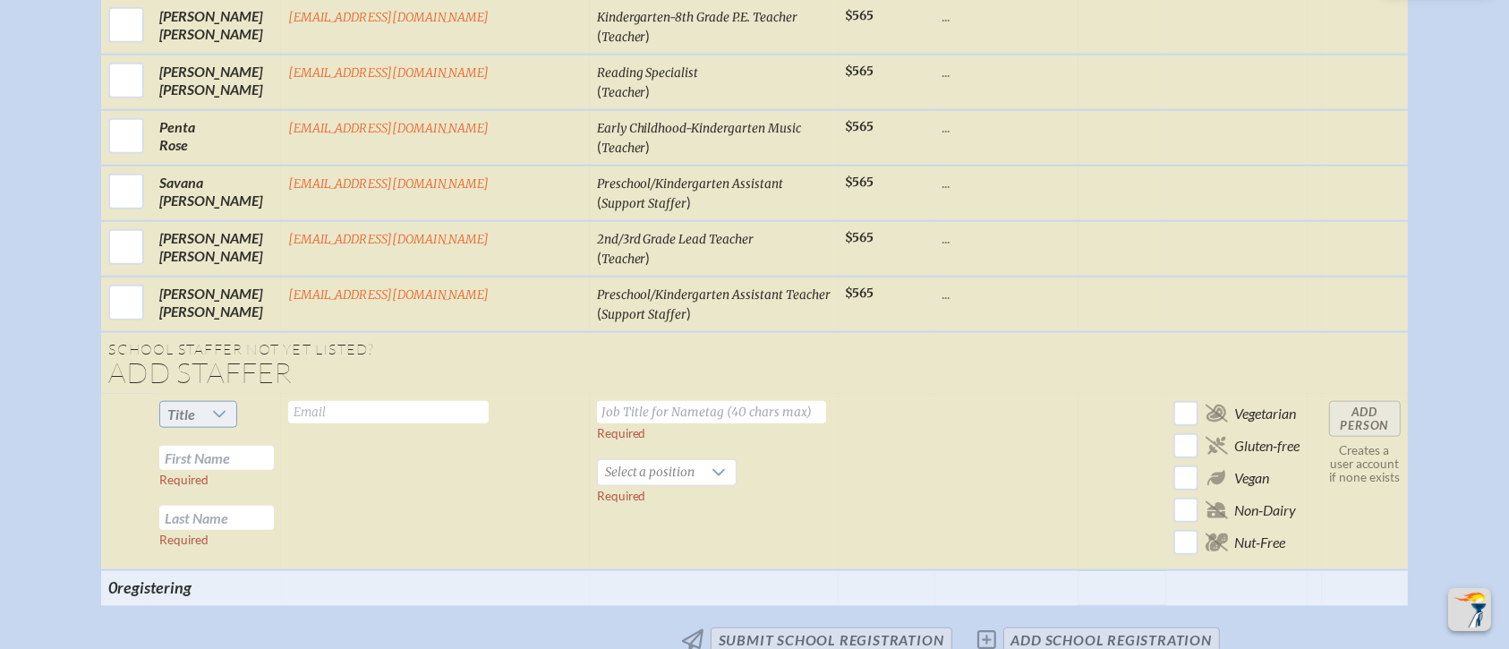
click at [225, 411] on icon at bounding box center [219, 414] width 13 height 7
click at [229, 478] on span "Ms." at bounding box center [222, 487] width 21 height 18
click at [274, 446] on input "text" at bounding box center [216, 458] width 115 height 24
type input "Ashley"
click at [253, 506] on input "text" at bounding box center [216, 518] width 115 height 24
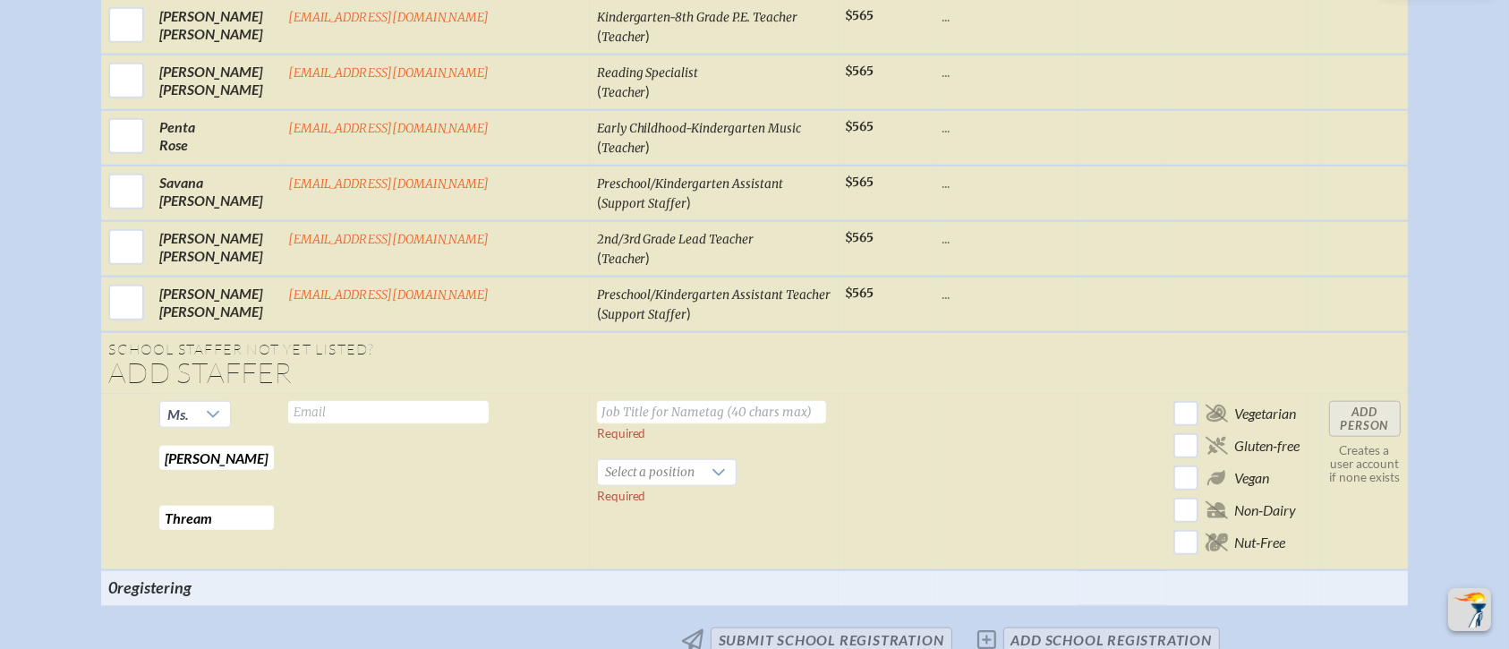
type input "Thream"
click at [393, 401] on input "text" at bounding box center [388, 412] width 200 height 22
type input "athream@millhopper.com"
click at [612, 401] on input "text" at bounding box center [711, 412] width 229 height 22
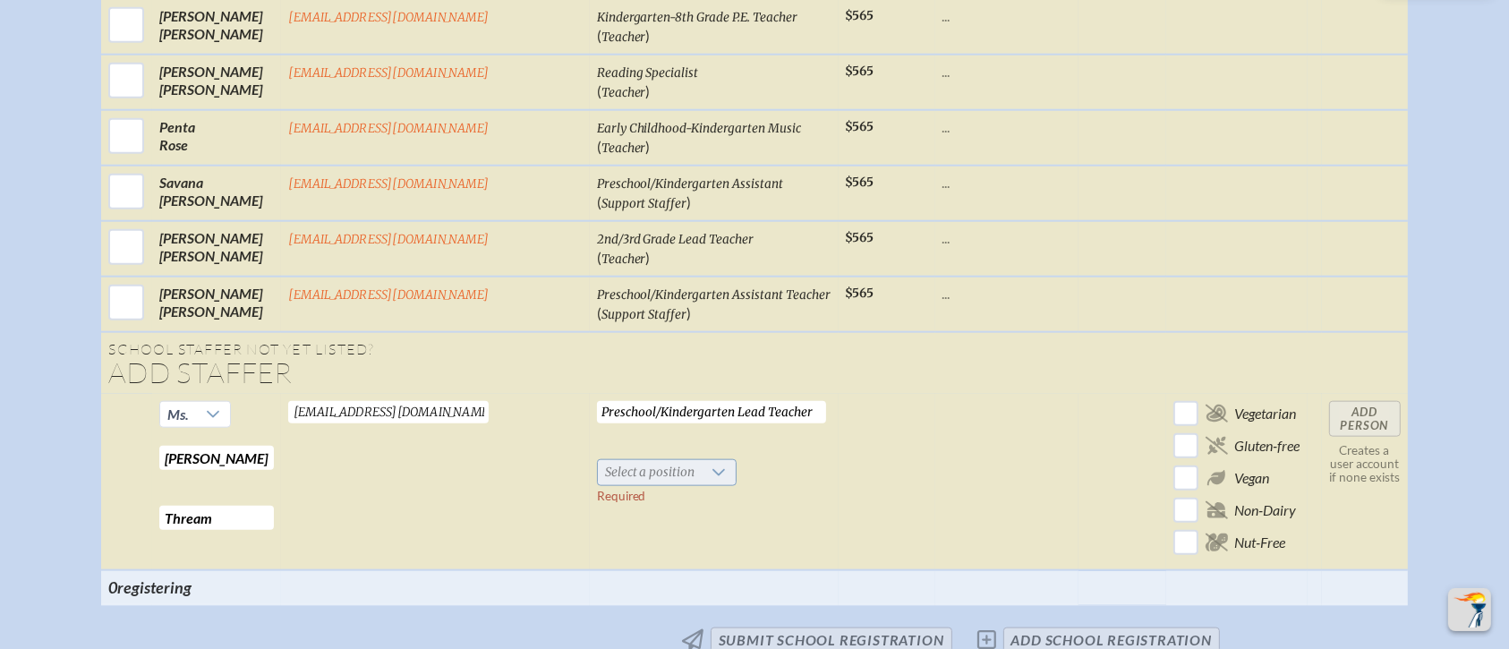
type input "Preschool/Kindergarten Lead Teacher"
click at [617, 460] on span "Select a position" at bounding box center [650, 472] width 105 height 25
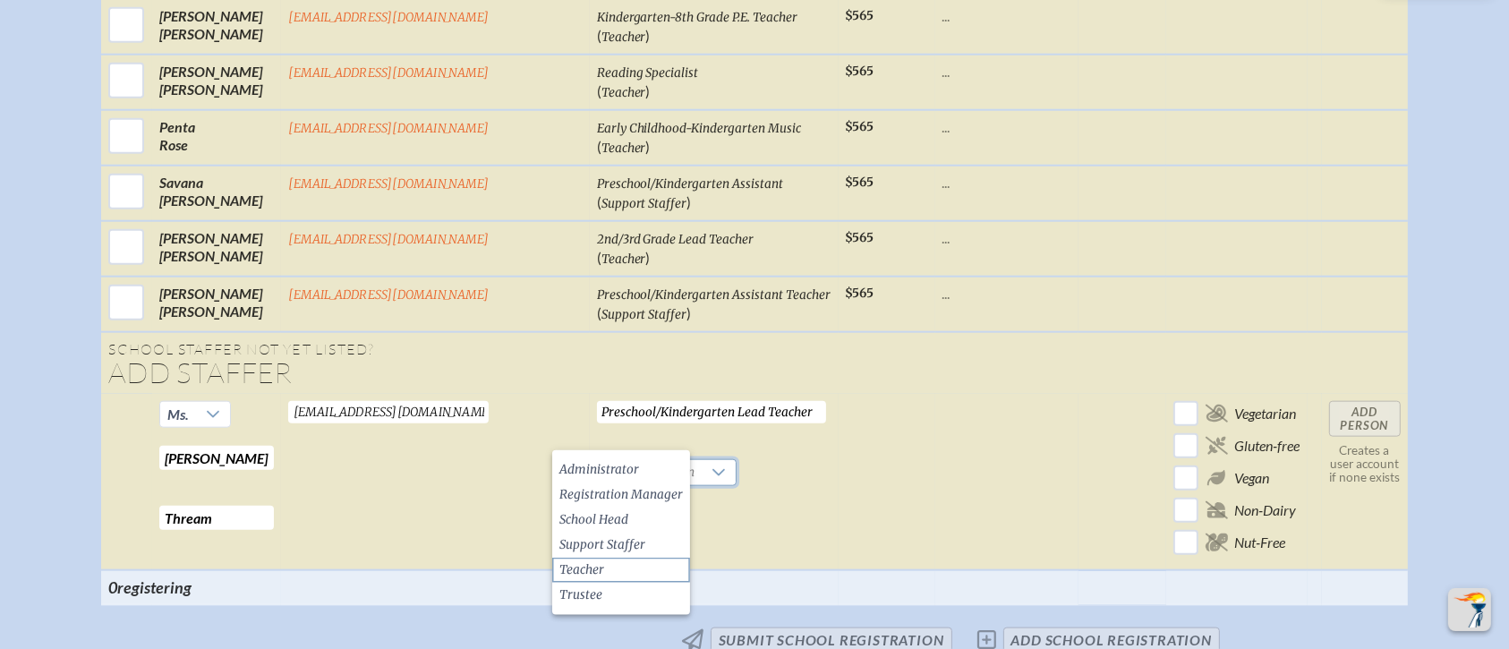
click at [609, 540] on li "Teacher" at bounding box center [621, 569] width 138 height 25
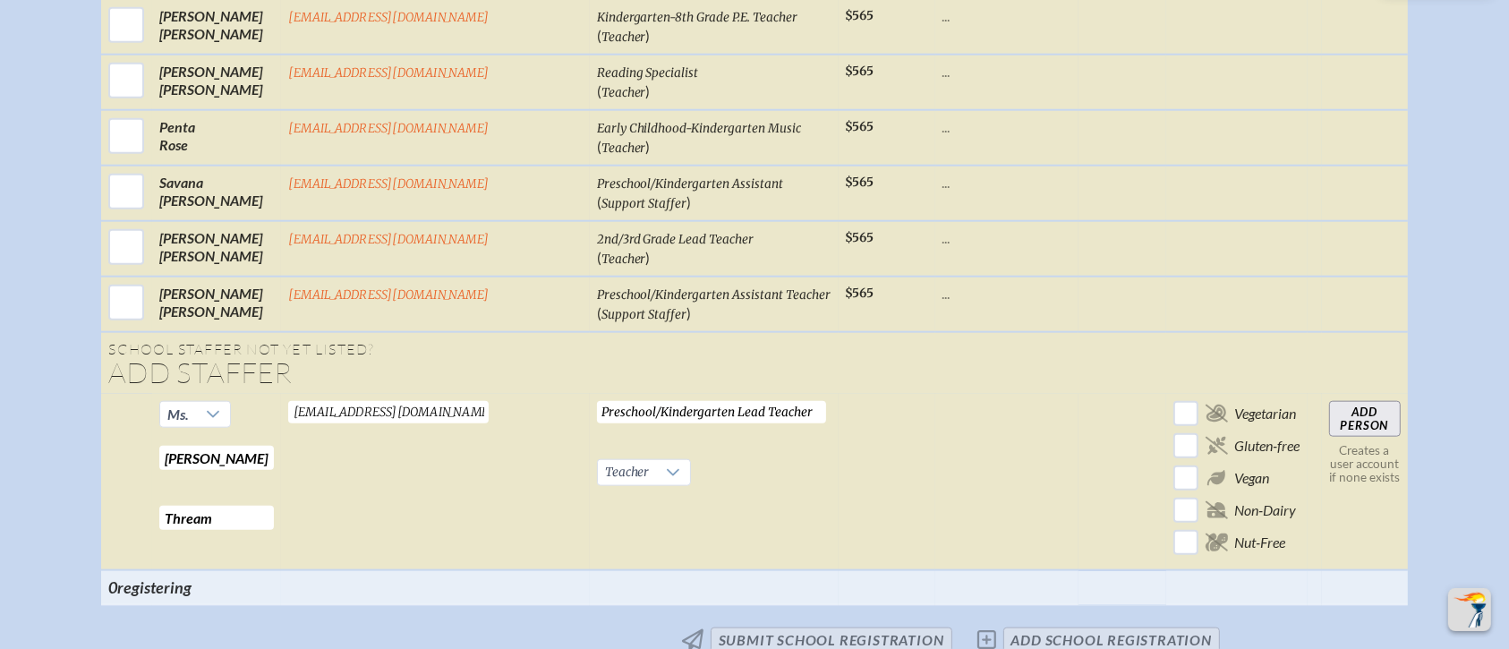
click at [1256, 401] on input "Add Person" at bounding box center [1365, 419] width 72 height 36
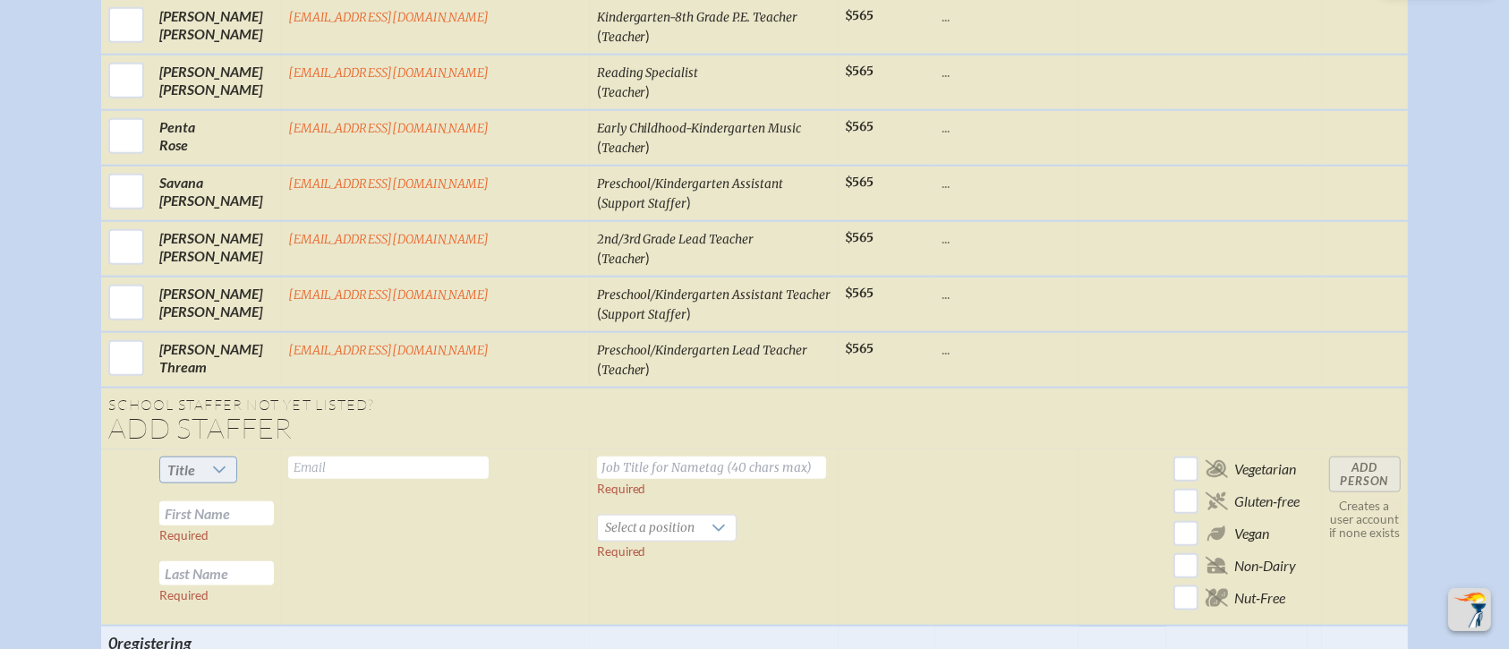
click at [236, 457] on div at bounding box center [219, 469] width 34 height 25
click at [251, 537] on li "Ms." at bounding box center [243, 541] width 77 height 25
click at [272, 501] on input "text" at bounding box center [216, 513] width 115 height 24
type input "Brenda"
click at [244, 540] on input "text" at bounding box center [216, 573] width 115 height 24
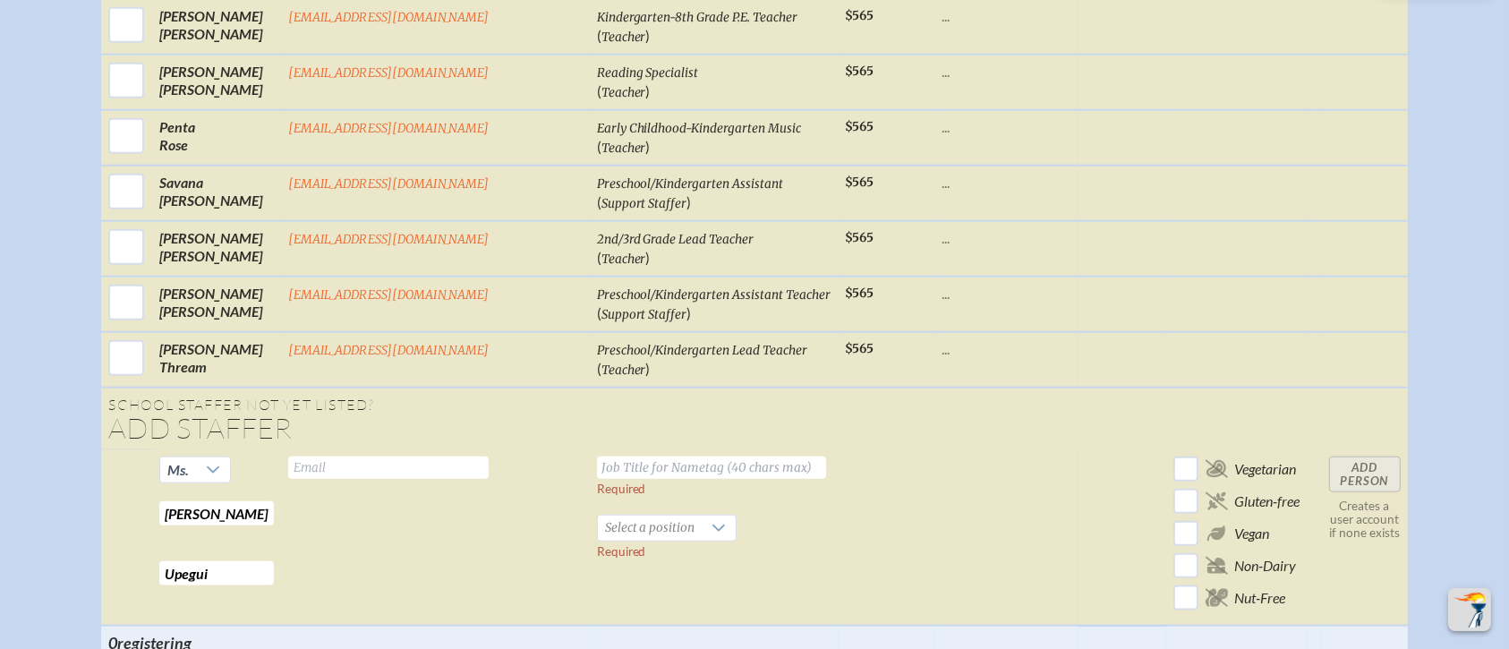
type input "Upegui"
click at [396, 456] on input "text" at bounding box center [388, 467] width 200 height 22
type input "bupegui@millhopper.com"
click at [611, 456] on input "text" at bounding box center [711, 467] width 229 height 22
type input "4th-8th Grade Spanish Teacher"
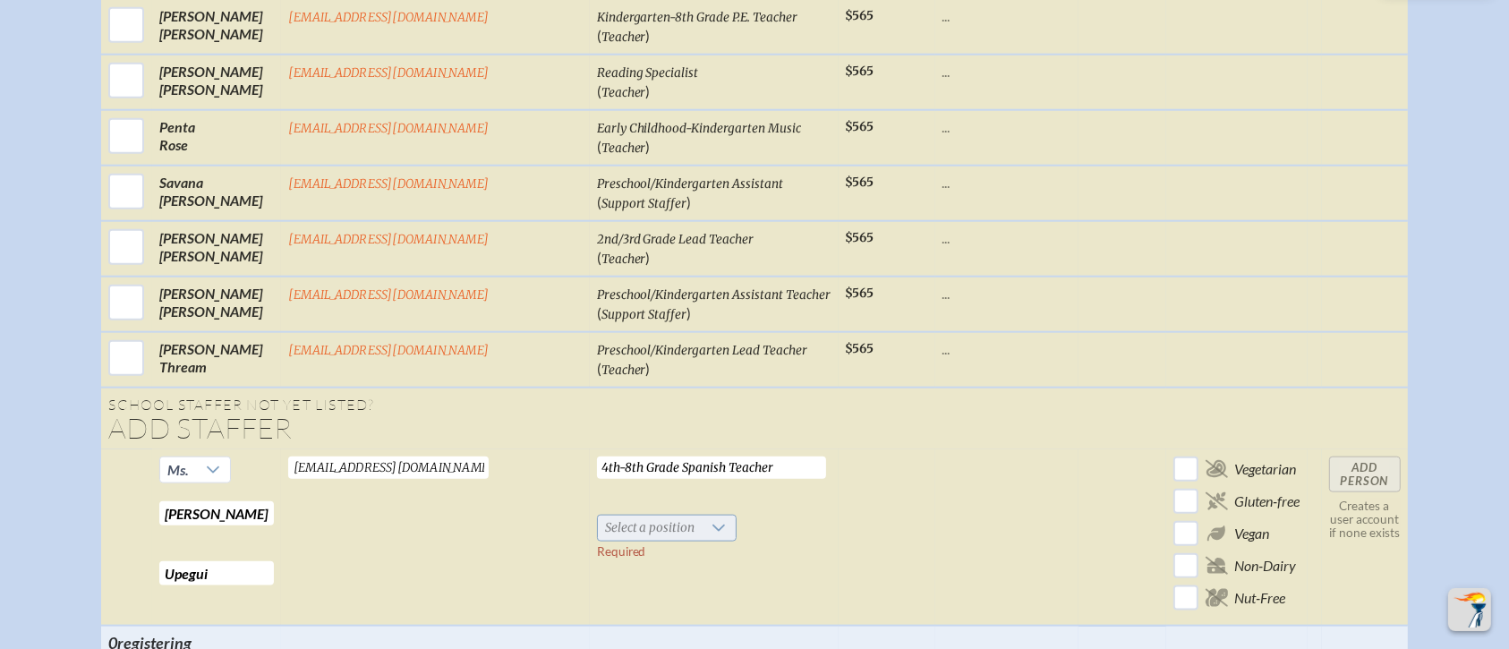
click at [643, 515] on span "Select a position" at bounding box center [650, 527] width 105 height 25
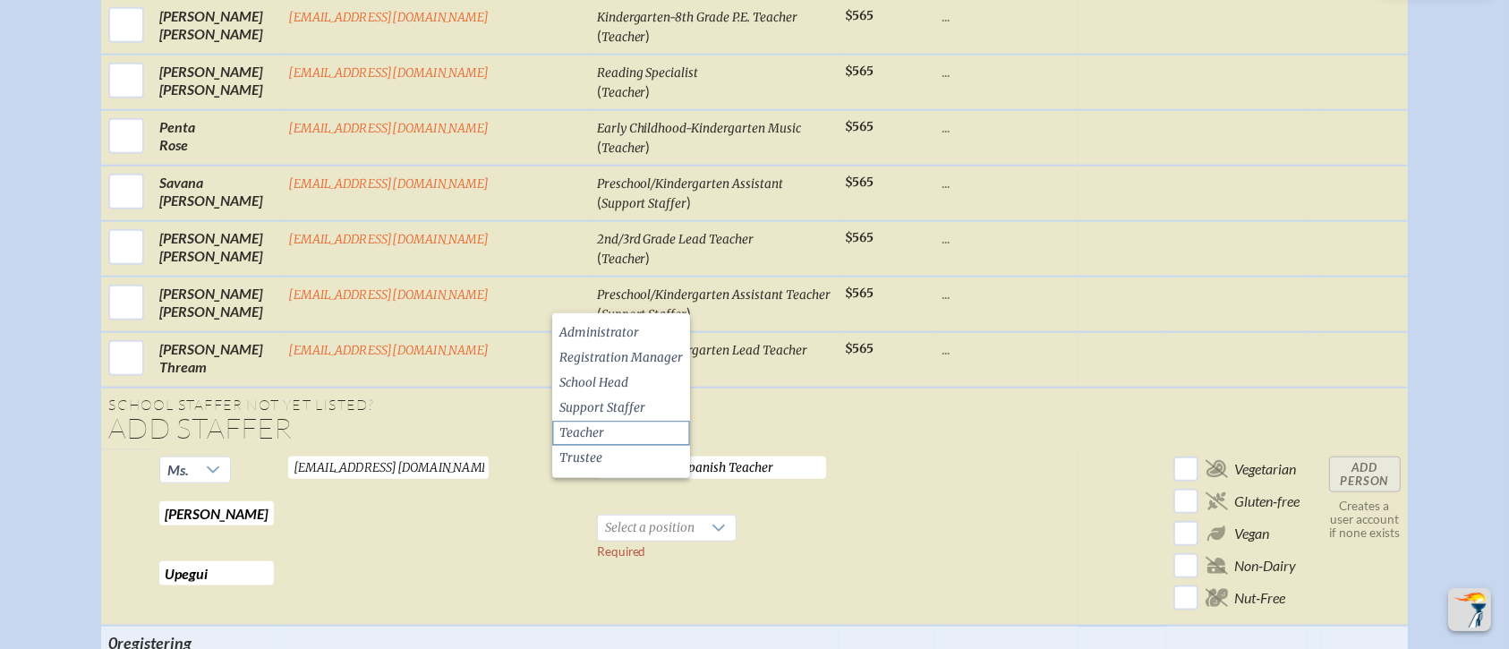
click at [621, 426] on li "Teacher" at bounding box center [621, 433] width 138 height 25
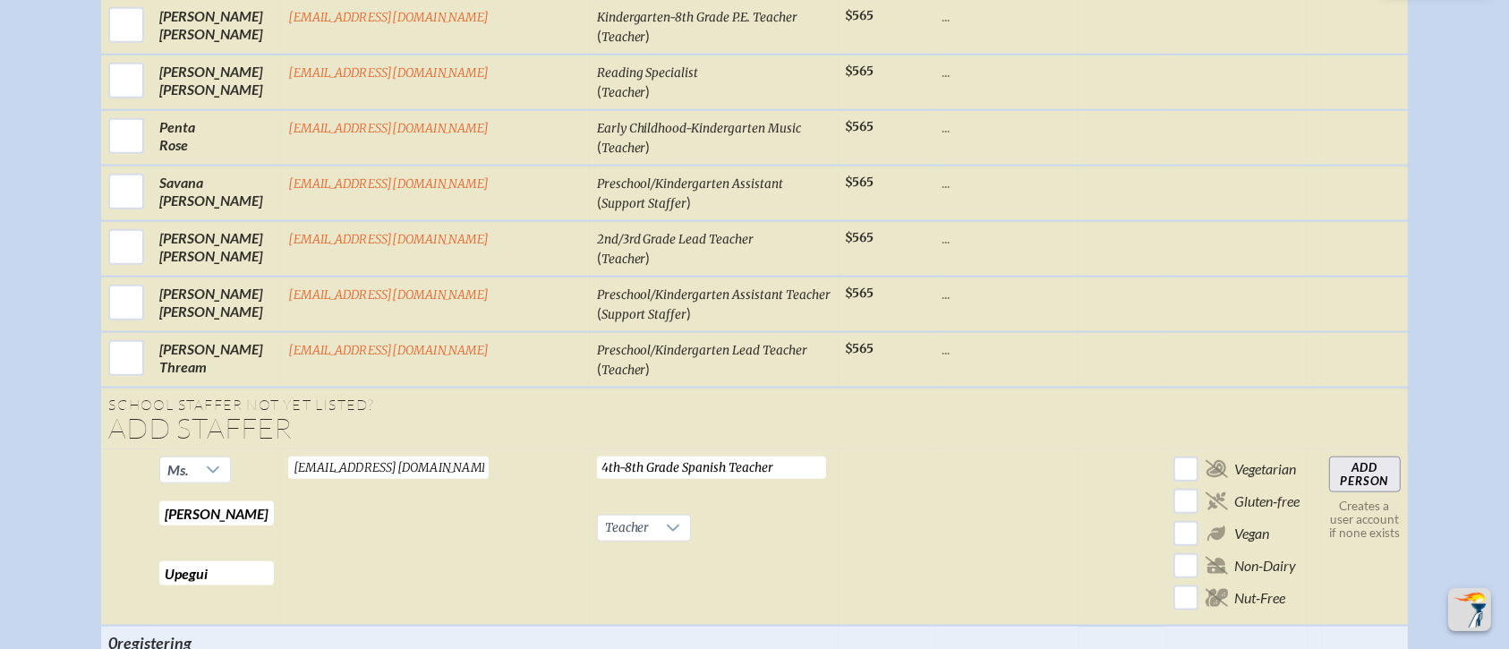
click at [1256, 456] on input "Add Person" at bounding box center [1365, 474] width 72 height 36
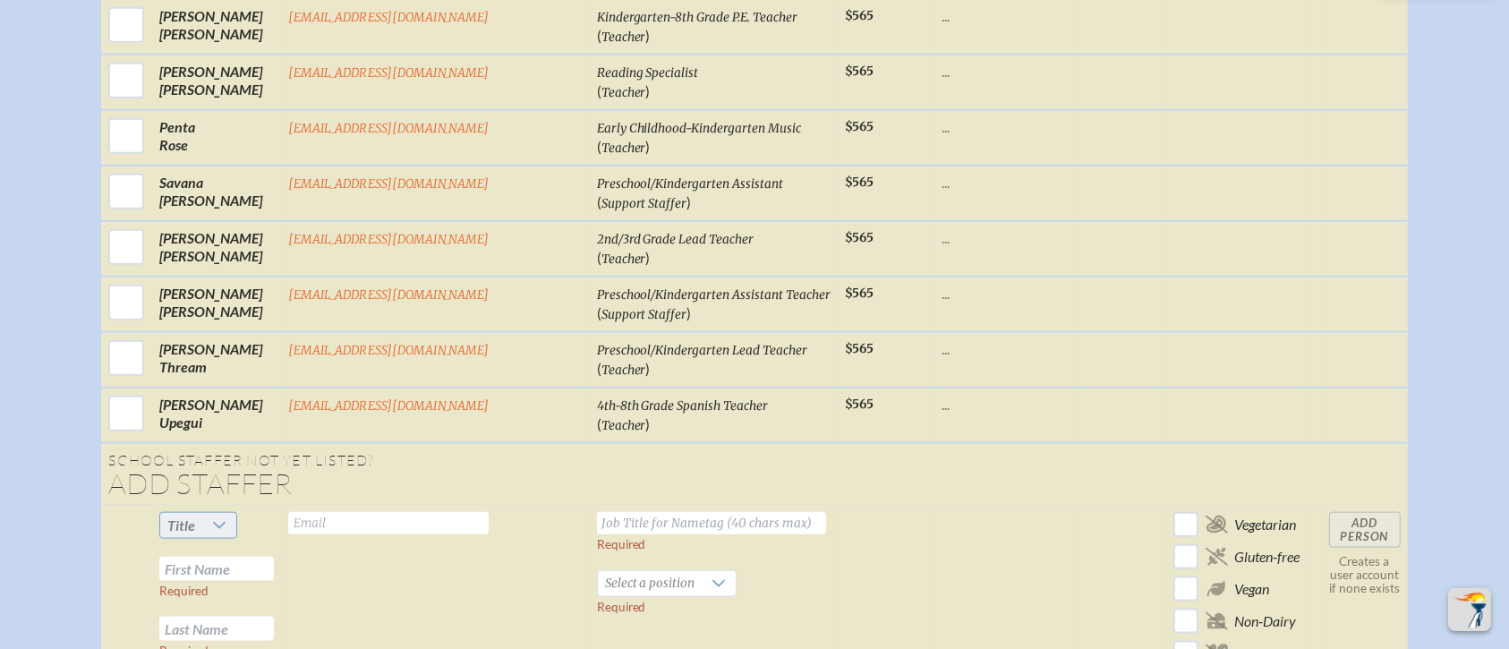
click at [202, 513] on span "Title" at bounding box center [181, 525] width 42 height 25
click at [255, 540] on li "Ms." at bounding box center [243, 595] width 77 height 25
click at [256, 540] on input "text" at bounding box center [216, 569] width 115 height 24
type input "Maria"
click at [261, 540] on input "text" at bounding box center [216, 629] width 115 height 24
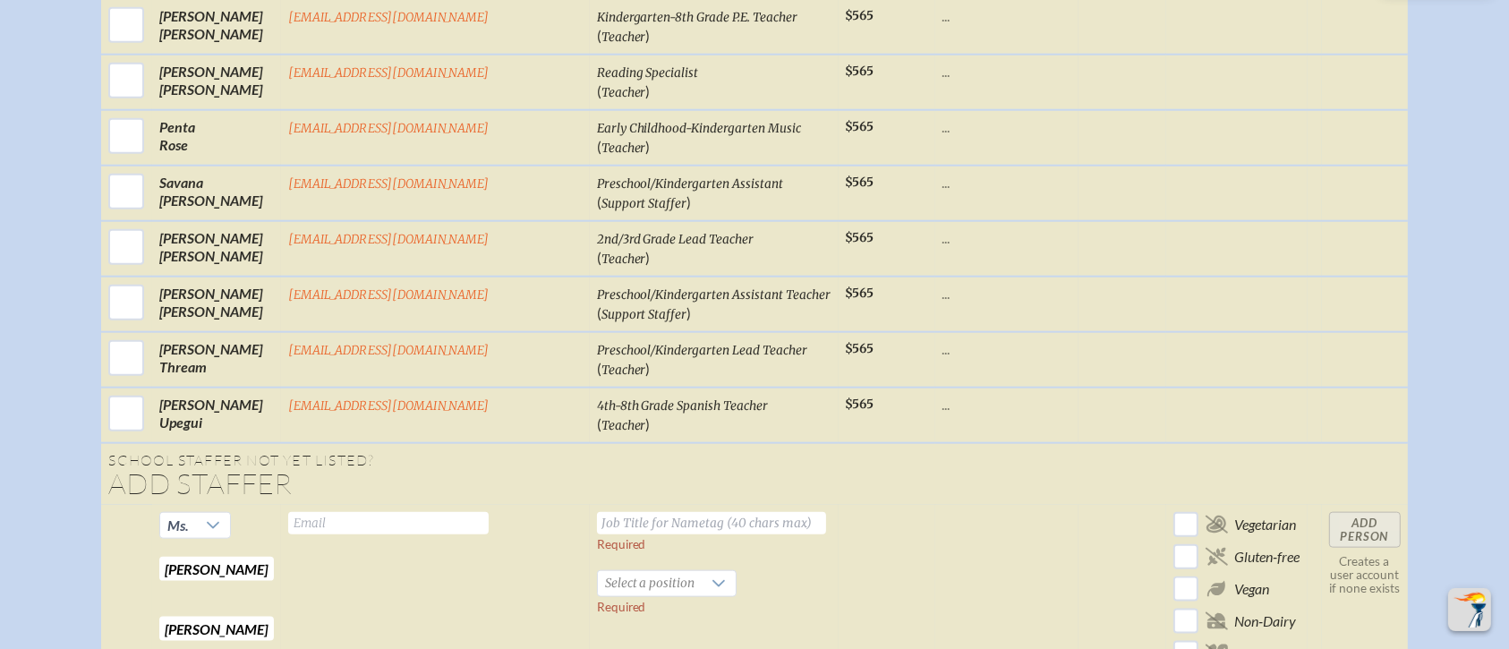
click at [392, 512] on input "text" at bounding box center [388, 523] width 200 height 22
click at [613, 512] on input "text" at bounding box center [711, 523] width 229 height 22
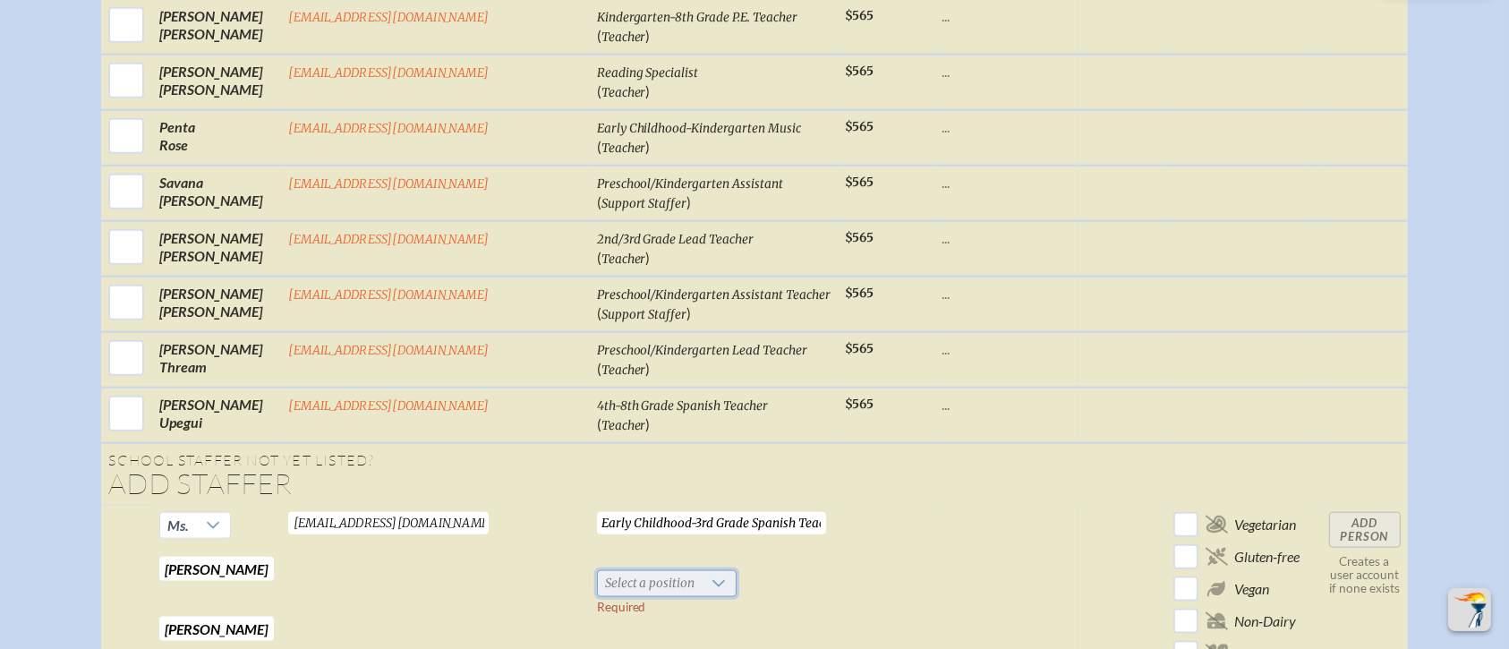
click at [598, 540] on span "Select a position" at bounding box center [650, 583] width 105 height 25
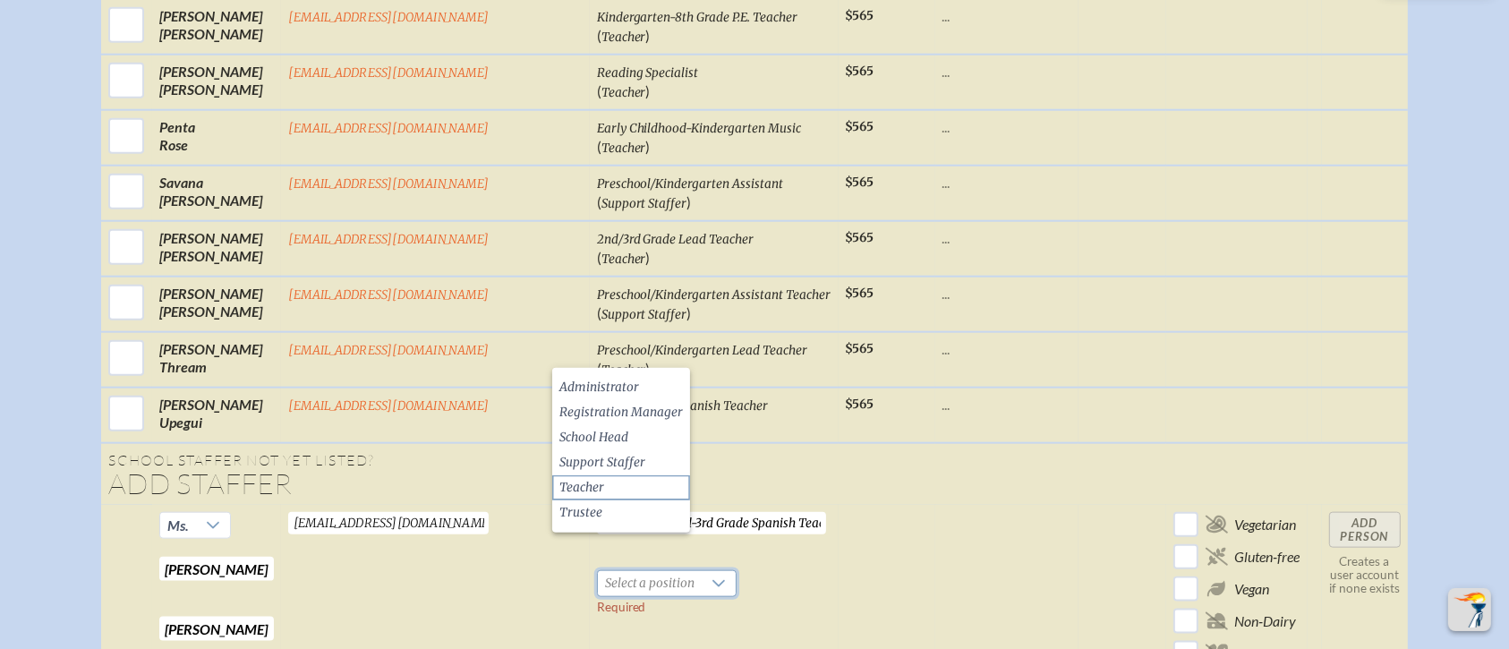
click at [600, 491] on span "Teacher" at bounding box center [581, 488] width 45 height 18
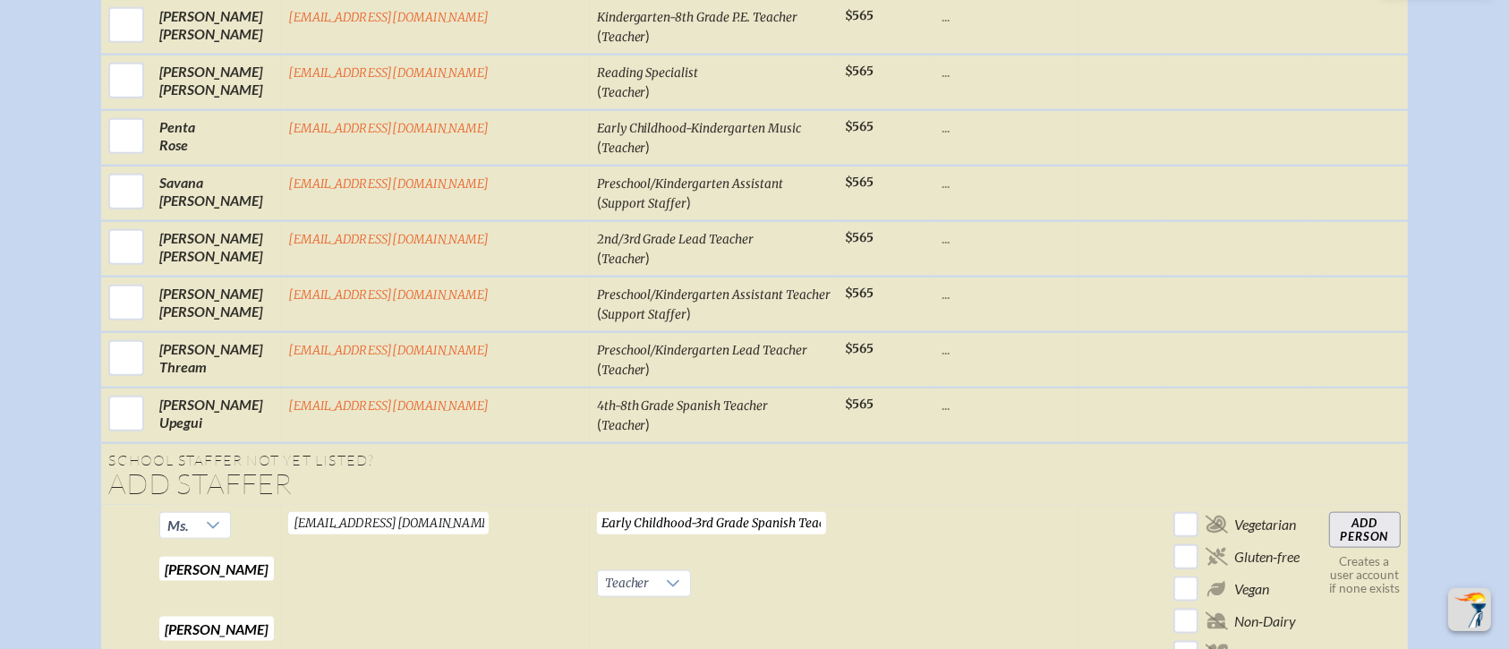
click at [1256, 512] on input "Add Person" at bounding box center [1365, 530] width 72 height 36
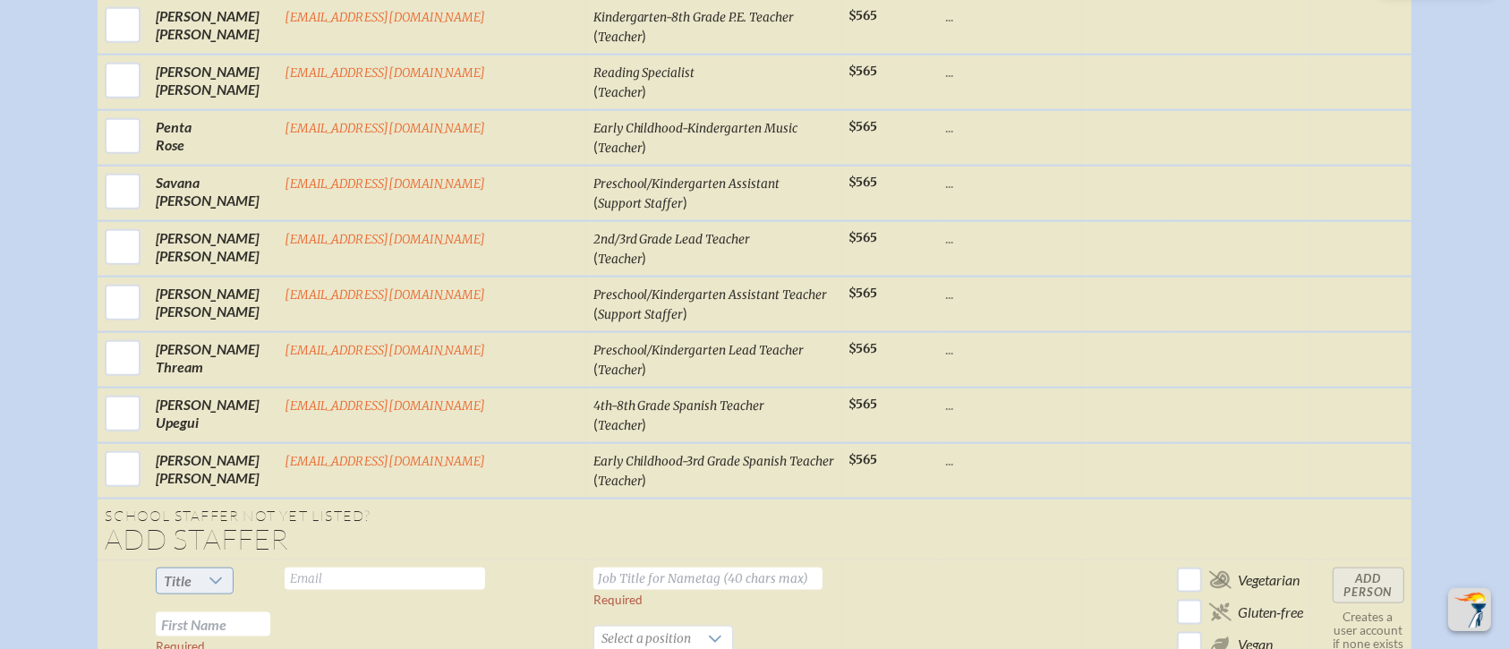
click at [233, 540] on div at bounding box center [216, 580] width 34 height 25
click at [234, 509] on li "Ms." at bounding box center [238, 510] width 77 height 25
click at [259, 540] on input "text" at bounding box center [213, 624] width 115 height 24
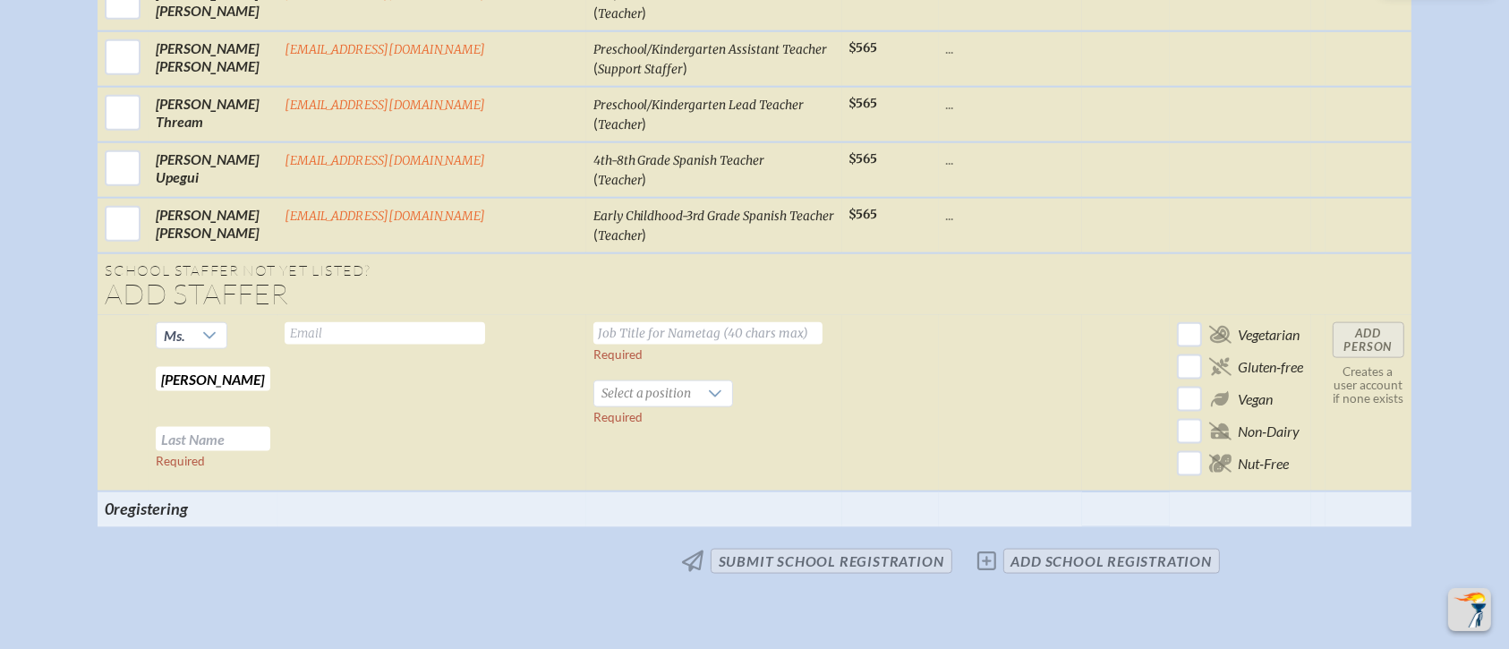
scroll to position [2219, 0]
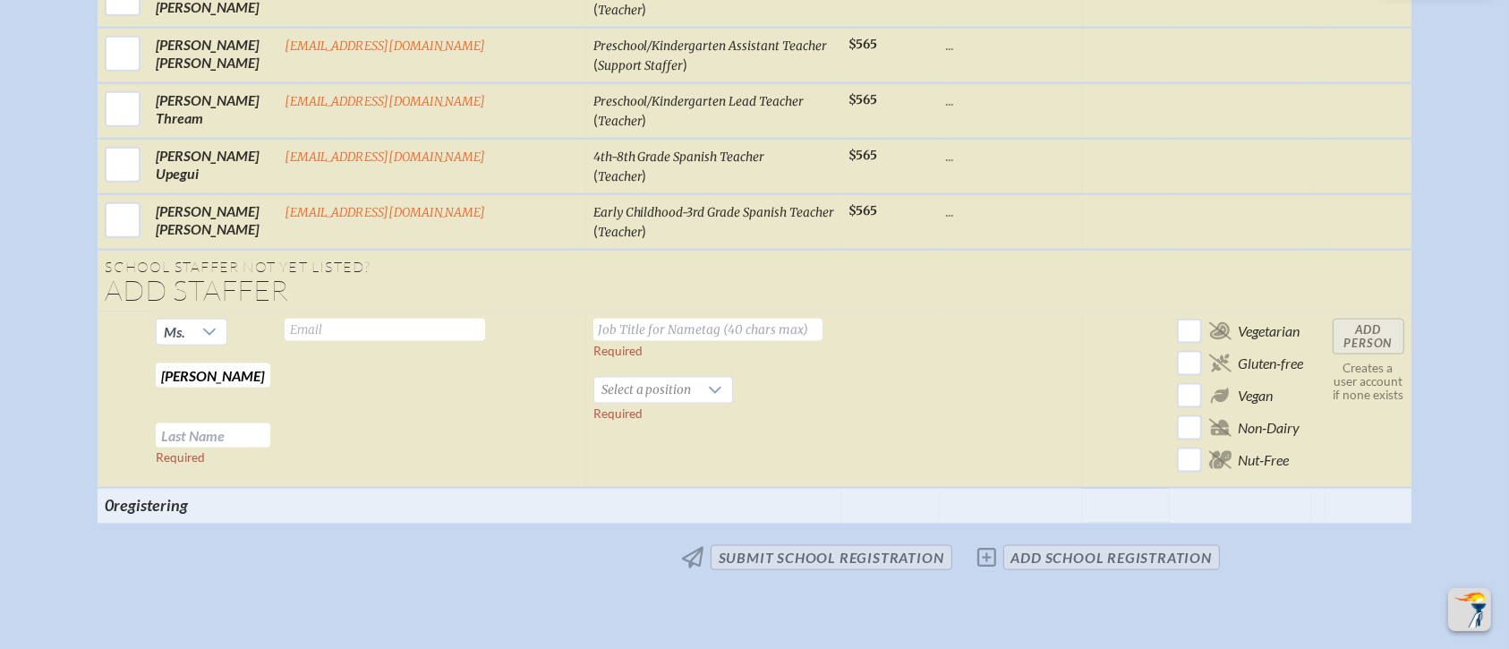
drag, startPoint x: 243, startPoint y: 340, endPoint x: 161, endPoint y: 336, distance: 82.4
click at [161, 336] on tr "Ms. Patti Required Required Valid email required Required Select a position Req…" at bounding box center [754, 399] width 1313 height 176
click at [401, 364] on td "Valid email required" at bounding box center [431, 399] width 308 height 176
click at [226, 319] on div at bounding box center [209, 331] width 34 height 25
click at [252, 309] on ul "Mr Mrs Dr Ms." at bounding box center [235, 366] width 71 height 115
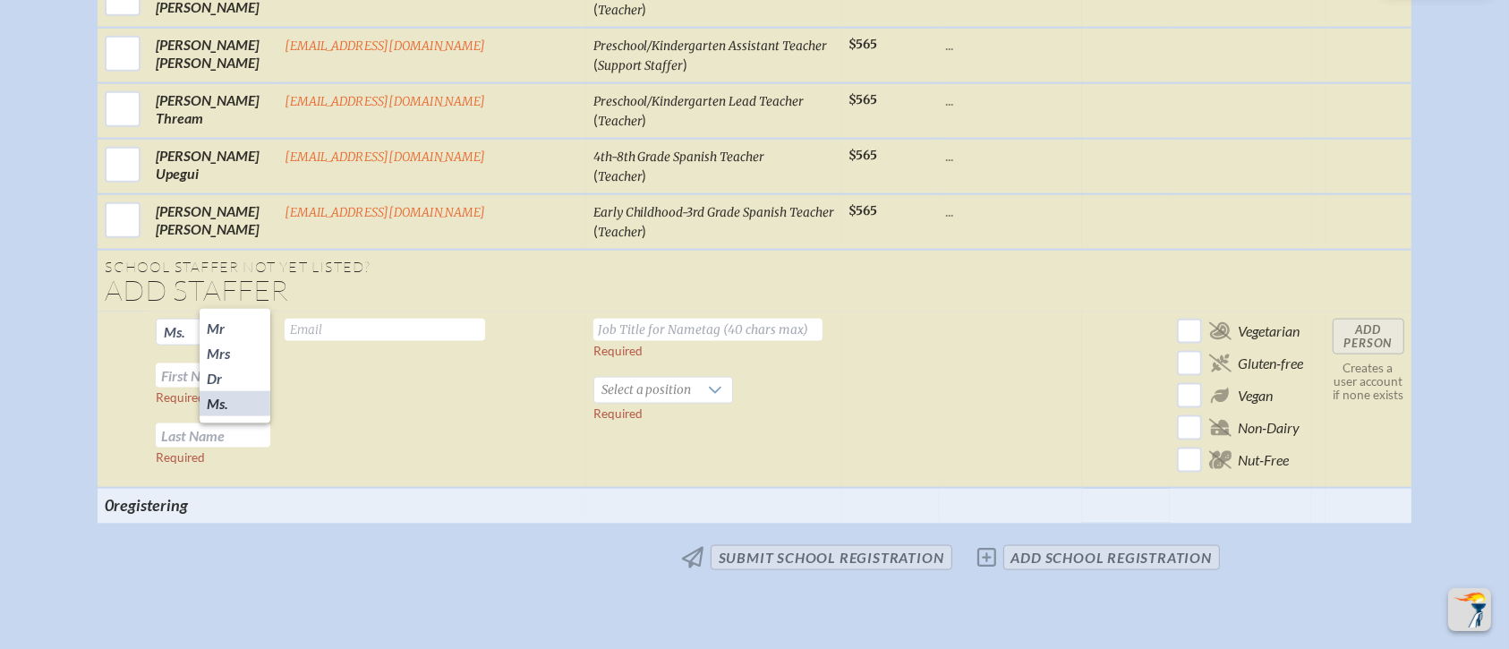
click at [422, 397] on td "Valid email required" at bounding box center [431, 399] width 308 height 176
click at [419, 370] on td "Valid email required" at bounding box center [431, 399] width 308 height 176
drag, startPoint x: 426, startPoint y: 279, endPoint x: 430, endPoint y: 290, distance: 11.6
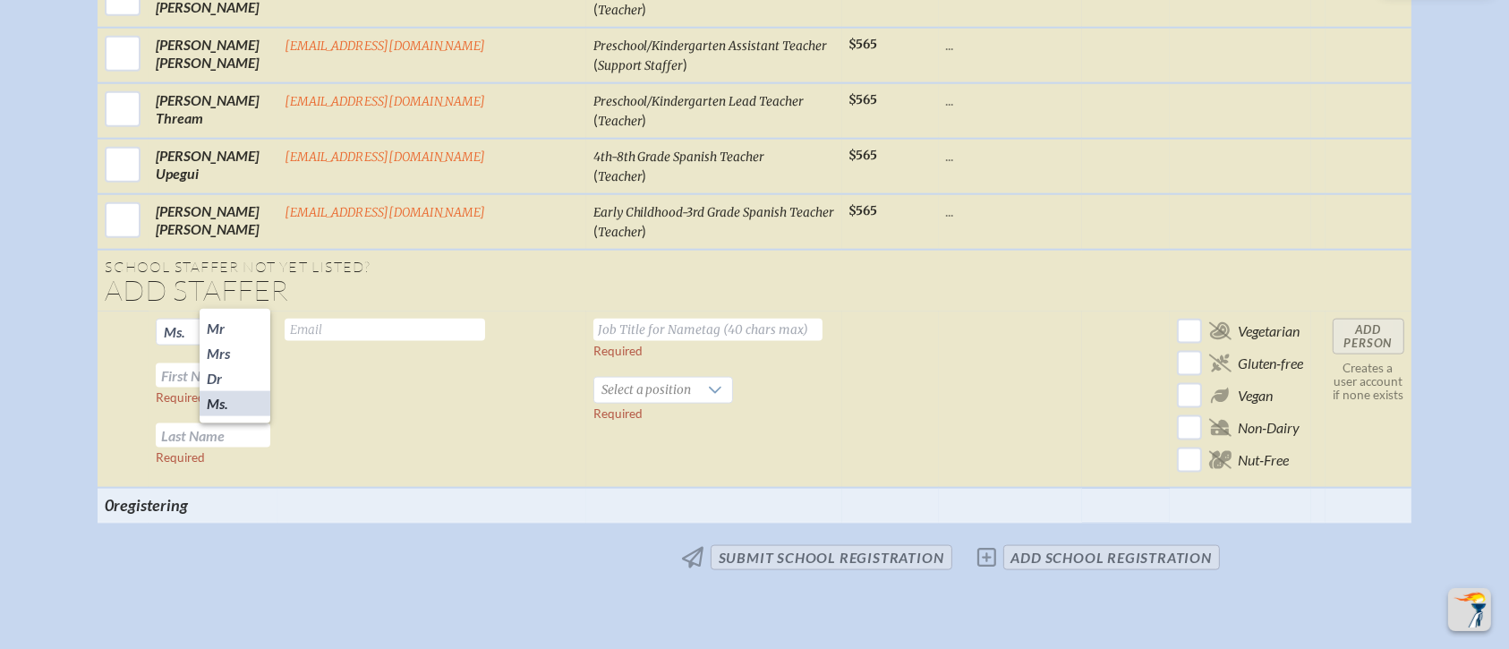
click at [426, 319] on input "text" at bounding box center [385, 330] width 200 height 22
click at [842, 377] on td at bounding box center [890, 399] width 97 height 176
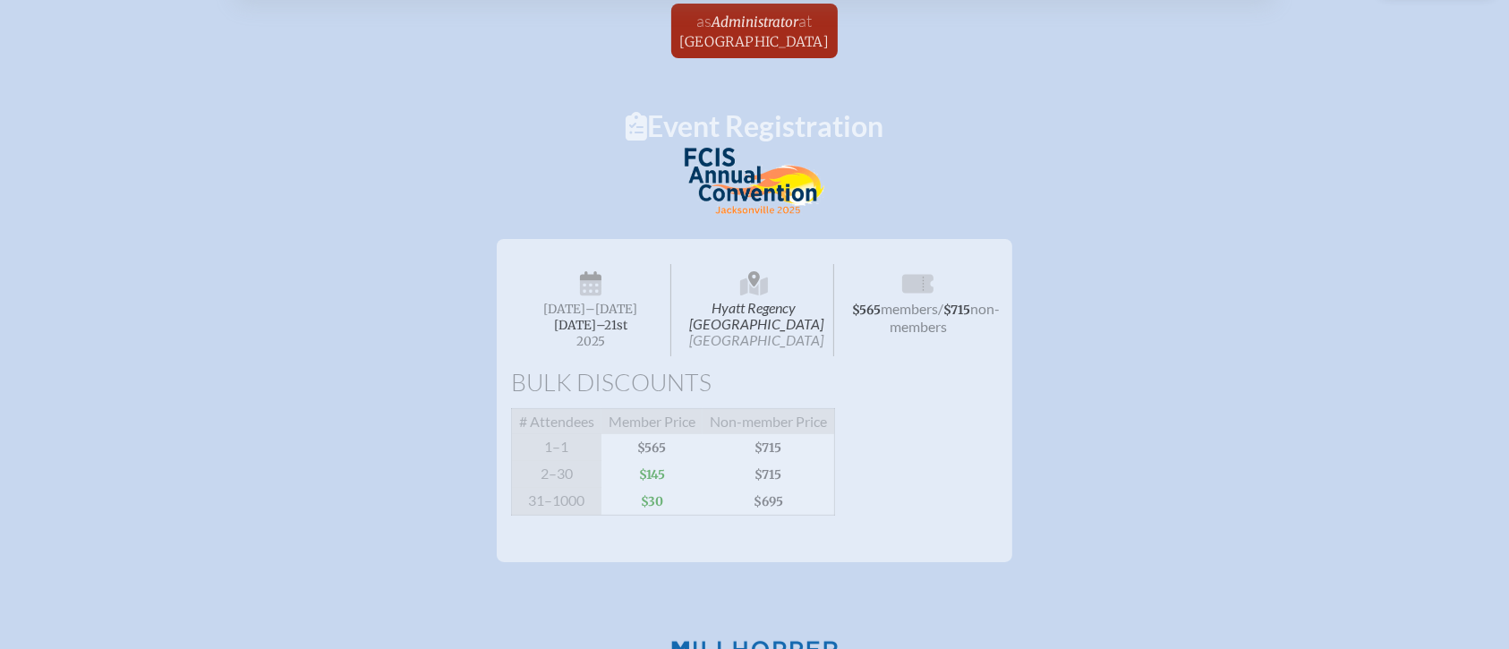
scroll to position [0, 0]
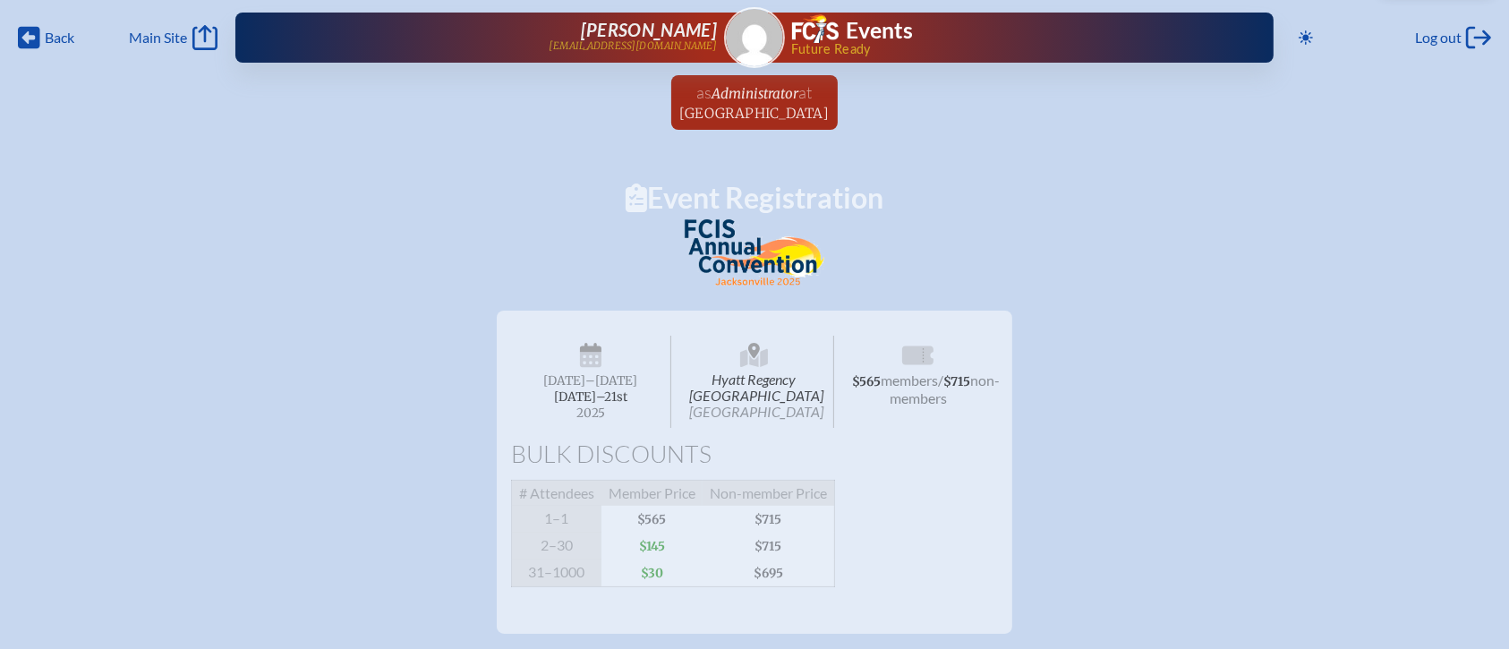
click at [1153, 283] on p at bounding box center [754, 257] width 945 height 77
click at [895, 362] on span "$565 members / $715 non-members" at bounding box center [918, 382] width 160 height 92
click at [906, 394] on span "non-members" at bounding box center [944, 388] width 111 height 35
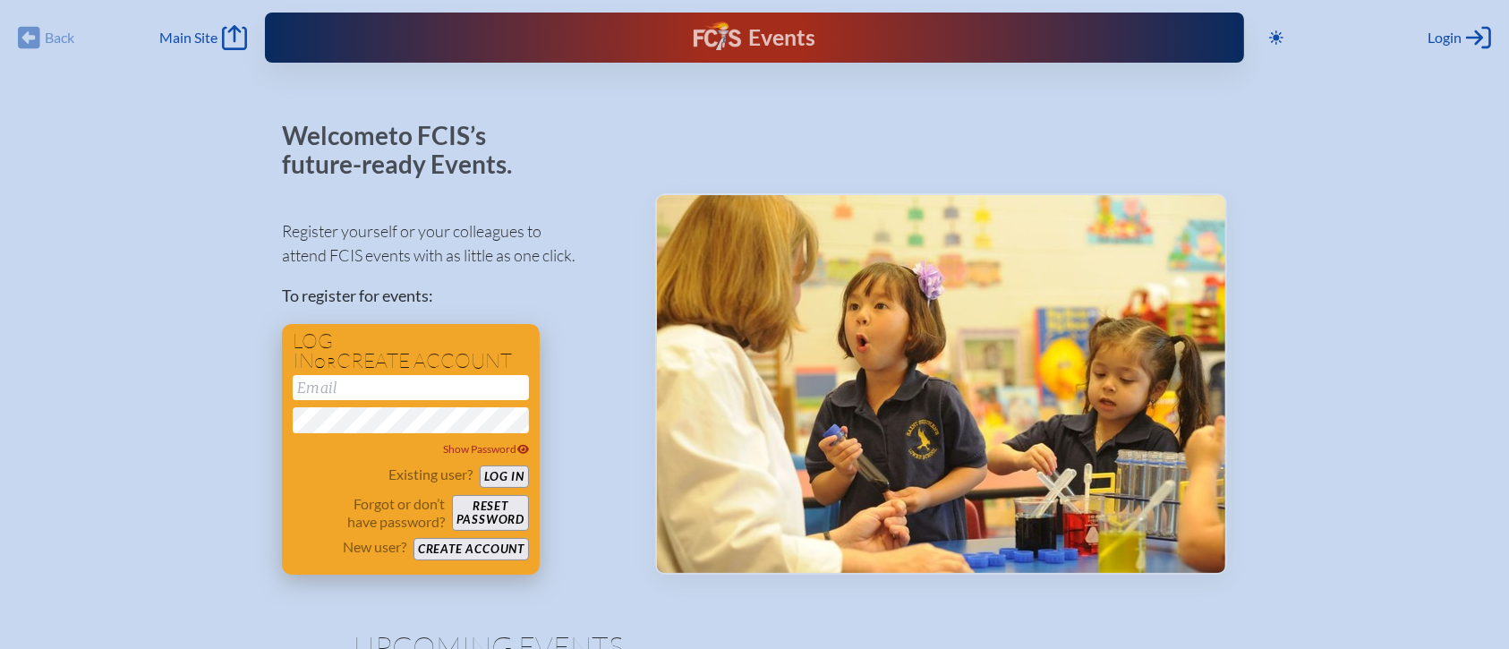
type input "[EMAIL_ADDRESS][DOMAIN_NAME]"
click at [501, 476] on button "Log in" at bounding box center [504, 476] width 49 height 22
